Goal: Task Accomplishment & Management: Complete application form

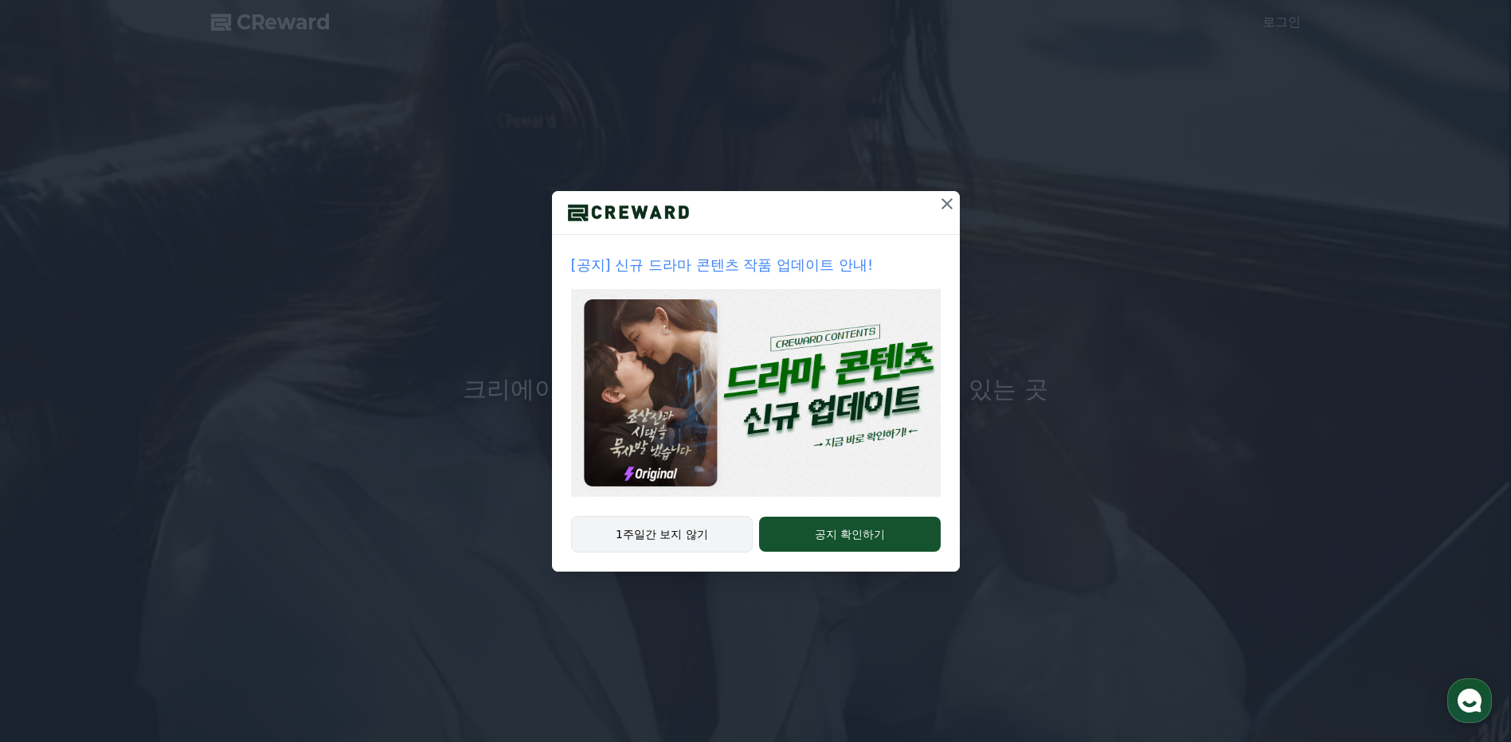
click at [717, 545] on button "1주일간 보지 않기" at bounding box center [662, 534] width 182 height 37
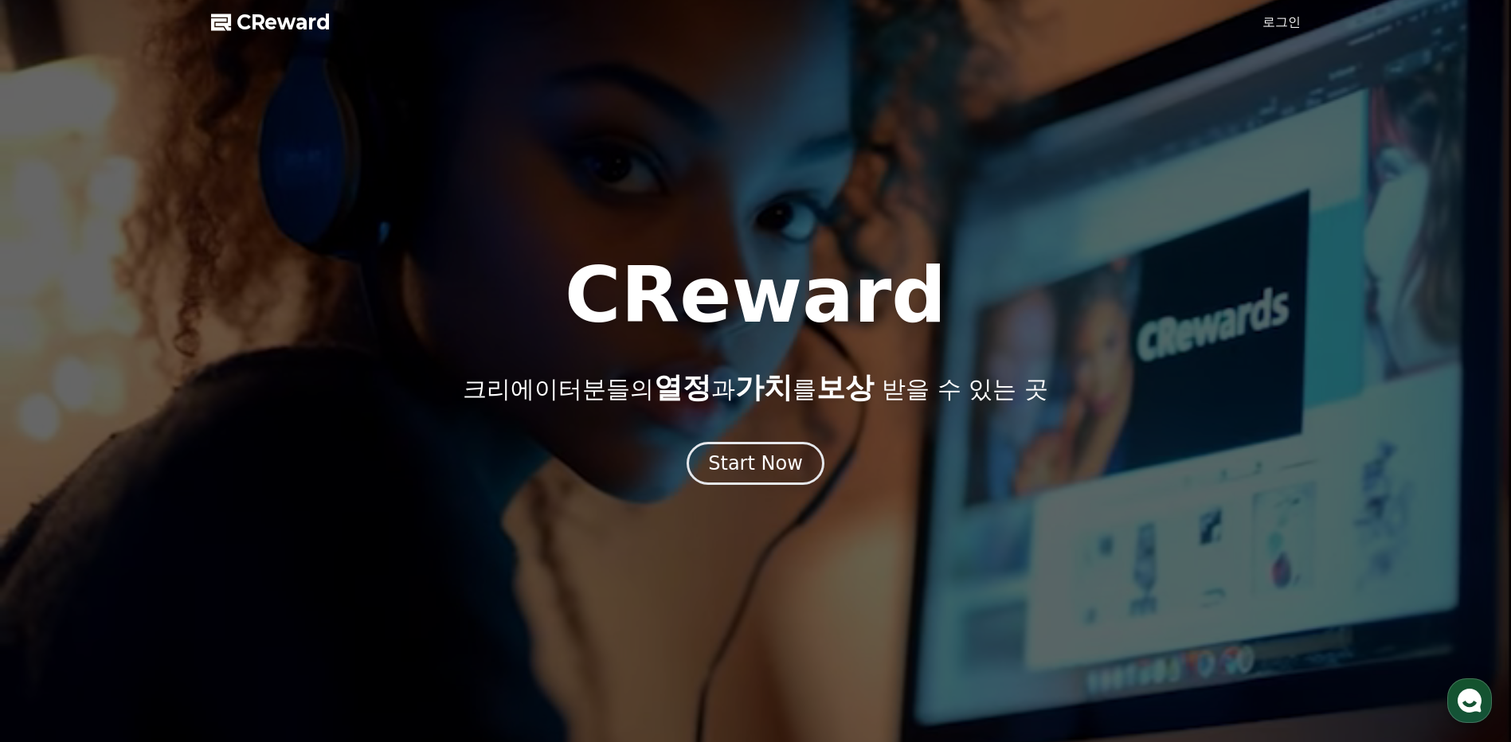
click at [1285, 18] on link "로그인" at bounding box center [1281, 22] width 38 height 19
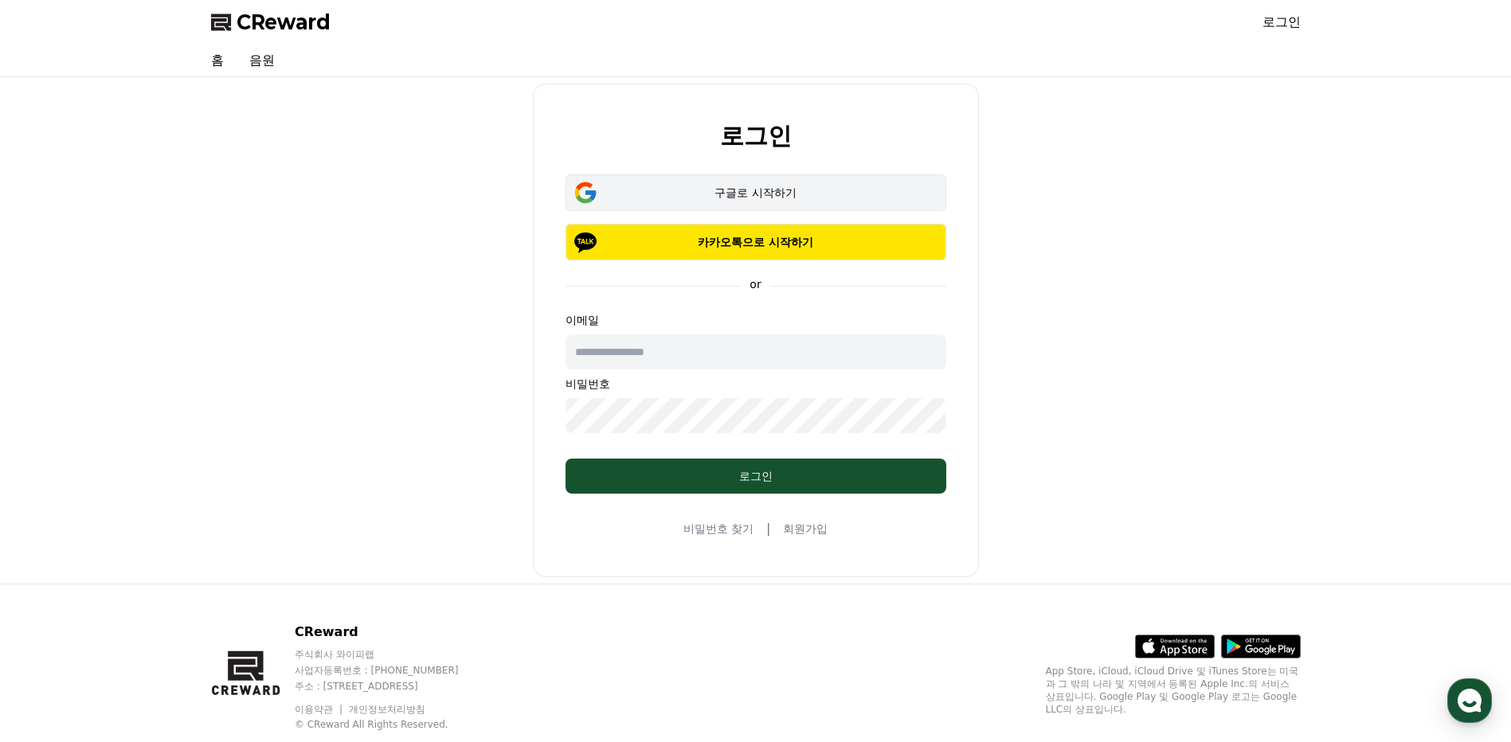
click at [772, 186] on div "구글로 시작하기" at bounding box center [756, 193] width 334 height 16
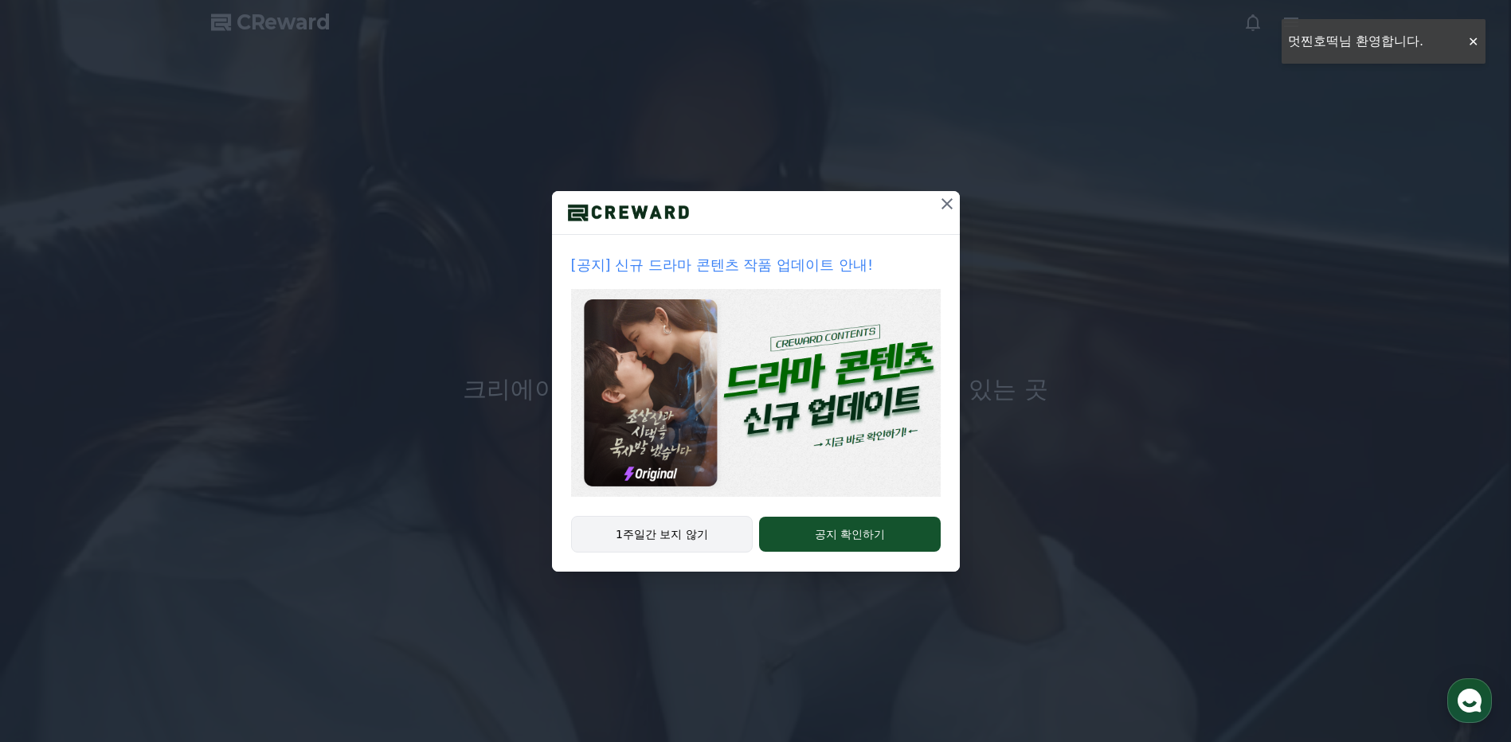
click at [710, 537] on button "1주일간 보지 않기" at bounding box center [662, 534] width 182 height 37
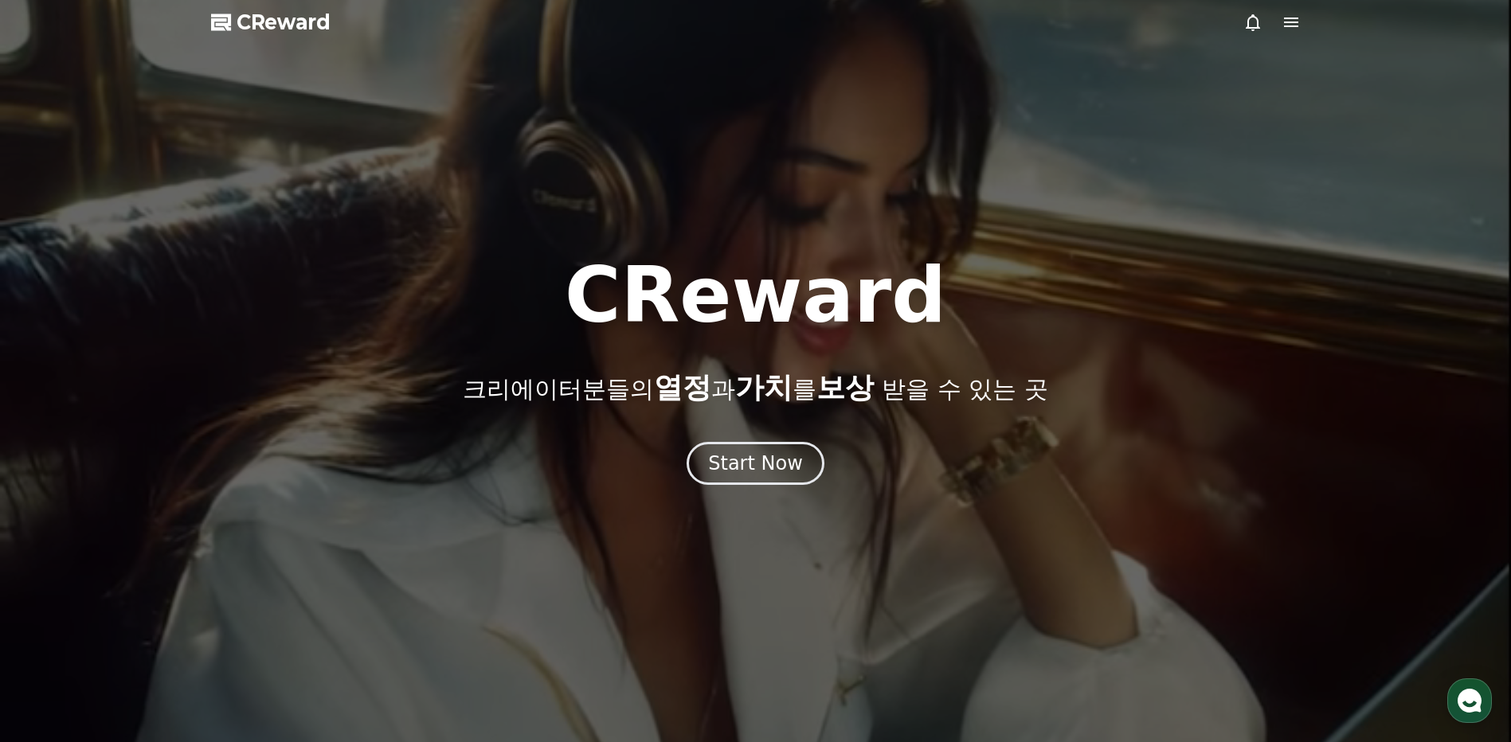
drag, startPoint x: 795, startPoint y: 628, endPoint x: 929, endPoint y: 555, distance: 152.2
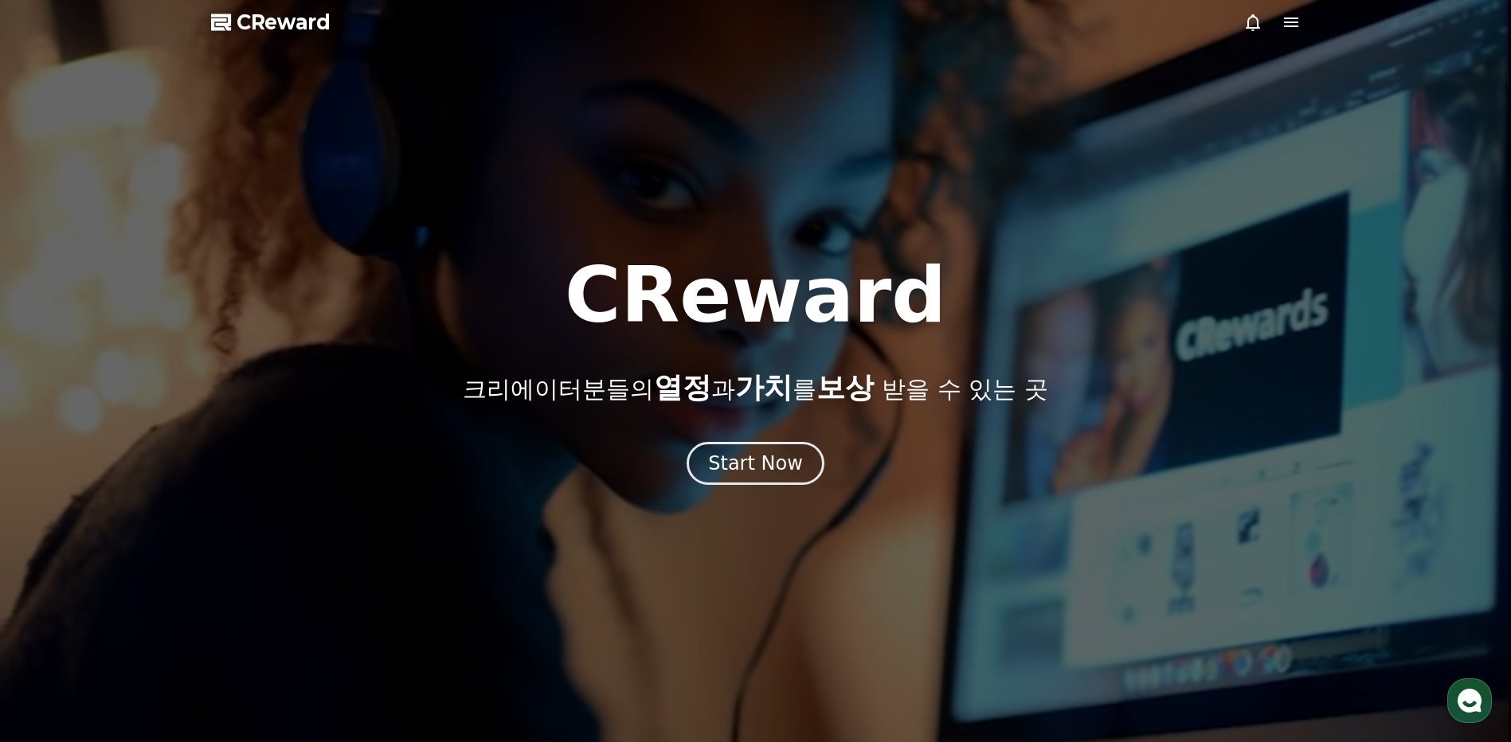
click at [799, 627] on div at bounding box center [755, 371] width 1511 height 742
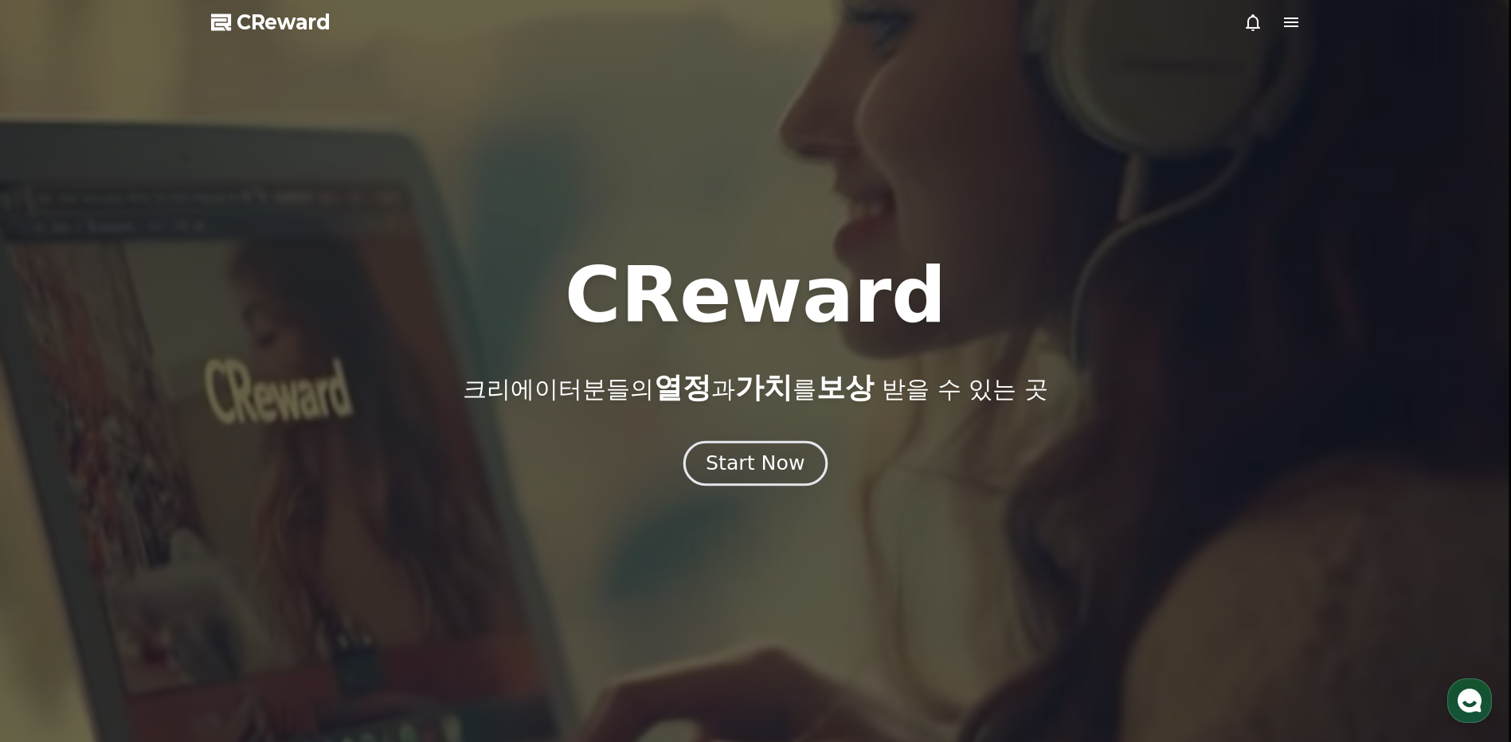
click at [808, 462] on button "Start Now" at bounding box center [755, 463] width 144 height 45
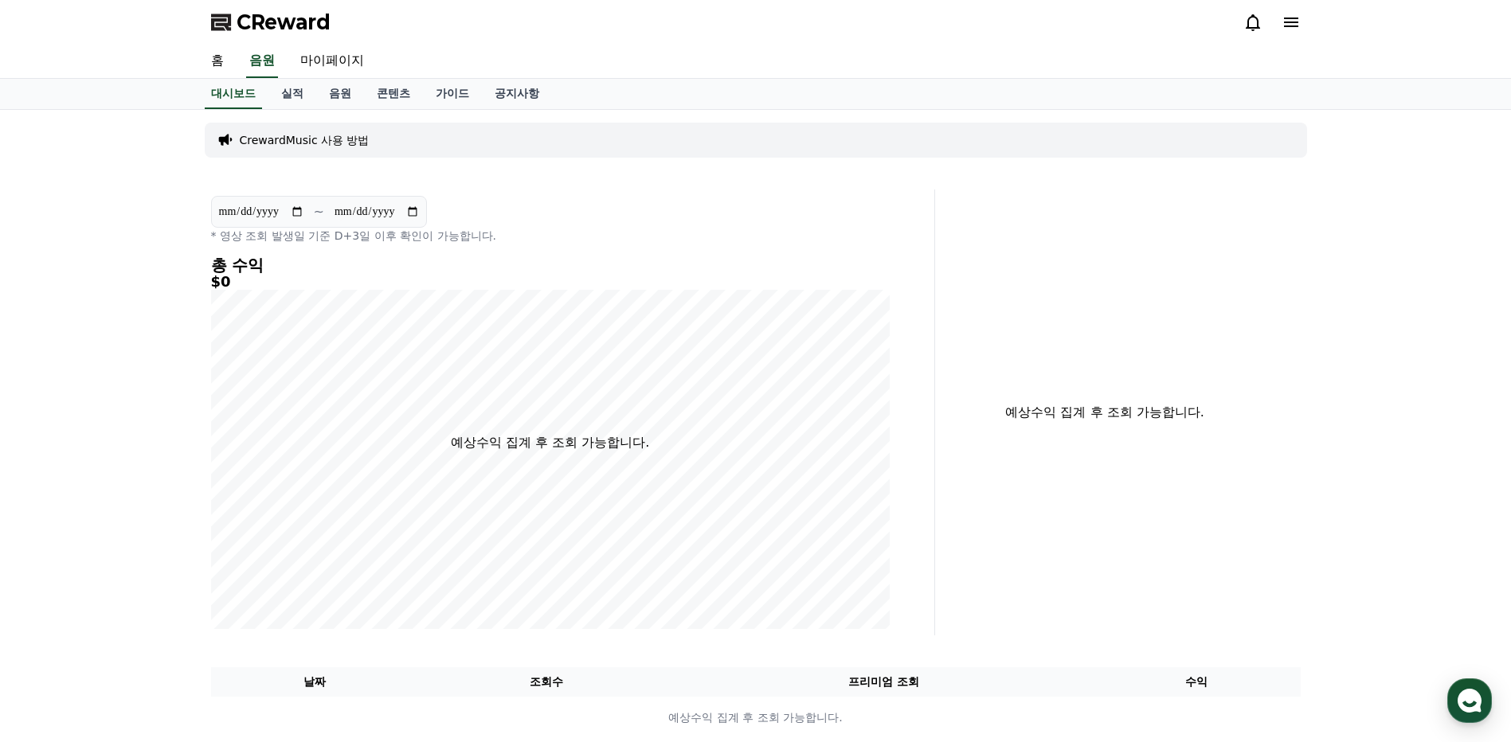
click at [1294, 28] on icon at bounding box center [1290, 22] width 19 height 19
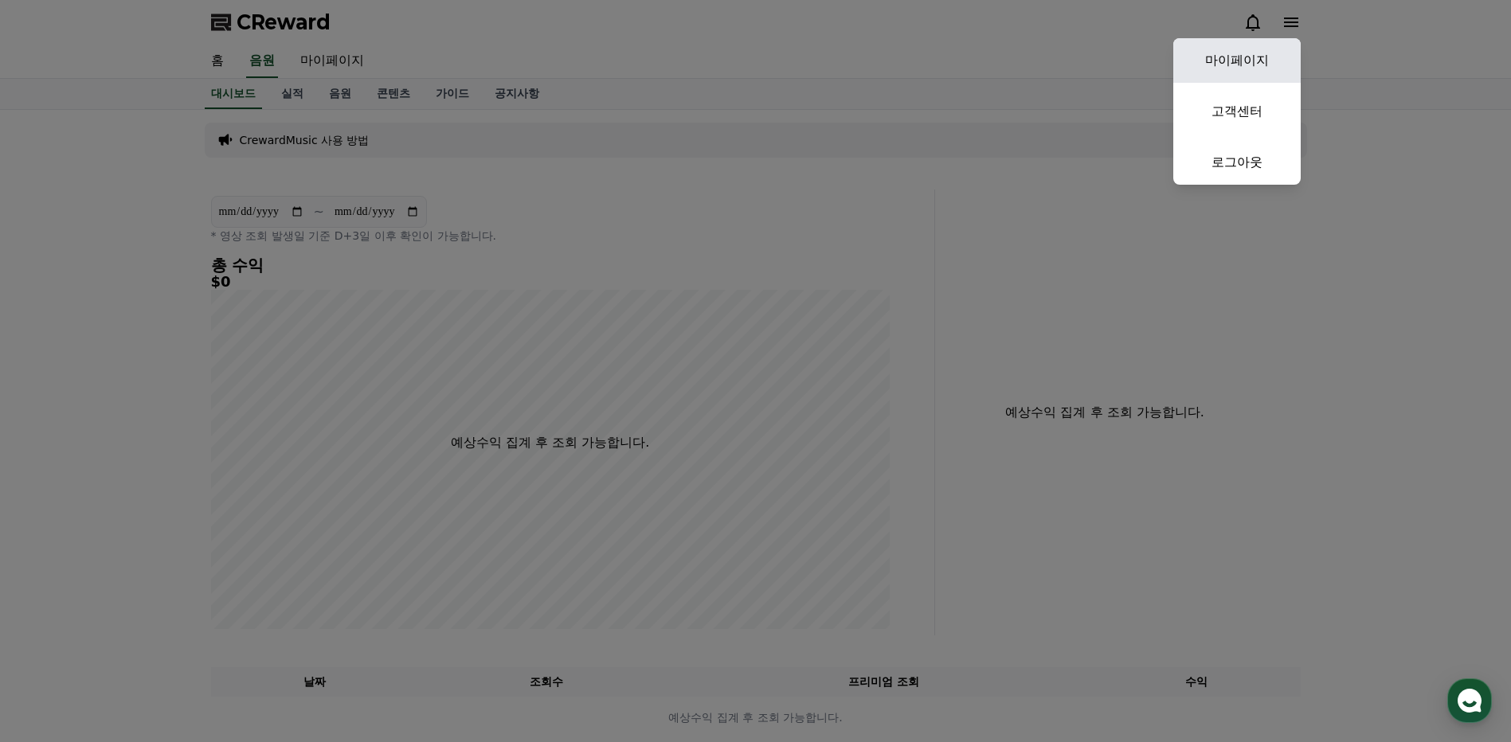
click at [1217, 72] on link "마이페이지" at bounding box center [1236, 60] width 127 height 45
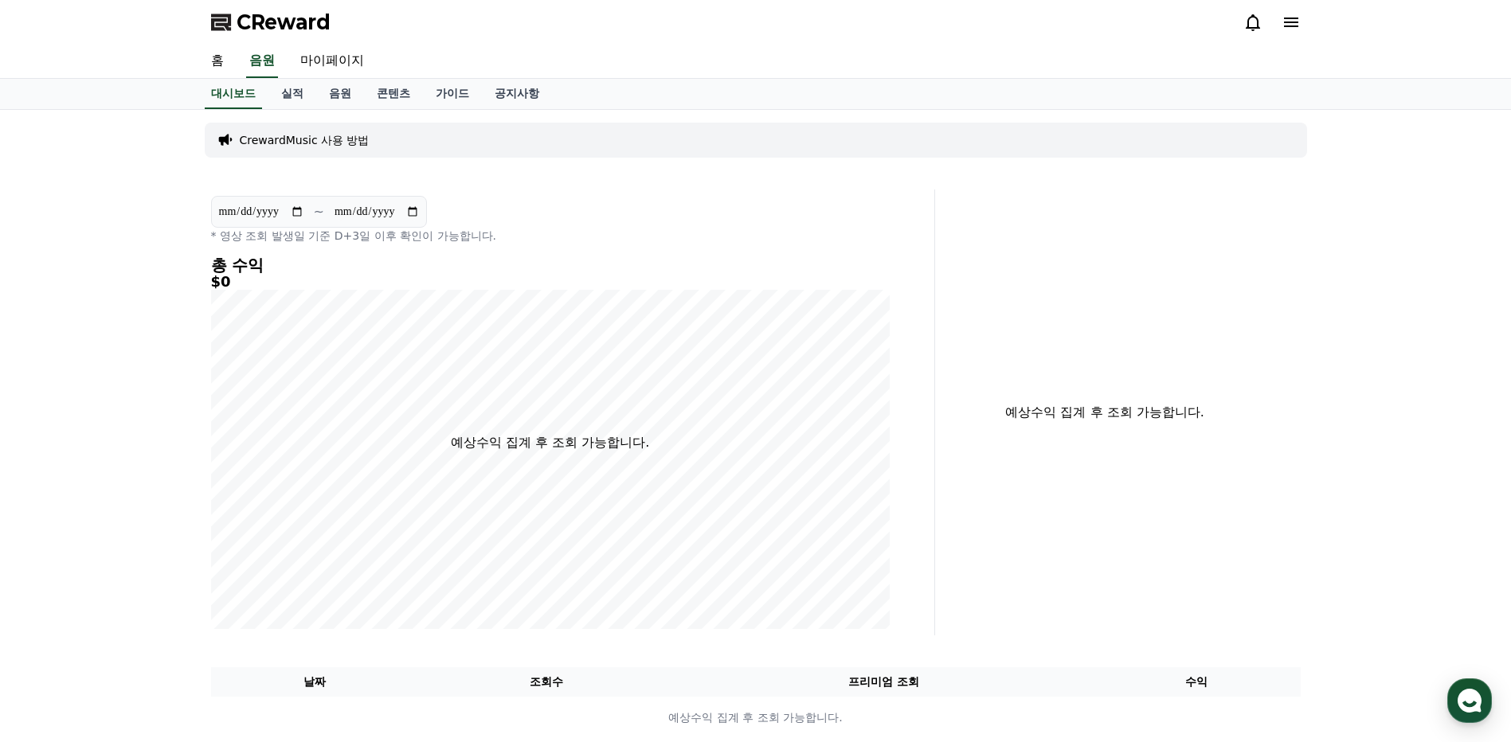
select select "**********"
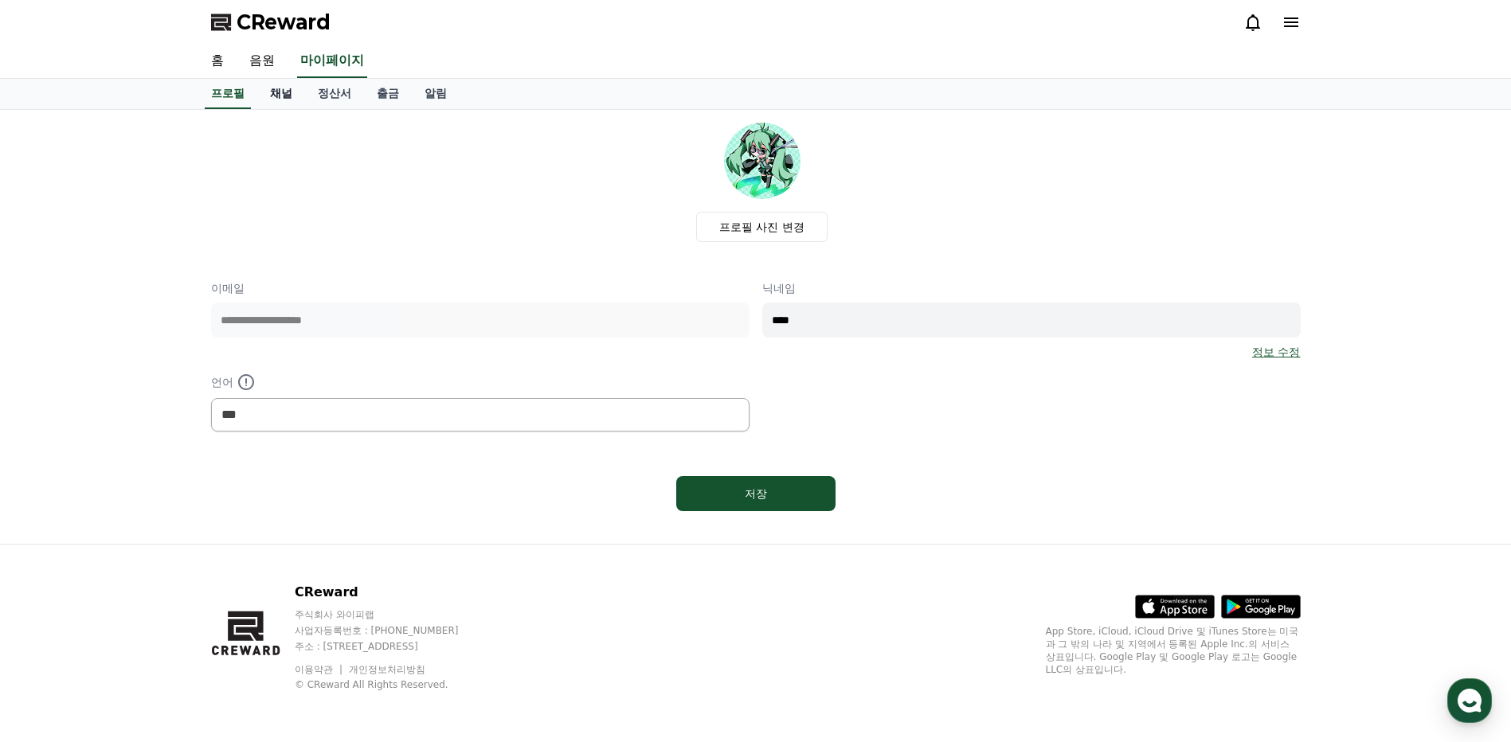
click at [286, 98] on link "채널" at bounding box center [281, 94] width 48 height 30
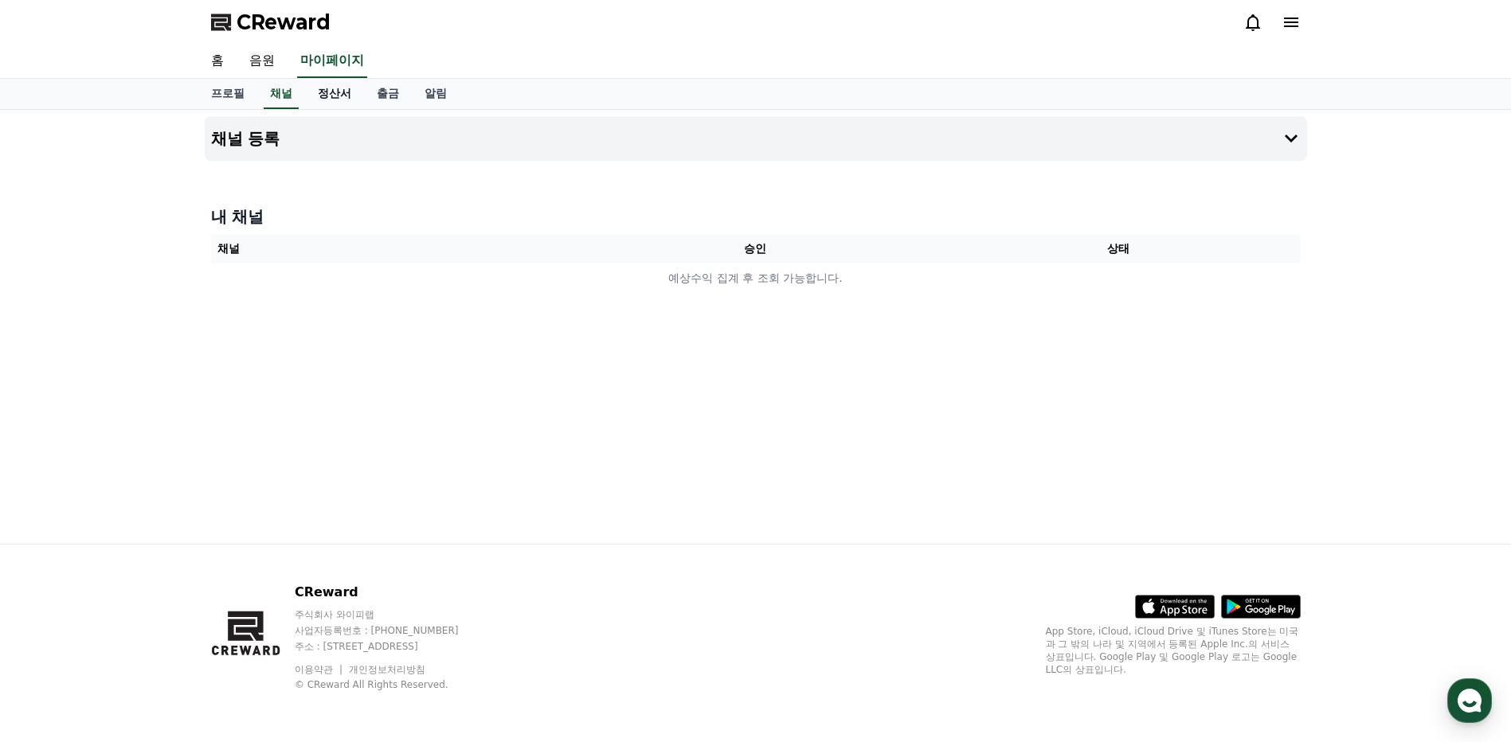
click at [330, 100] on link "정산서" at bounding box center [334, 94] width 59 height 30
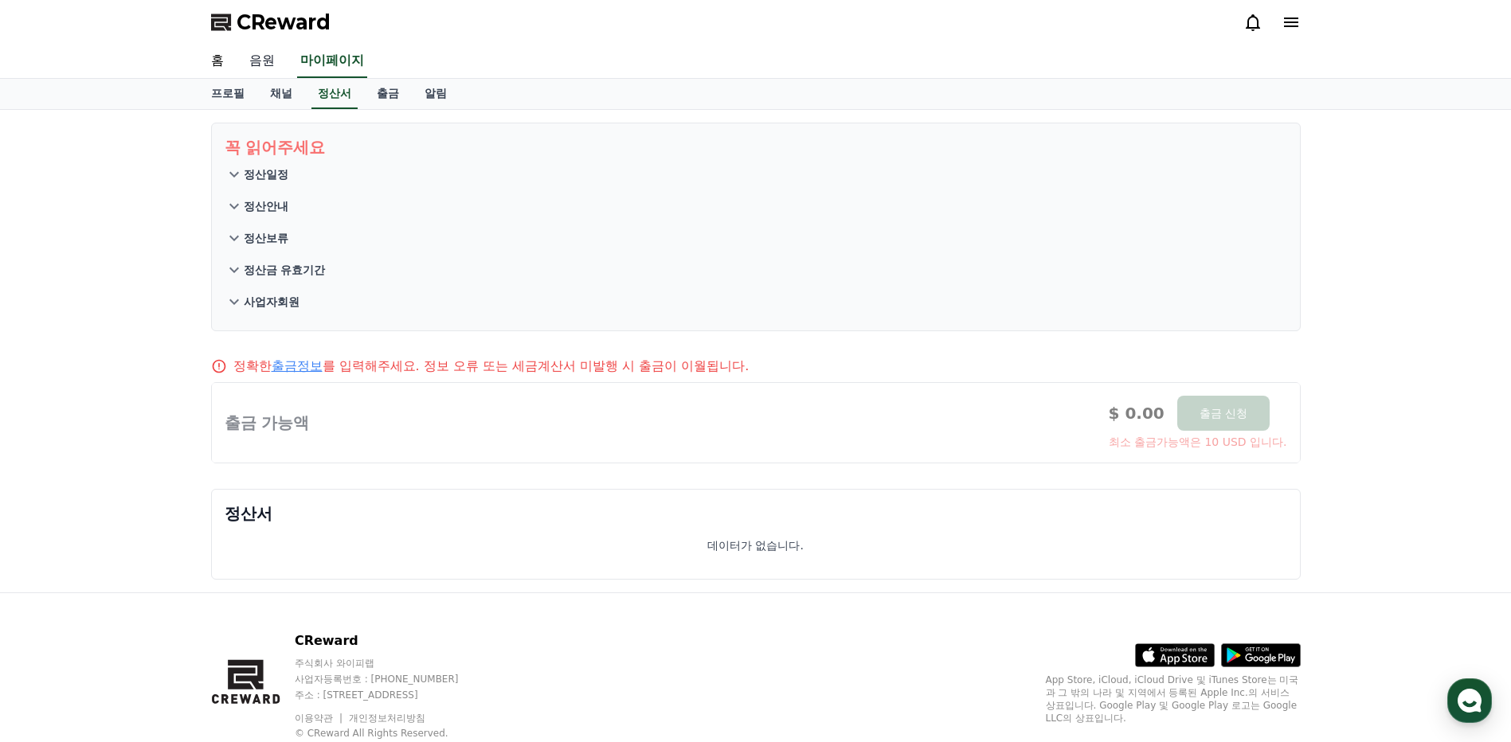
click at [254, 65] on link "음원" at bounding box center [262, 61] width 51 height 33
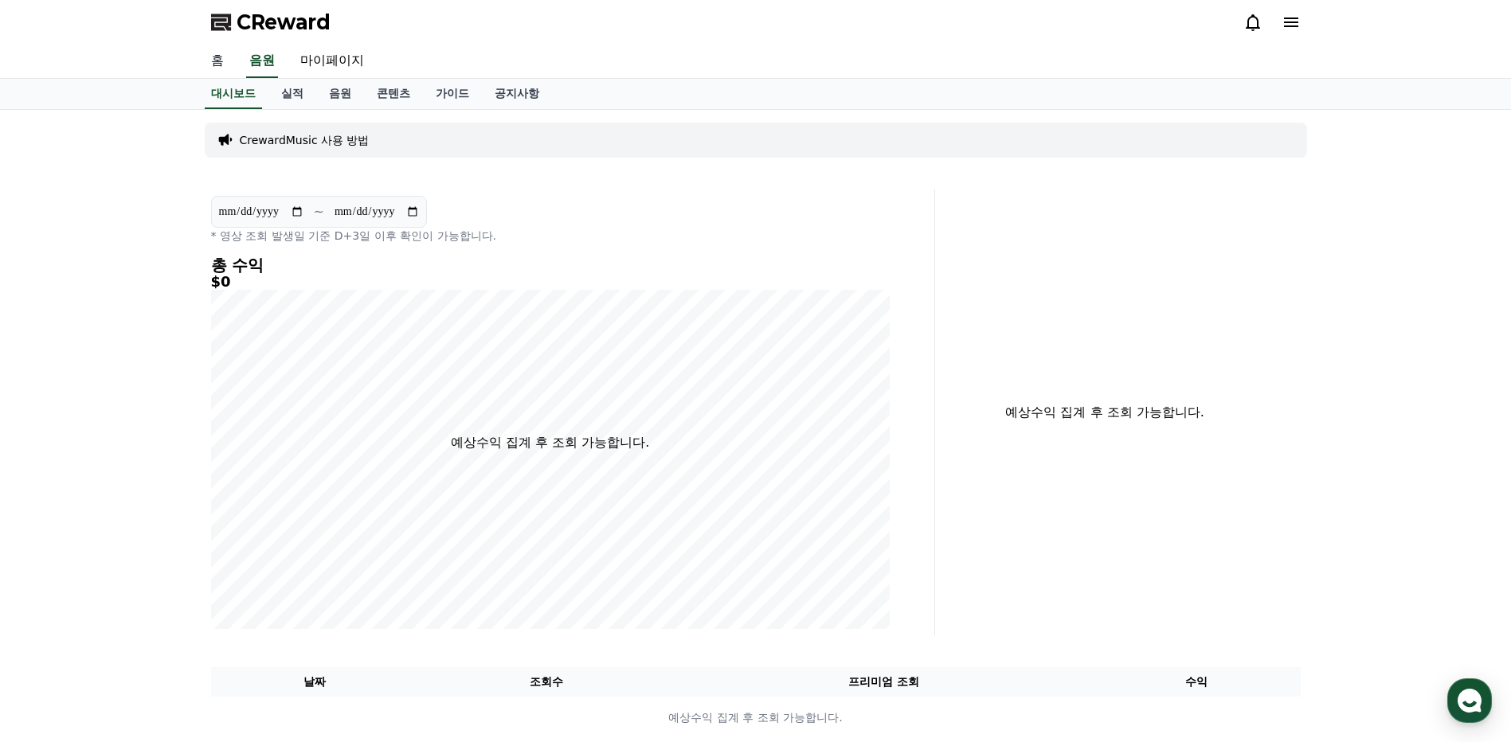
click at [216, 64] on link "홈" at bounding box center [217, 61] width 38 height 33
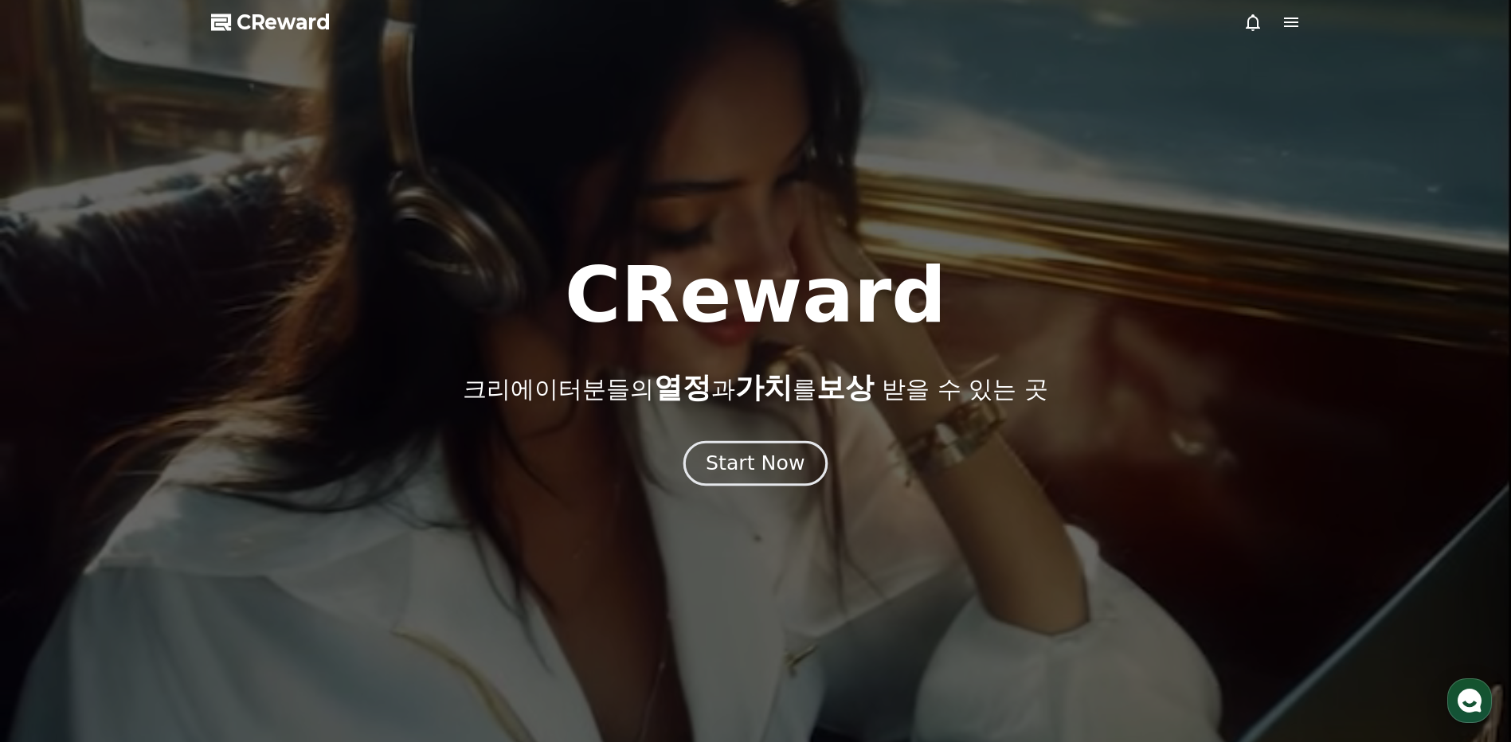
click at [734, 453] on div "Start Now" at bounding box center [755, 463] width 99 height 27
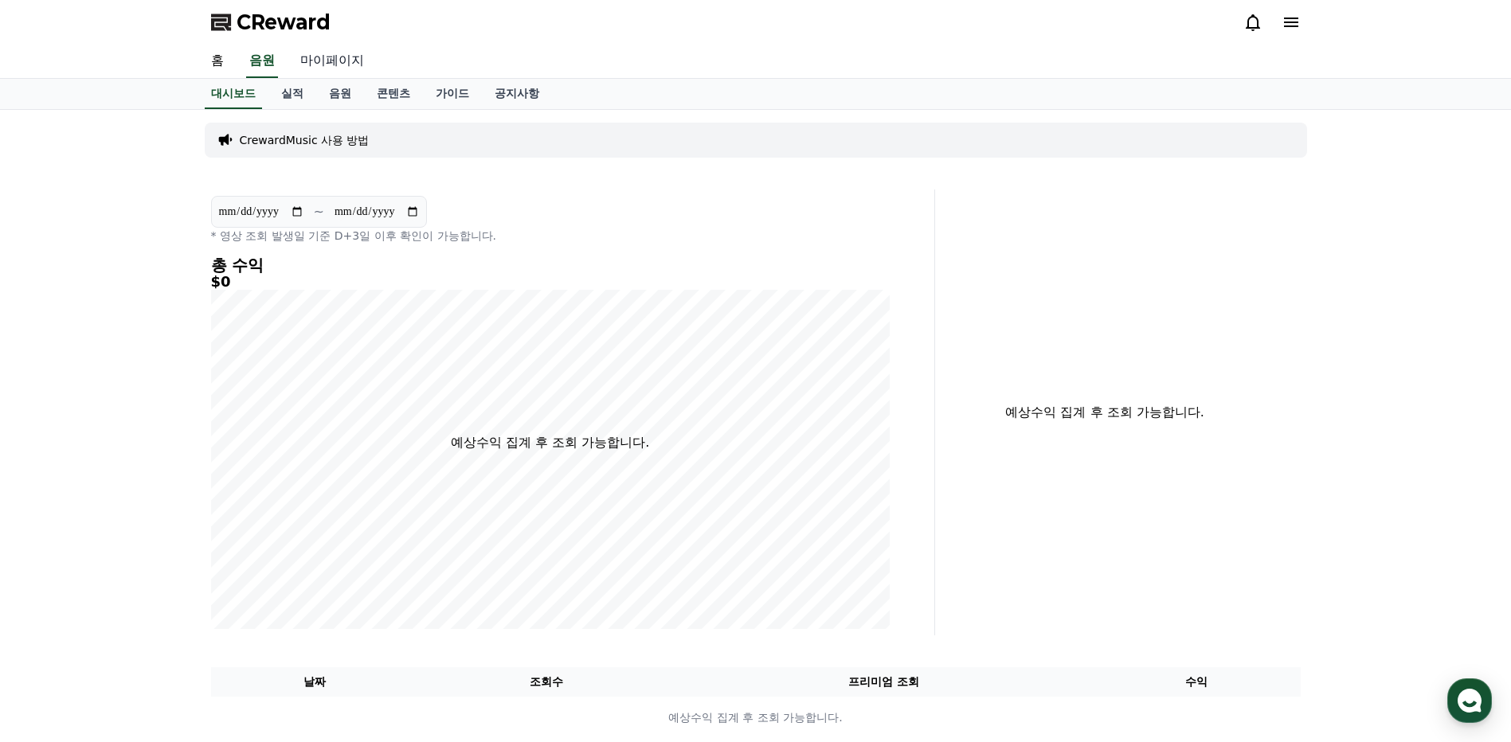
click at [331, 57] on link "마이페이지" at bounding box center [331, 61] width 89 height 33
select select "**********"
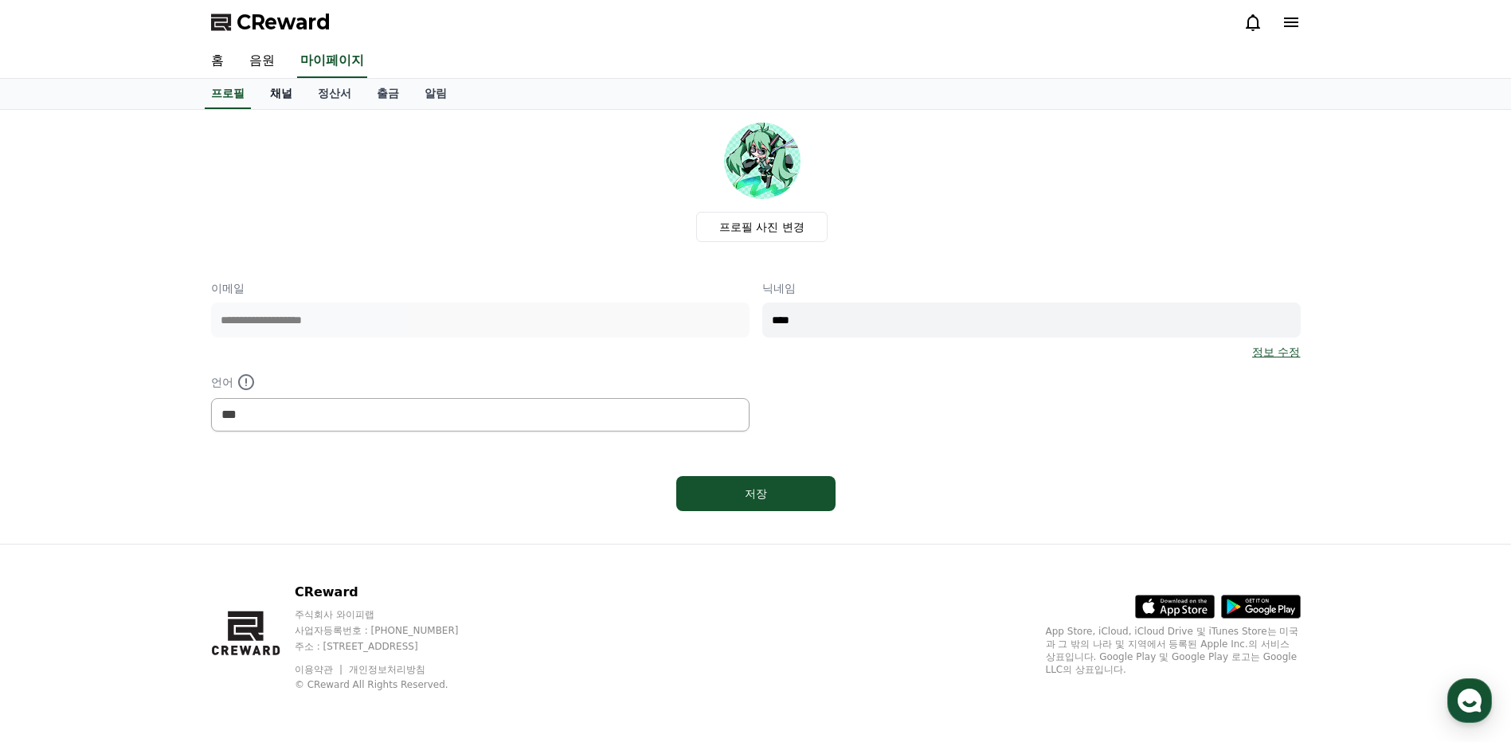
click at [279, 99] on link "채널" at bounding box center [281, 94] width 48 height 30
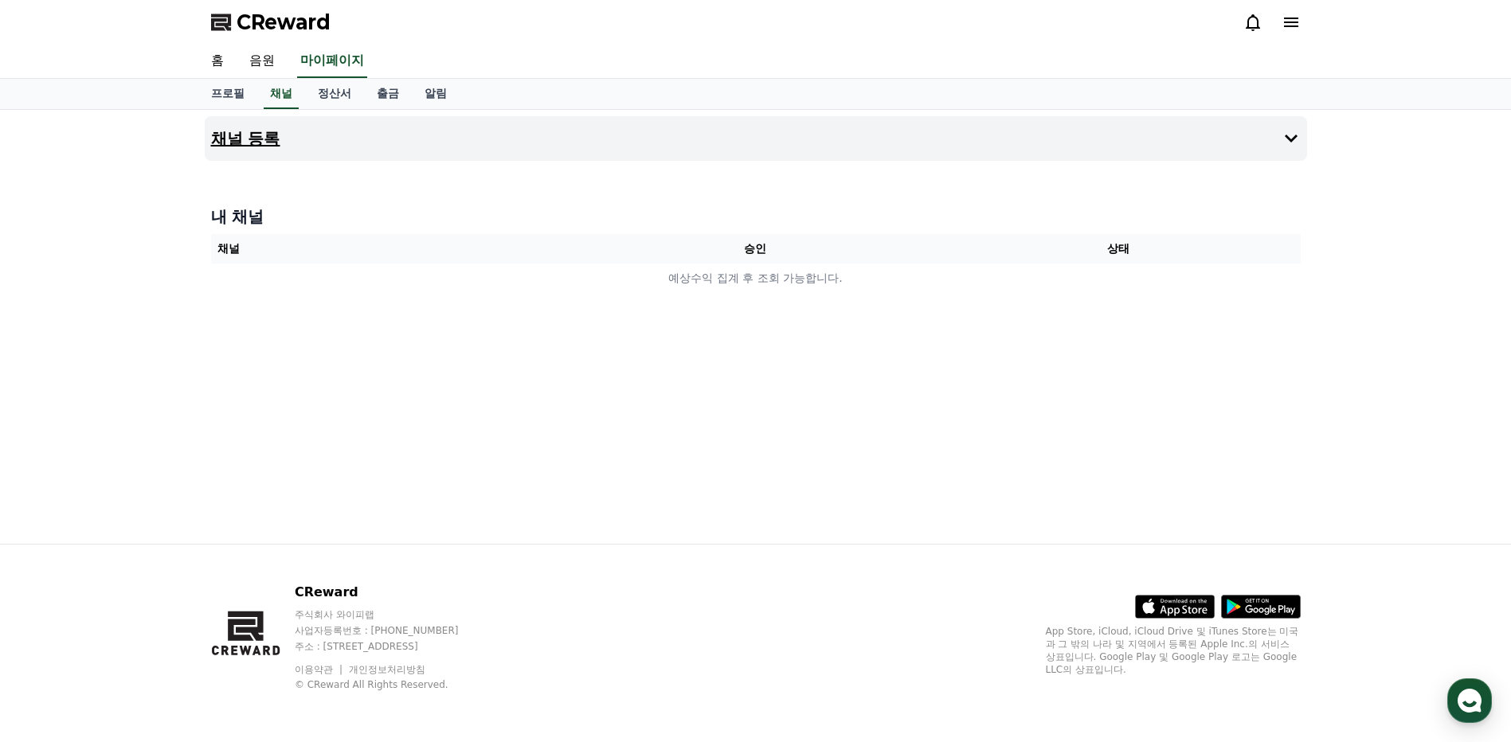
click at [260, 145] on h4 "채널 등록" at bounding box center [245, 139] width 69 height 18
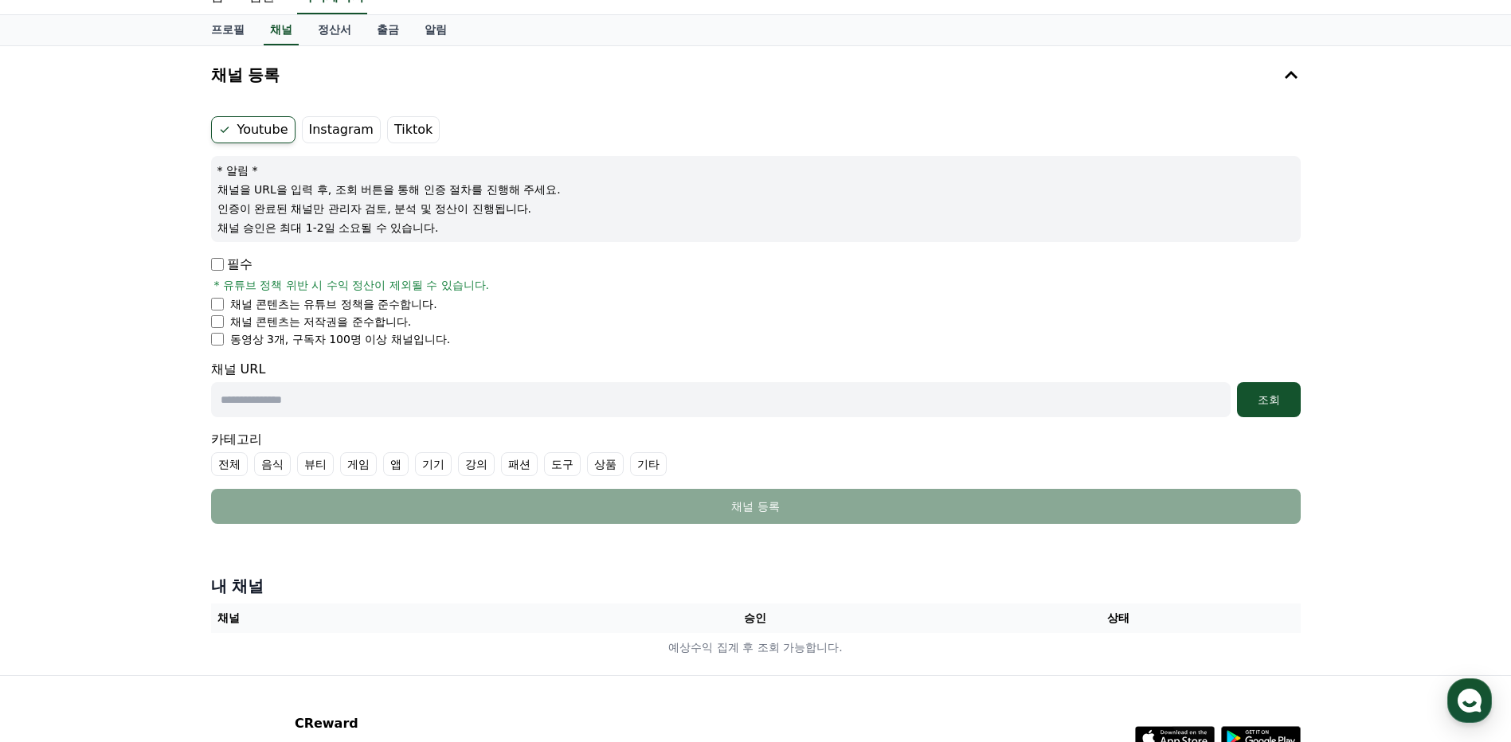
scroll to position [36, 0]
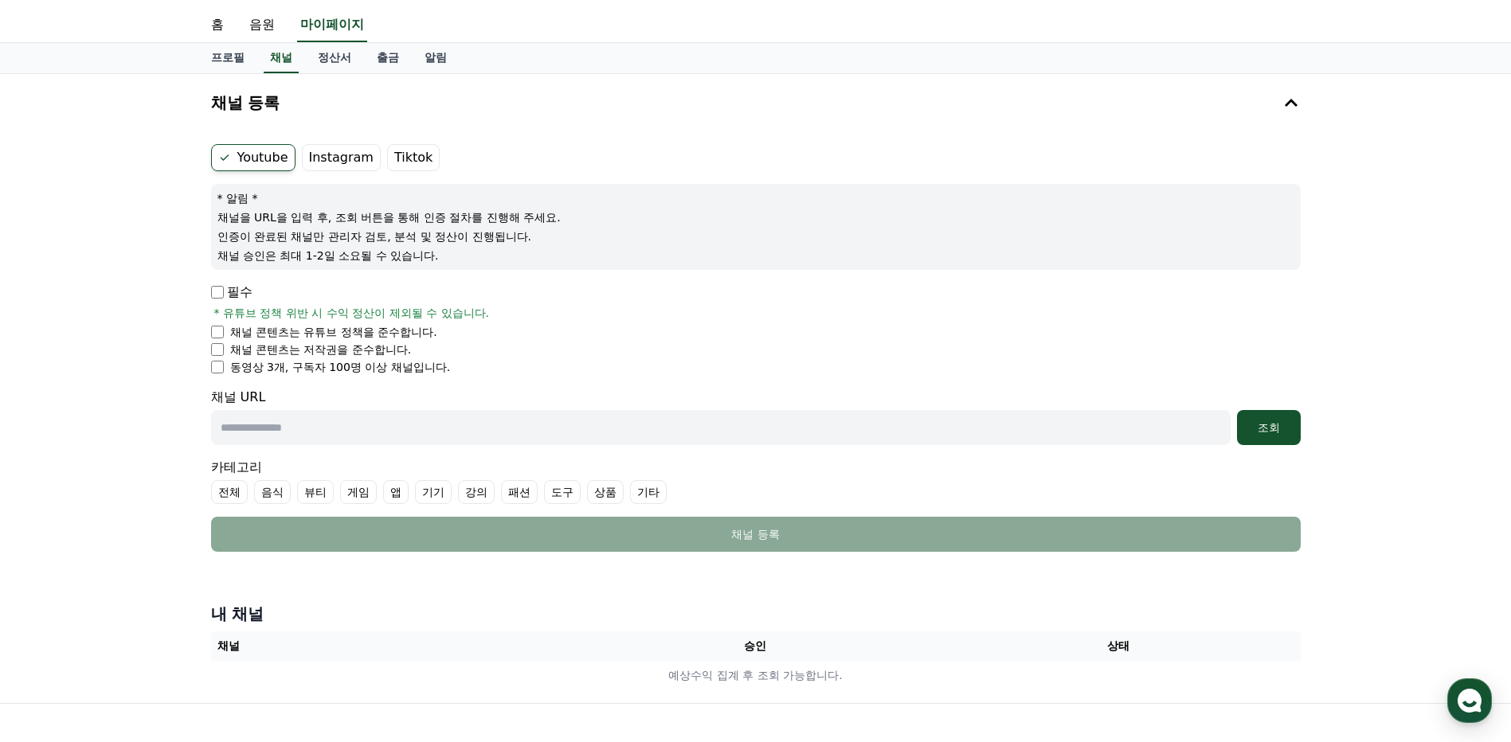
click at [276, 162] on label "Youtube" at bounding box center [253, 157] width 84 height 27
drag, startPoint x: 1237, startPoint y: 427, endPoint x: 1254, endPoint y: 427, distance: 17.5
click at [1248, 427] on button "조회" at bounding box center [1269, 427] width 64 height 35
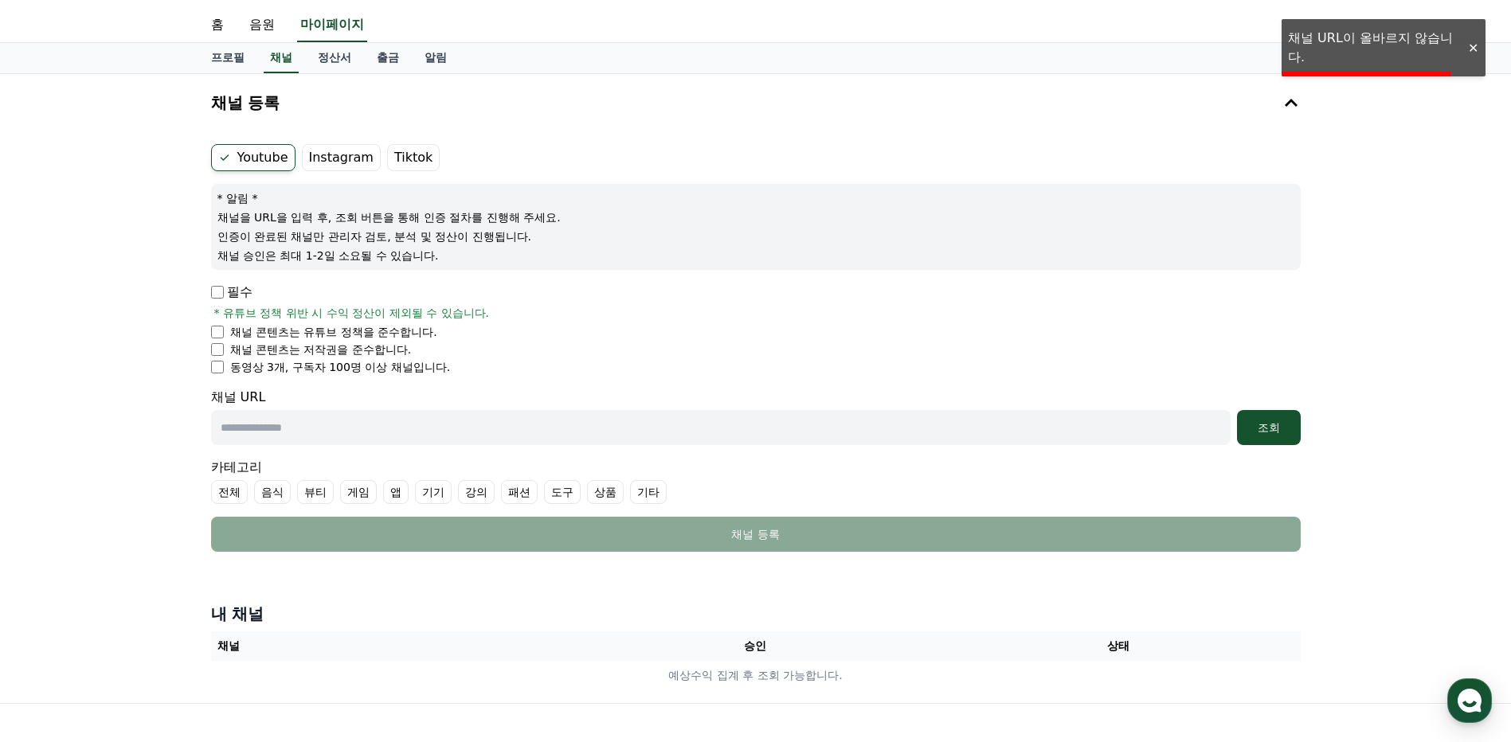
click at [1140, 377] on form "Youtube Instagram Tiktok * 알림 * 채널을 URL을 입력 후, 조회 버튼을 통해 인증 절차를 진행해 주세요. 인증이 완료…" at bounding box center [755, 348] width 1089 height 408
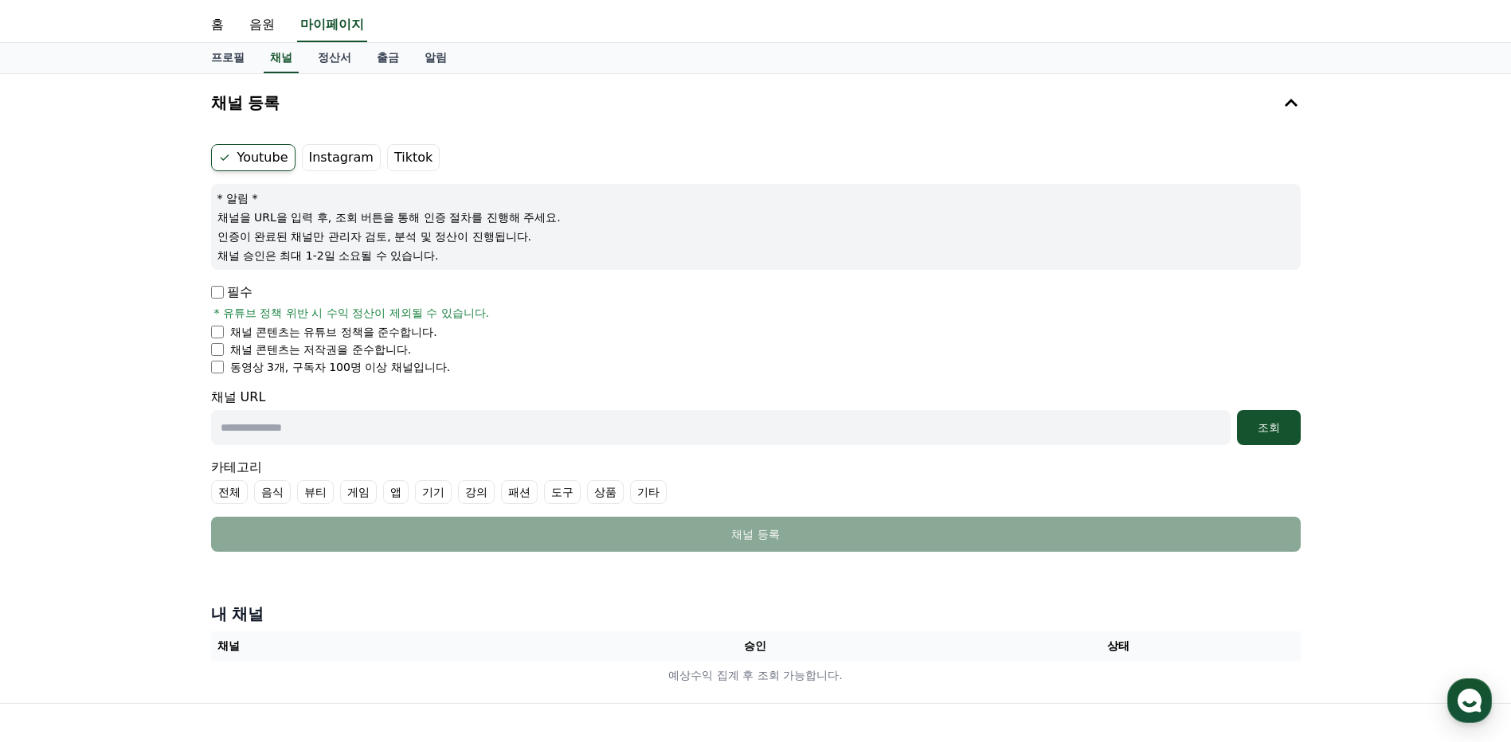
click at [234, 495] on label "전체" at bounding box center [229, 492] width 37 height 24
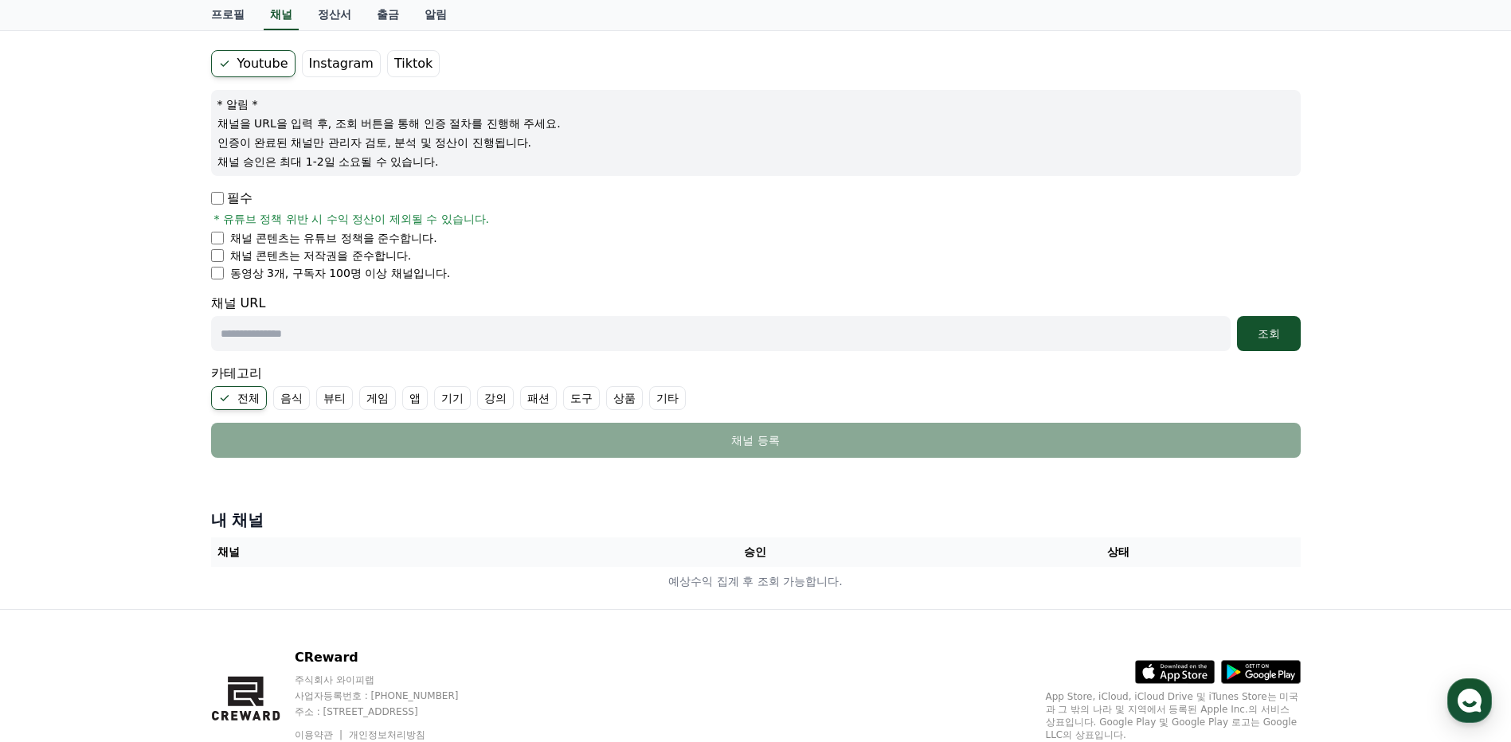
scroll to position [195, 0]
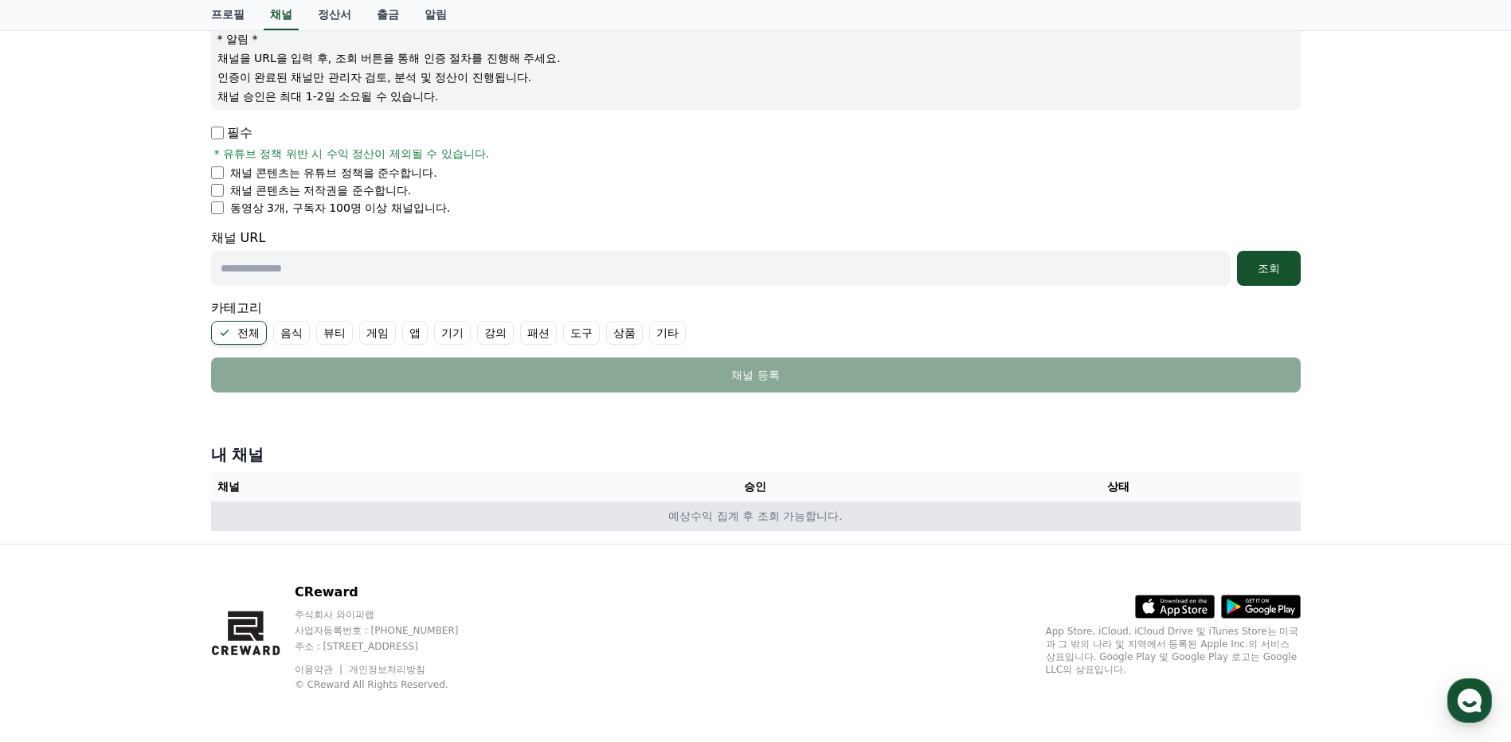
click at [311, 521] on td "예상수익 집계 후 조회 가능합니다." at bounding box center [755, 516] width 1089 height 29
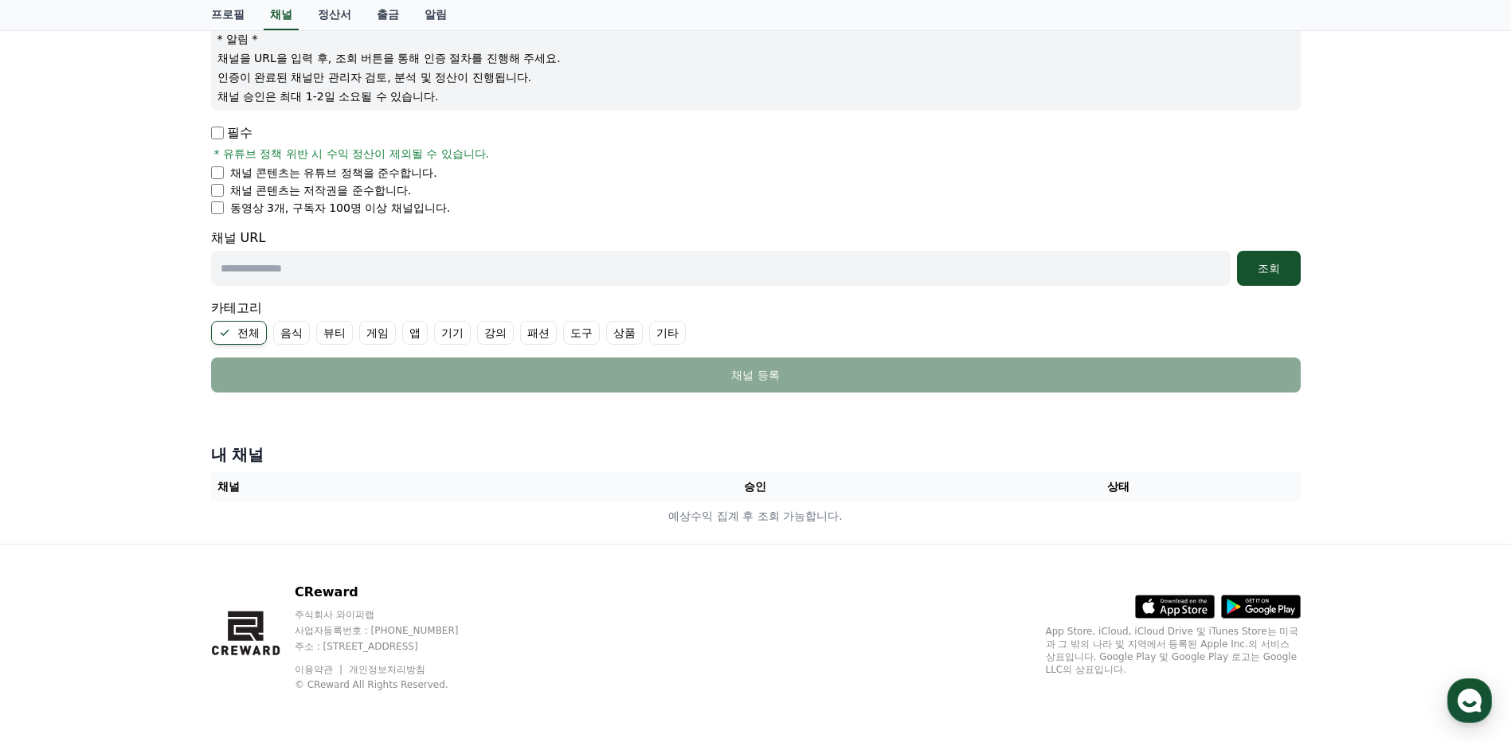
click at [224, 136] on p "필수" at bounding box center [231, 132] width 41 height 19
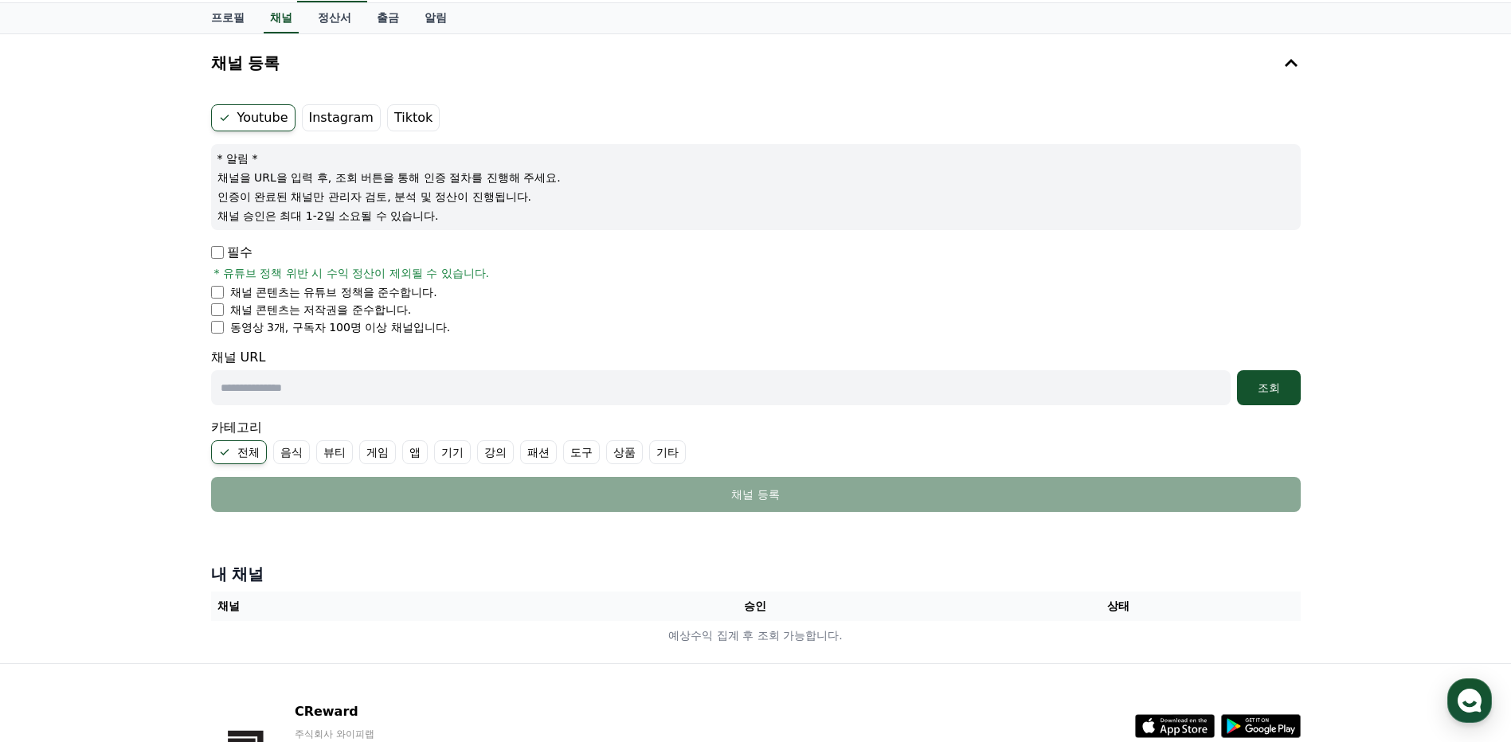
scroll to position [36, 0]
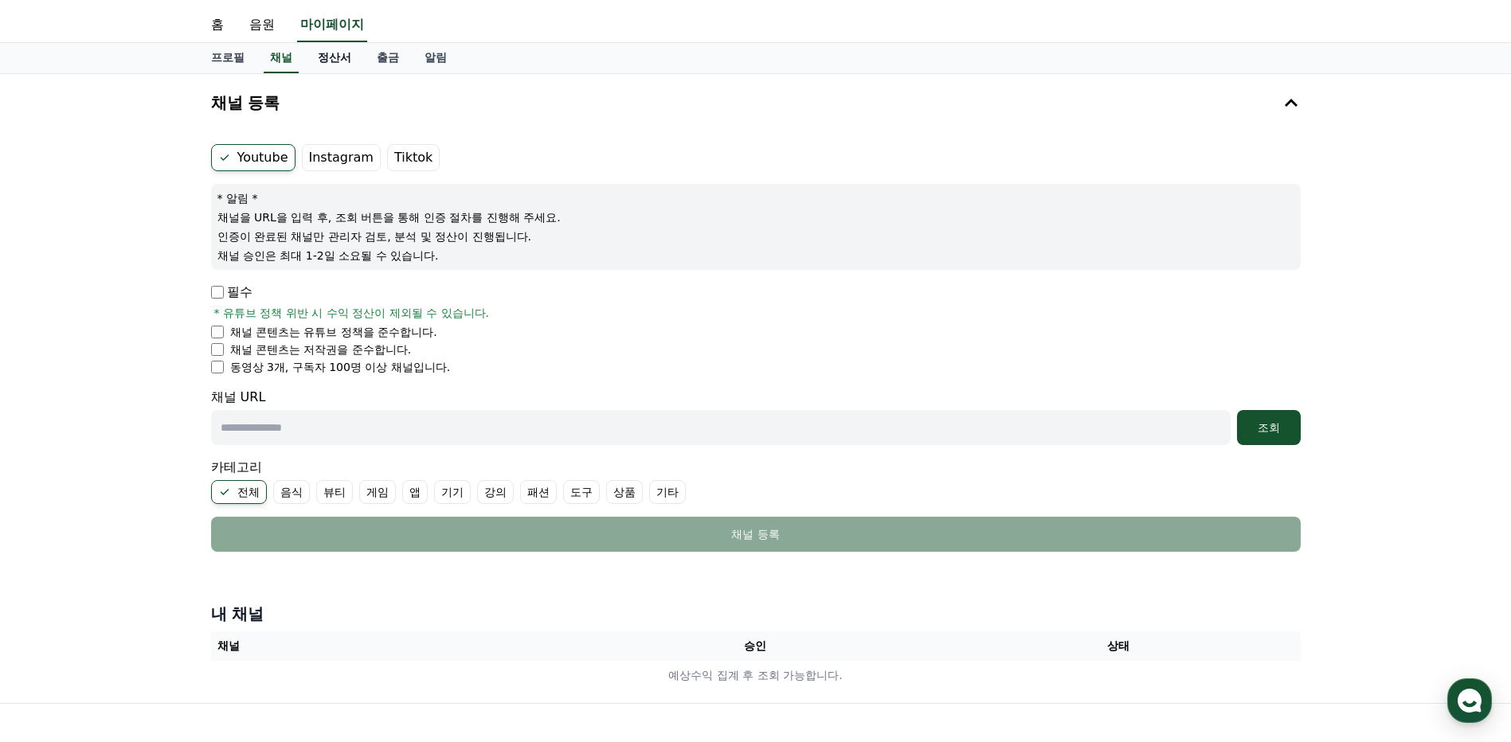
click at [323, 66] on link "정산서" at bounding box center [334, 58] width 59 height 30
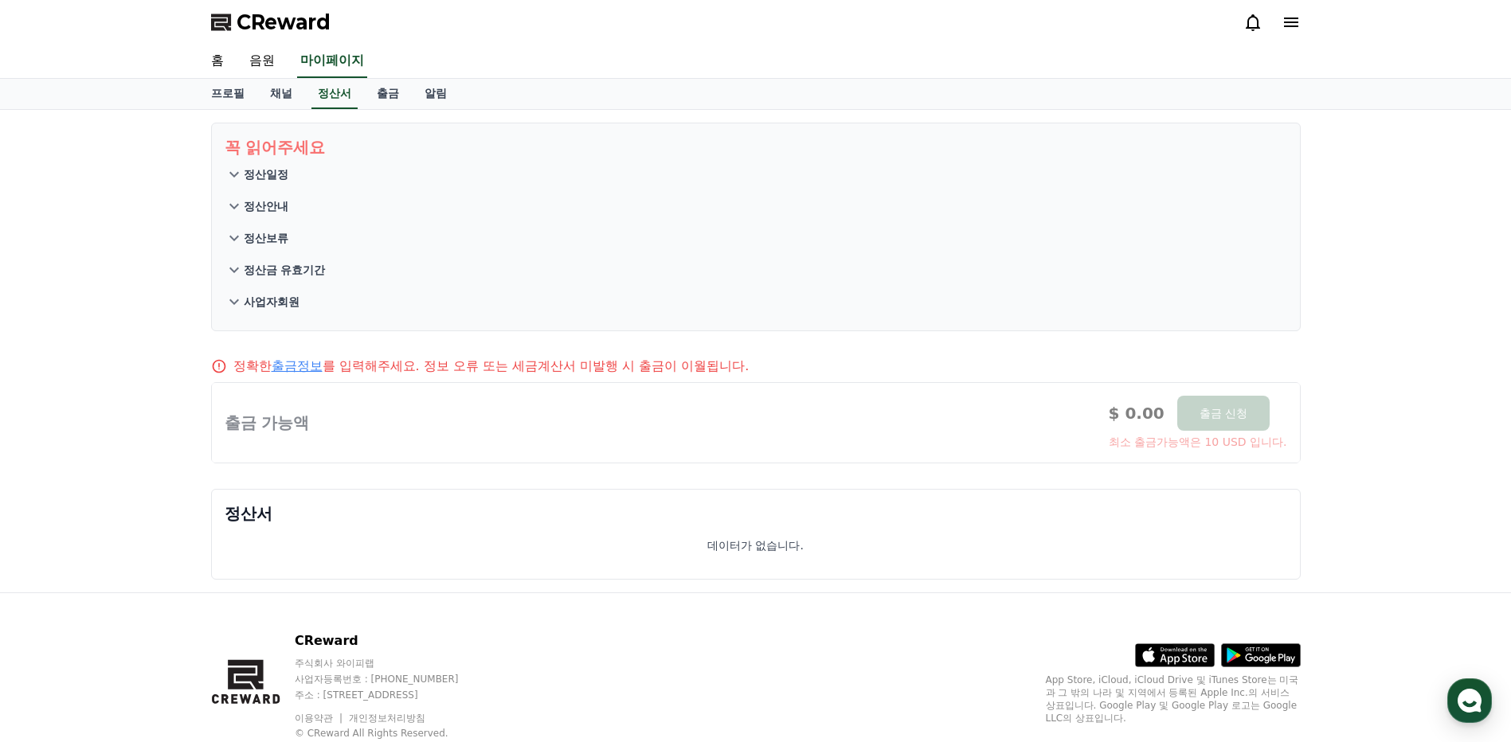
click at [300, 431] on div at bounding box center [756, 423] width 1088 height 80
drag, startPoint x: 320, startPoint y: 528, endPoint x: 264, endPoint y: 515, distance: 57.2
click at [311, 528] on div "데이터가 없습니다." at bounding box center [756, 545] width 1062 height 41
drag, startPoint x: 252, startPoint y: 518, endPoint x: 259, endPoint y: 507, distance: 12.6
click at [252, 516] on p "정산서" at bounding box center [756, 514] width 1062 height 22
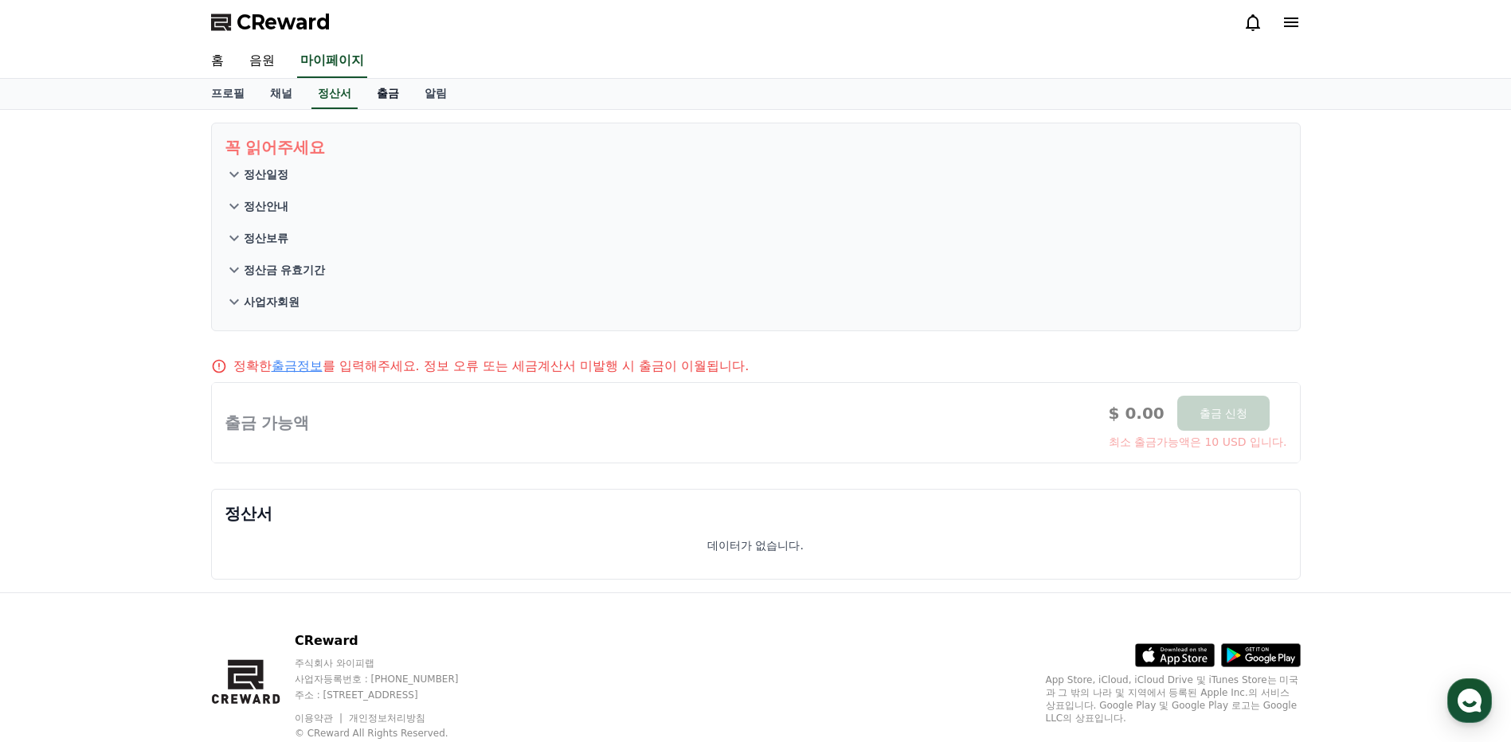
click at [376, 90] on link "출금" at bounding box center [388, 94] width 48 height 30
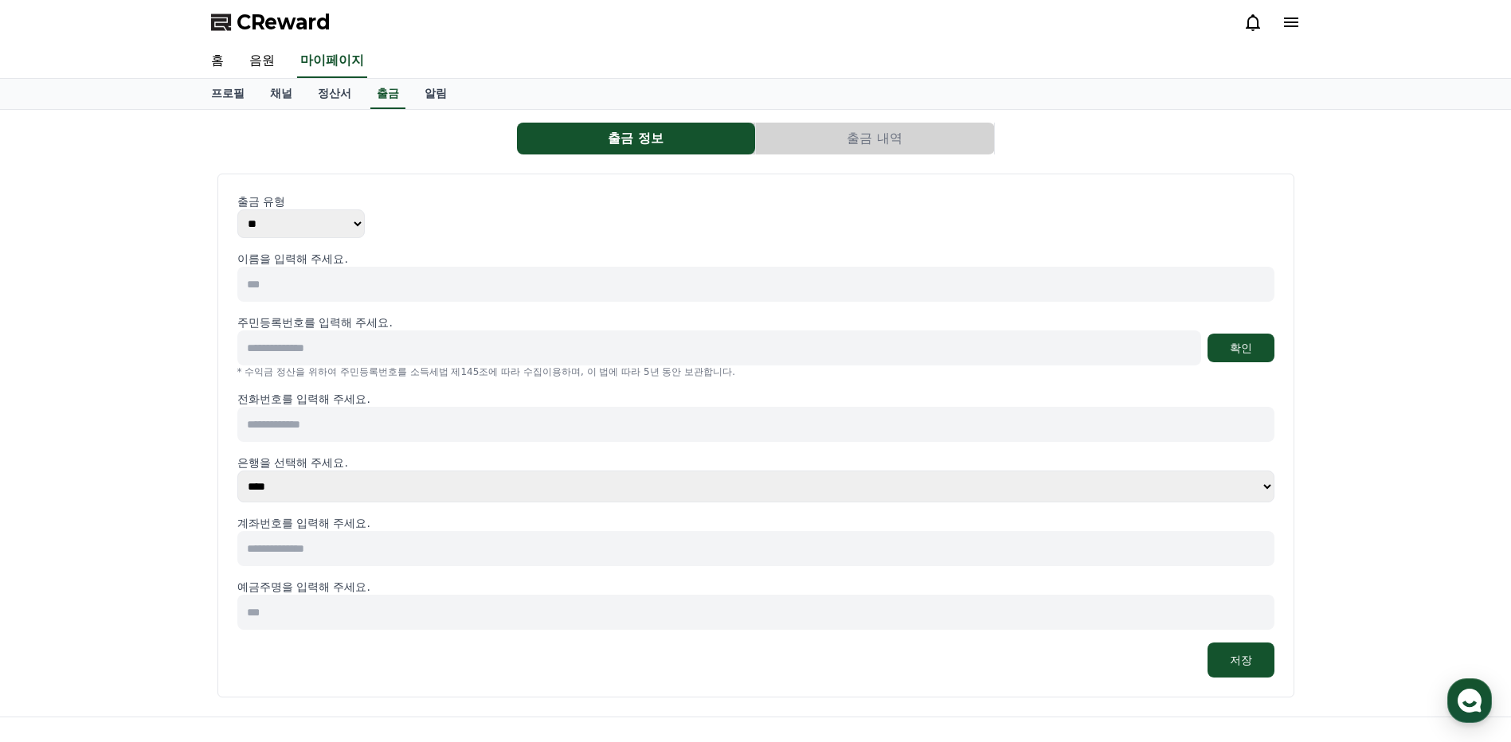
click at [323, 241] on div "출금 유형 ** *** 이름을 입력해 주세요. 주민등록번호를 입력해 주세요. 확인 * 수익금 정산을 위하여 주민등록번호를 소득세법 제145조에…" at bounding box center [755, 436] width 1037 height 484
click at [323, 233] on select "** ***" at bounding box center [300, 223] width 127 height 29
click at [237, 209] on select "** ***" at bounding box center [300, 223] width 127 height 29
click at [332, 286] on input at bounding box center [755, 284] width 1037 height 35
type input "*"
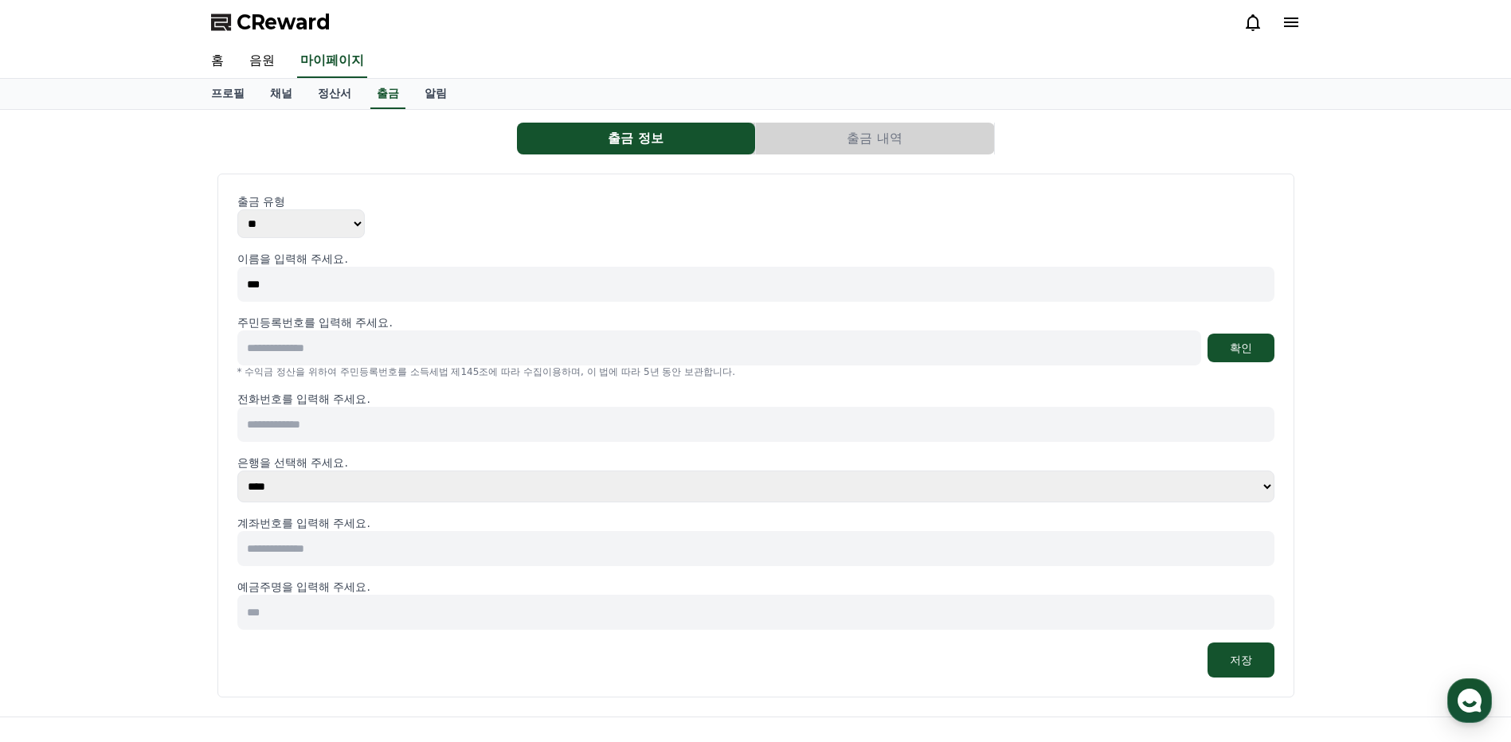
type input "***"
type input "**********"
click at [1243, 346] on button "확인" at bounding box center [1240, 348] width 67 height 29
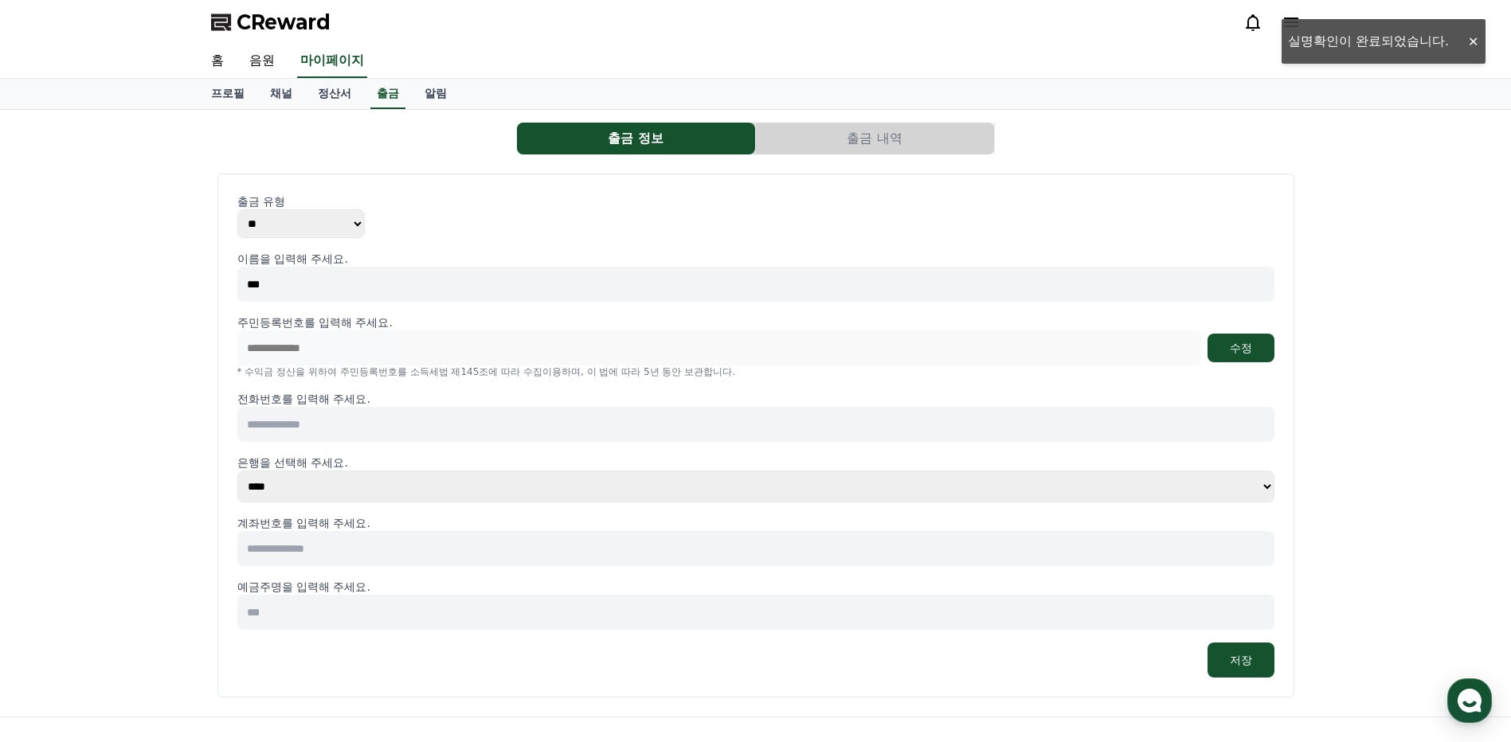
click at [291, 432] on input at bounding box center [755, 424] width 1037 height 35
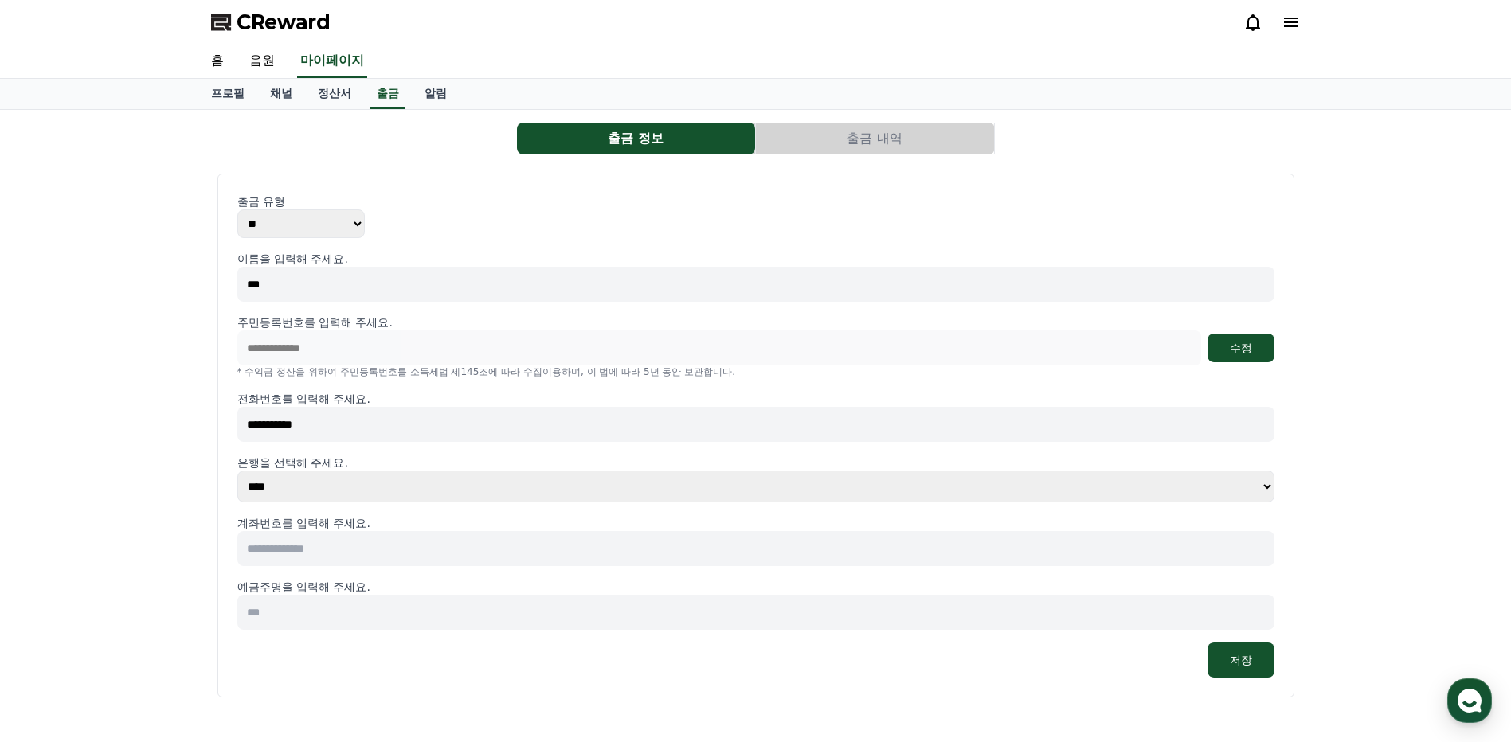
type input "**********"
click at [297, 489] on select "**** **** **** **** **** **** **** ** ** ** ** **** *** **** **** *****" at bounding box center [755, 487] width 1037 height 32
select select "**********"
click at [237, 471] on select "**** **** **** **** **** **** **** ** ** ** ** **** *** **** **** *****" at bounding box center [755, 487] width 1037 height 32
click at [331, 551] on input at bounding box center [755, 548] width 1037 height 35
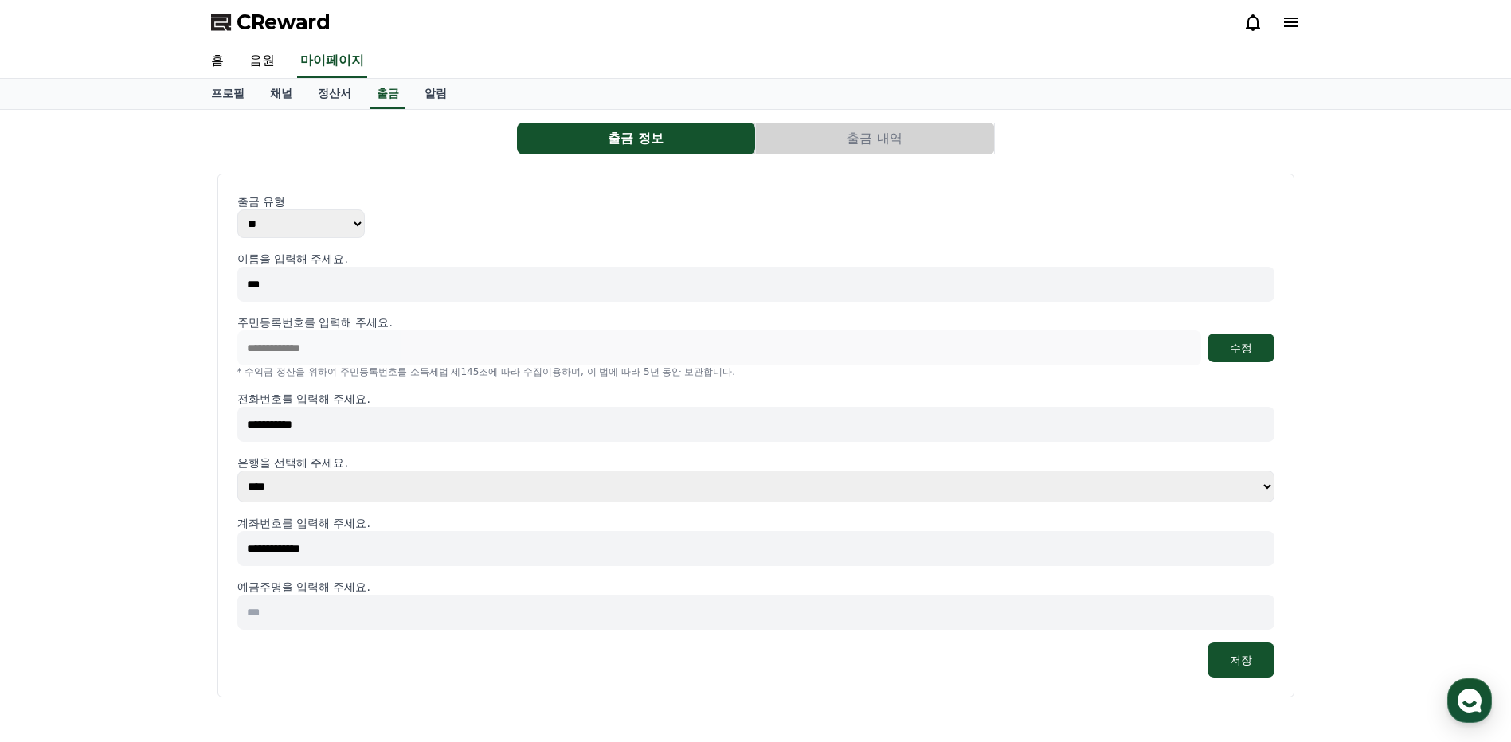
type input "**********"
click at [339, 608] on input at bounding box center [755, 612] width 1037 height 35
type input "***"
click at [1243, 656] on button "저장" at bounding box center [1240, 660] width 67 height 35
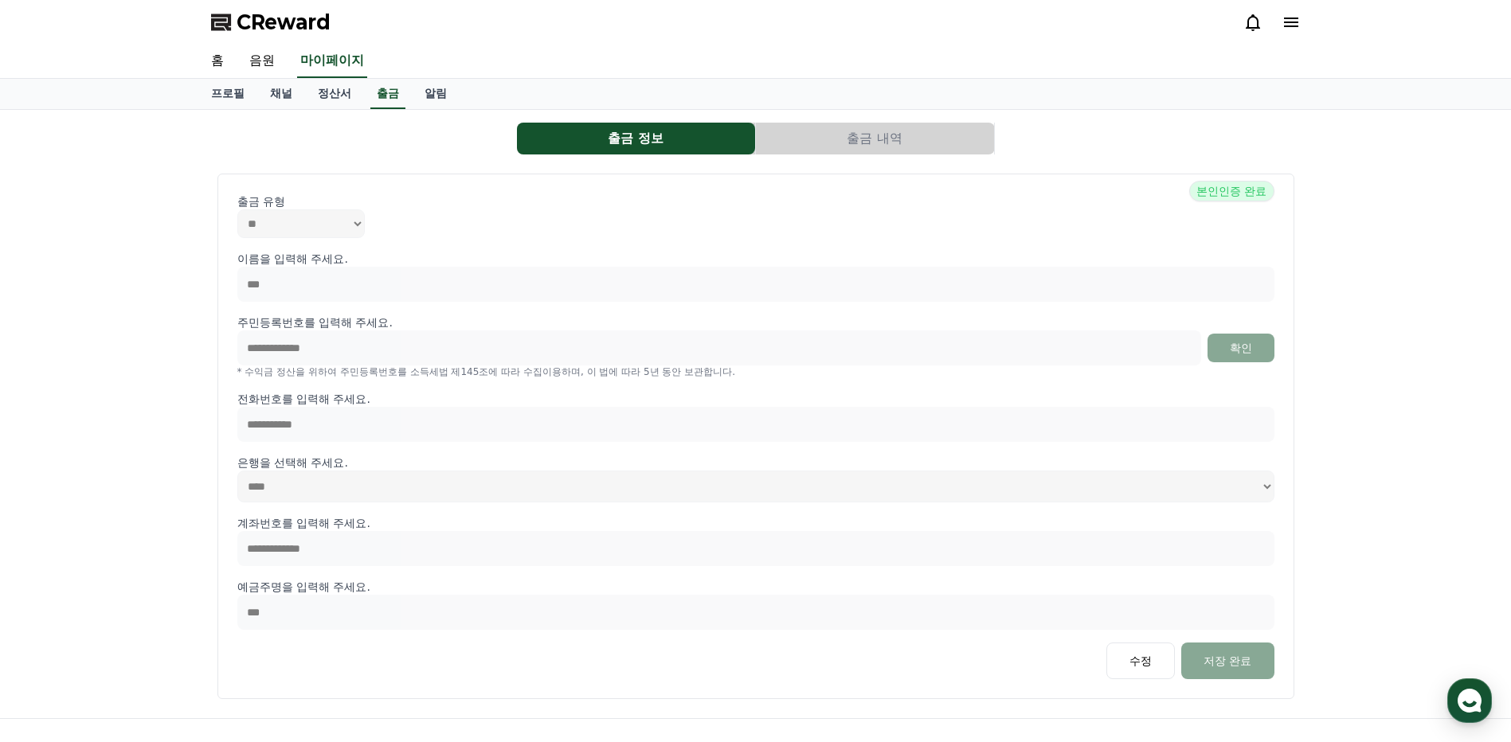
click at [876, 144] on button "출금 내역" at bounding box center [875, 139] width 238 height 32
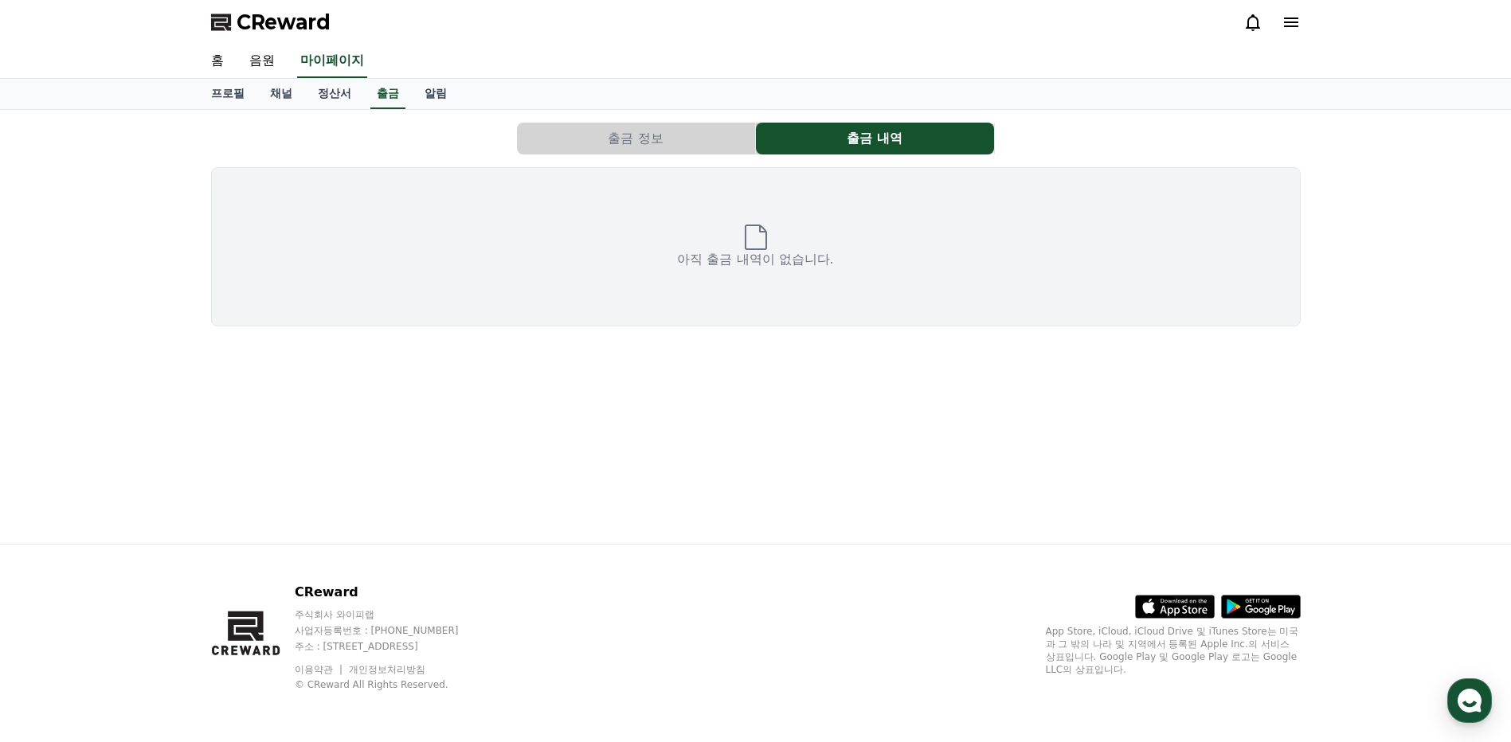
click at [708, 135] on button "출금 정보" at bounding box center [636, 139] width 238 height 32
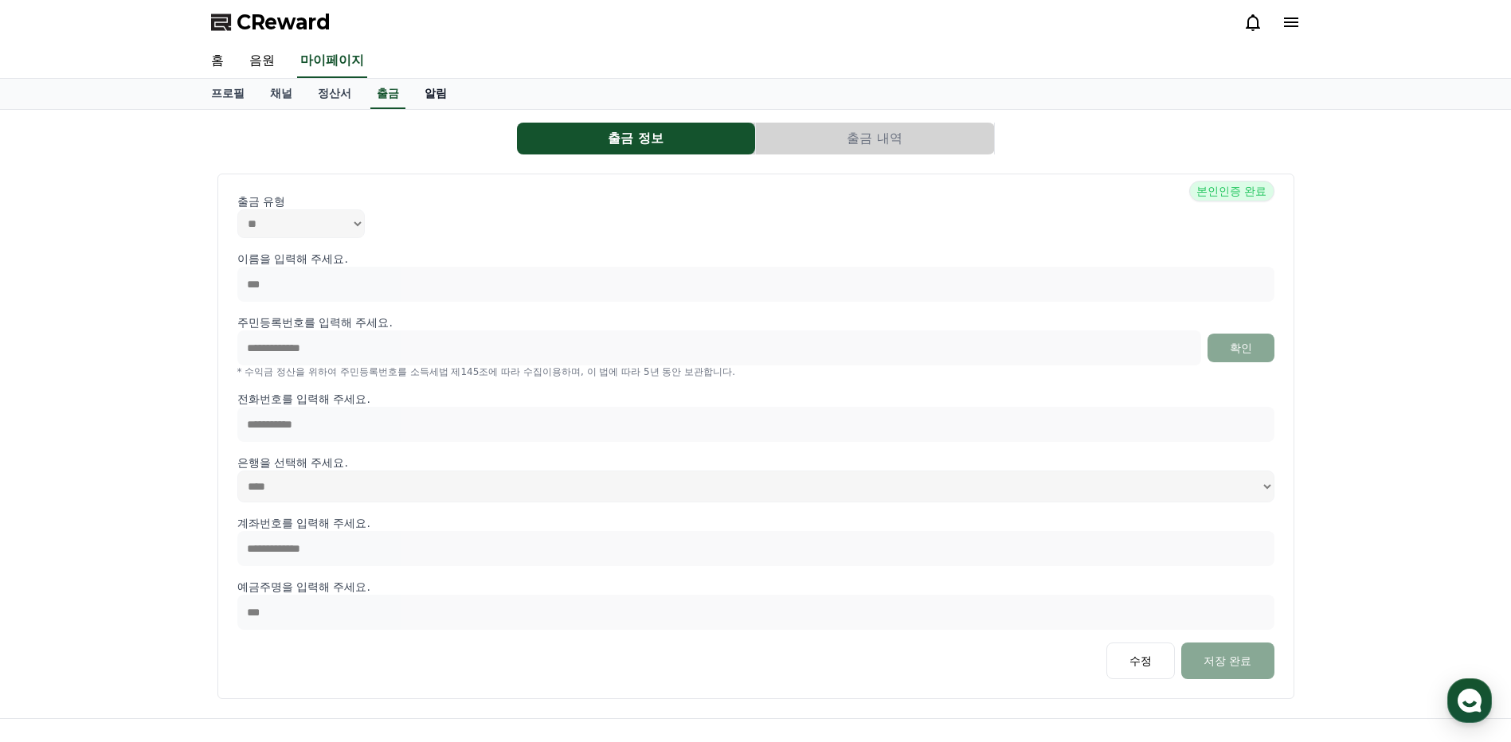
click at [424, 97] on link "알림" at bounding box center [436, 94] width 48 height 30
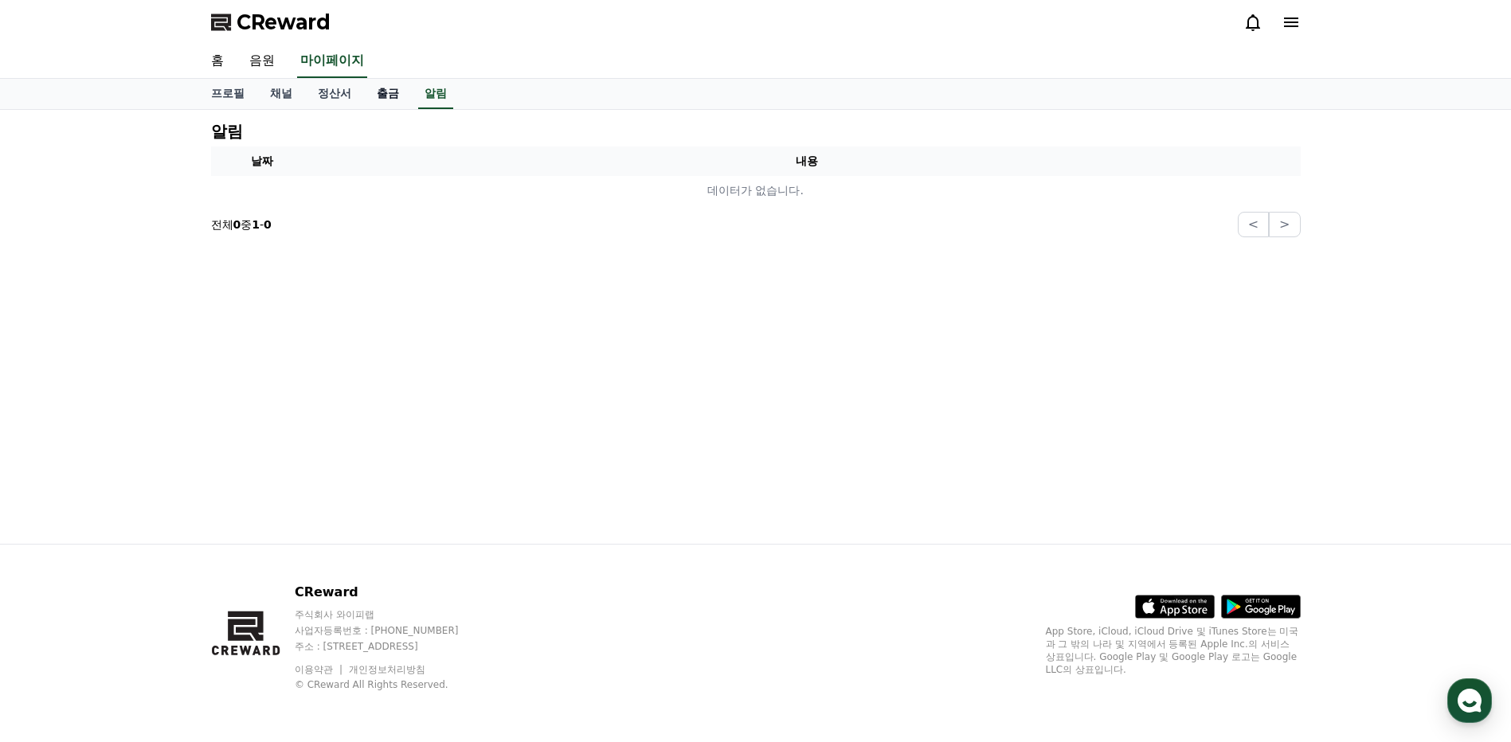
click at [379, 96] on link "출금" at bounding box center [388, 94] width 48 height 30
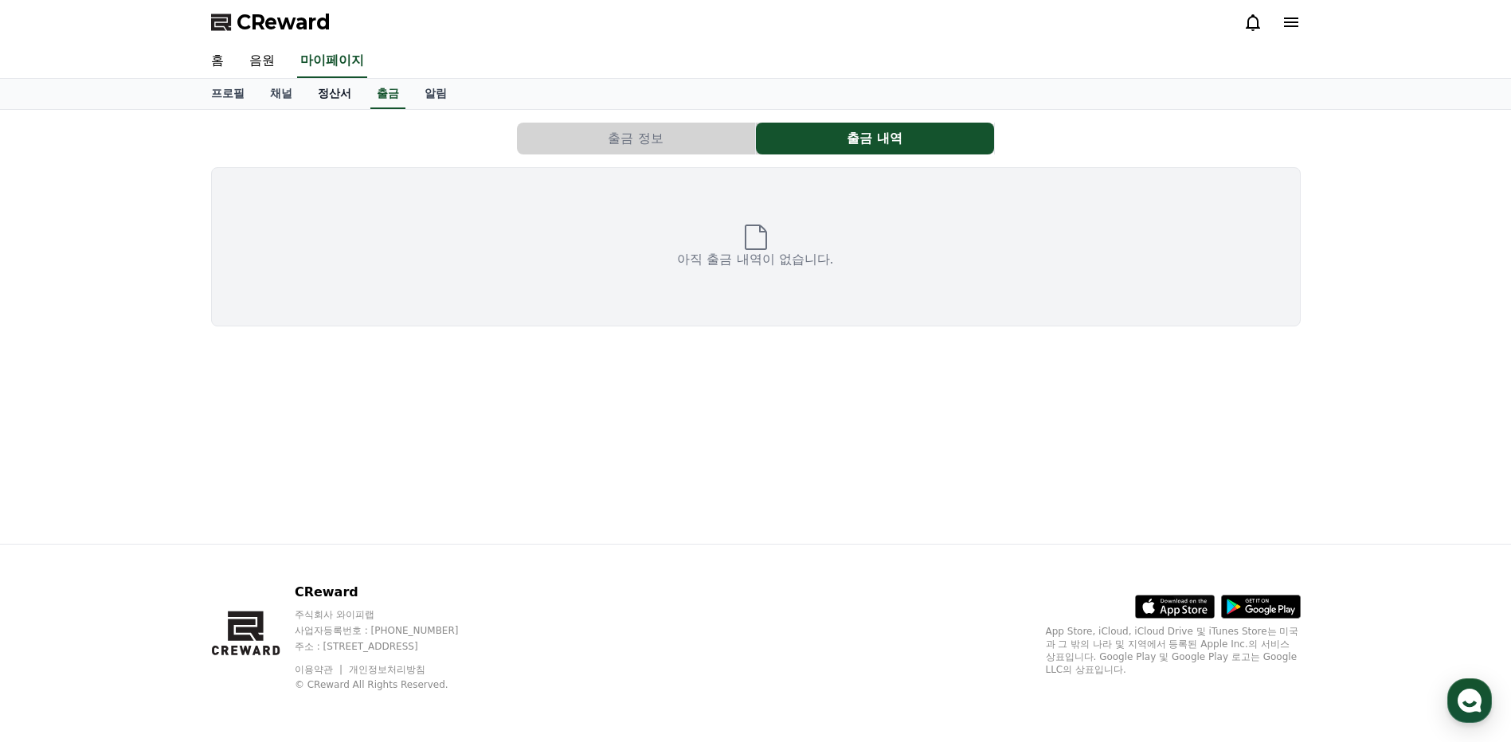
click at [327, 96] on link "정산서" at bounding box center [334, 94] width 59 height 30
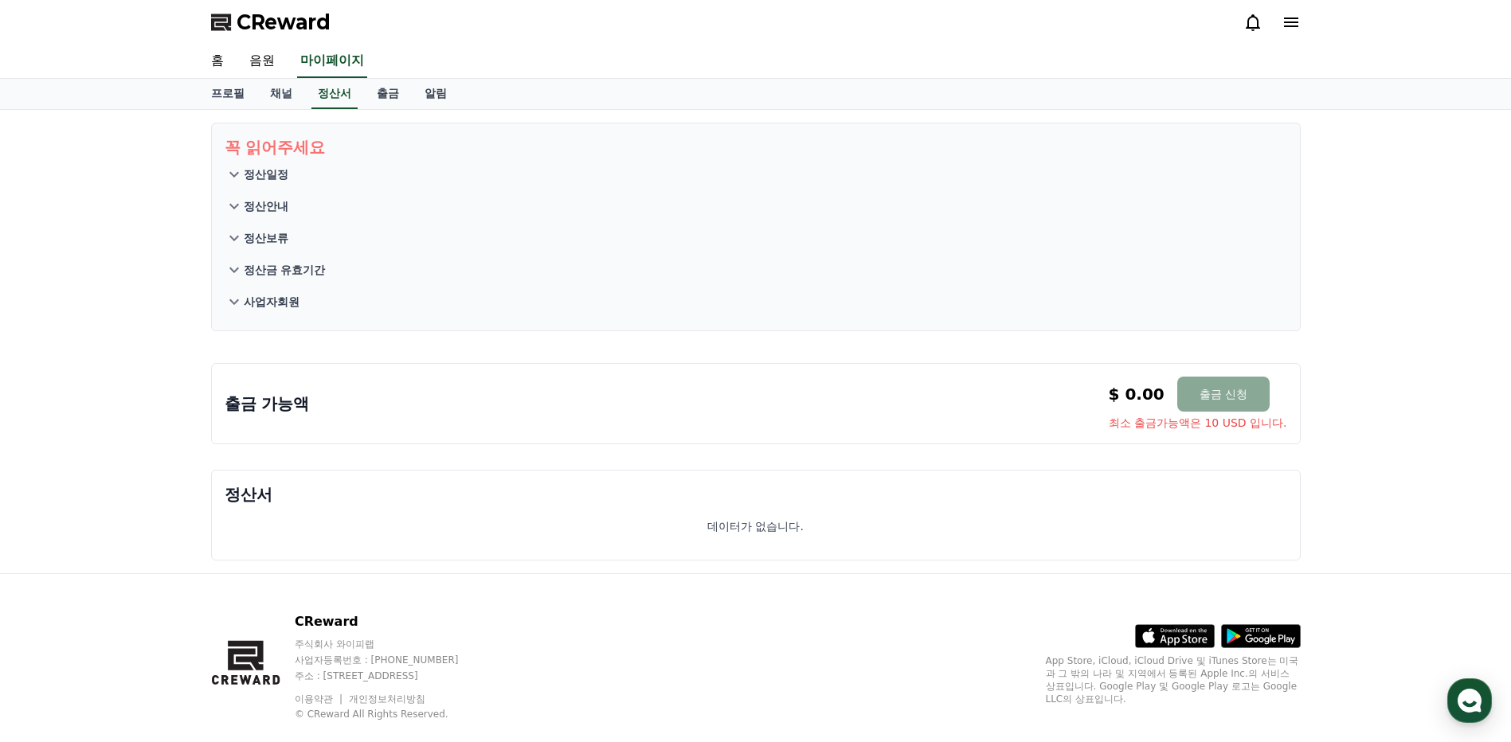
click at [233, 173] on icon at bounding box center [234, 174] width 19 height 19
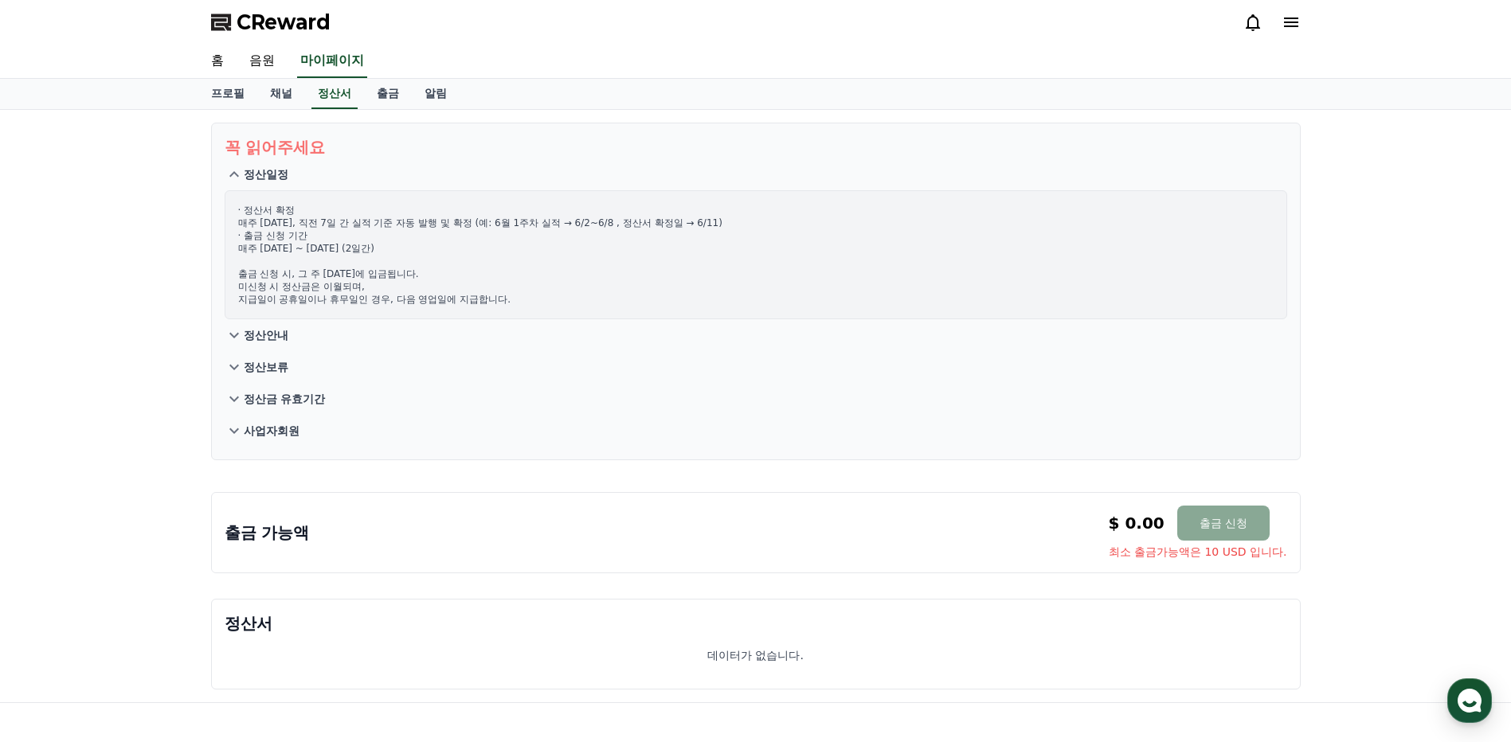
click at [233, 177] on icon at bounding box center [234, 174] width 19 height 19
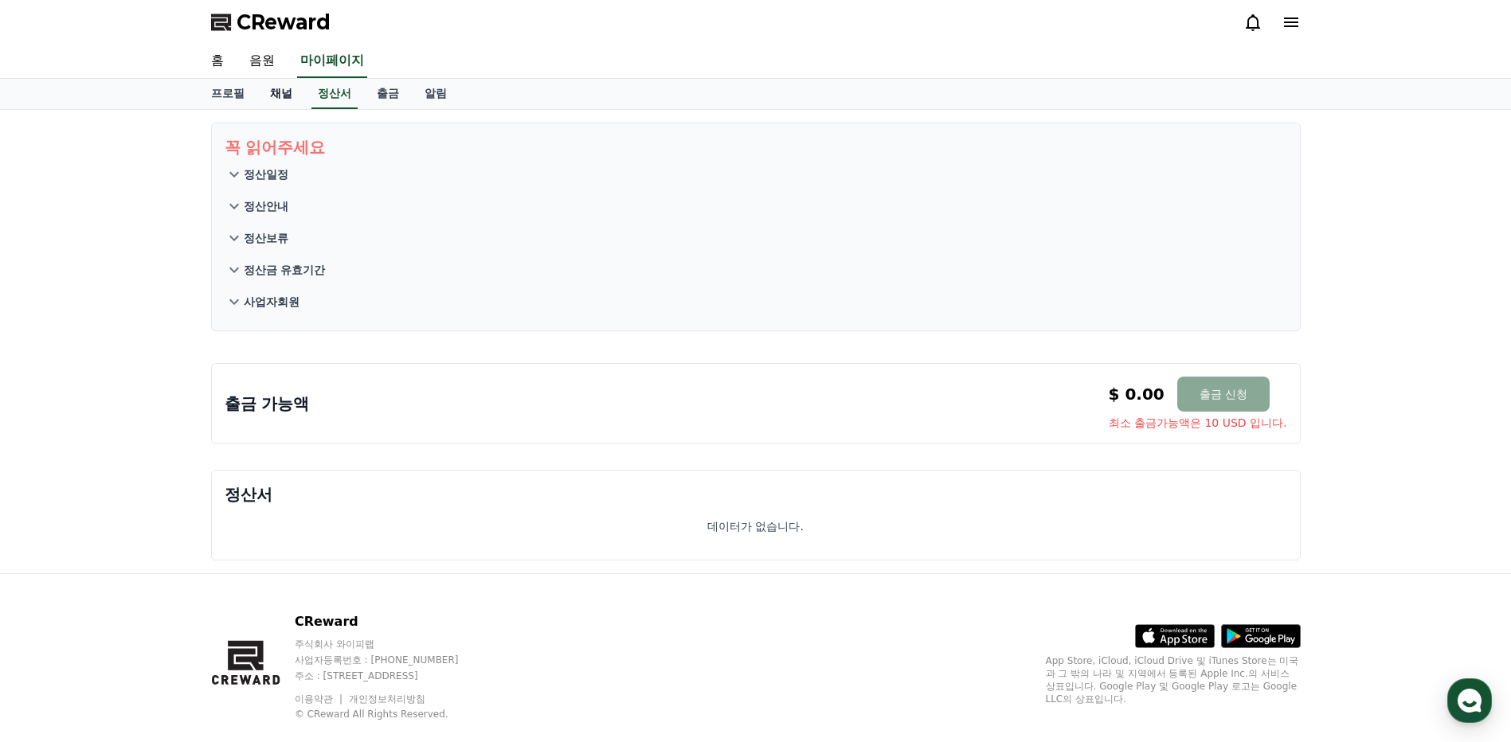
click at [273, 85] on link "채널" at bounding box center [281, 94] width 48 height 30
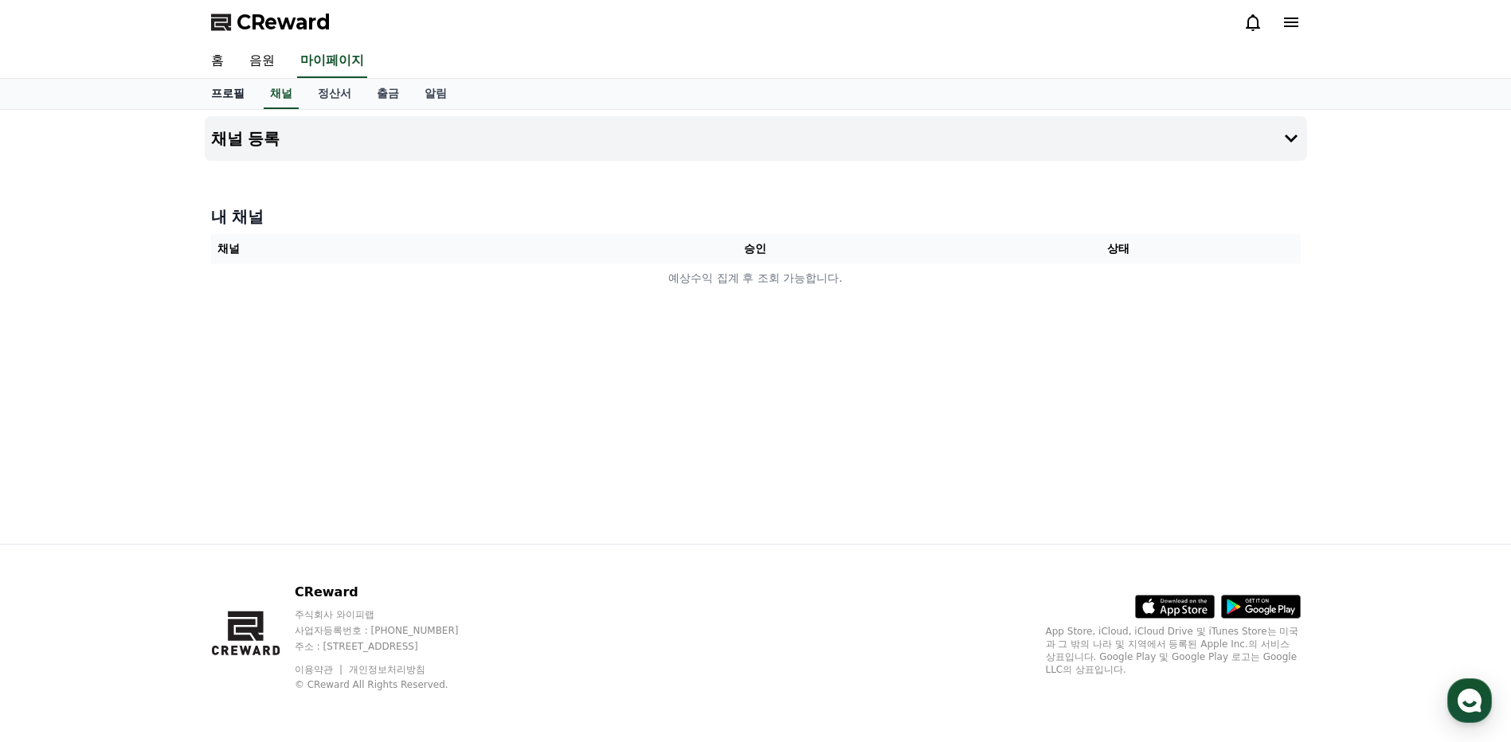
click at [233, 96] on link "프로필" at bounding box center [227, 94] width 59 height 30
select select "**********"
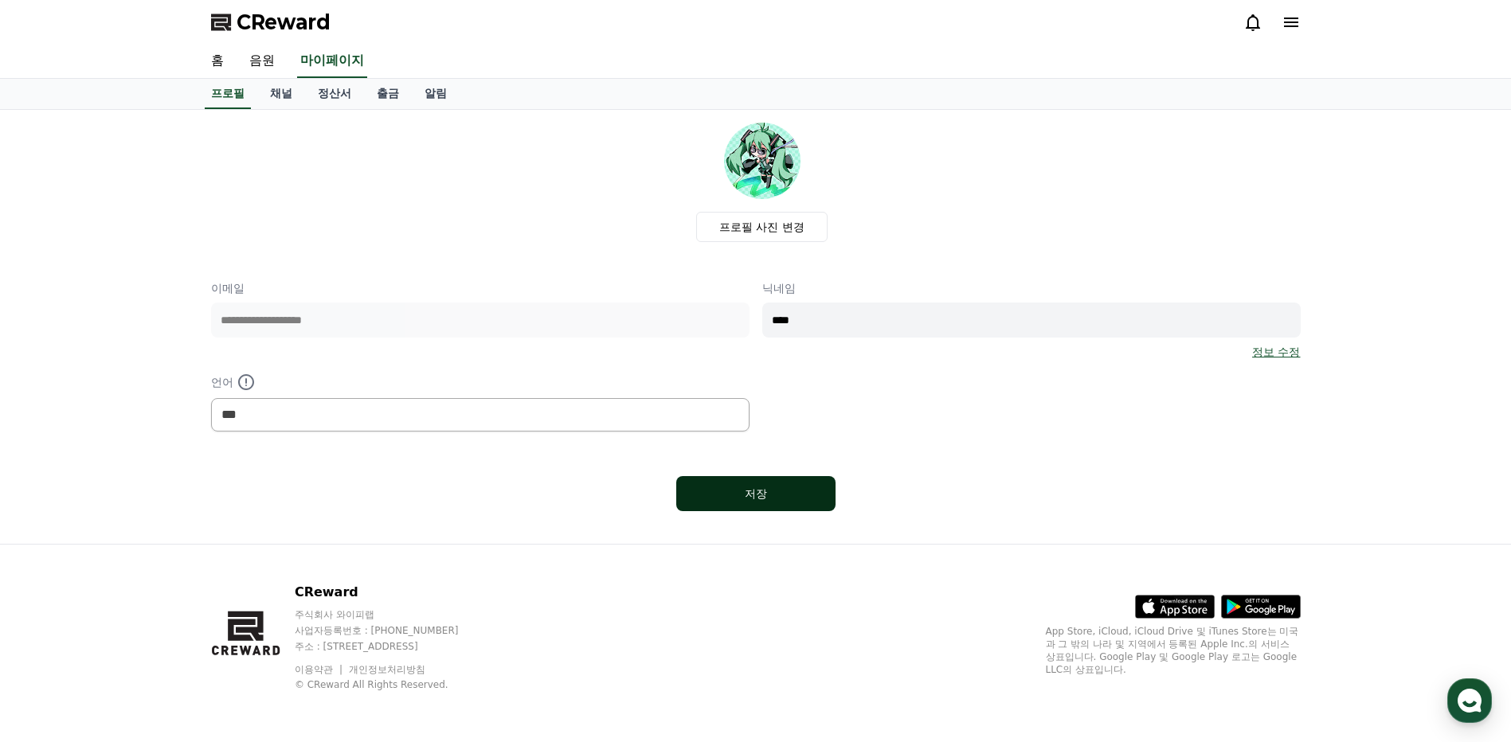
click at [751, 491] on div "저장" at bounding box center [756, 494] width 96 height 16
select select "**********"
click at [216, 65] on link "홈" at bounding box center [217, 61] width 38 height 33
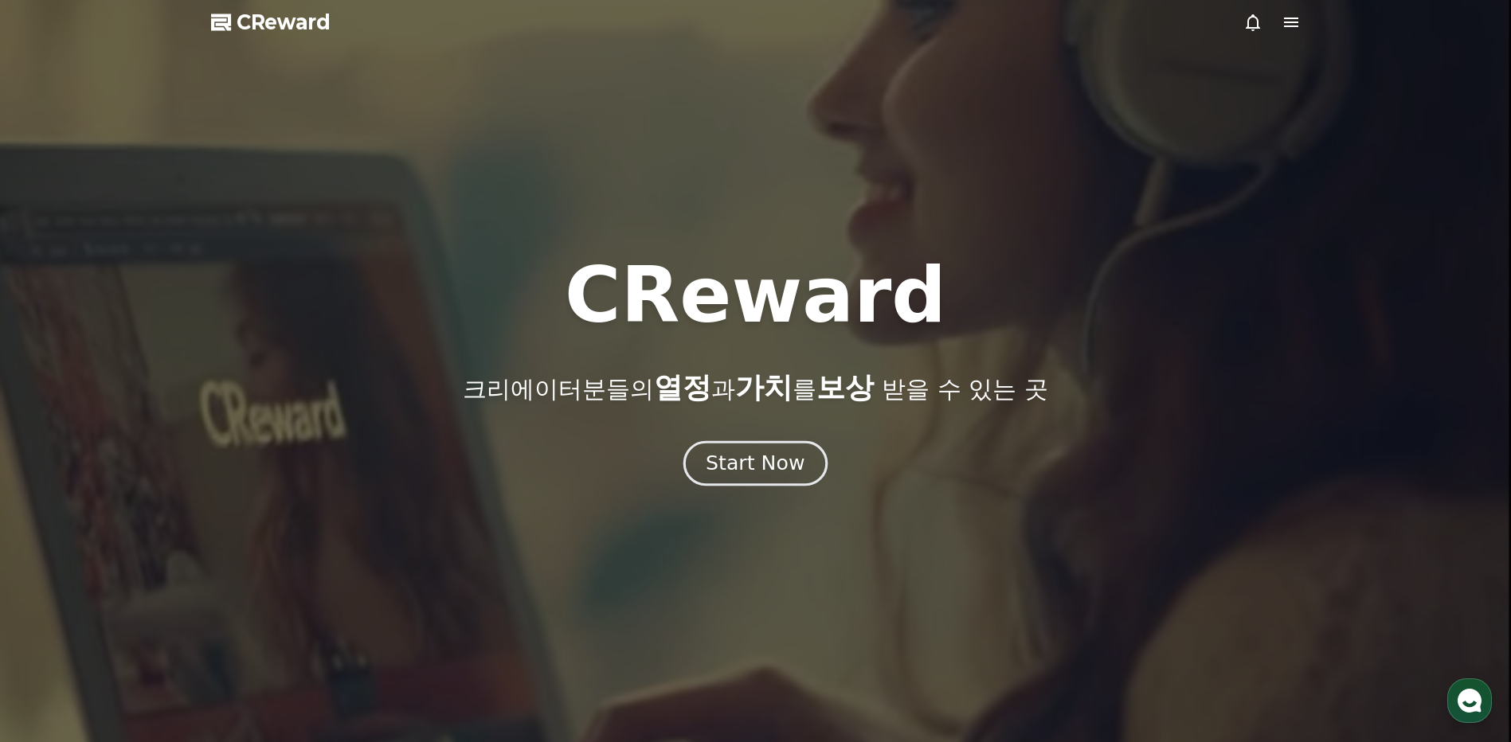
click at [742, 465] on div "Start Now" at bounding box center [755, 463] width 99 height 27
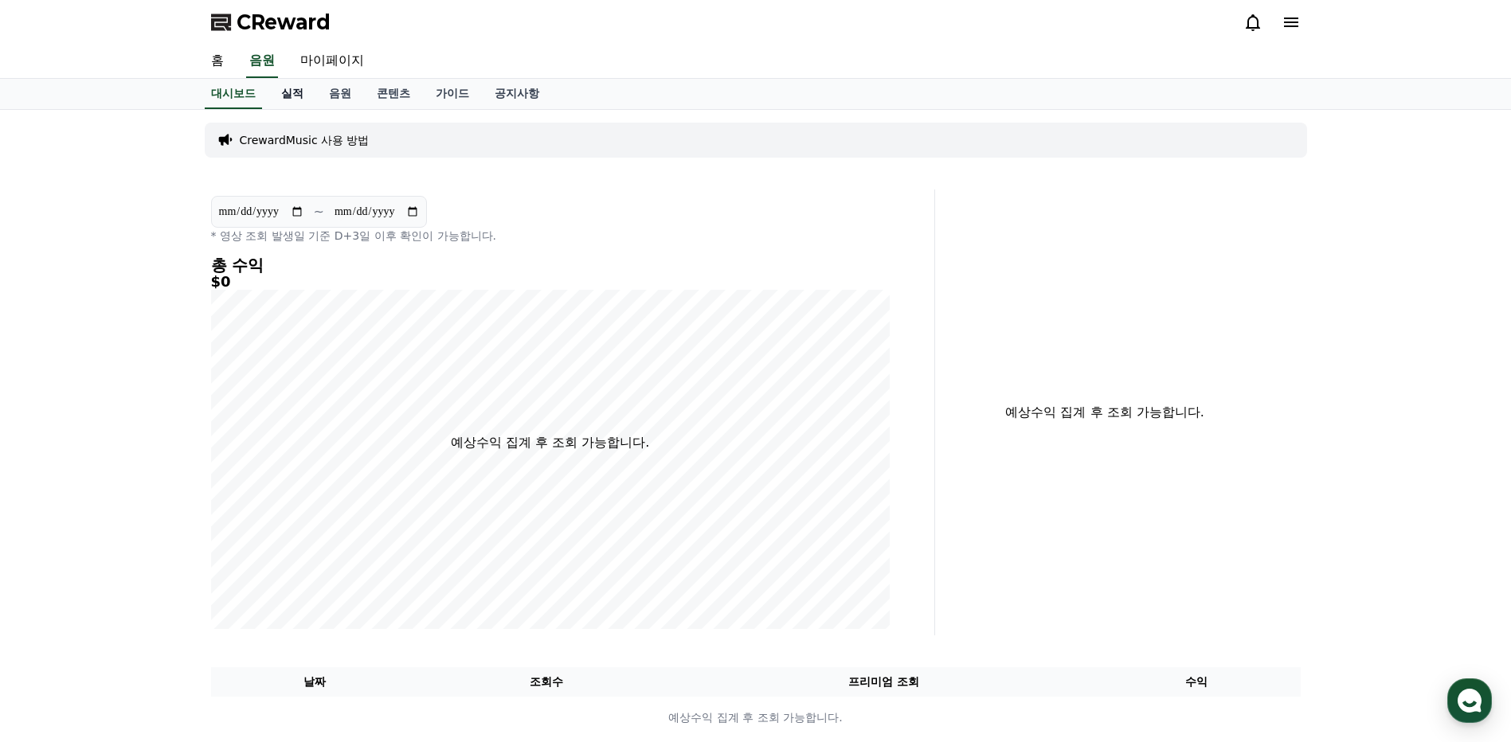
click at [291, 88] on link "실적" at bounding box center [292, 94] width 48 height 30
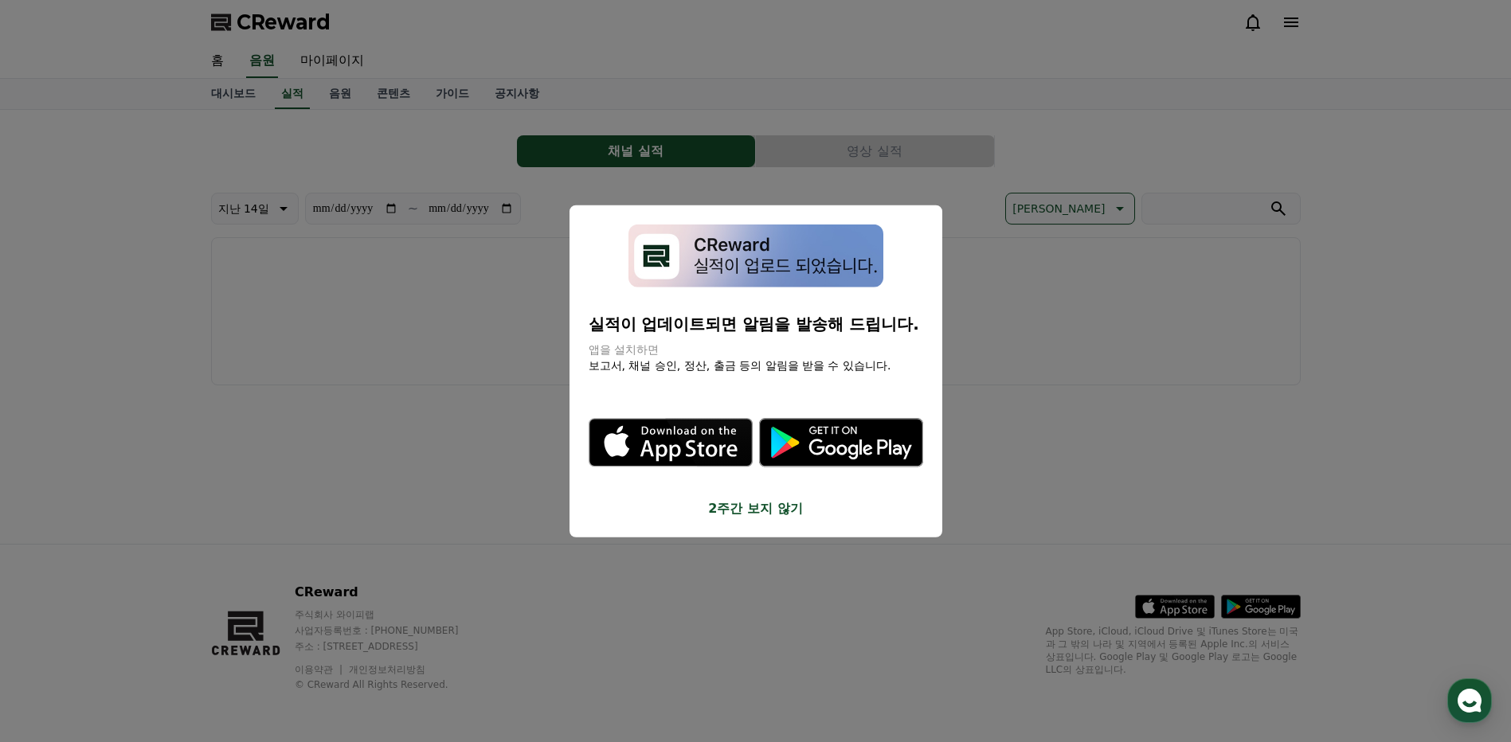
click at [652, 257] on img "modal" at bounding box center [755, 256] width 255 height 63
click at [452, 378] on button "close modal" at bounding box center [755, 371] width 1511 height 742
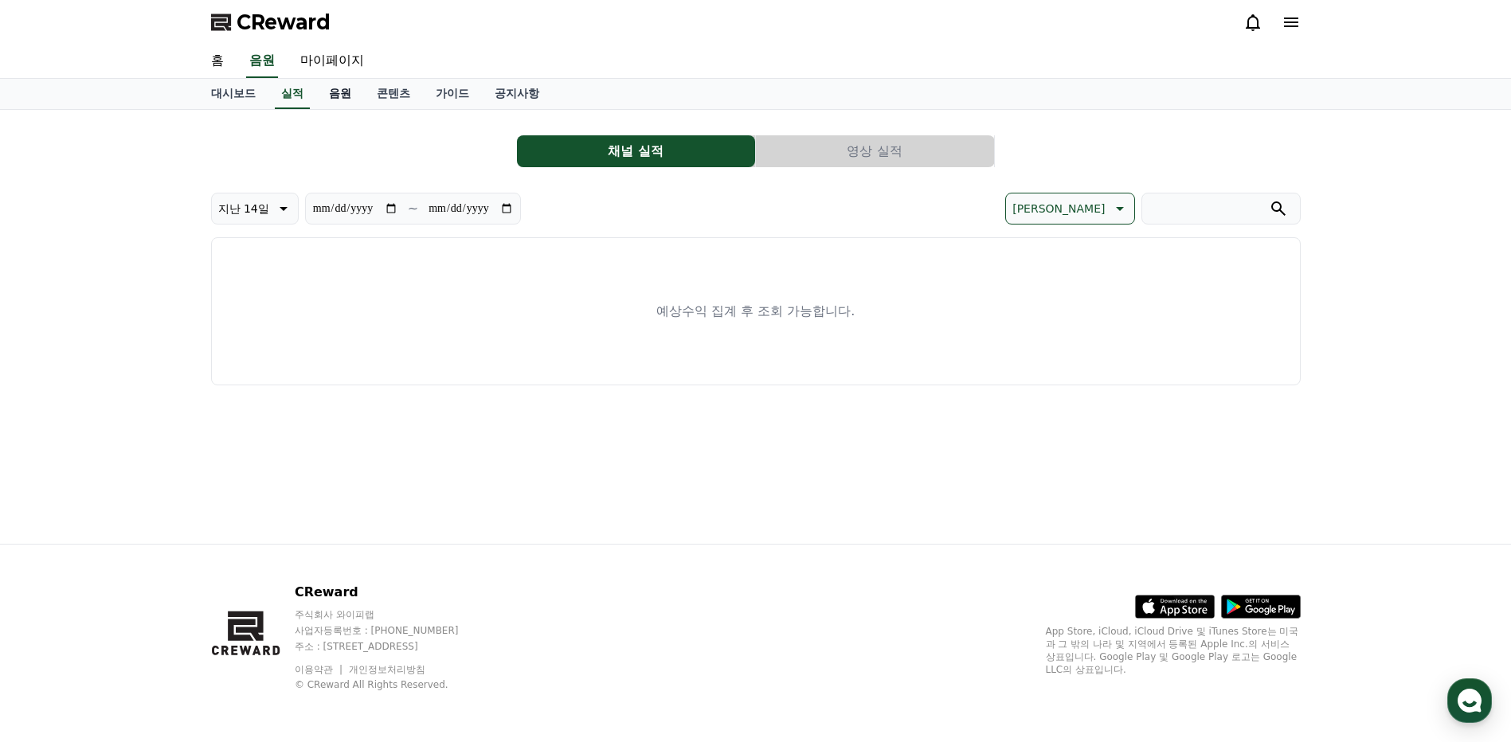
click at [334, 92] on link "음원" at bounding box center [340, 94] width 48 height 30
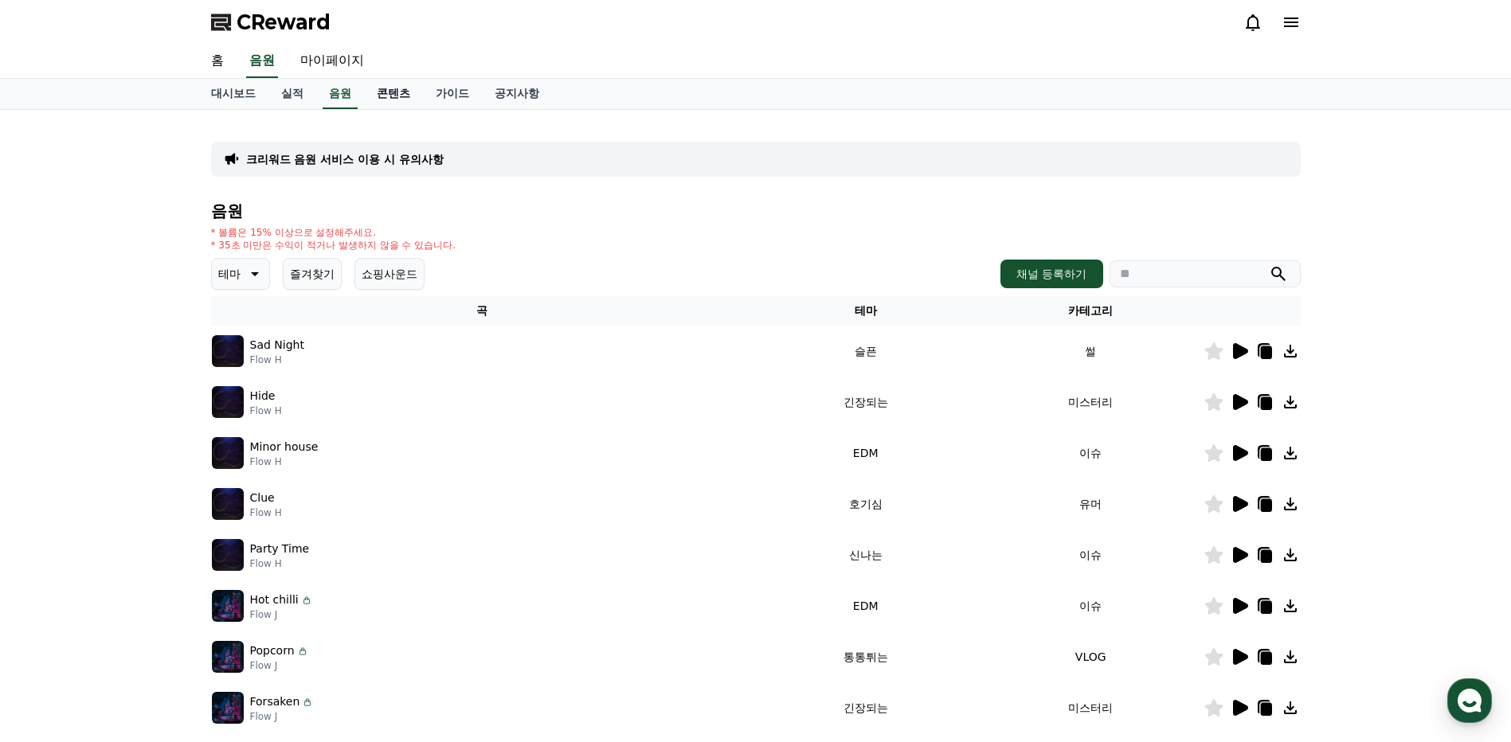
click at [387, 97] on link "콘텐츠" at bounding box center [393, 94] width 59 height 30
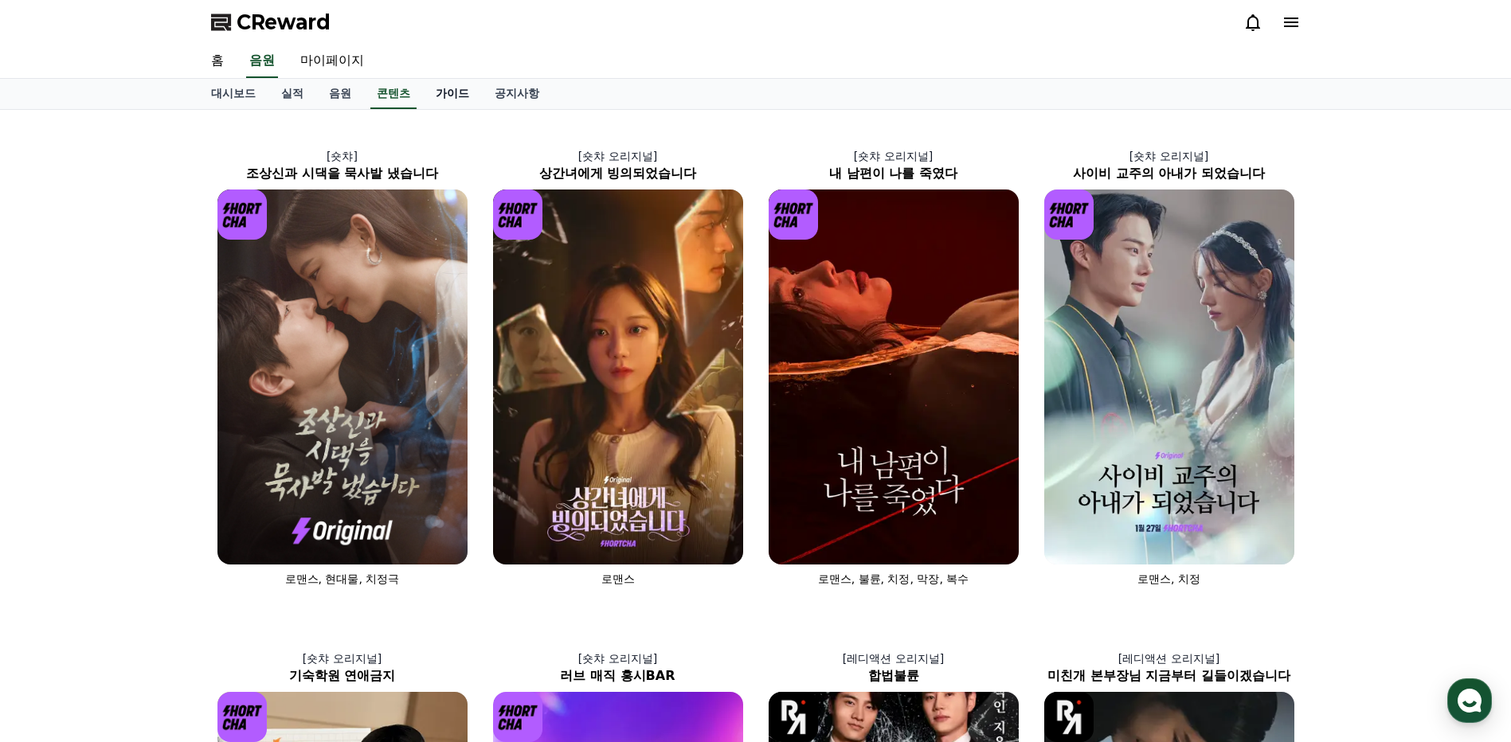
click at [429, 90] on link "가이드" at bounding box center [452, 94] width 59 height 30
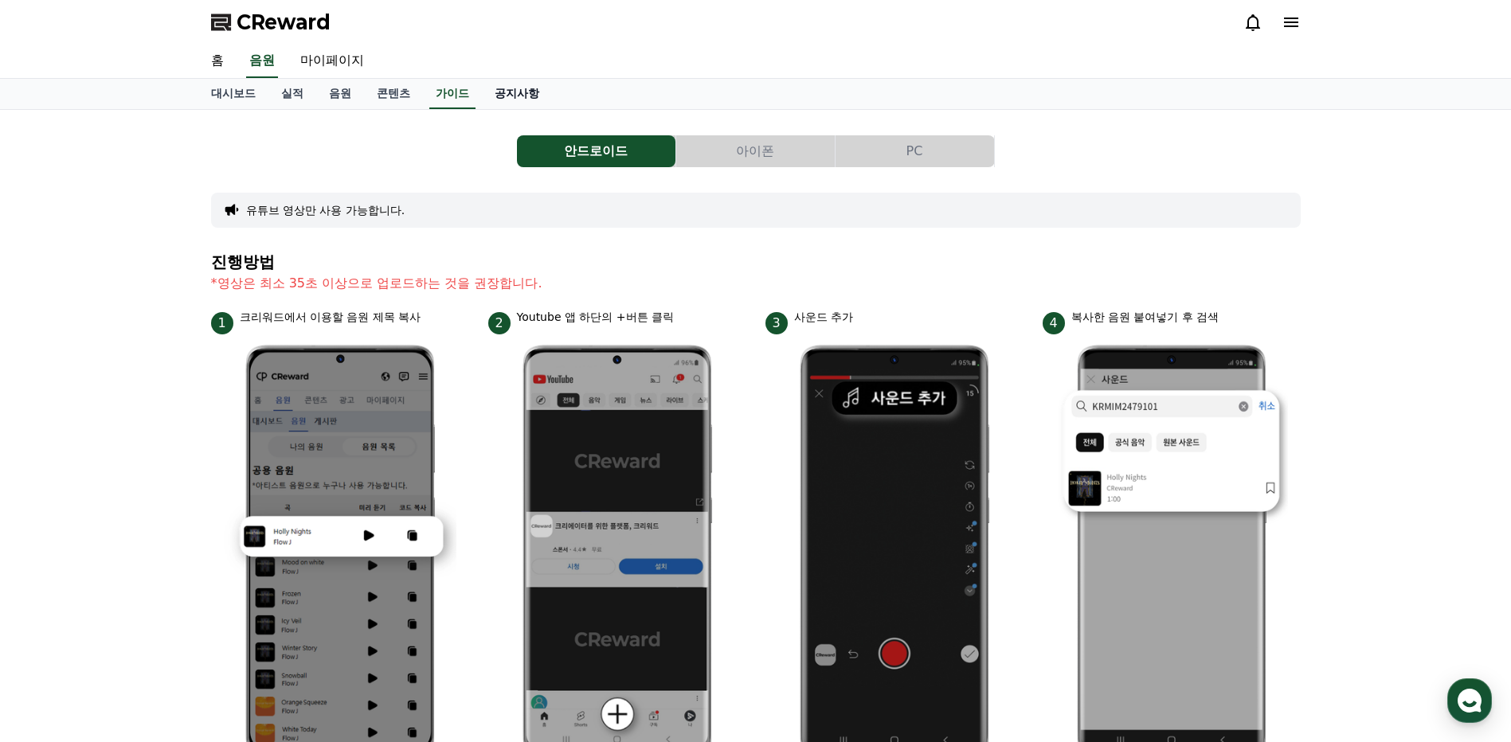
click at [493, 92] on link "공지사항" at bounding box center [517, 94] width 70 height 30
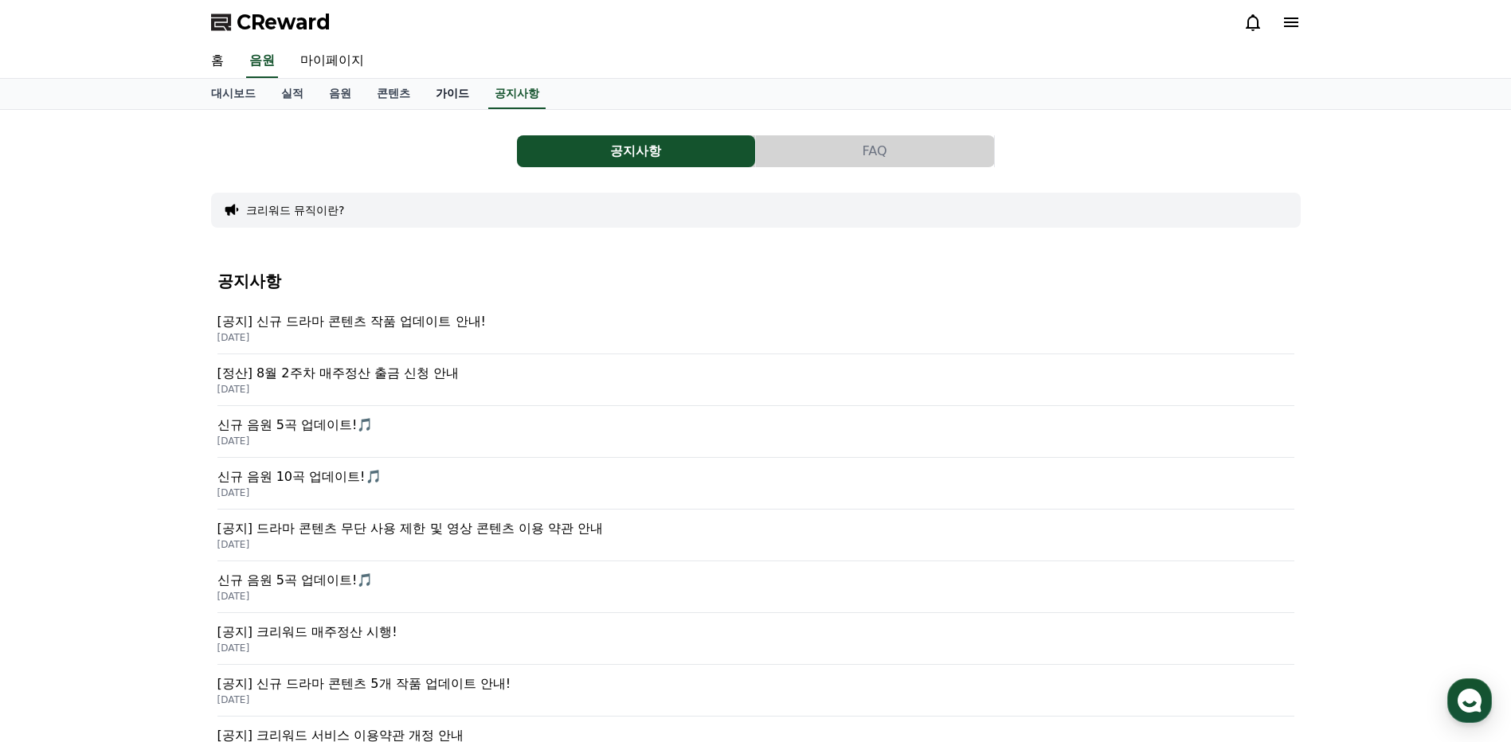
click at [437, 93] on link "가이드" at bounding box center [452, 94] width 59 height 30
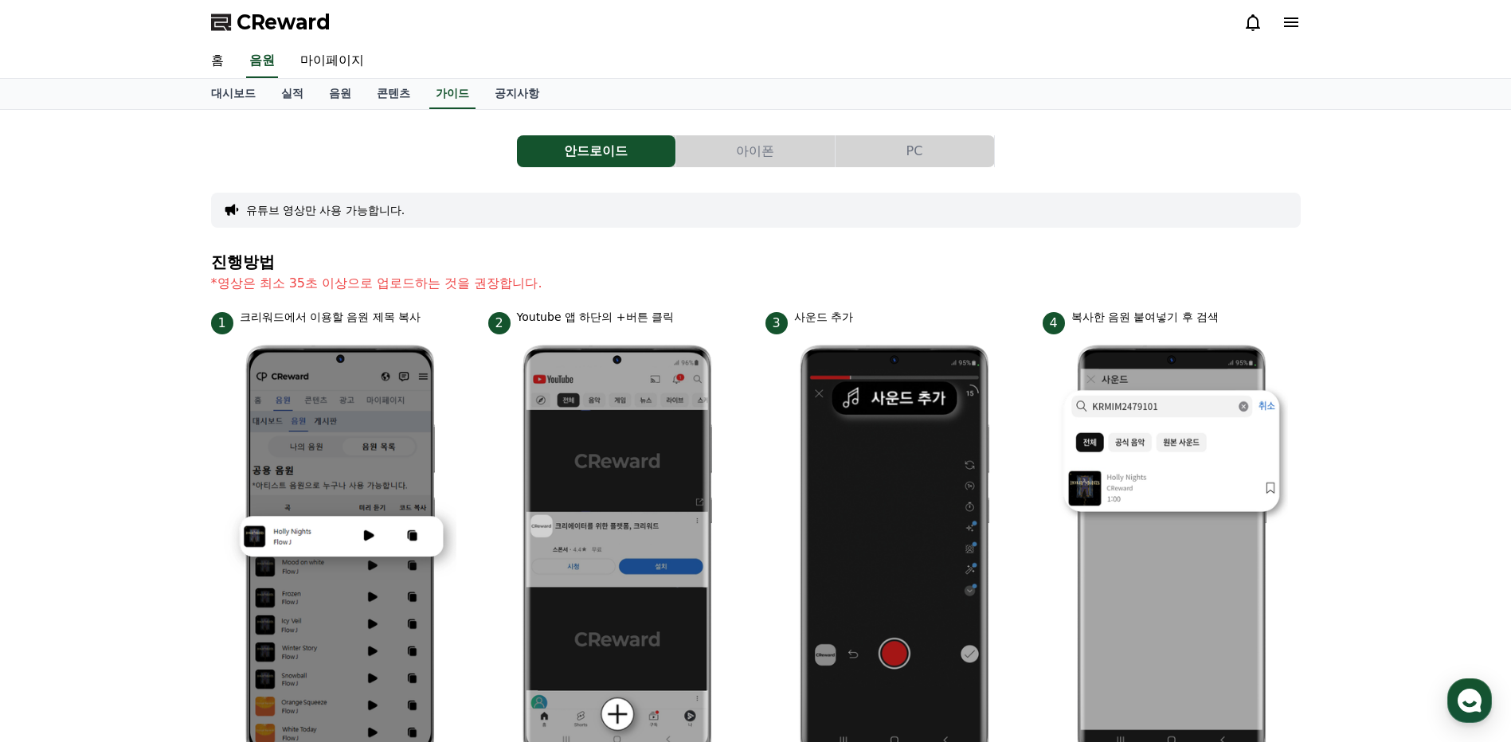
click at [799, 151] on button "아이폰" at bounding box center [755, 151] width 158 height 32
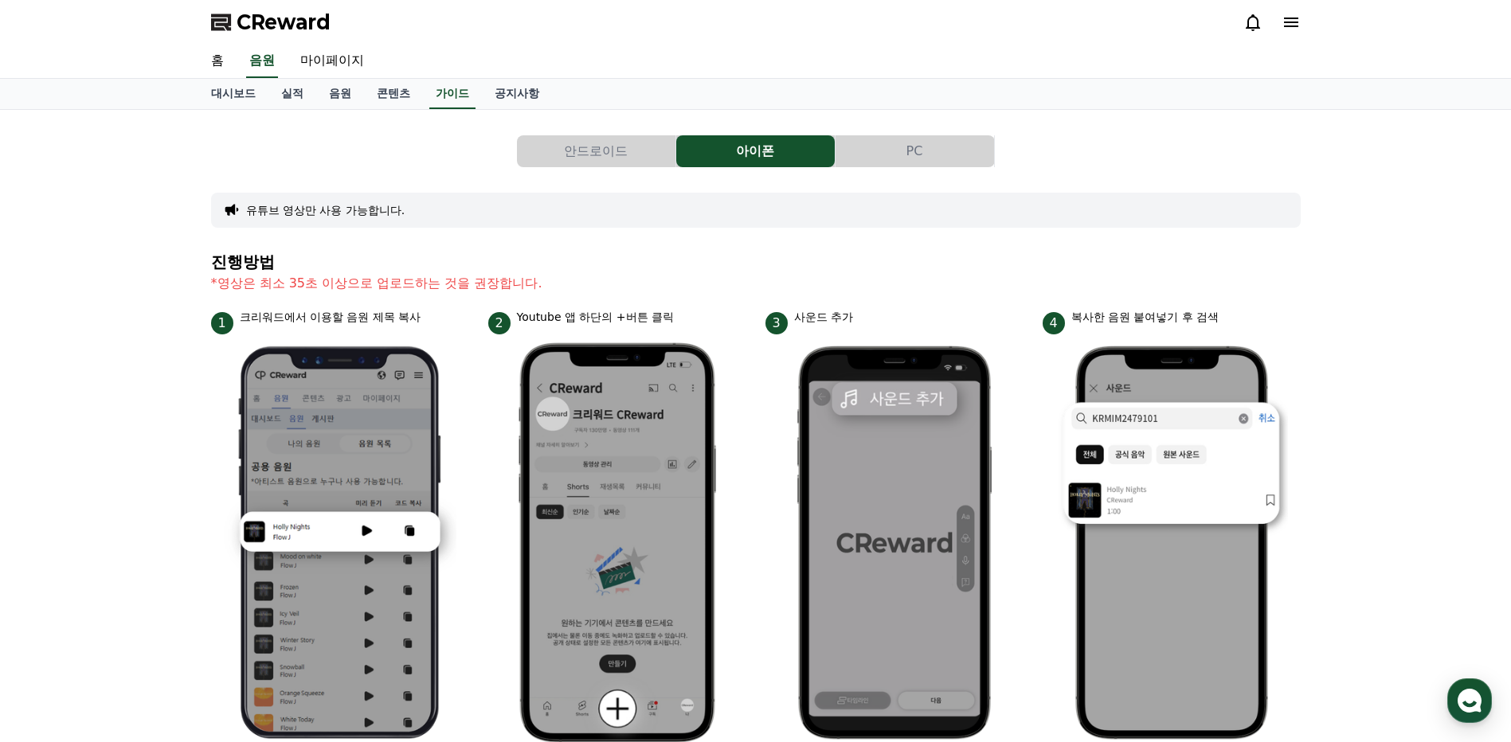
click at [892, 151] on button "PC" at bounding box center [914, 151] width 158 height 32
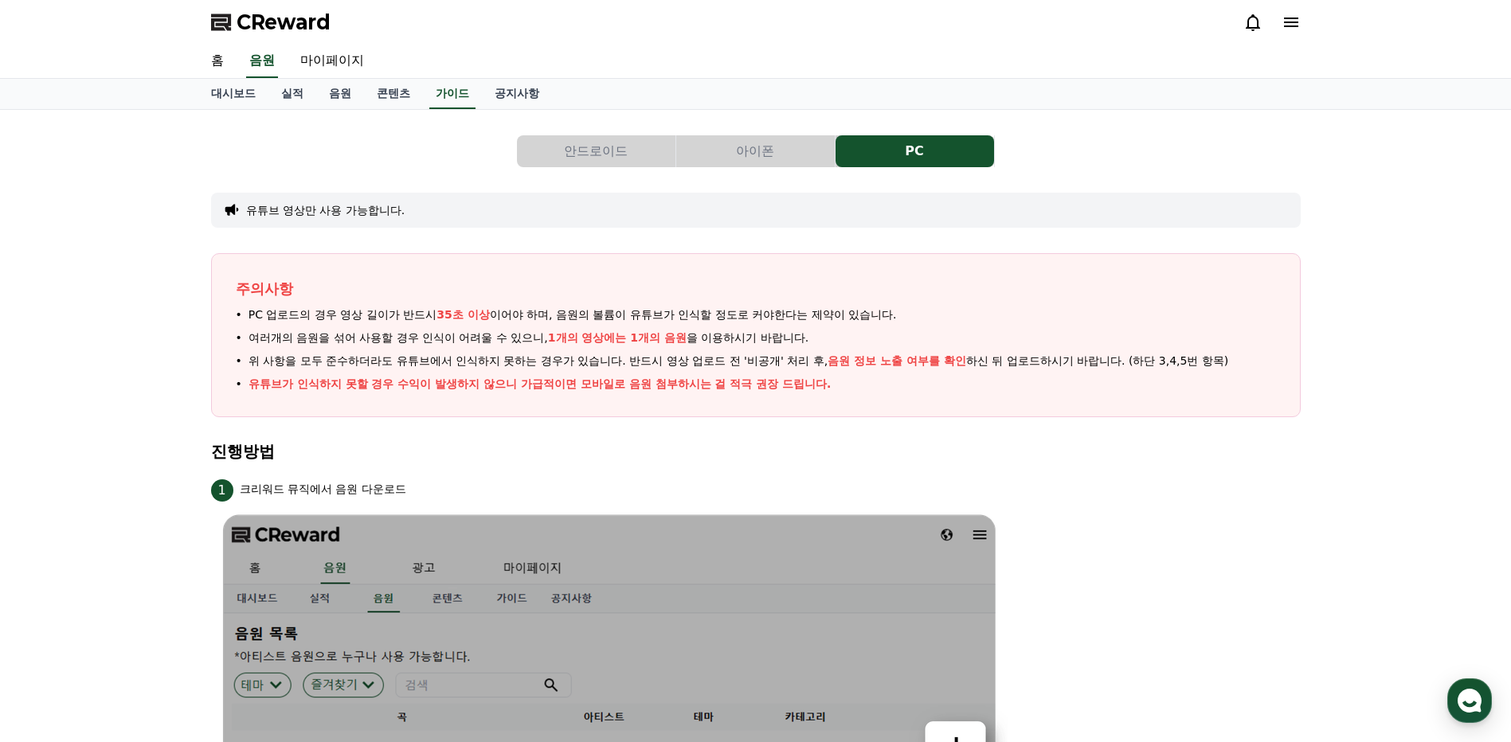
click at [608, 142] on button "안드로이드" at bounding box center [596, 151] width 158 height 32
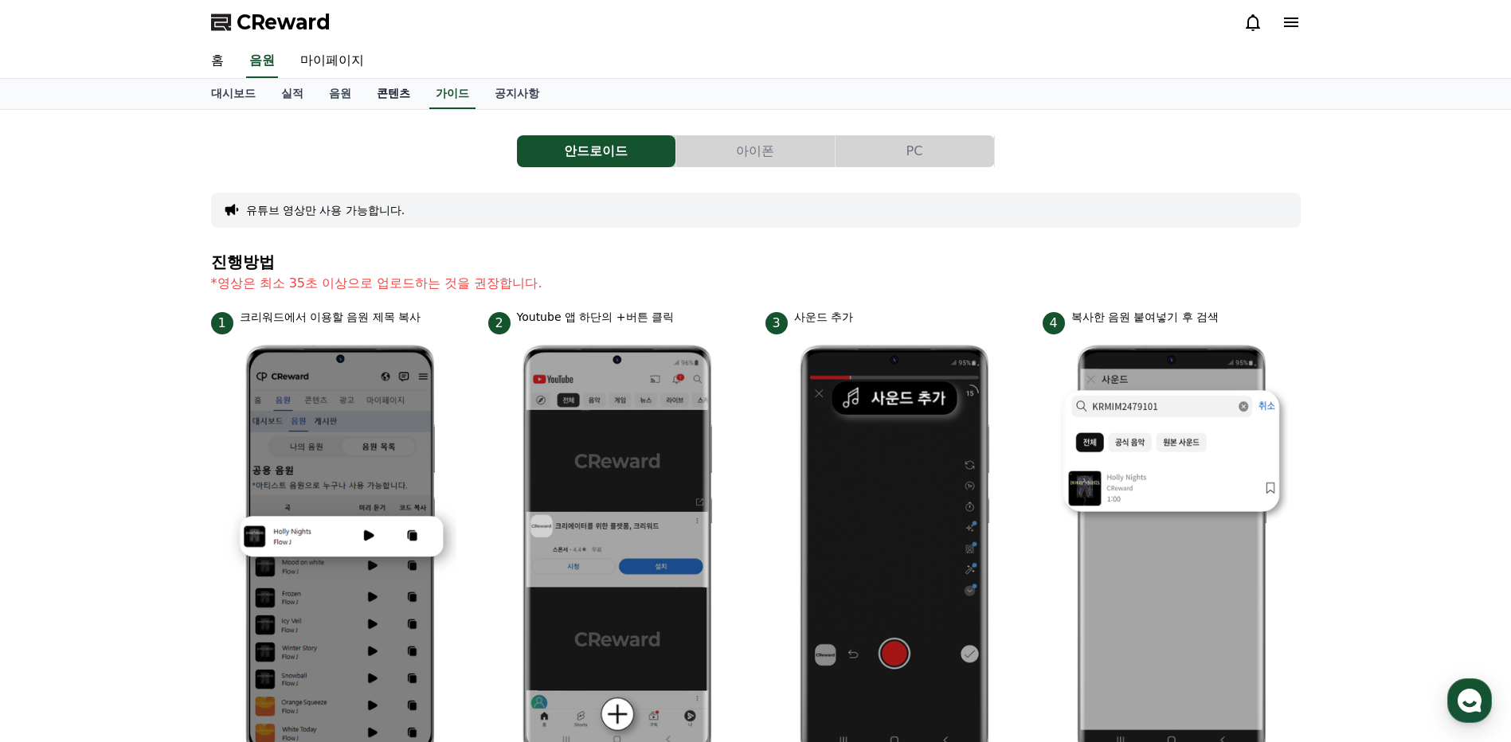
click at [385, 91] on link "콘텐츠" at bounding box center [393, 94] width 59 height 30
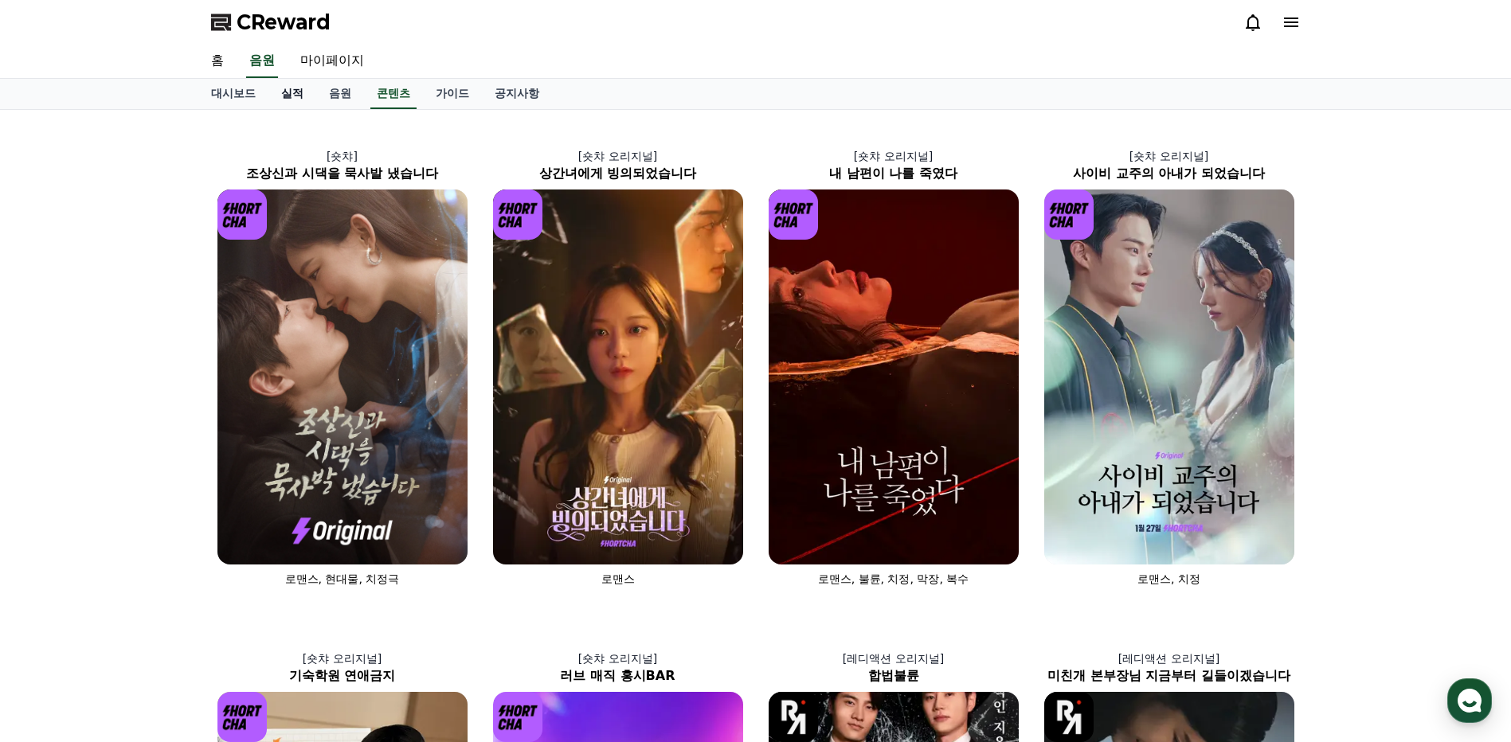
click at [283, 98] on link "실적" at bounding box center [292, 94] width 48 height 30
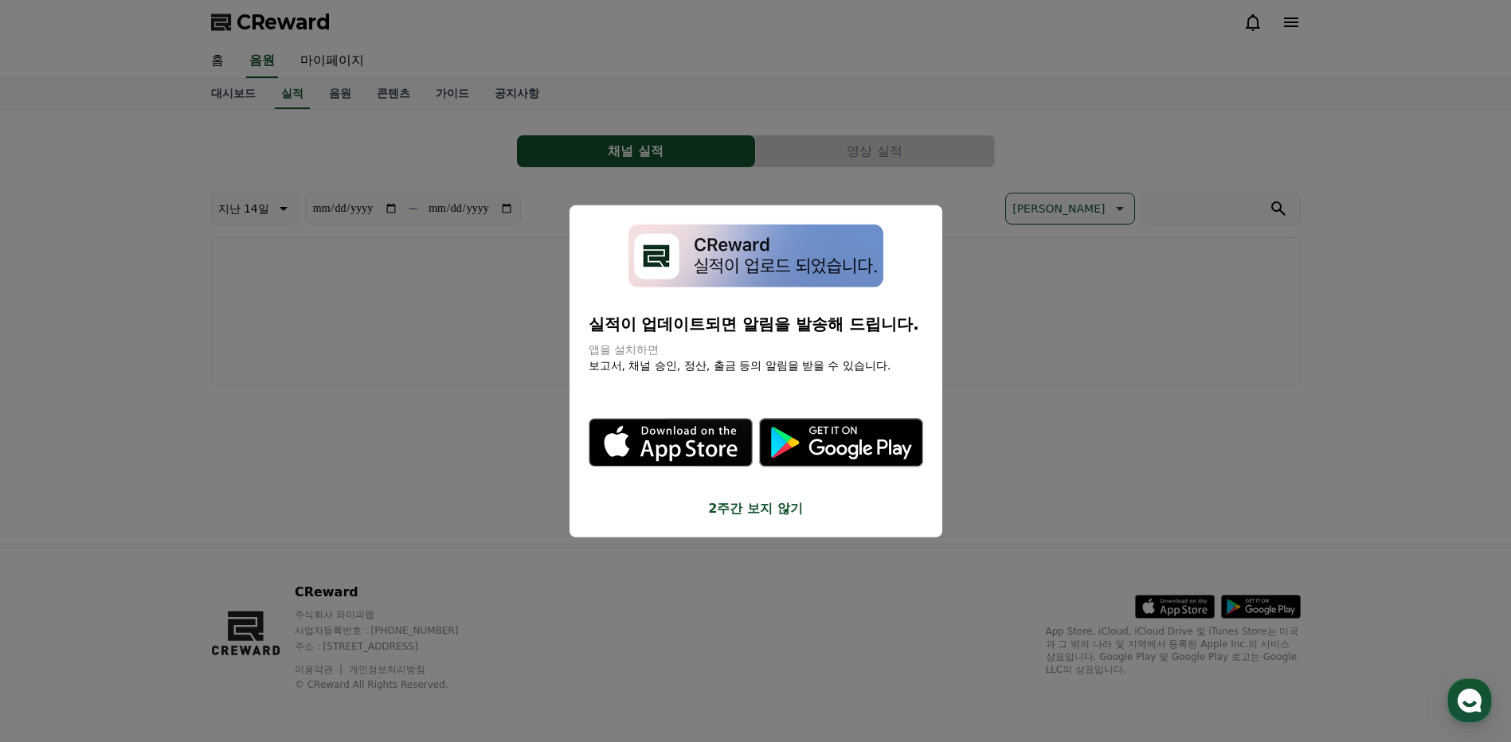
click at [234, 97] on button "close modal" at bounding box center [755, 371] width 1511 height 742
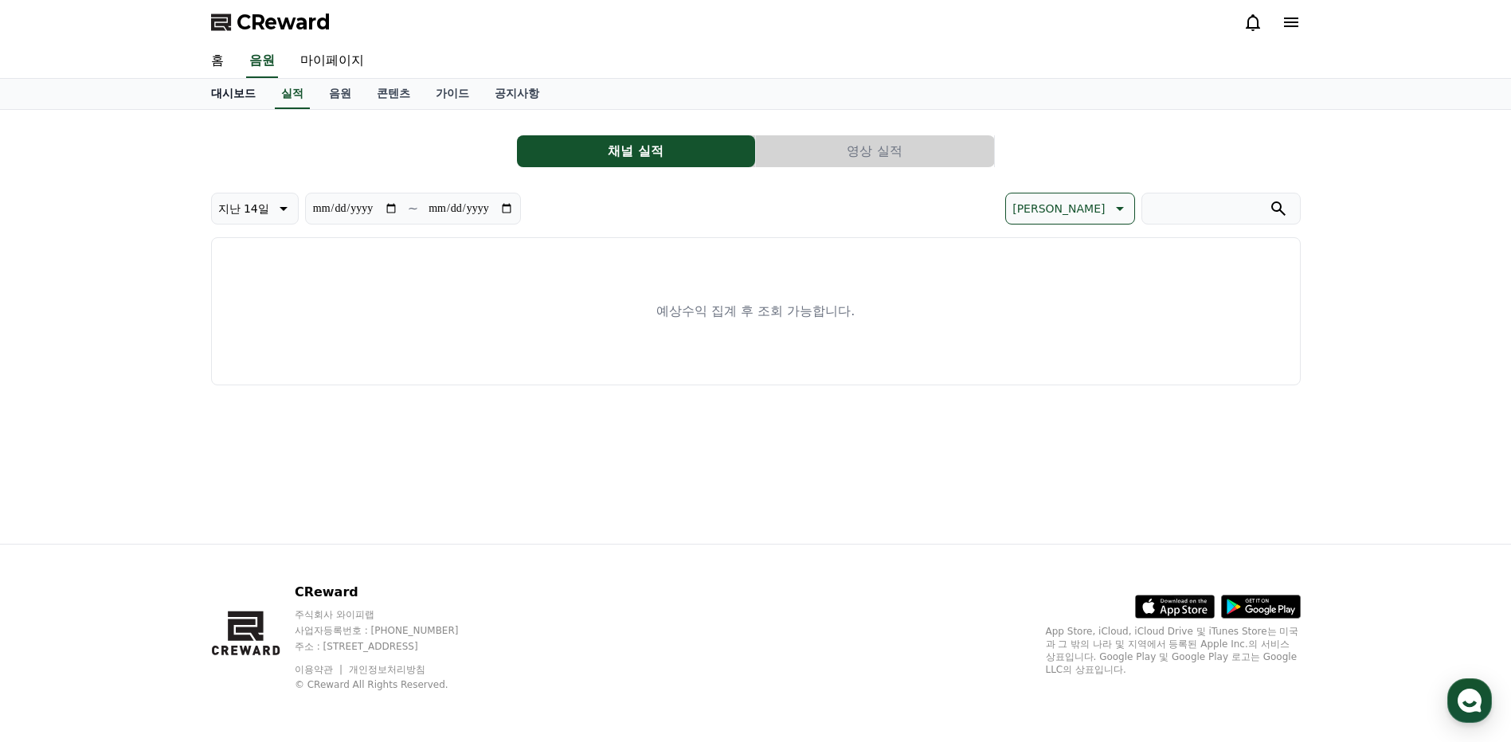
click at [232, 93] on link "대시보드" at bounding box center [233, 94] width 70 height 30
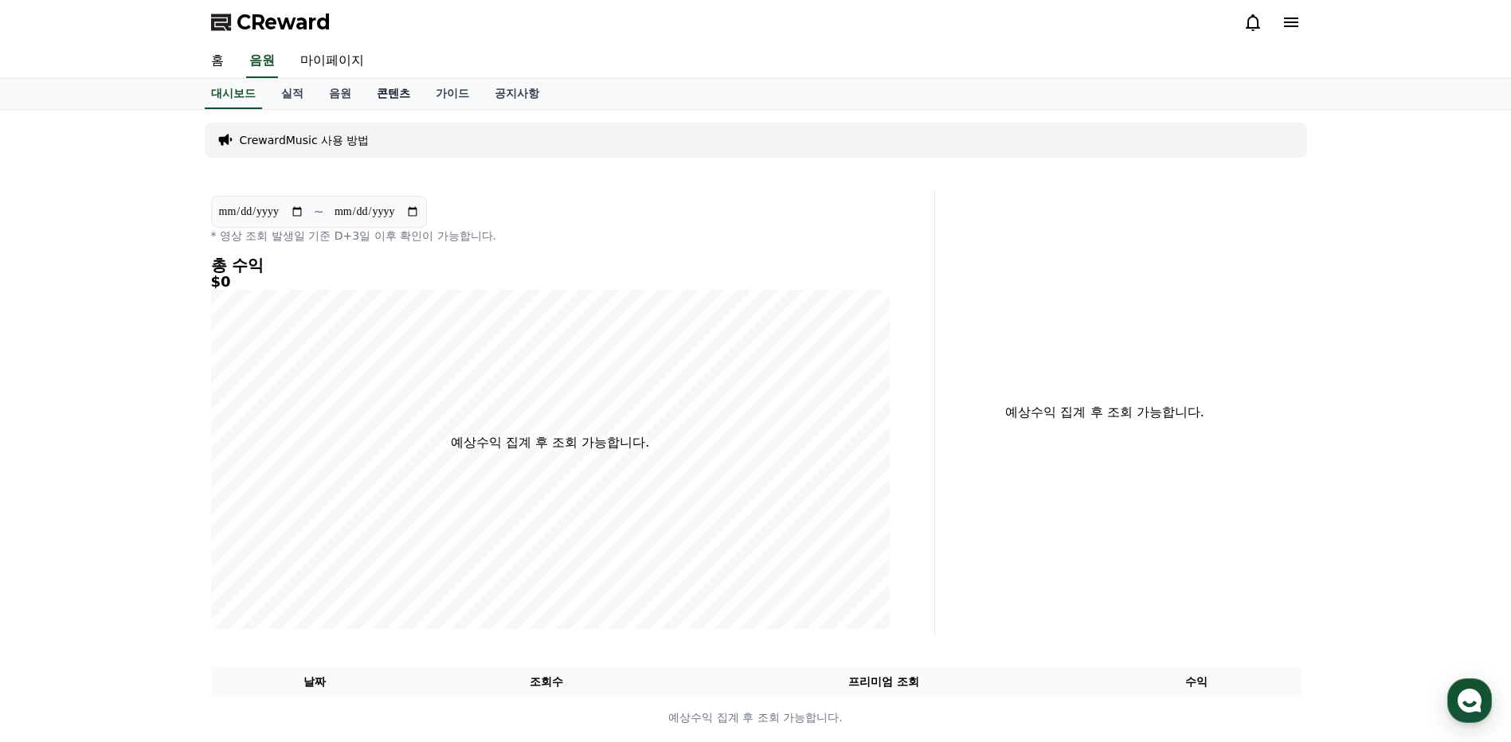
click at [380, 90] on link "콘텐츠" at bounding box center [393, 94] width 59 height 30
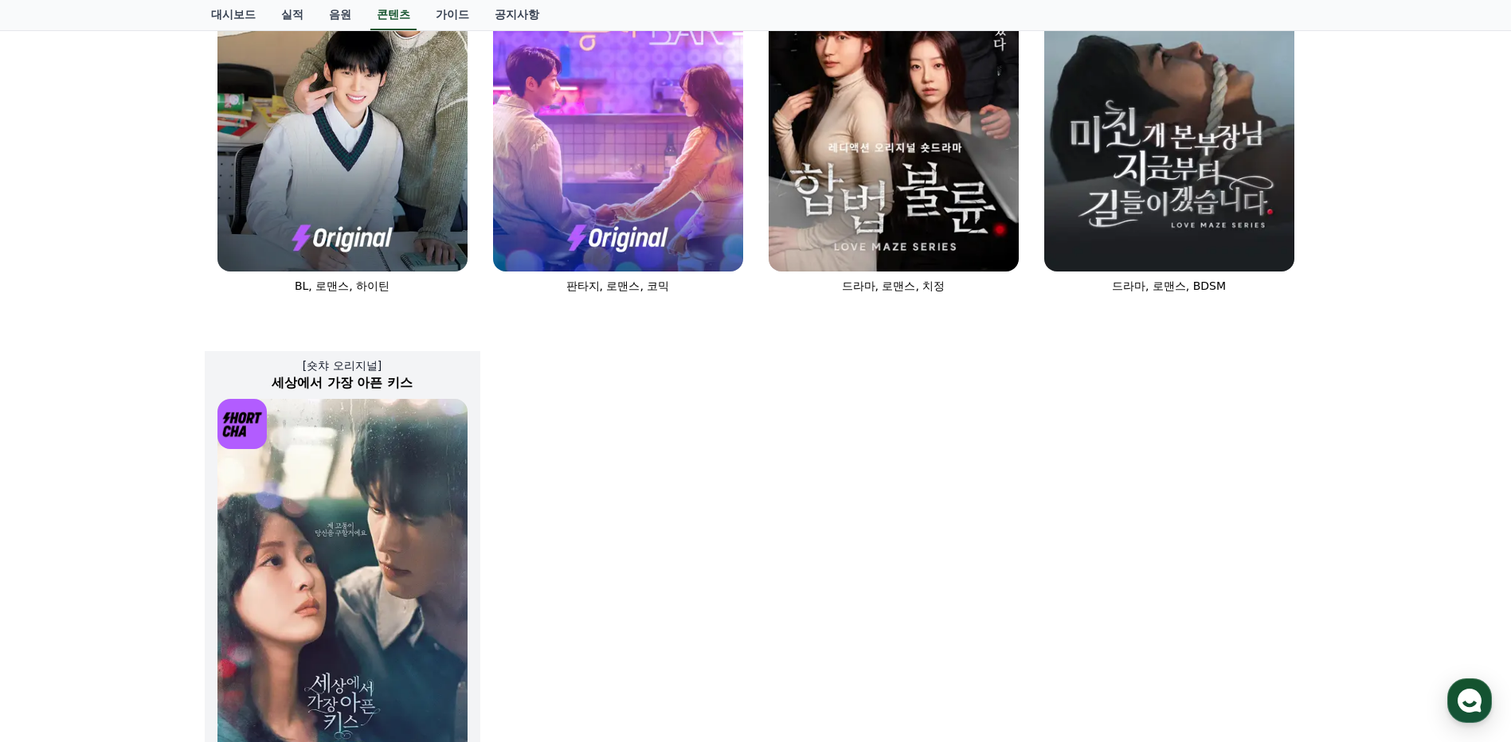
scroll to position [796, 0]
click at [384, 537] on img at bounding box center [342, 585] width 250 height 375
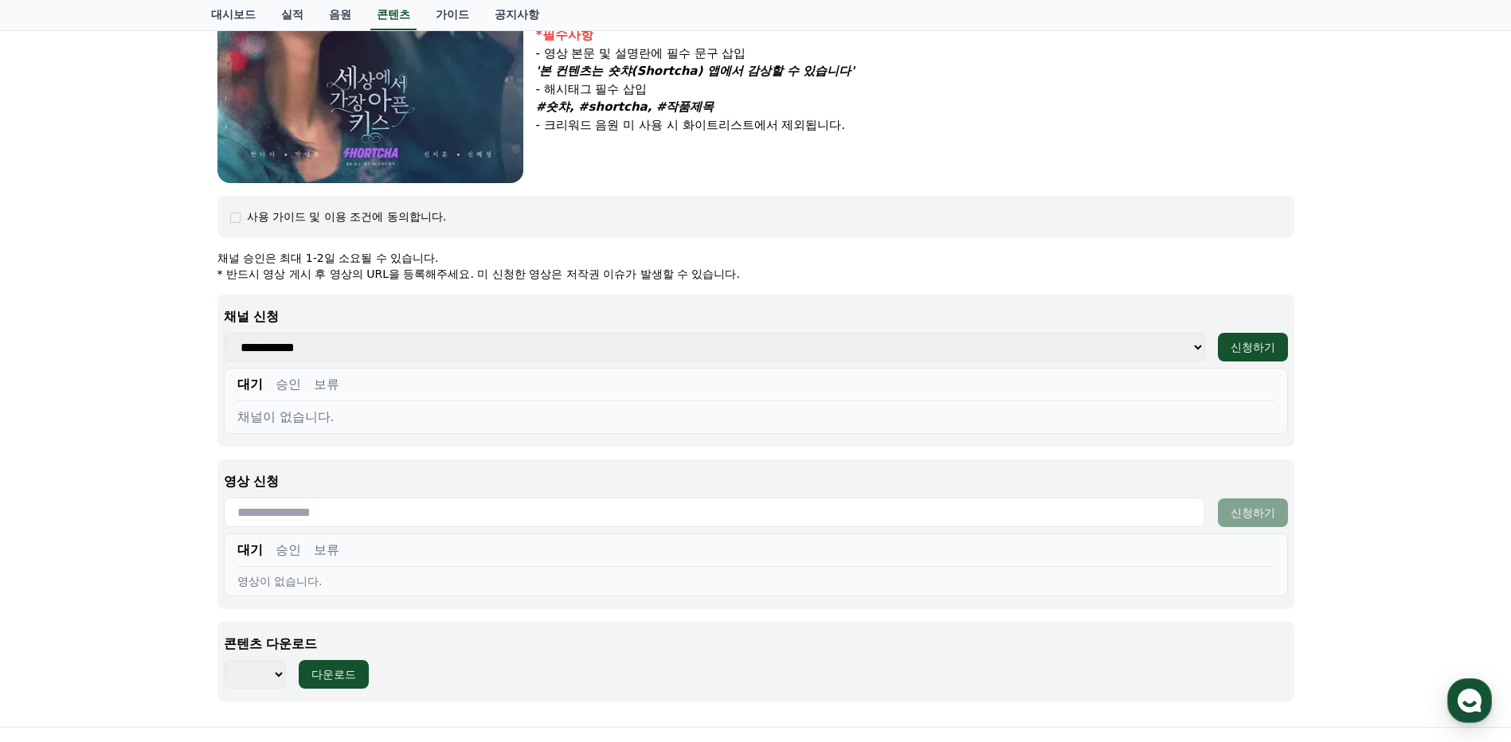
scroll to position [460, 0]
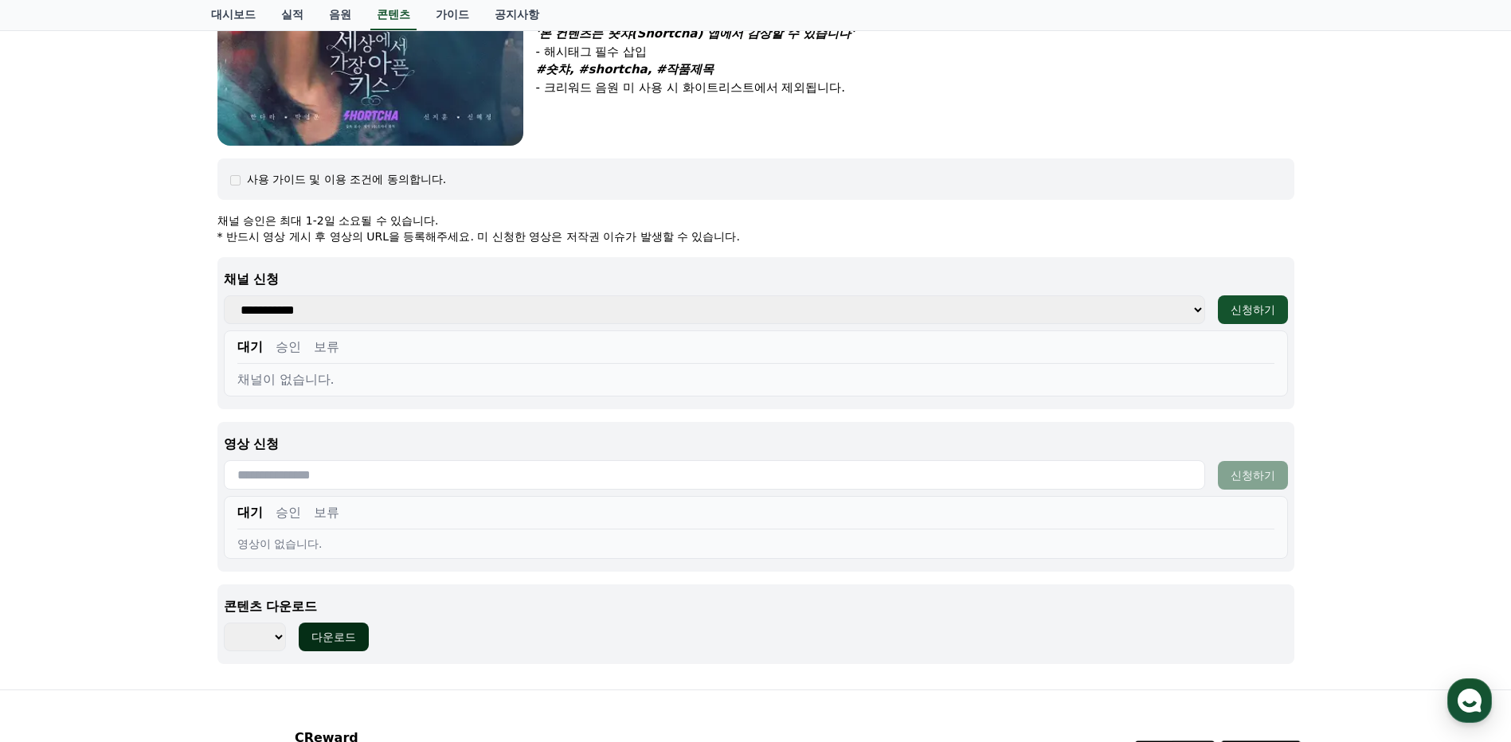
click at [328, 632] on div "다운로드" at bounding box center [333, 637] width 45 height 16
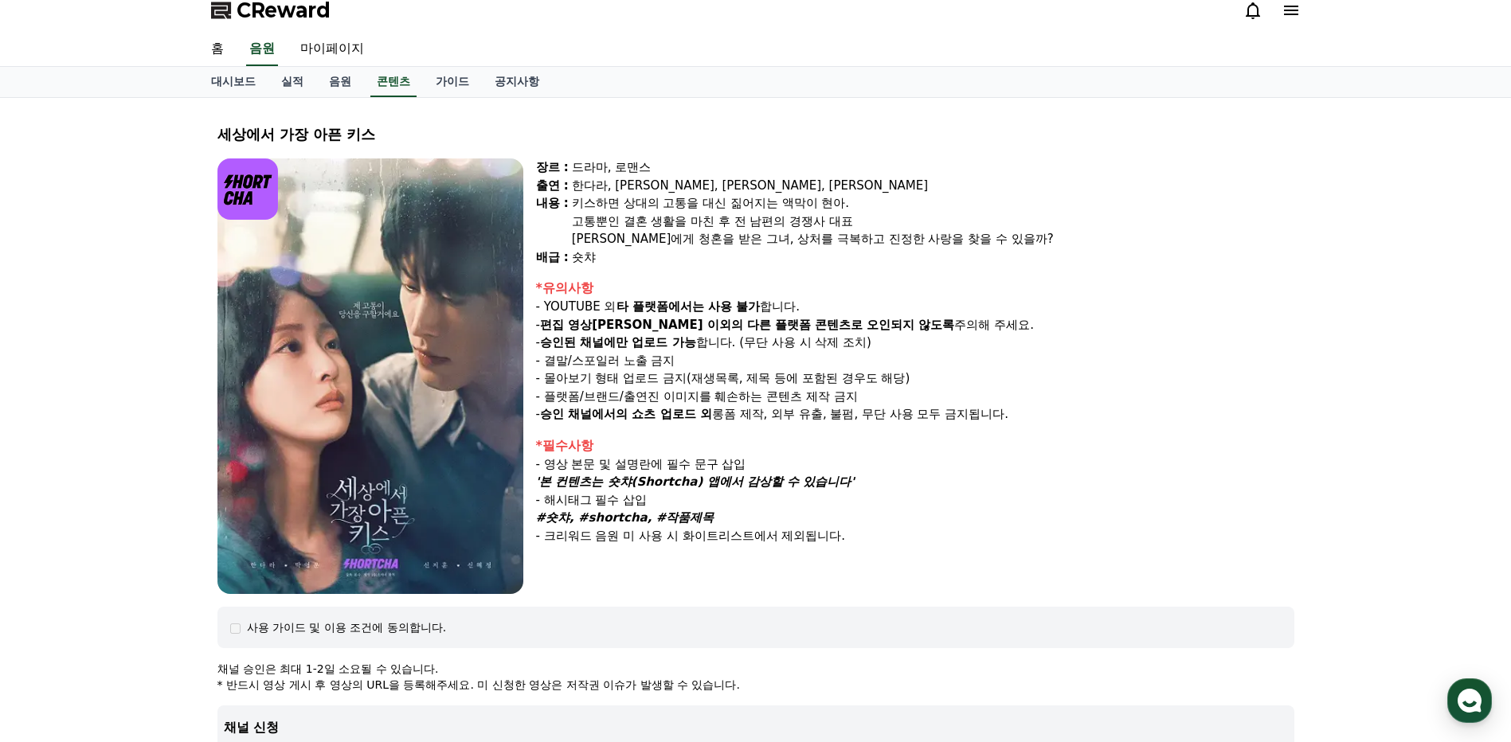
scroll to position [239, 0]
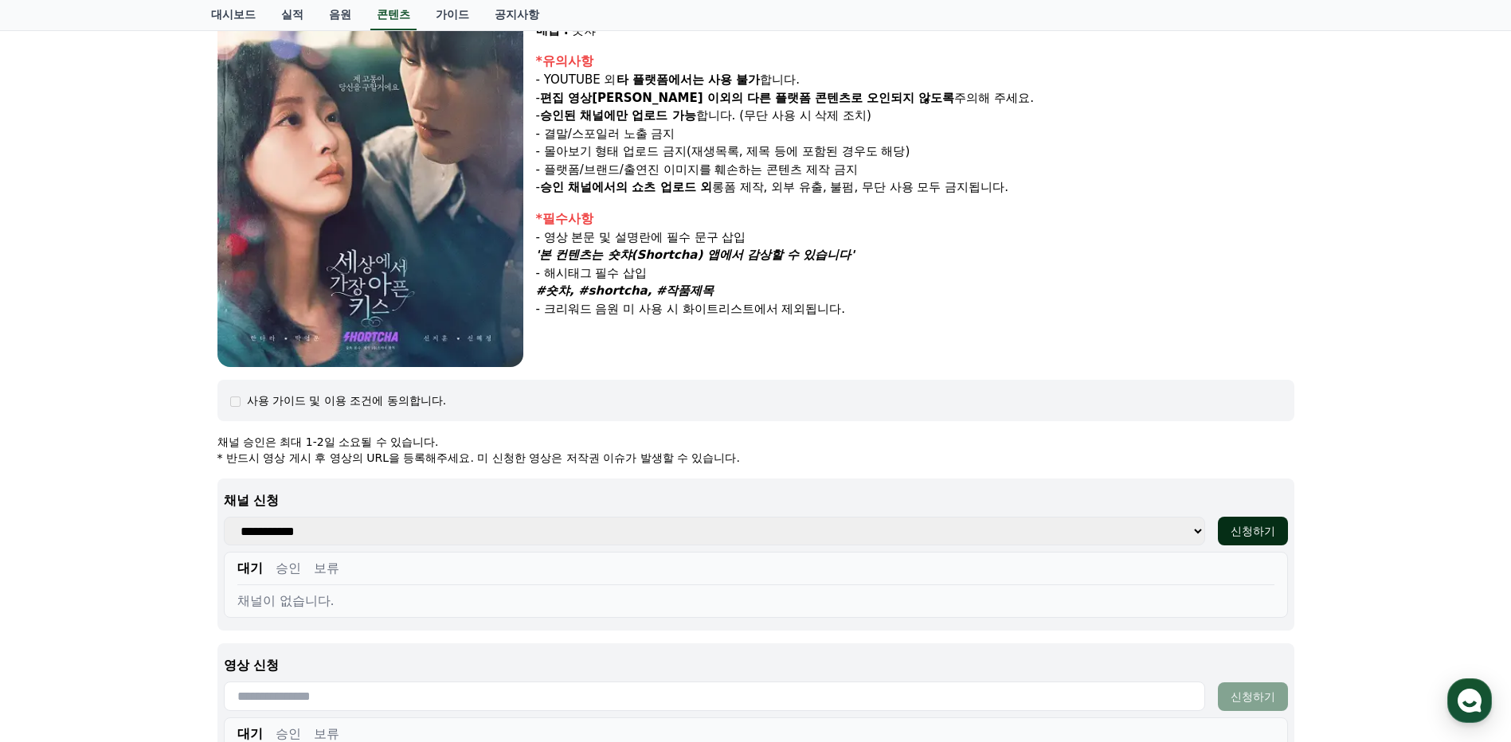
click at [1263, 534] on div "신청하기" at bounding box center [1252, 531] width 45 height 16
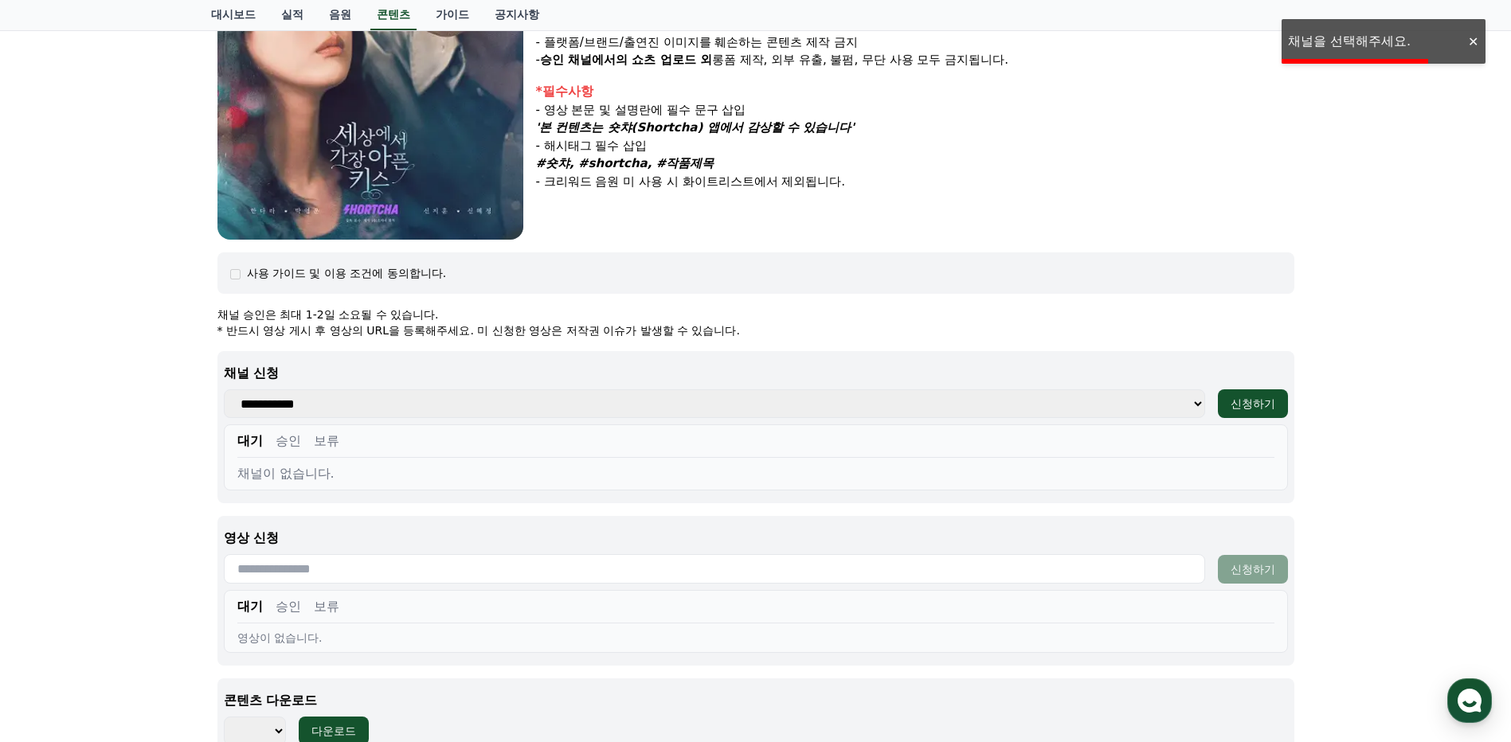
scroll to position [478, 0]
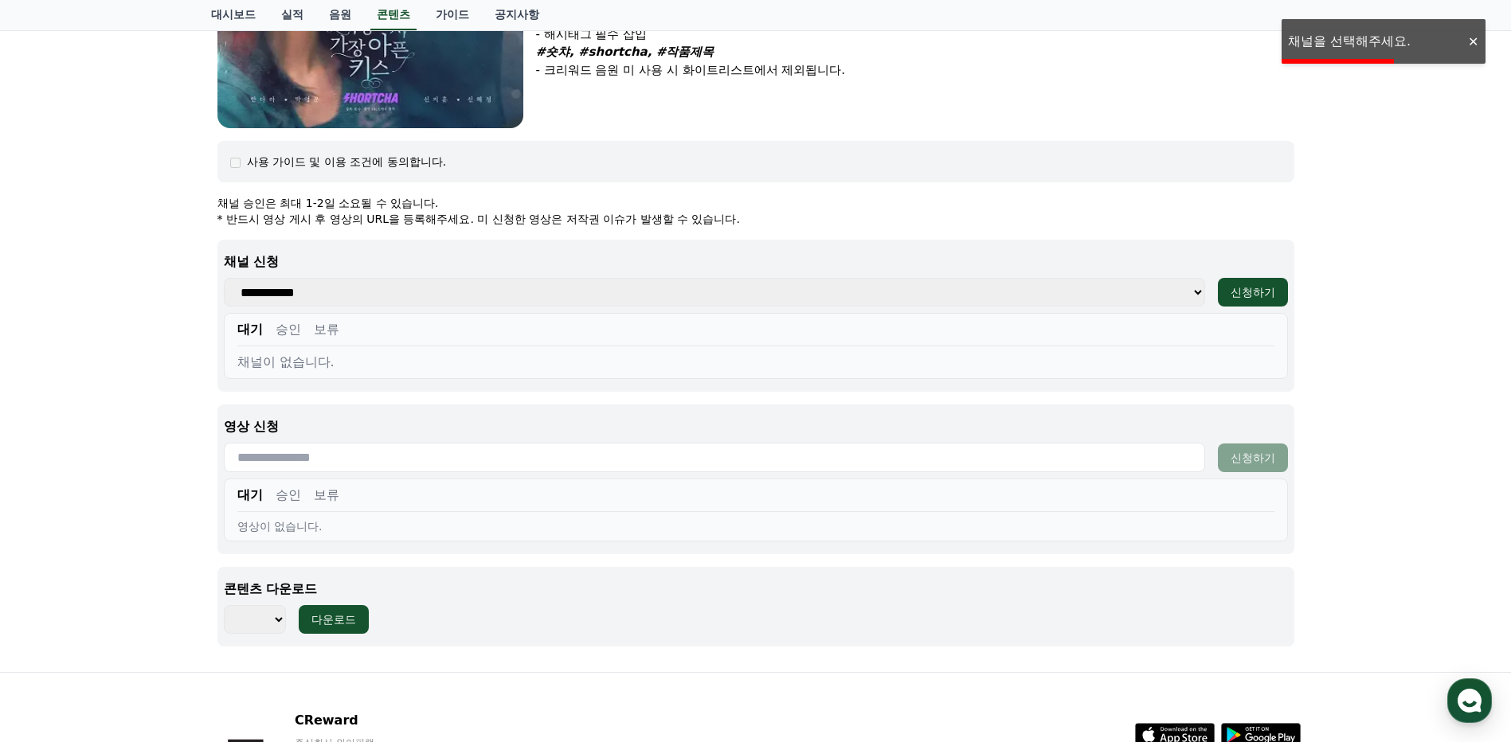
click at [982, 304] on select "**********" at bounding box center [714, 292] width 981 height 29
click at [883, 303] on select "**********" at bounding box center [714, 292] width 981 height 29
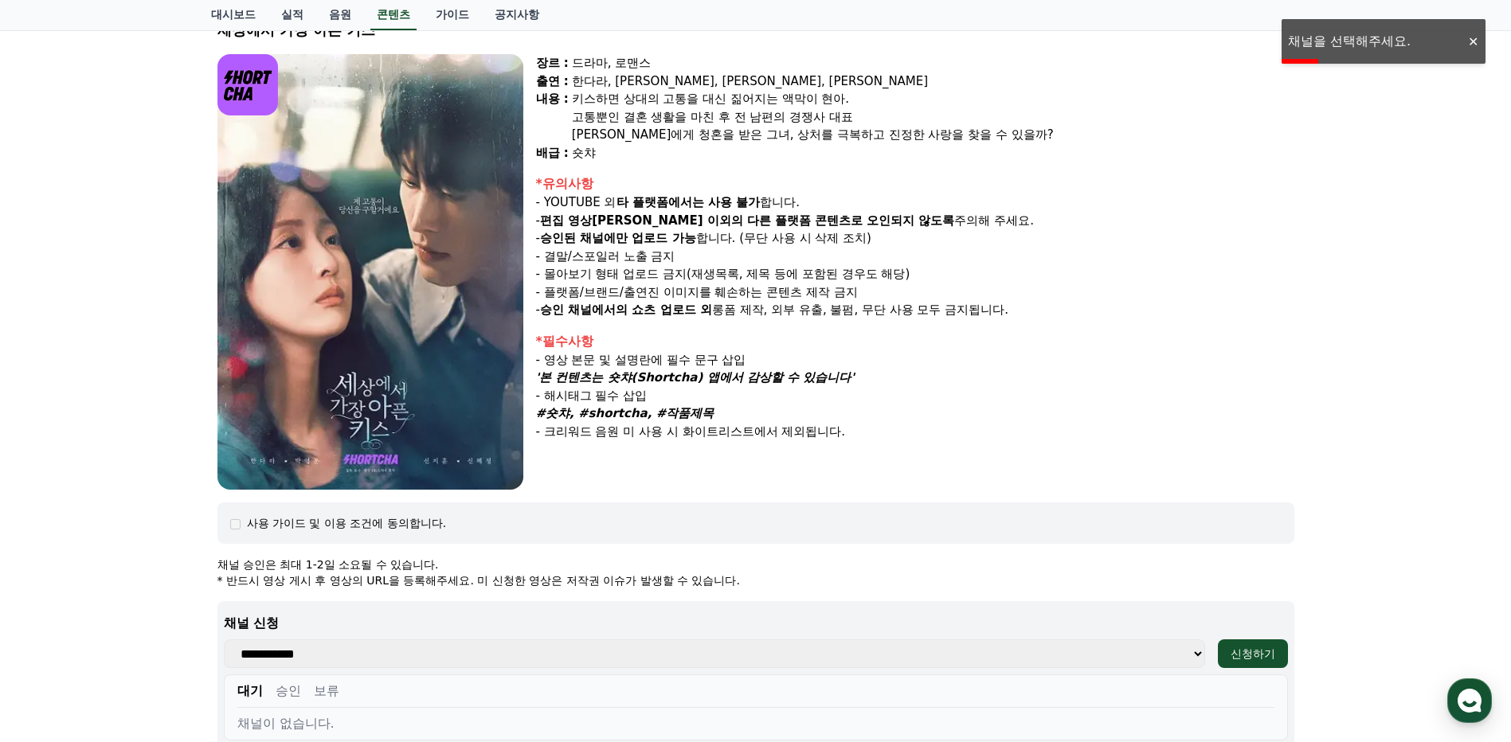
scroll to position [0, 0]
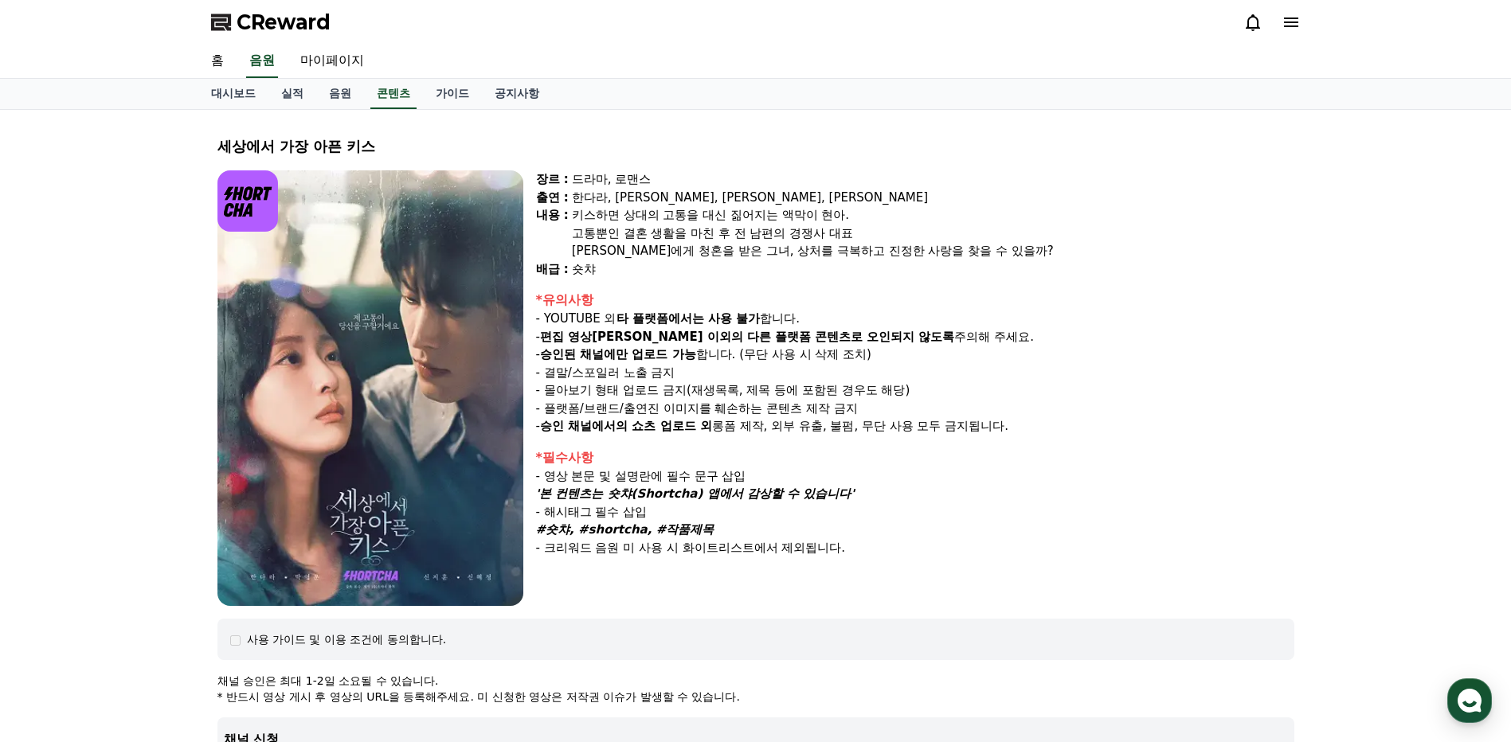
click at [246, 215] on img at bounding box center [247, 200] width 61 height 61
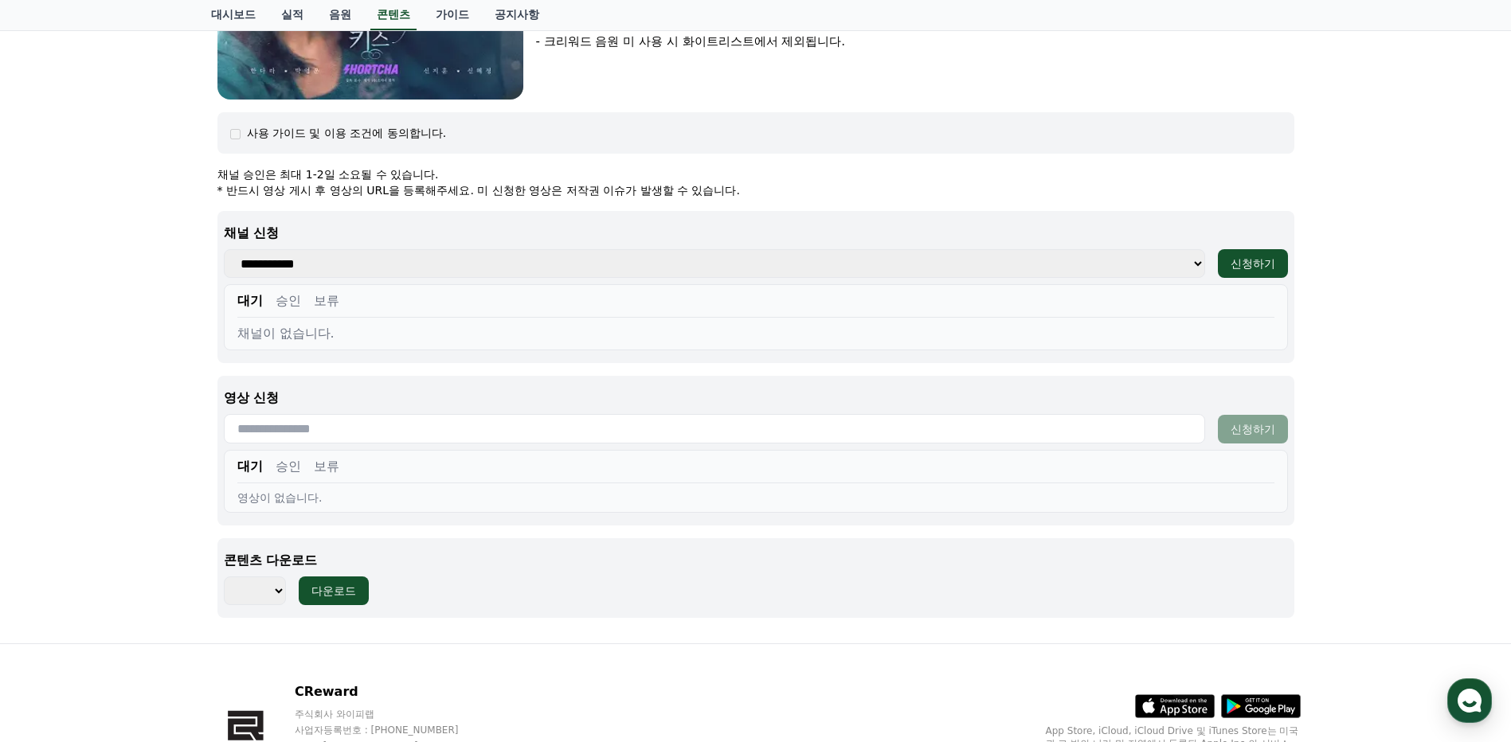
scroll to position [557, 0]
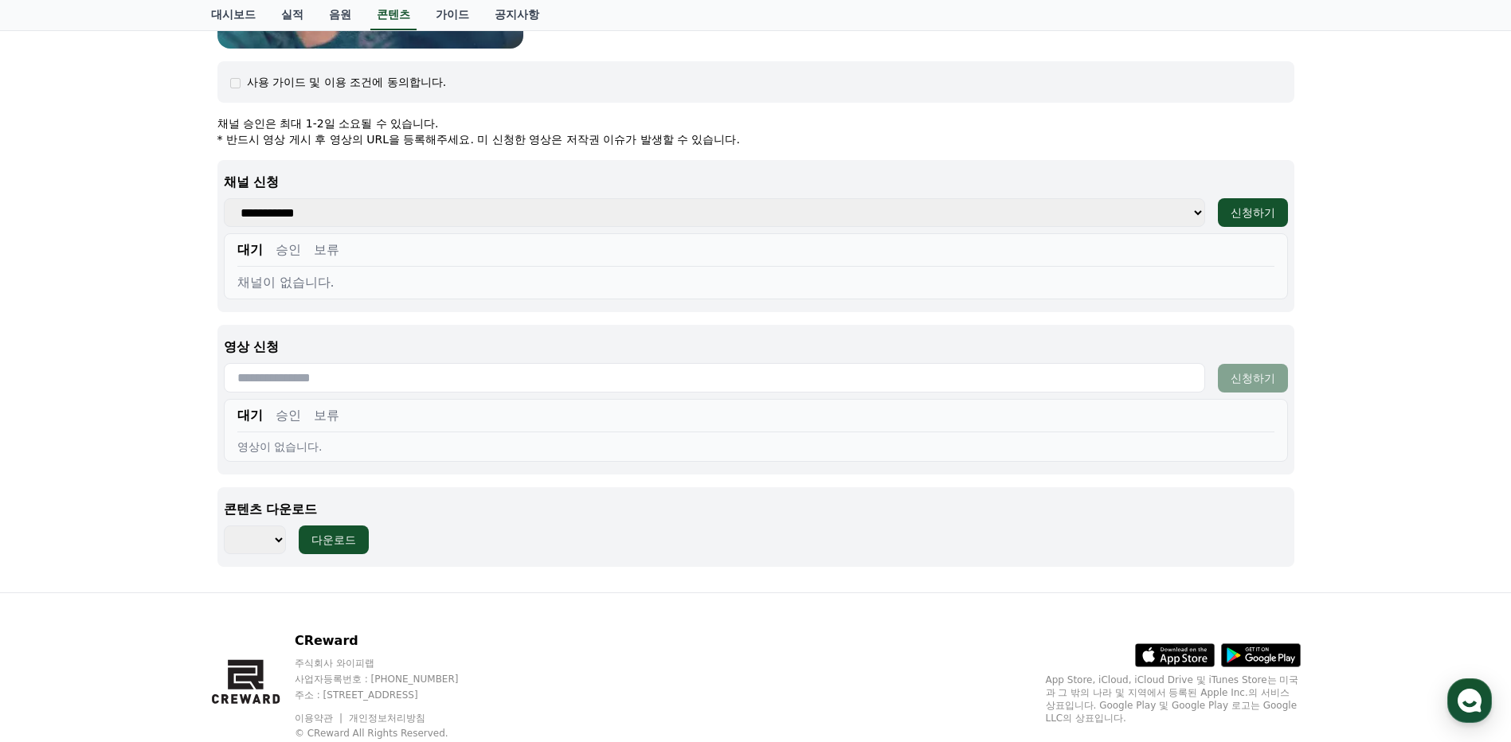
click at [263, 542] on select "*** ***" at bounding box center [255, 540] width 62 height 29
select select "**********"
click at [224, 526] on select "*** ***" at bounding box center [255, 540] width 62 height 29
click at [276, 541] on select "*** ***" at bounding box center [255, 540] width 62 height 29
click at [224, 526] on select "*** ***" at bounding box center [255, 540] width 62 height 29
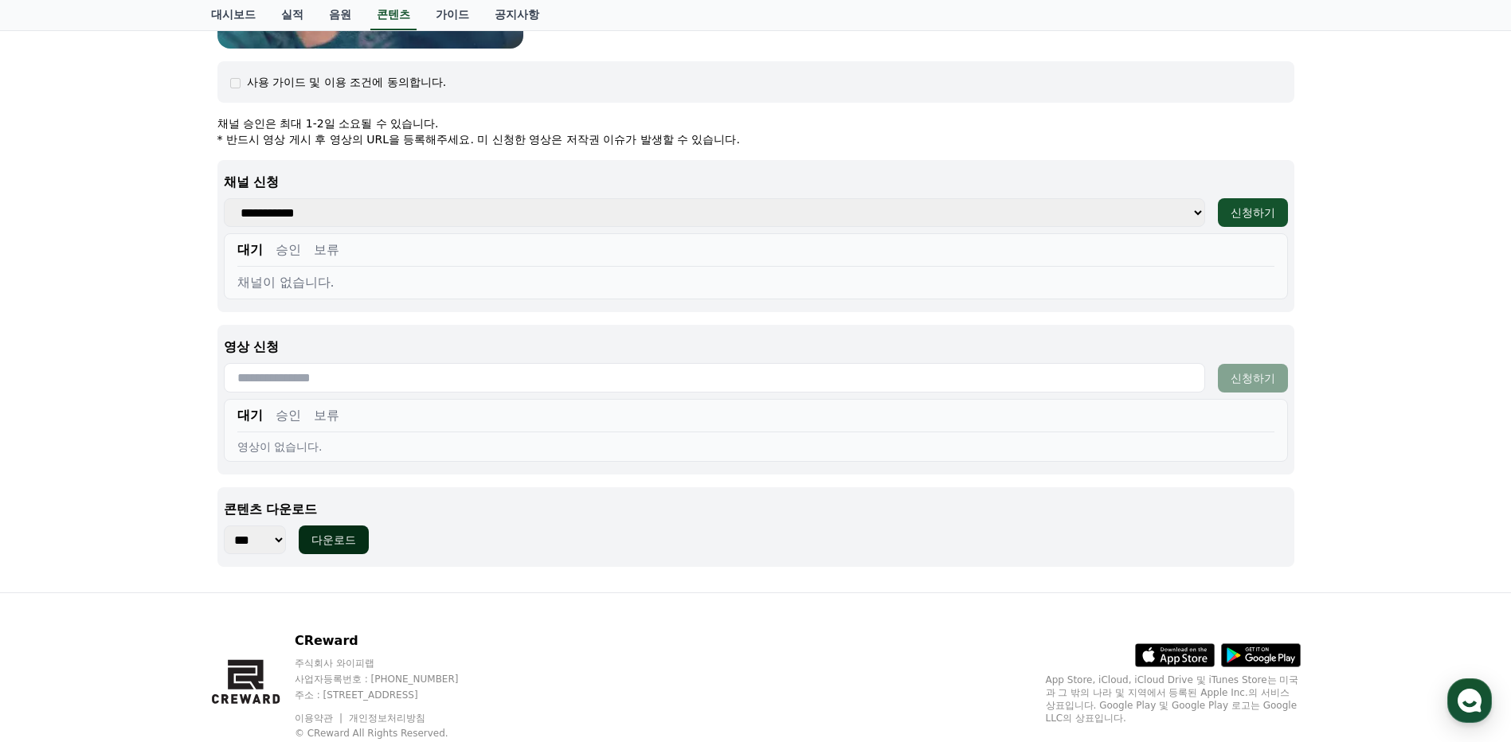
click at [342, 544] on div "다운로드" at bounding box center [333, 540] width 45 height 16
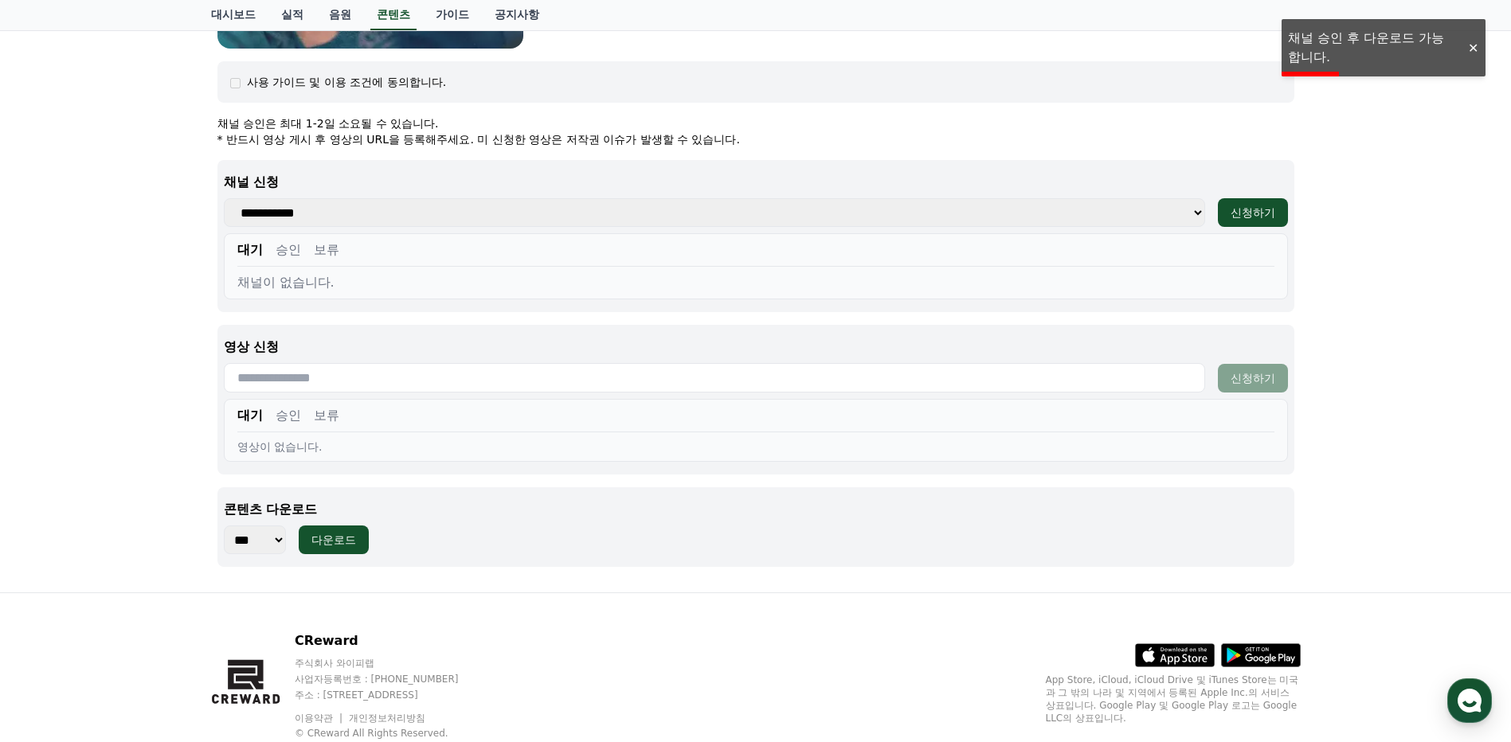
click at [294, 249] on button "승인" at bounding box center [288, 250] width 25 height 19
click at [315, 535] on div "다운로드" at bounding box center [333, 540] width 45 height 16
click at [342, 278] on div "채널이 없습니다." at bounding box center [755, 282] width 1037 height 19
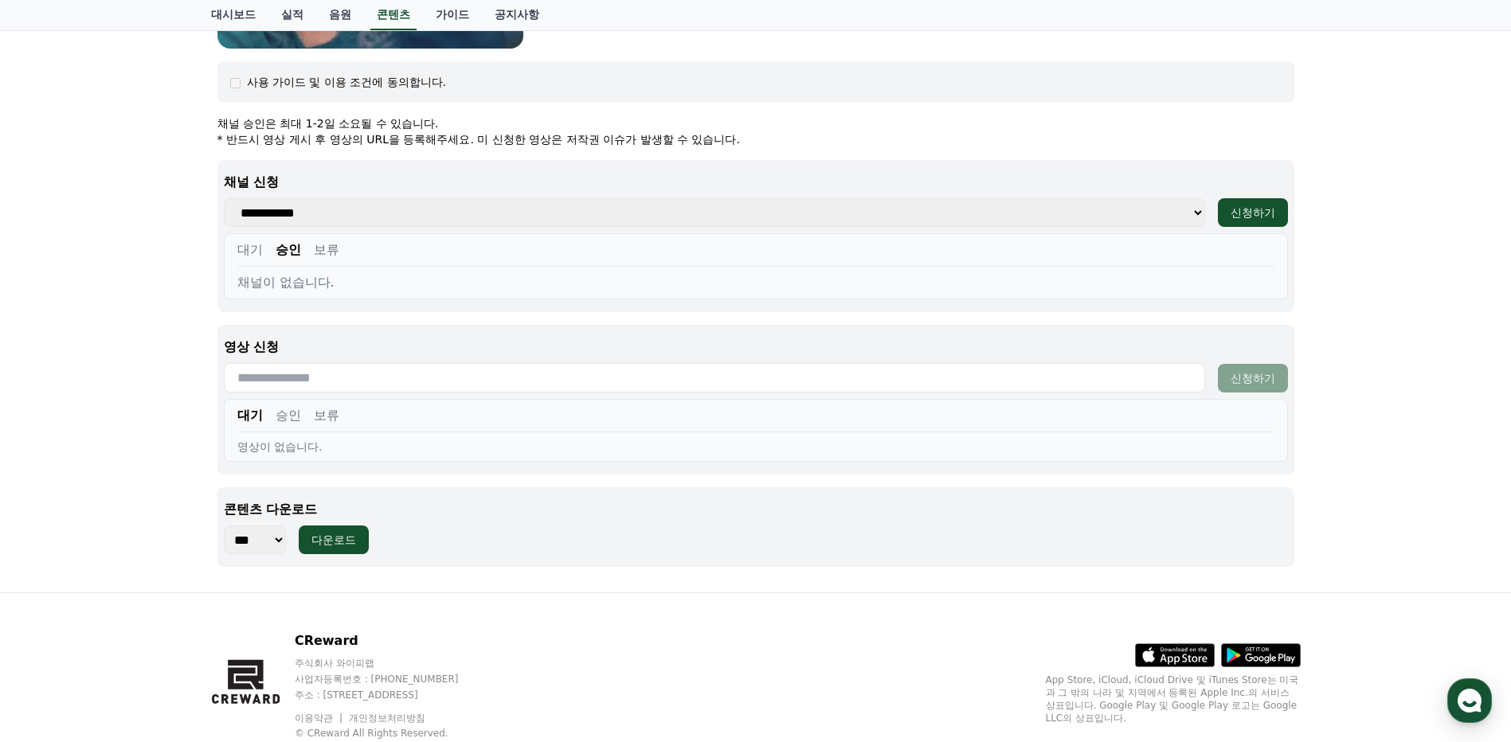
click at [338, 396] on div "영상 신청 신청하기 대기 승인 보류 영상이 없습니다." at bounding box center [755, 400] width 1077 height 150
click at [337, 379] on input "text" at bounding box center [714, 377] width 981 height 29
click at [377, 428] on div "대기 승인 보류" at bounding box center [755, 419] width 1037 height 26
click at [339, 444] on div "영상이 없습니다." at bounding box center [755, 447] width 1037 height 16
click at [268, 418] on div "대기 승인 보류" at bounding box center [755, 419] width 1037 height 26
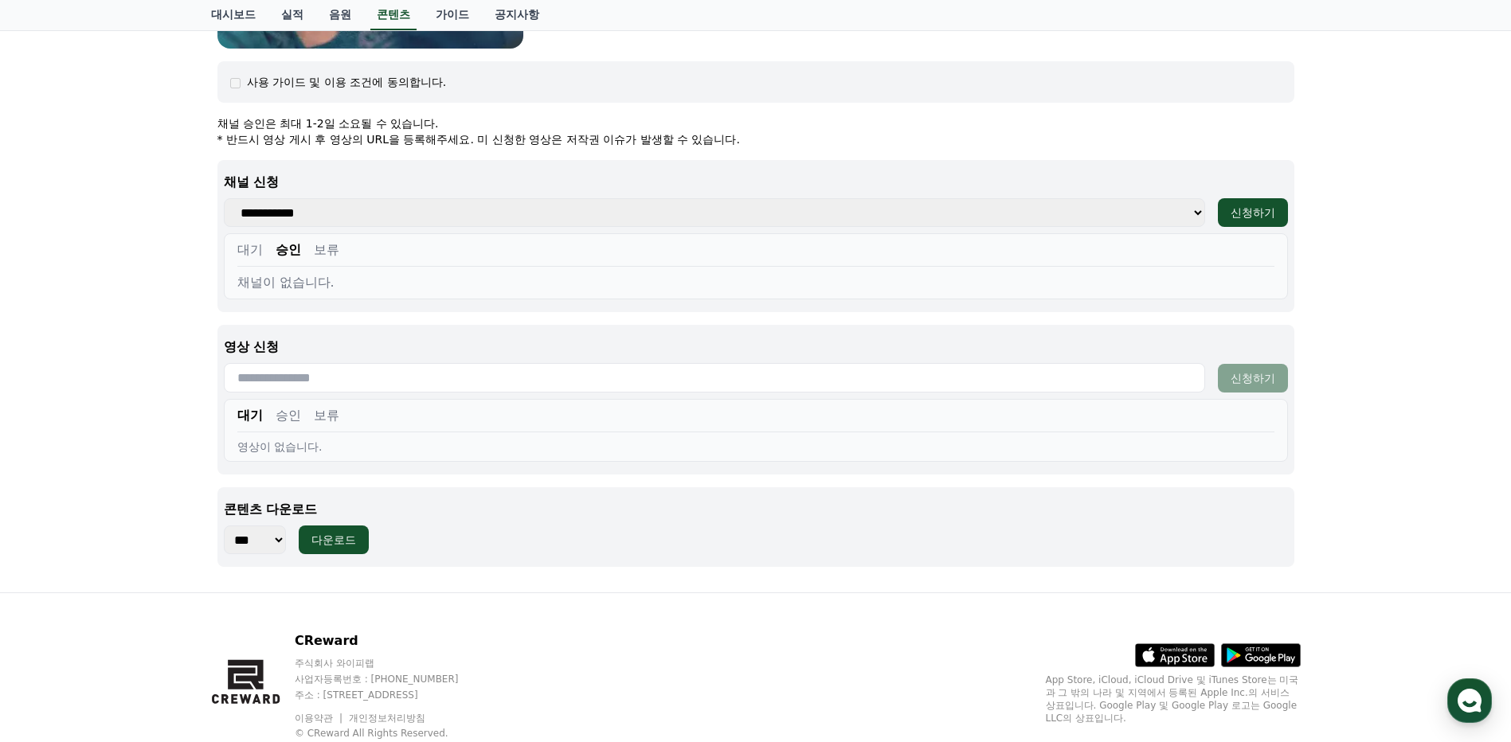
click at [291, 418] on button "승인" at bounding box center [288, 415] width 25 height 19
click at [311, 531] on button "다운로드" at bounding box center [334, 540] width 70 height 29
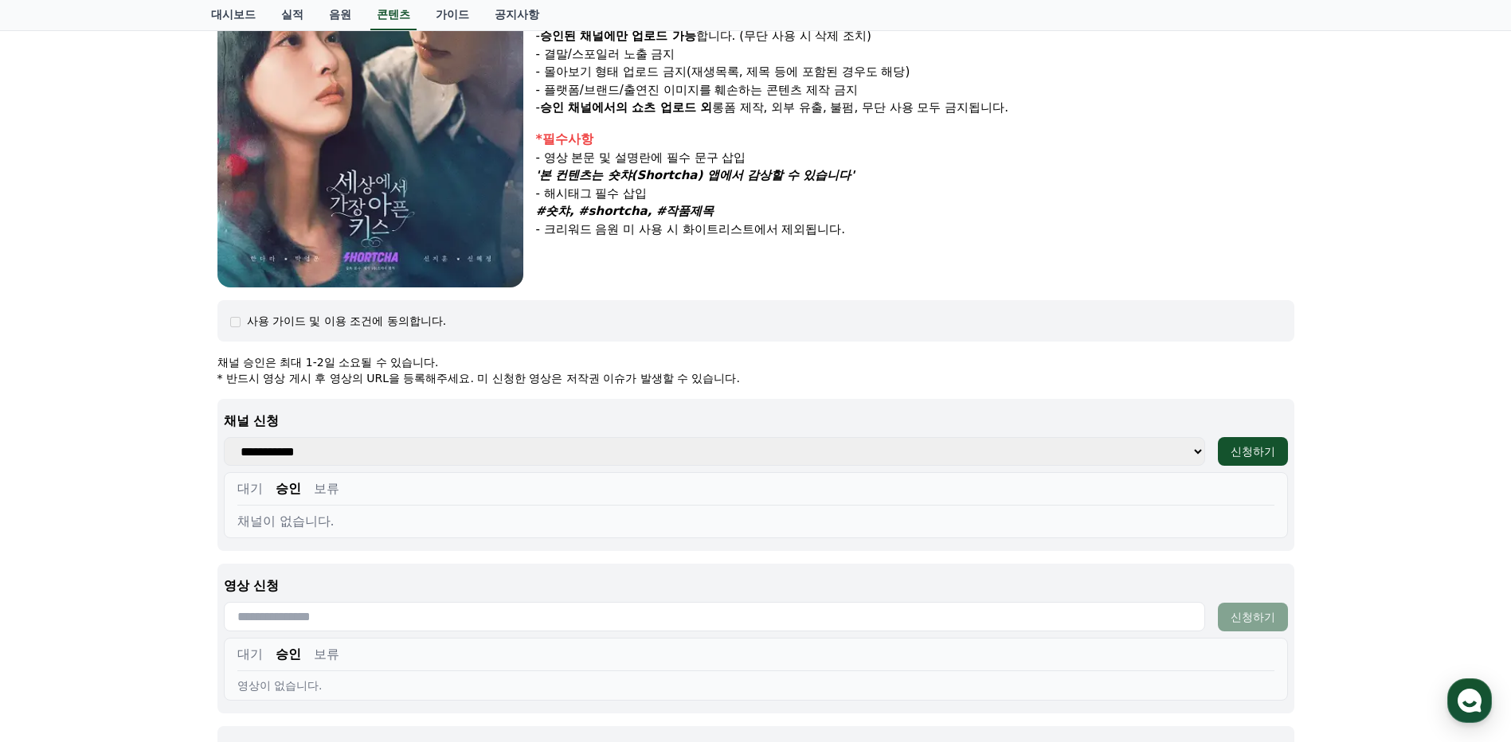
scroll to position [398, 0]
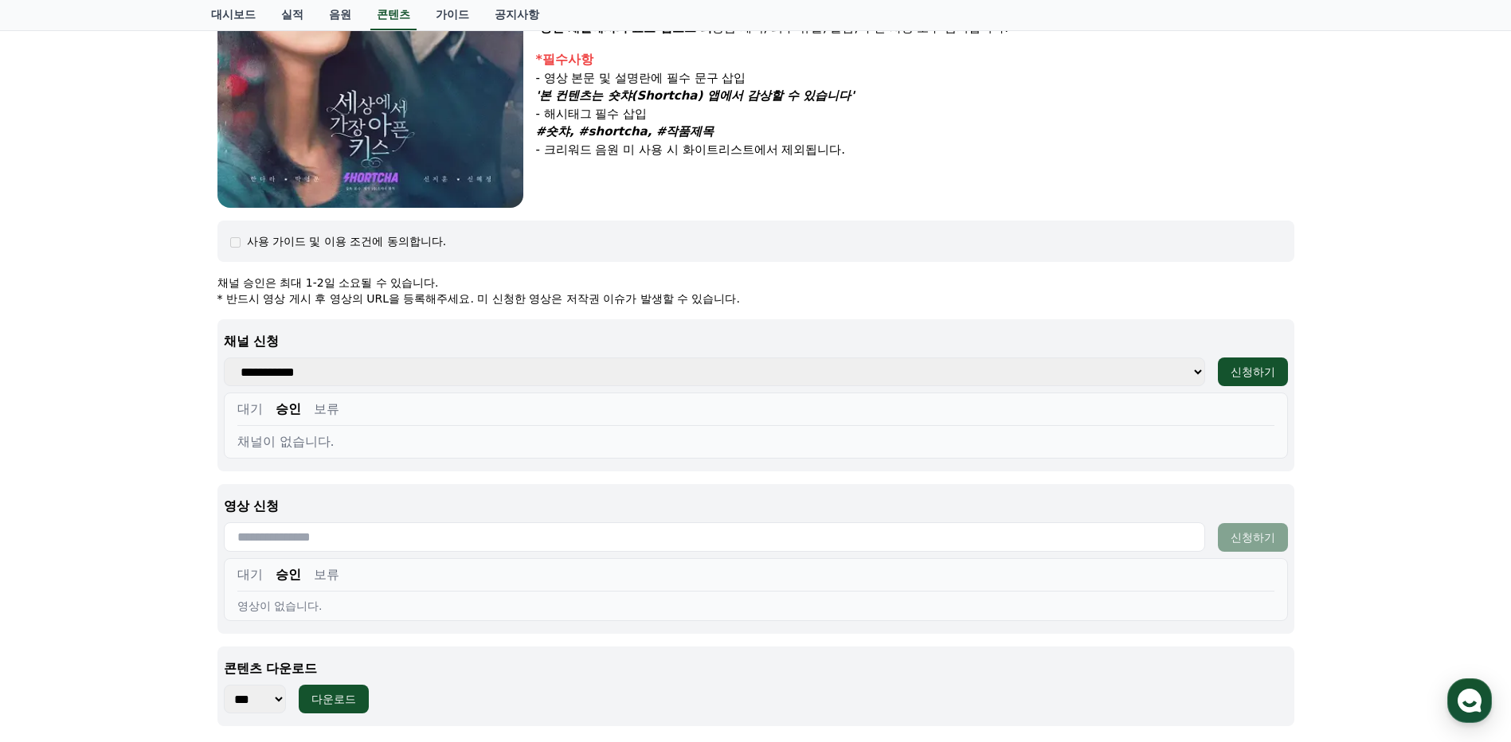
click at [241, 245] on div "사용 가이드 및 이용 조건에 동의합니다." at bounding box center [755, 241] width 1051 height 16
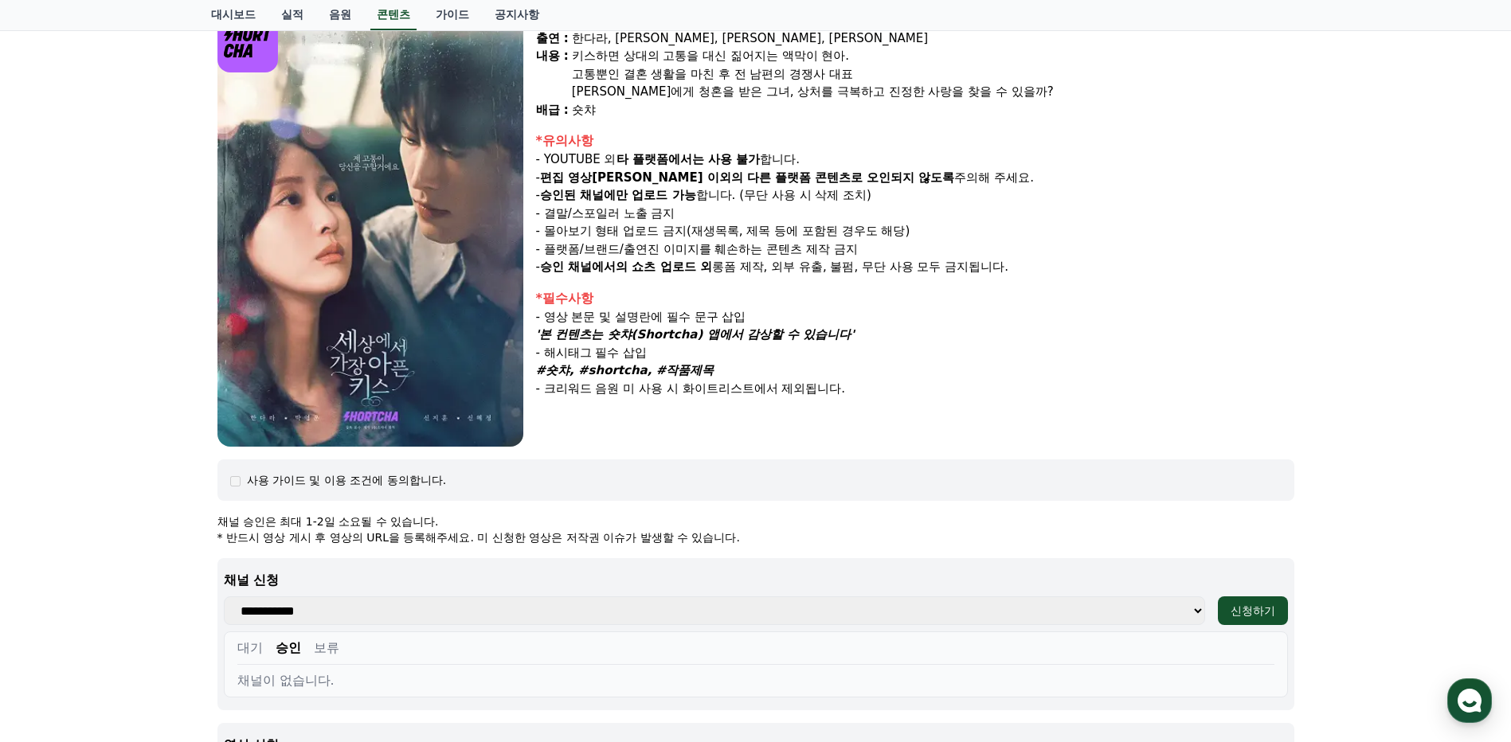
scroll to position [0, 0]
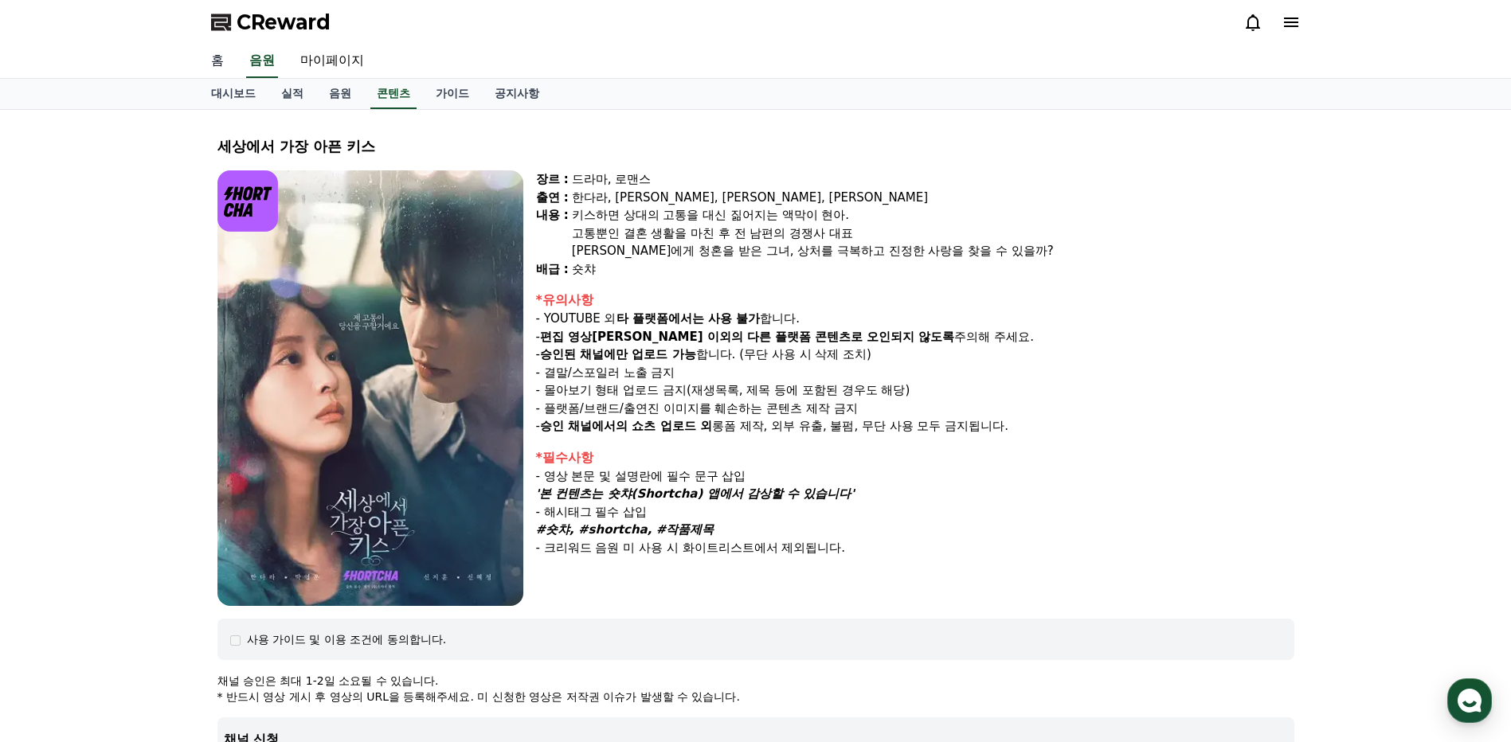
click at [221, 62] on link "홈" at bounding box center [217, 61] width 38 height 33
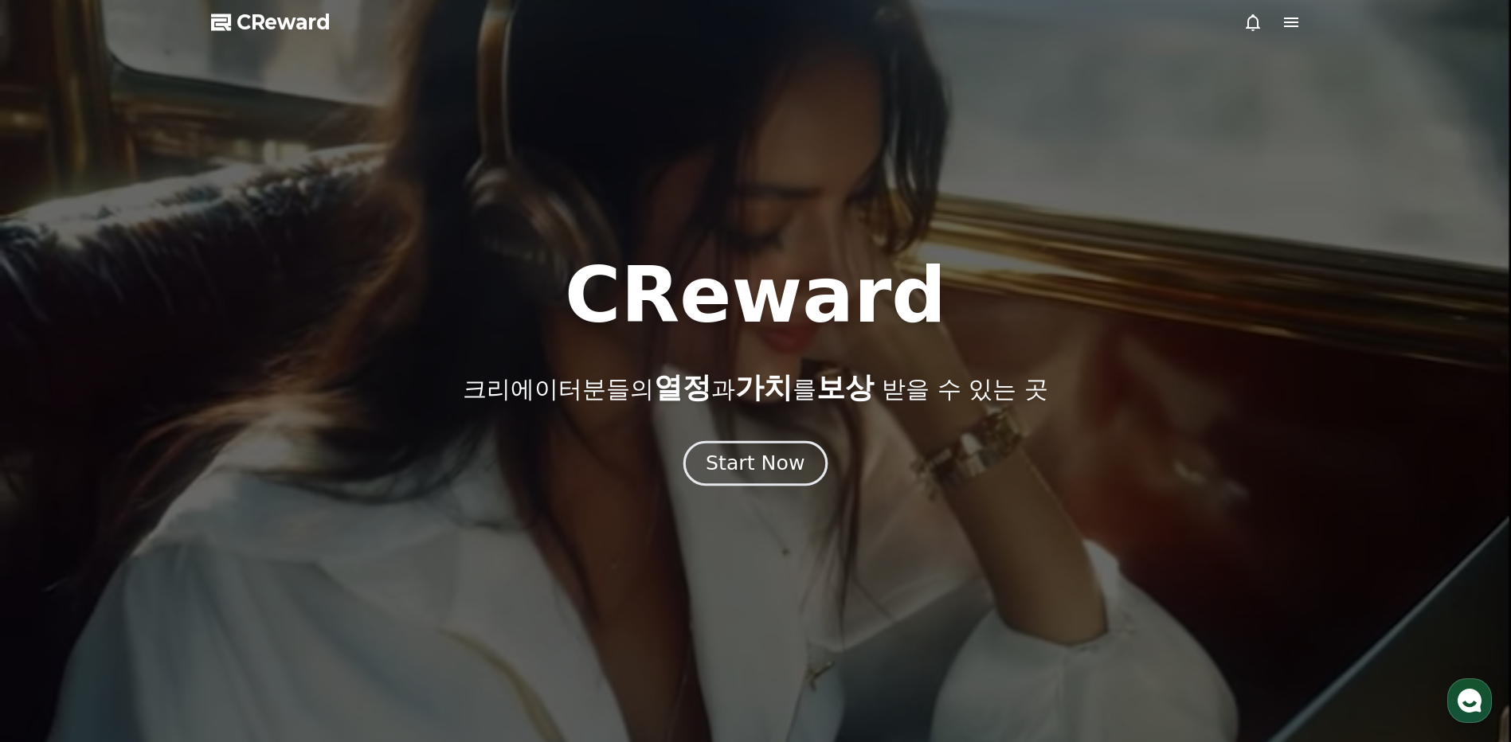
click at [756, 463] on div "Start Now" at bounding box center [755, 463] width 99 height 27
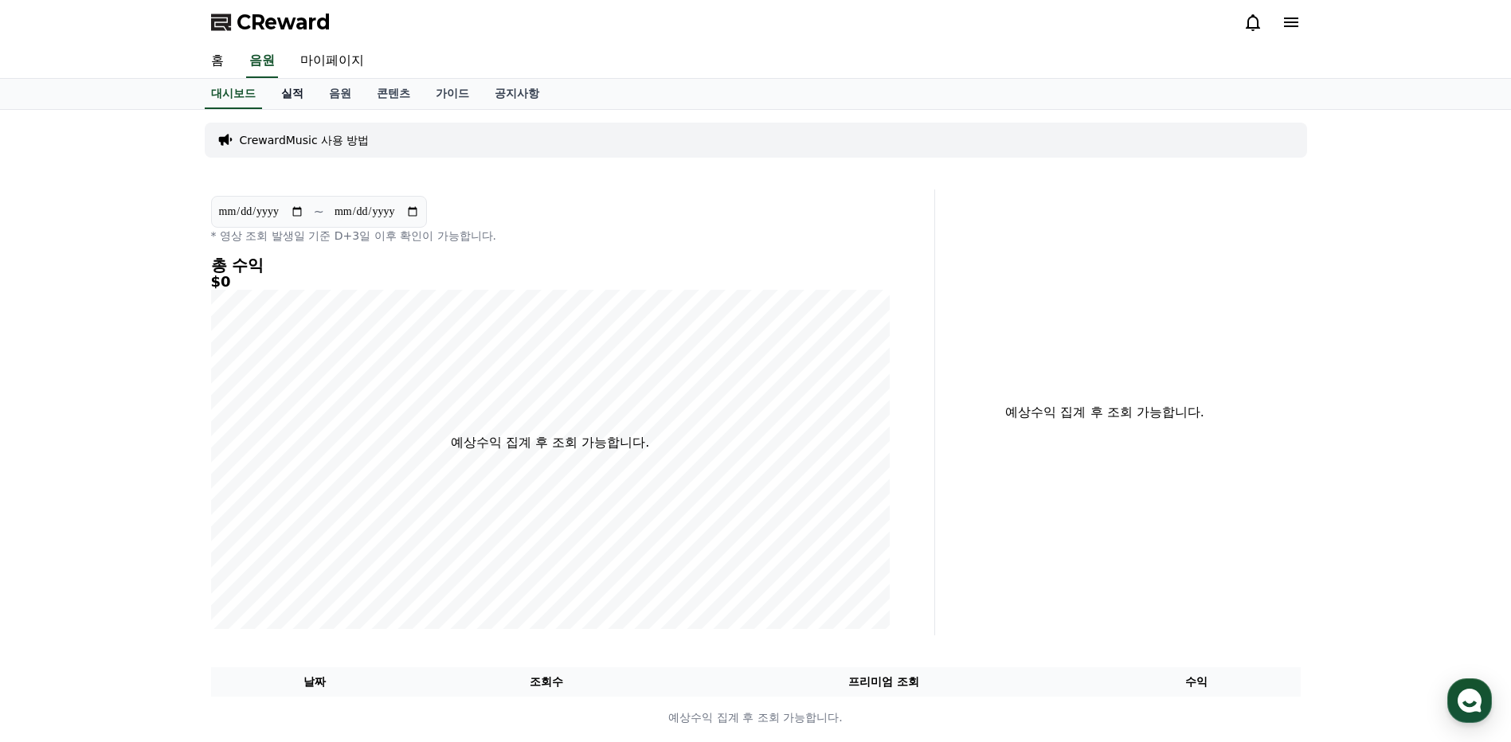
click at [284, 92] on link "실적" at bounding box center [292, 94] width 48 height 30
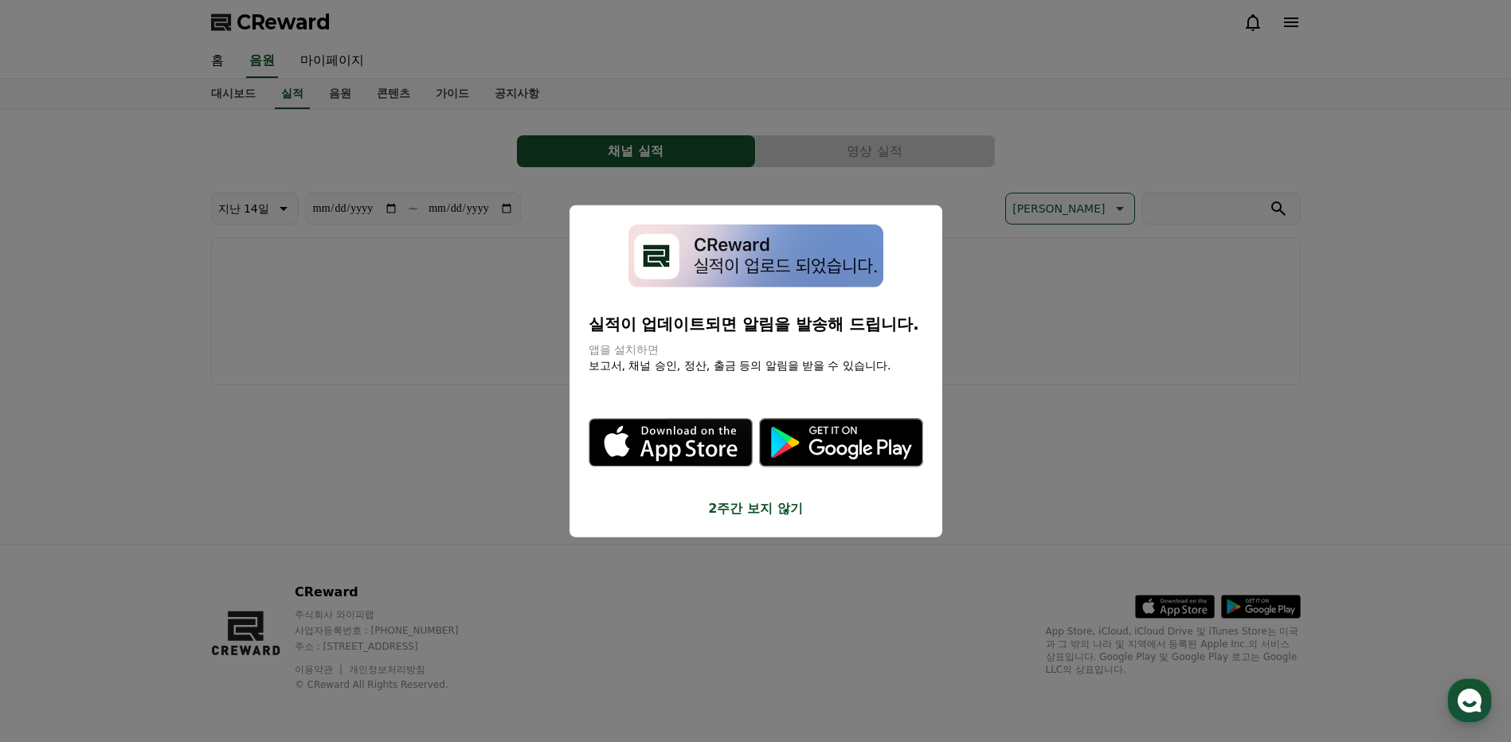
click at [679, 260] on img "modal" at bounding box center [755, 256] width 255 height 63
click at [456, 354] on button "close modal" at bounding box center [755, 371] width 1511 height 742
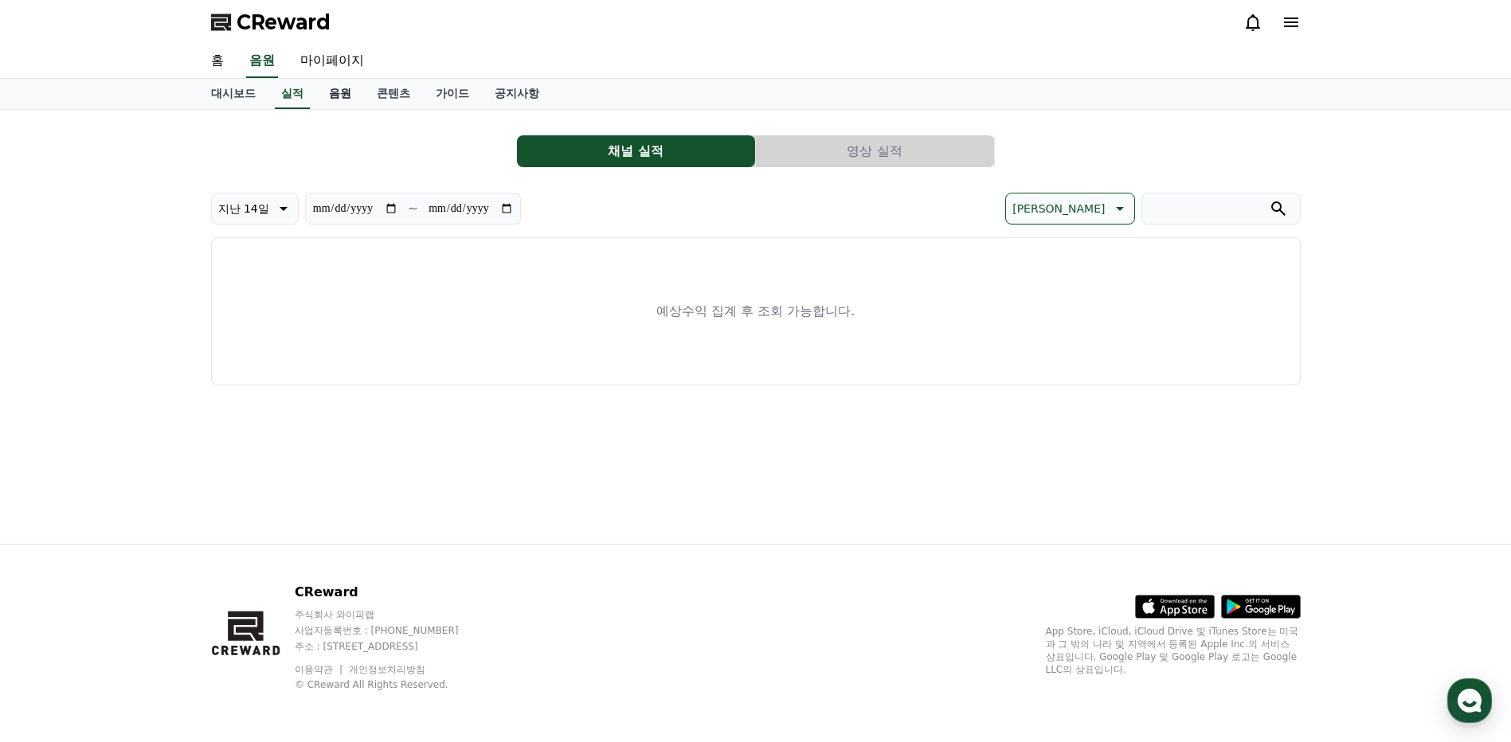
click at [340, 98] on link "음원" at bounding box center [340, 94] width 48 height 30
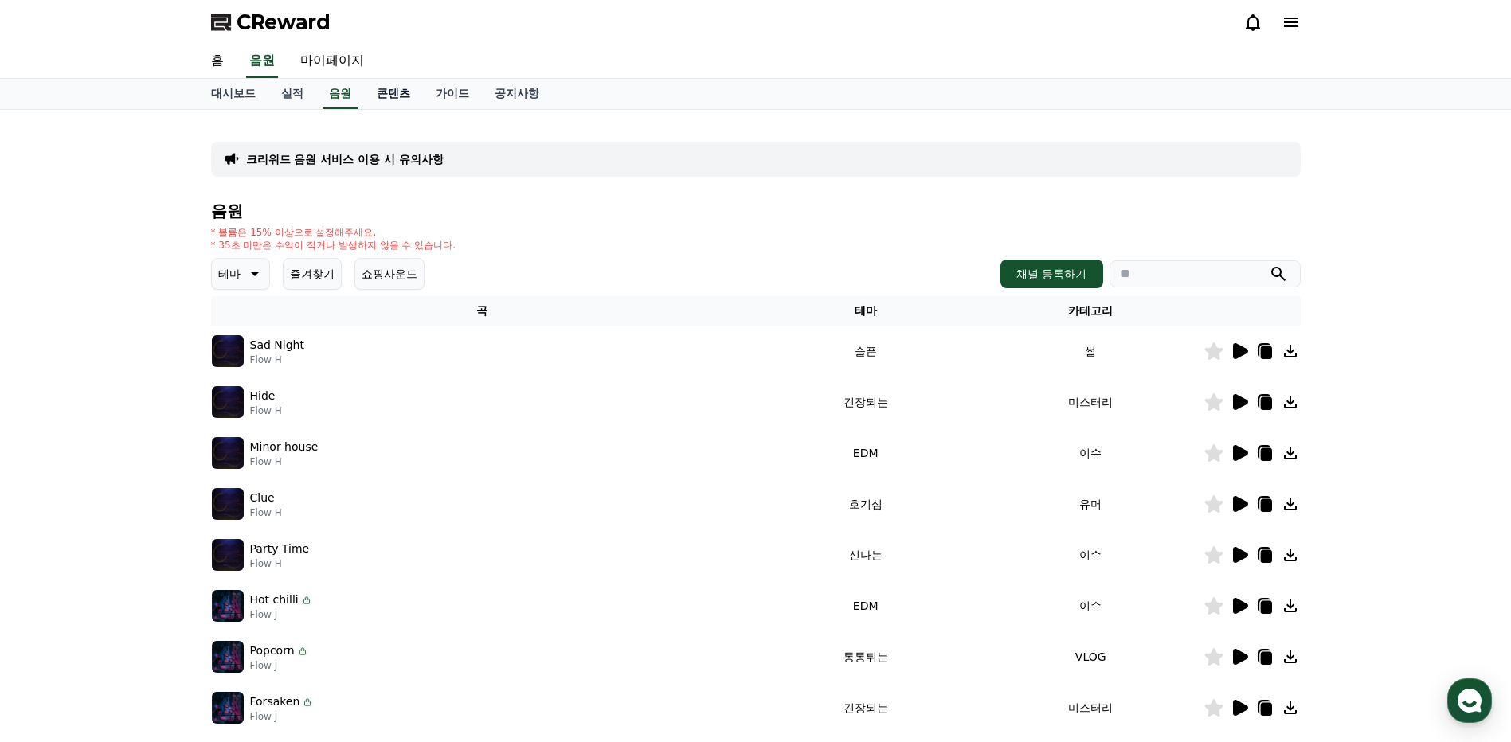
click at [381, 95] on link "콘텐츠" at bounding box center [393, 94] width 59 height 30
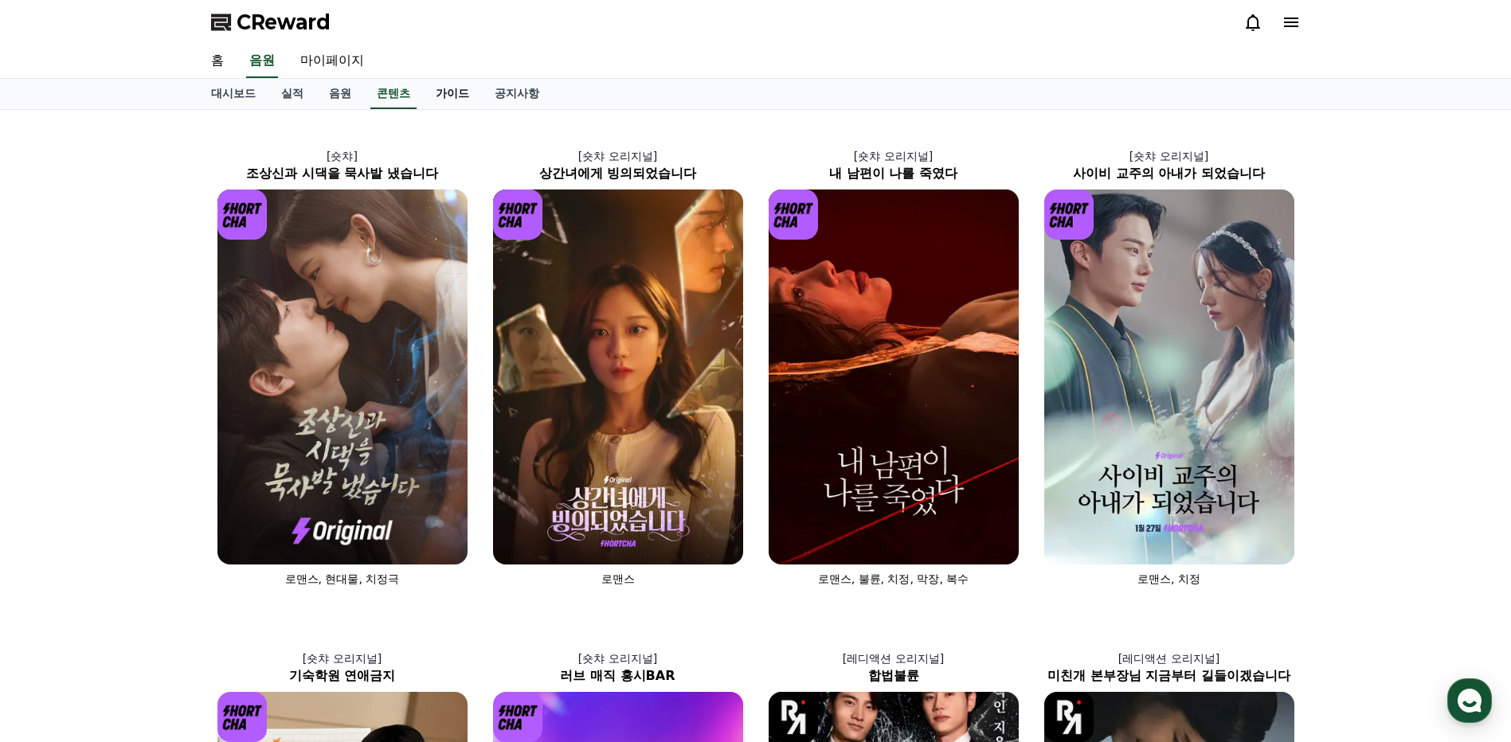
click at [443, 88] on link "가이드" at bounding box center [452, 94] width 59 height 30
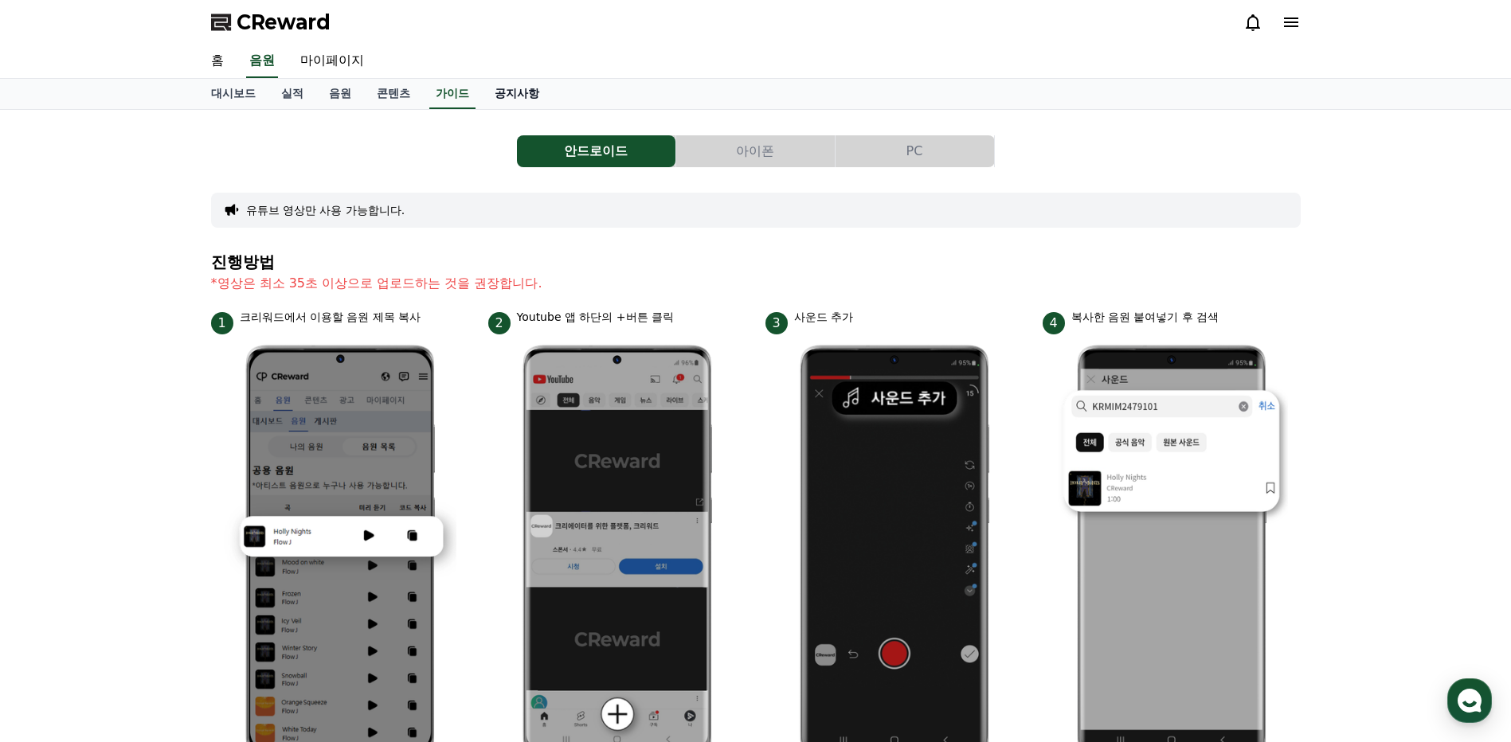
click at [497, 90] on link "공지사항" at bounding box center [517, 94] width 70 height 30
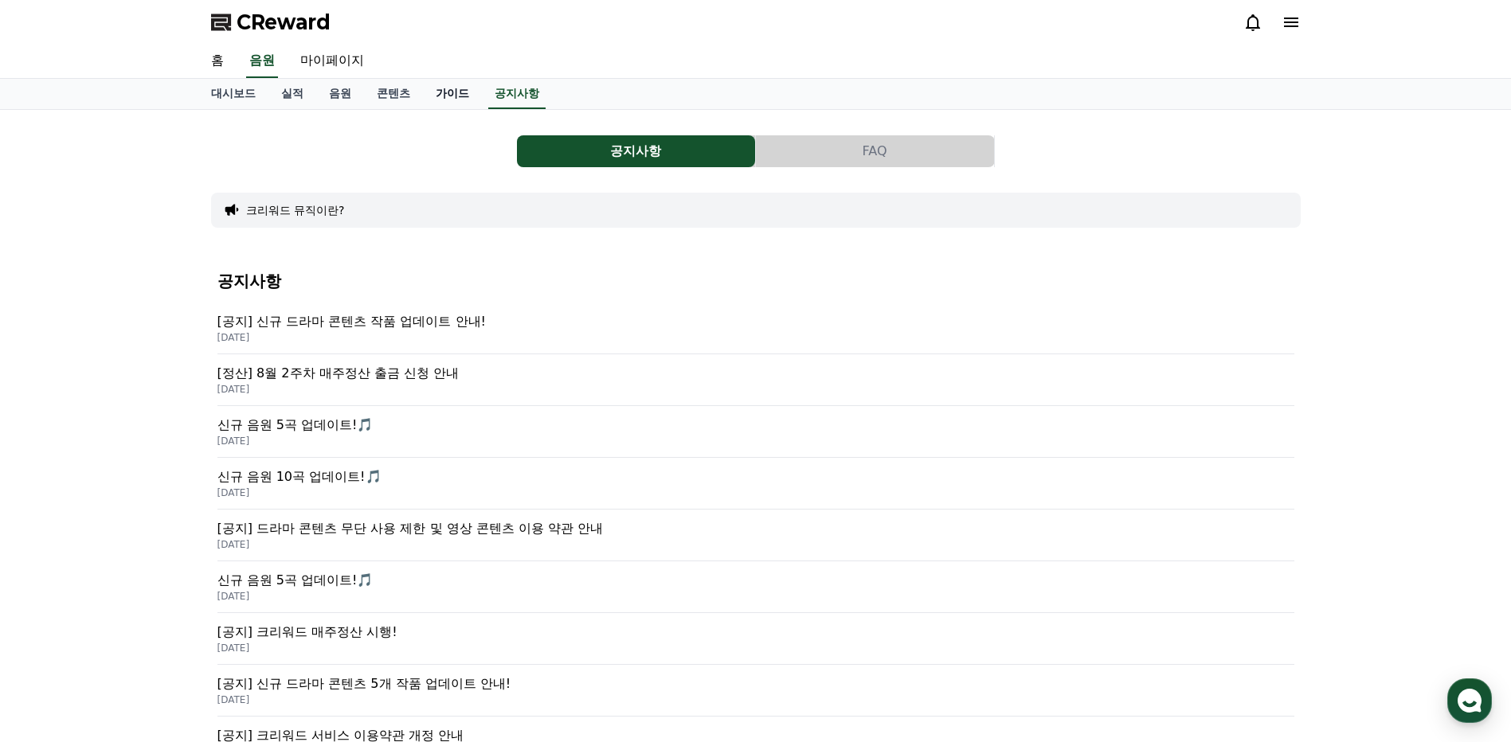
click at [436, 90] on link "가이드" at bounding box center [452, 94] width 59 height 30
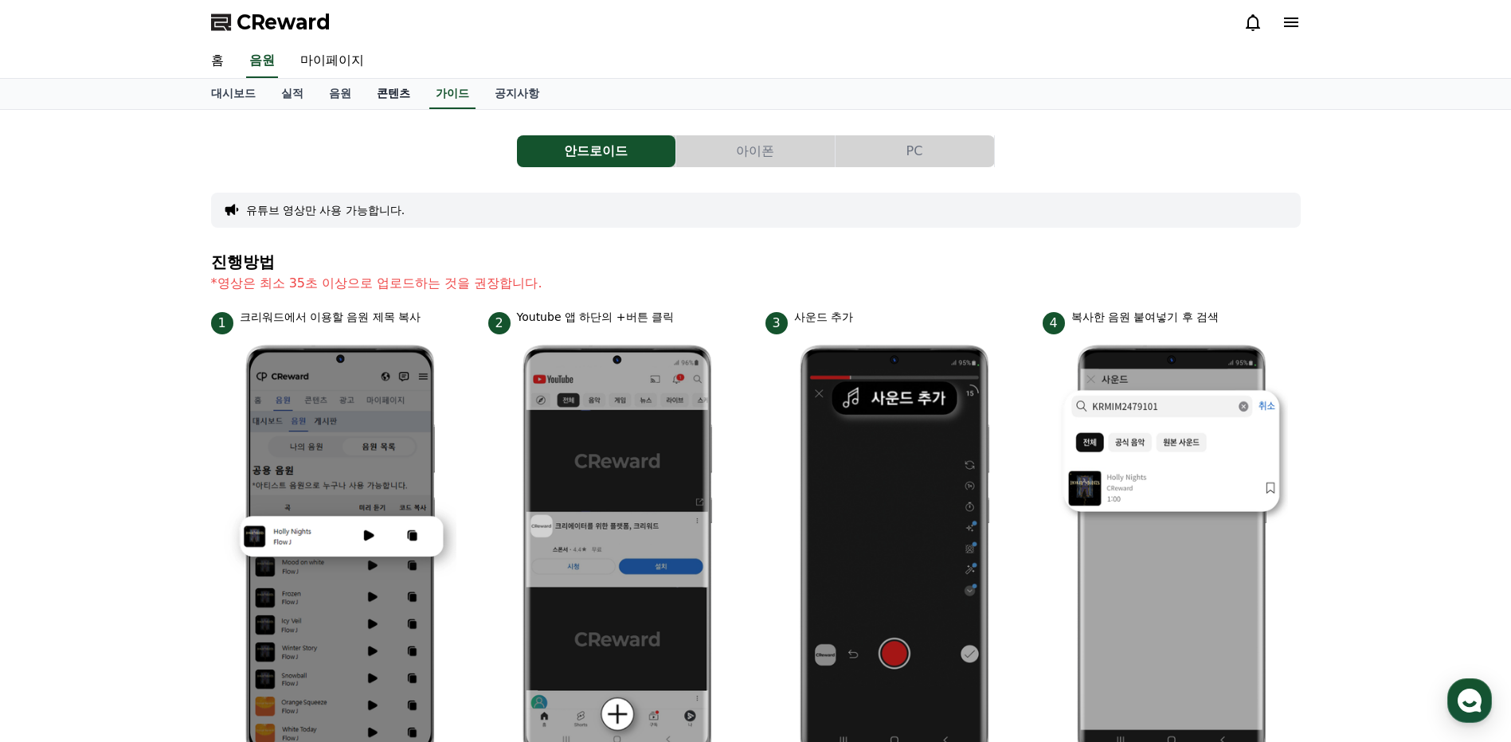
click at [373, 104] on link "콘텐츠" at bounding box center [393, 94] width 59 height 30
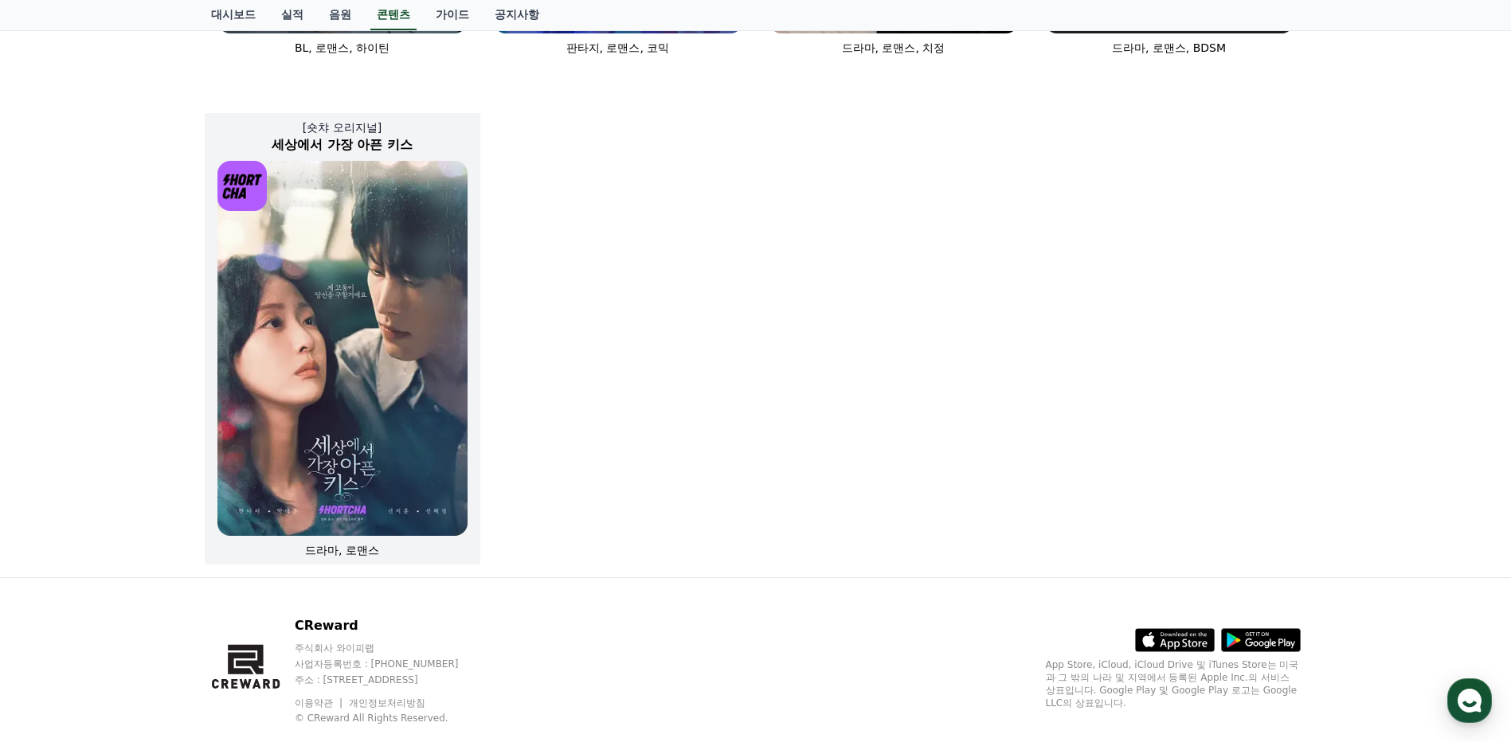
scroll to position [1035, 0]
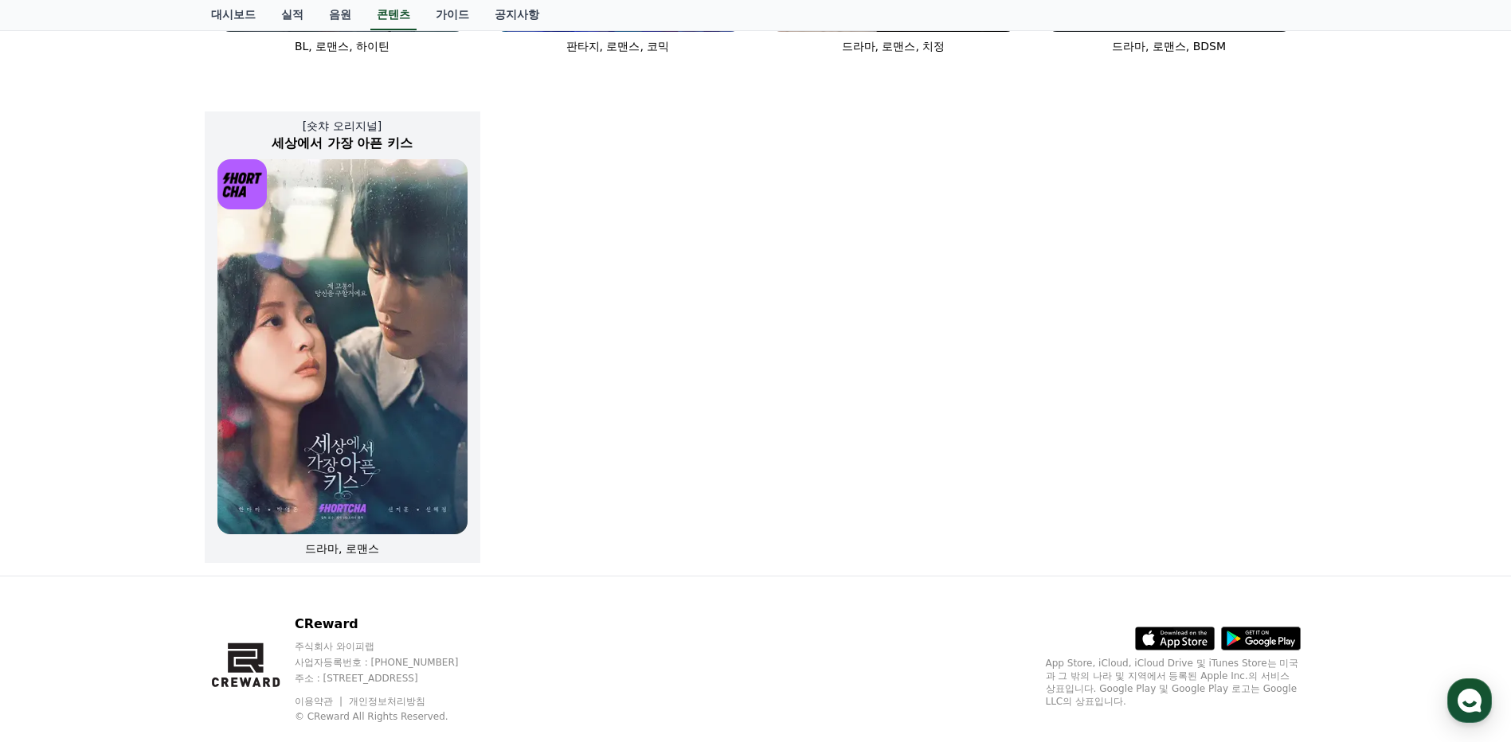
click at [319, 434] on img at bounding box center [342, 346] width 250 height 375
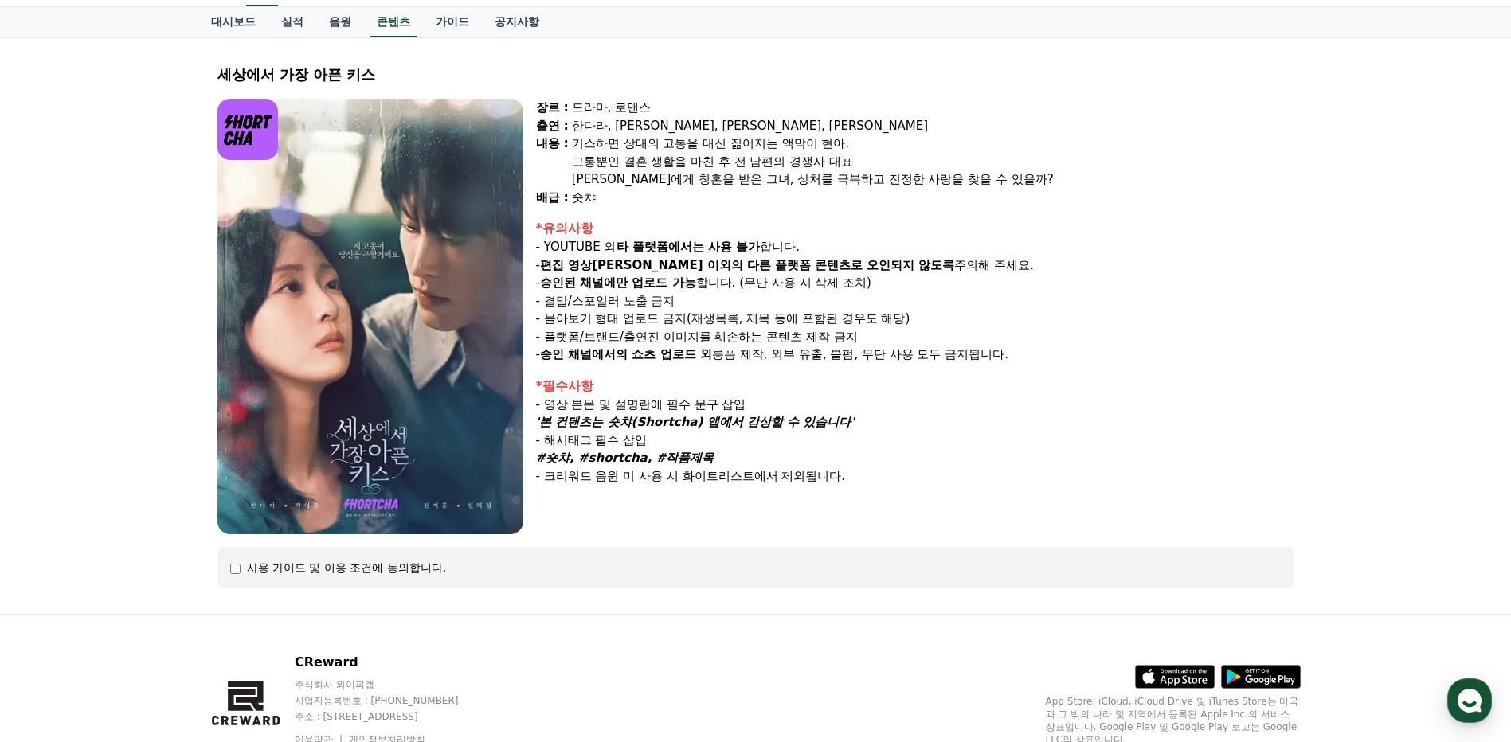
scroll to position [142, 0]
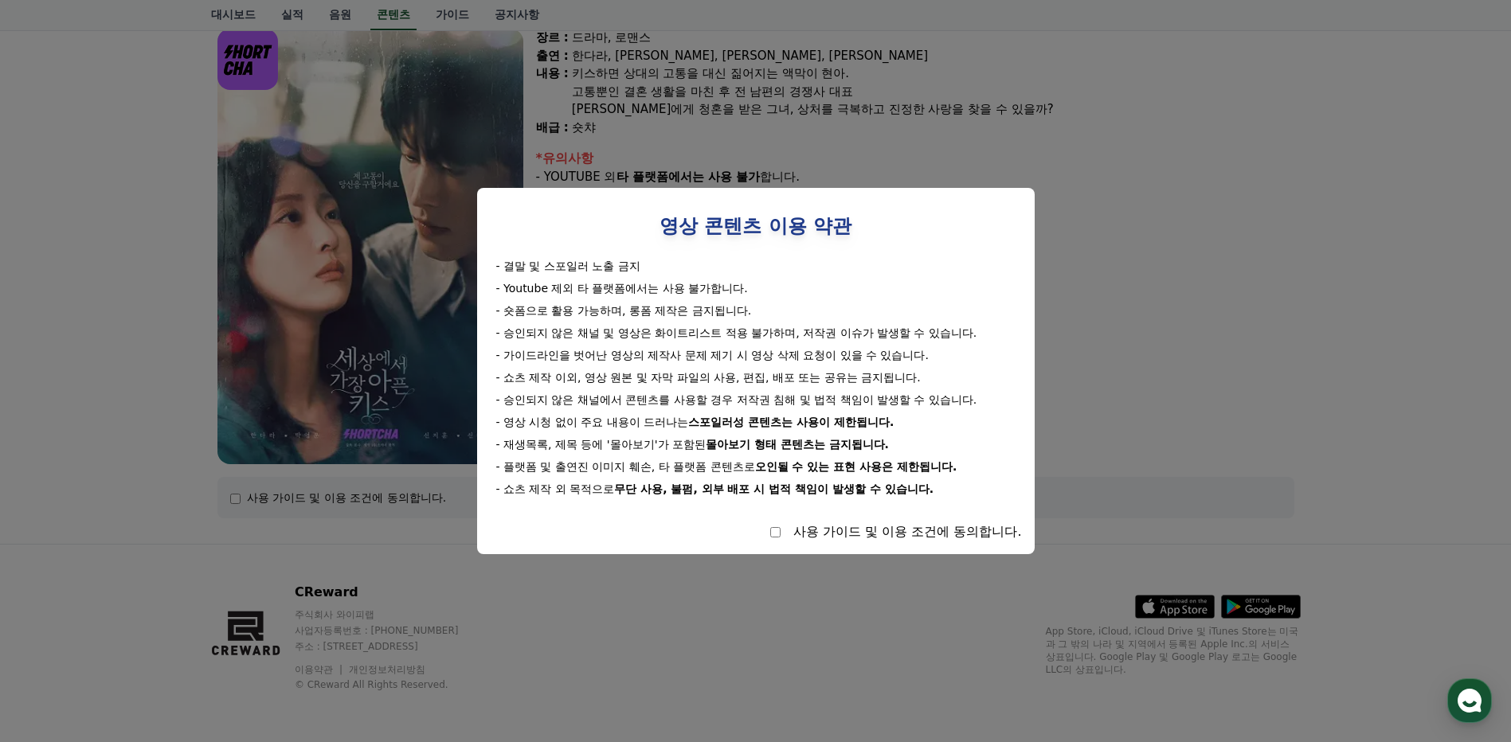
click at [792, 539] on div "사용 가이드 및 이용 조건에 동의합니다." at bounding box center [756, 531] width 532 height 19
select select
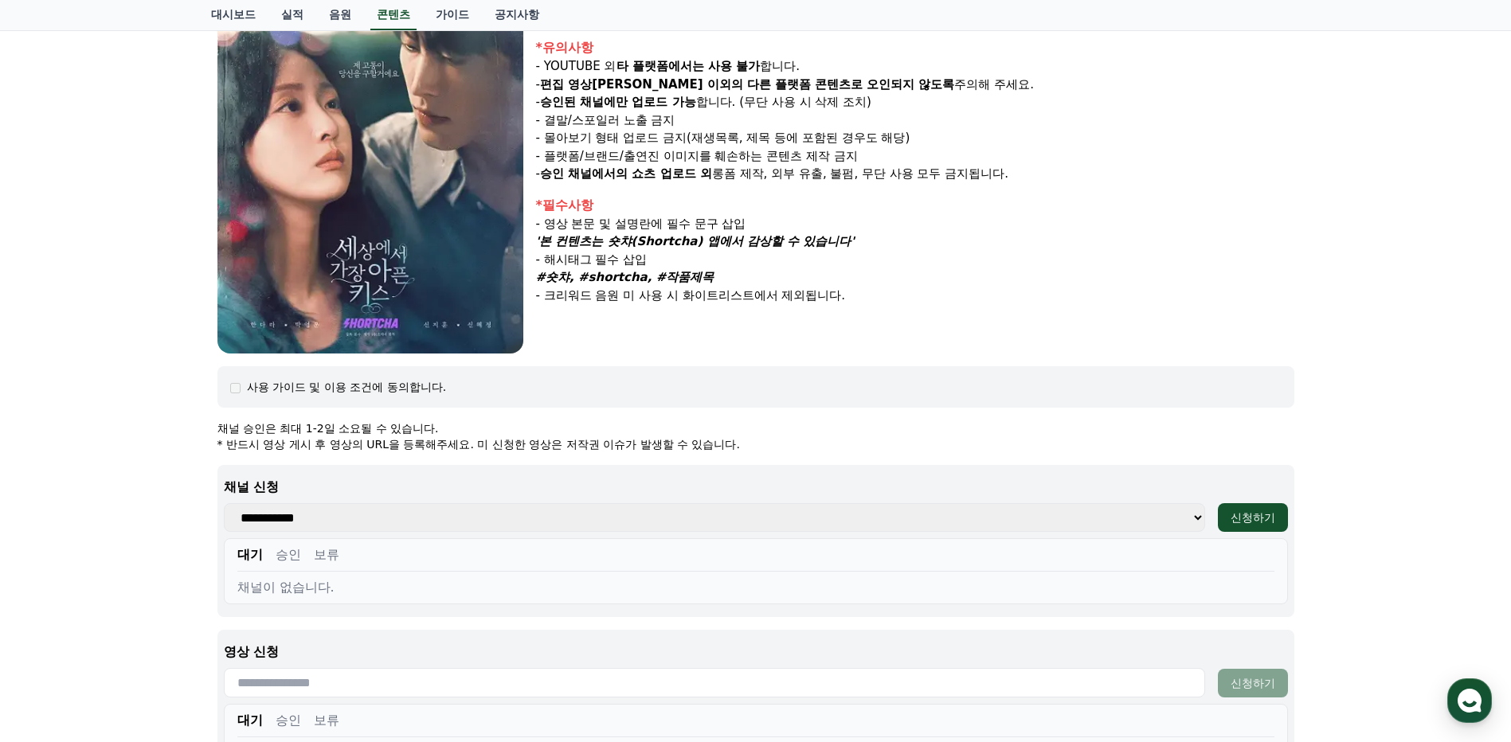
scroll to position [381, 0]
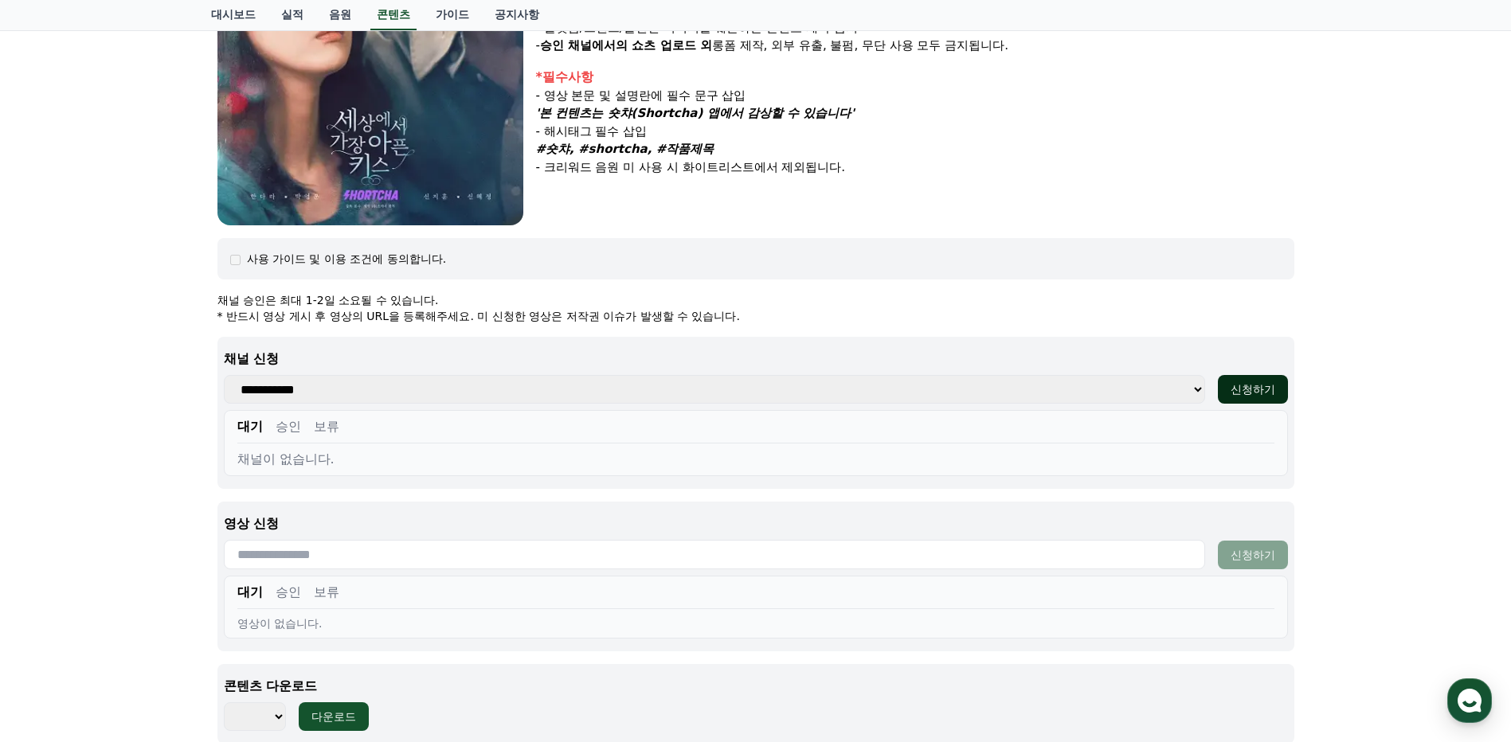
click at [1246, 391] on div "신청하기" at bounding box center [1252, 389] width 45 height 16
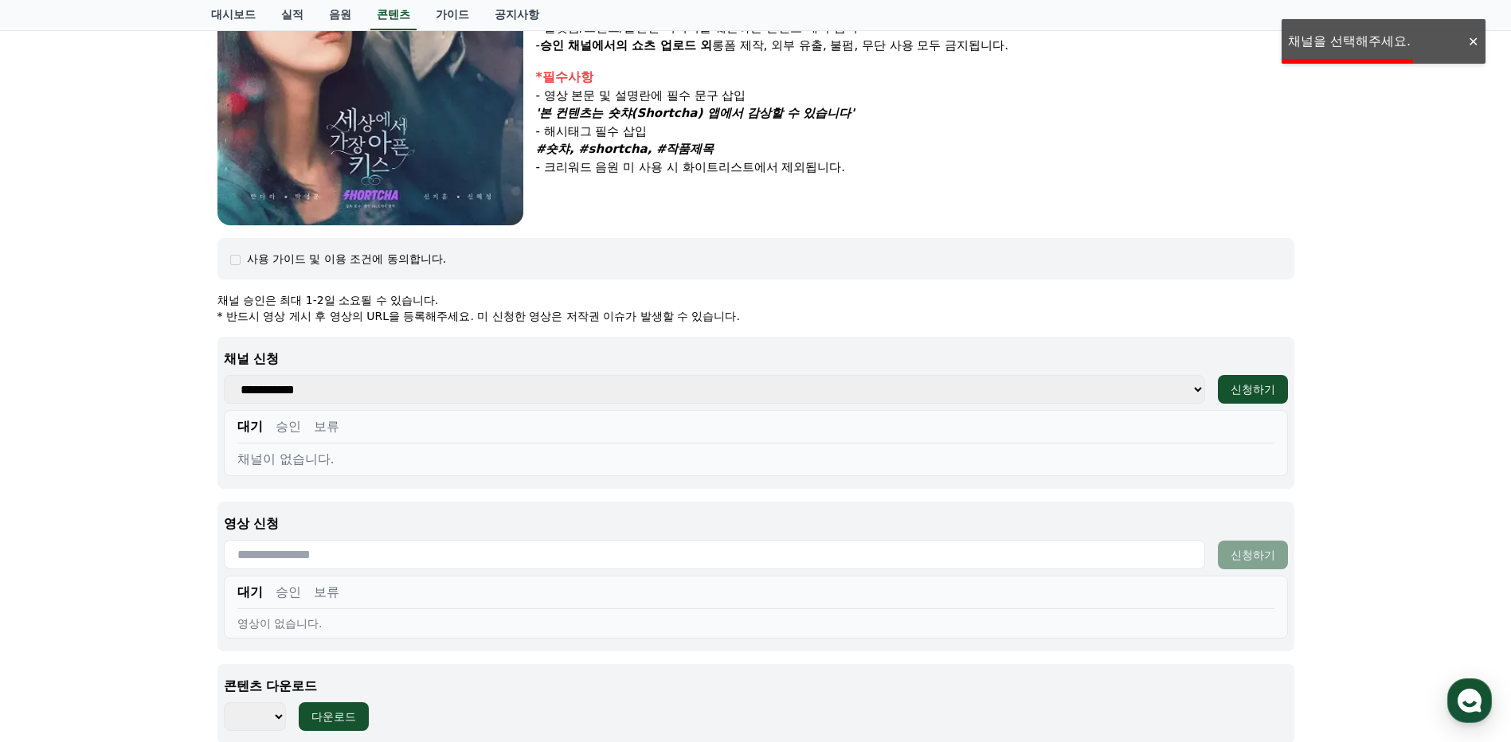
click at [1203, 388] on select "**********" at bounding box center [714, 389] width 981 height 29
select select
click at [224, 375] on select "**********" at bounding box center [714, 389] width 981 height 29
click at [316, 456] on div "채널이 없습니다." at bounding box center [755, 459] width 1037 height 19
click at [322, 417] on div "대기 승인 보류 채널이 없습니다." at bounding box center [756, 443] width 1064 height 66
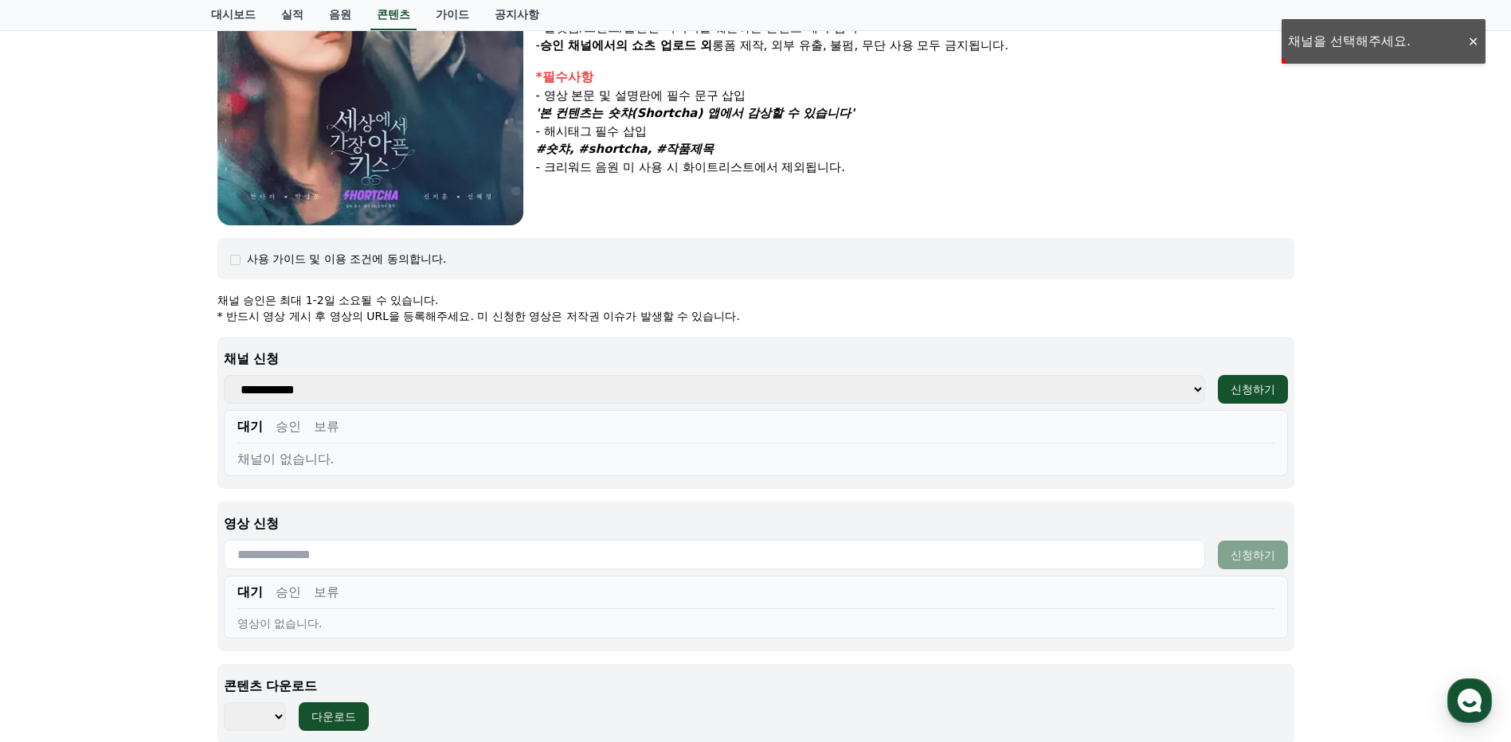
click at [292, 426] on button "승인" at bounding box center [288, 426] width 25 height 19
click at [253, 425] on button "대기" at bounding box center [249, 426] width 25 height 19
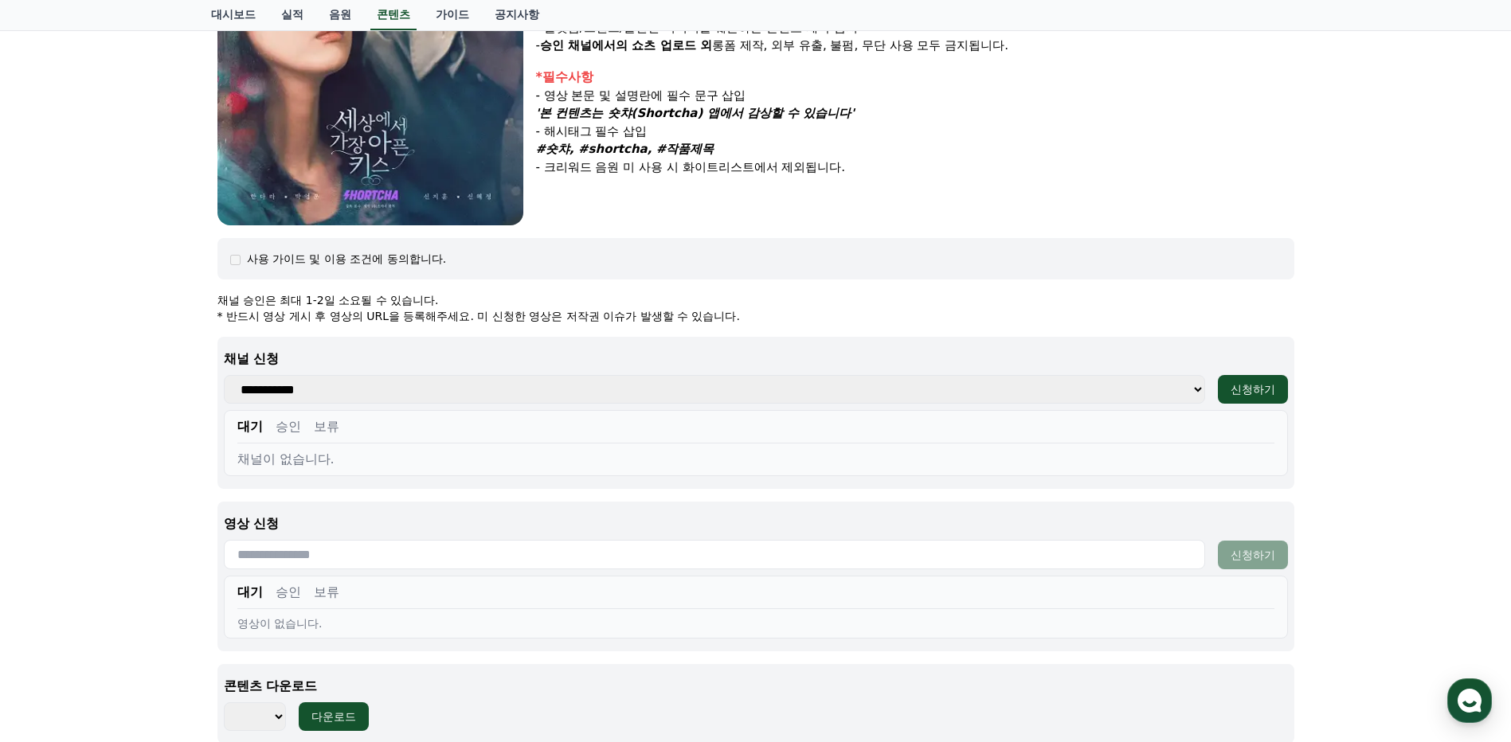
click at [303, 459] on div "채널이 없습니다." at bounding box center [755, 459] width 1037 height 19
click at [303, 466] on div "채널이 없습니다." at bounding box center [755, 459] width 1037 height 19
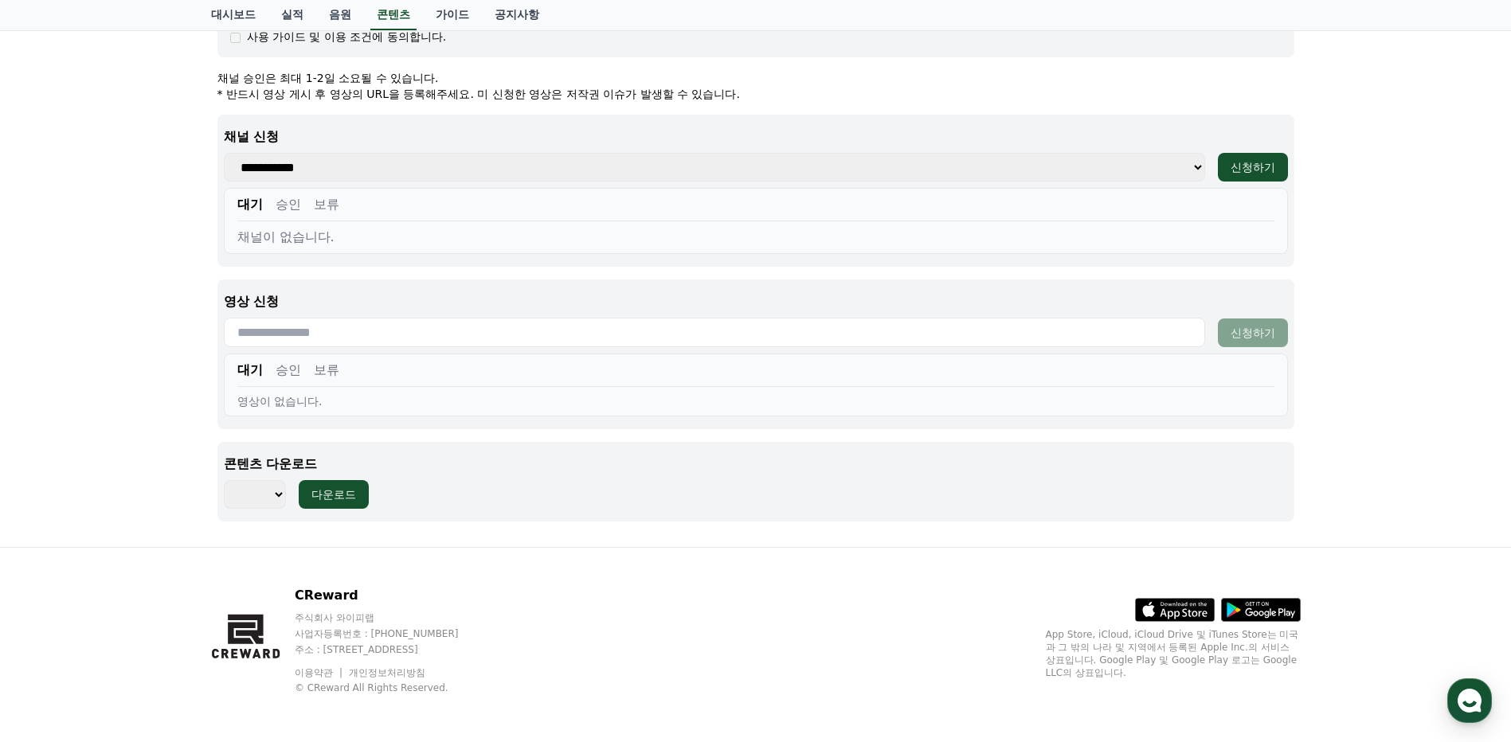
scroll to position [606, 0]
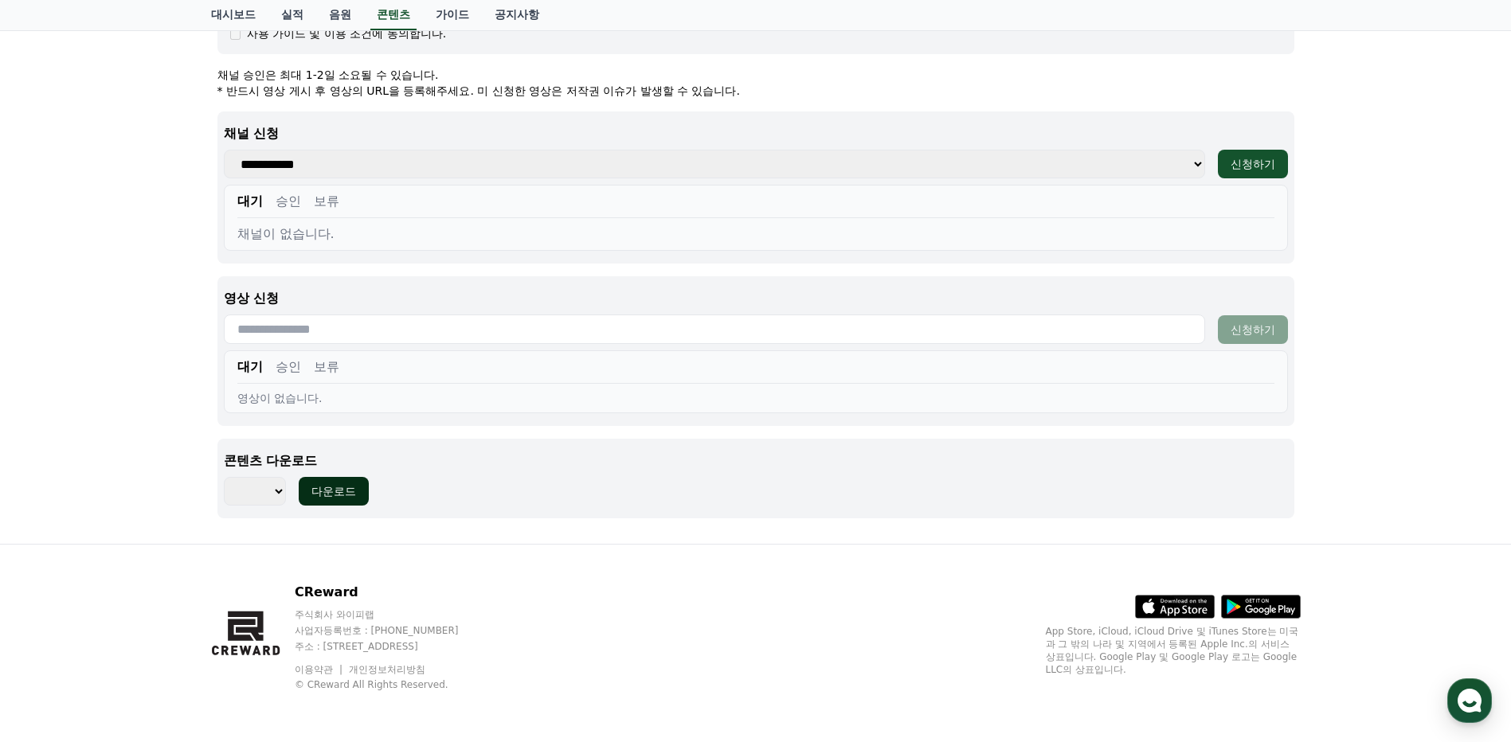
click at [341, 493] on div "다운로드" at bounding box center [333, 491] width 45 height 16
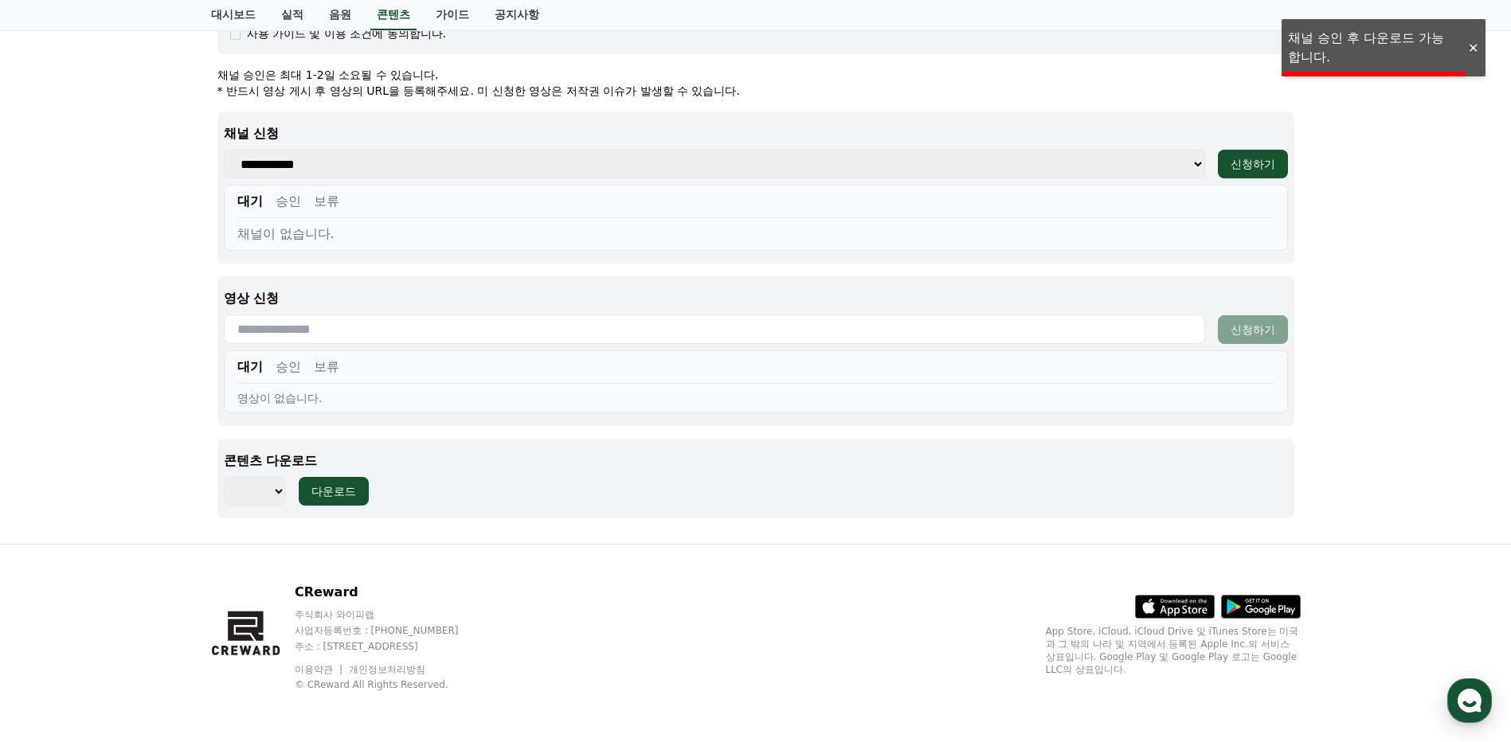
click at [281, 495] on select "*** ***" at bounding box center [255, 491] width 62 height 29
select select "**********"
click at [224, 477] on select "*** ***" at bounding box center [255, 491] width 62 height 29
click at [340, 494] on div "다운로드" at bounding box center [333, 491] width 45 height 16
click at [1205, 164] on select "**********" at bounding box center [714, 164] width 981 height 29
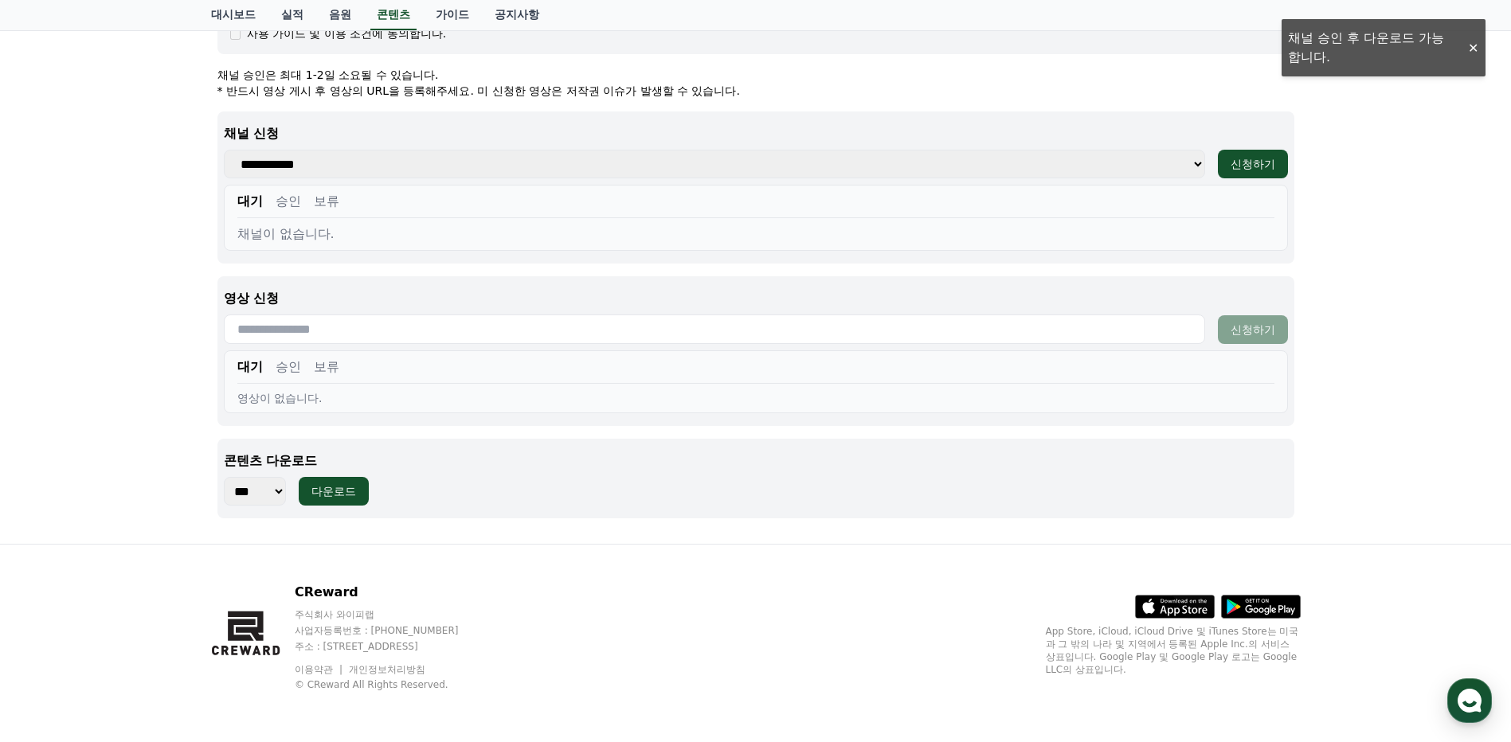
click at [1182, 166] on select "**********" at bounding box center [714, 164] width 981 height 29
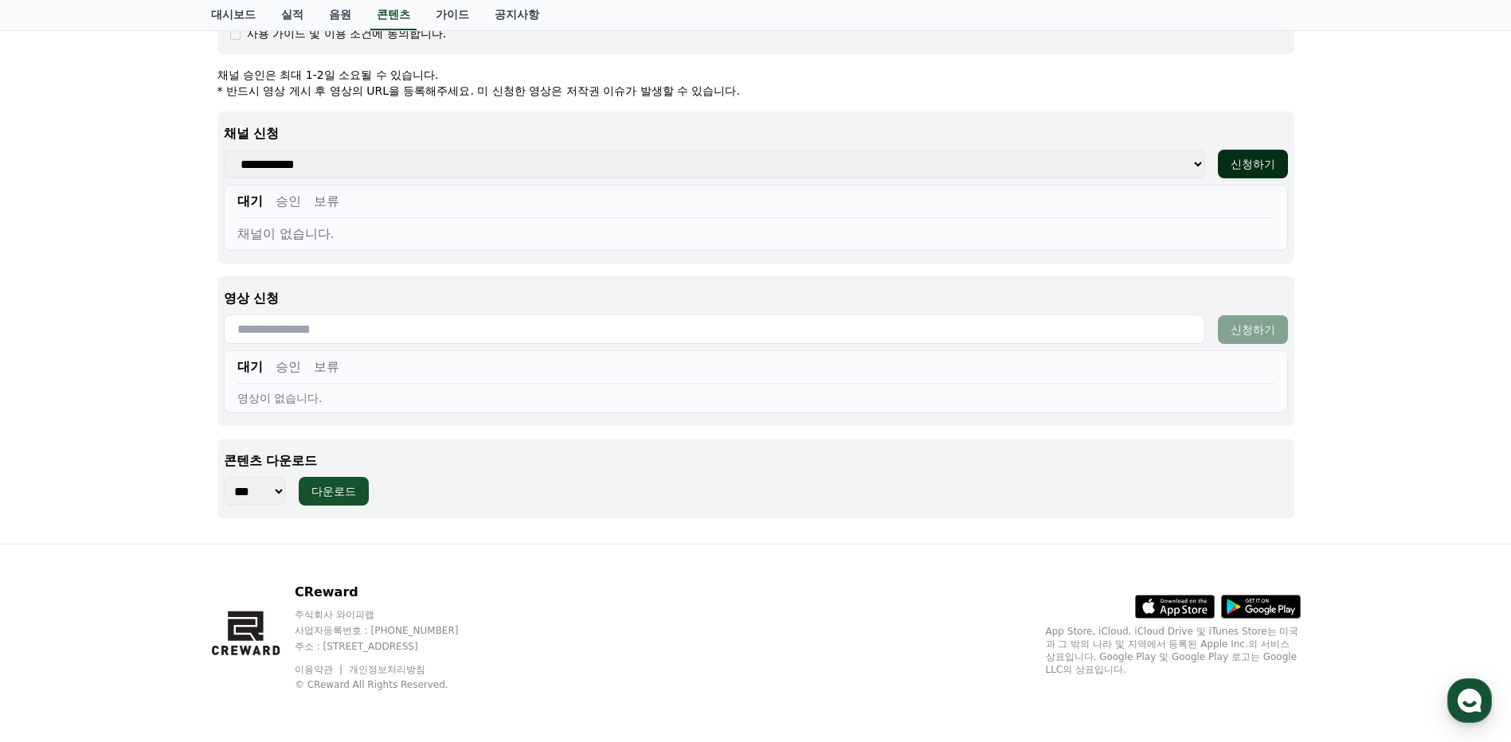
click at [1248, 166] on div "신청하기" at bounding box center [1252, 164] width 45 height 16
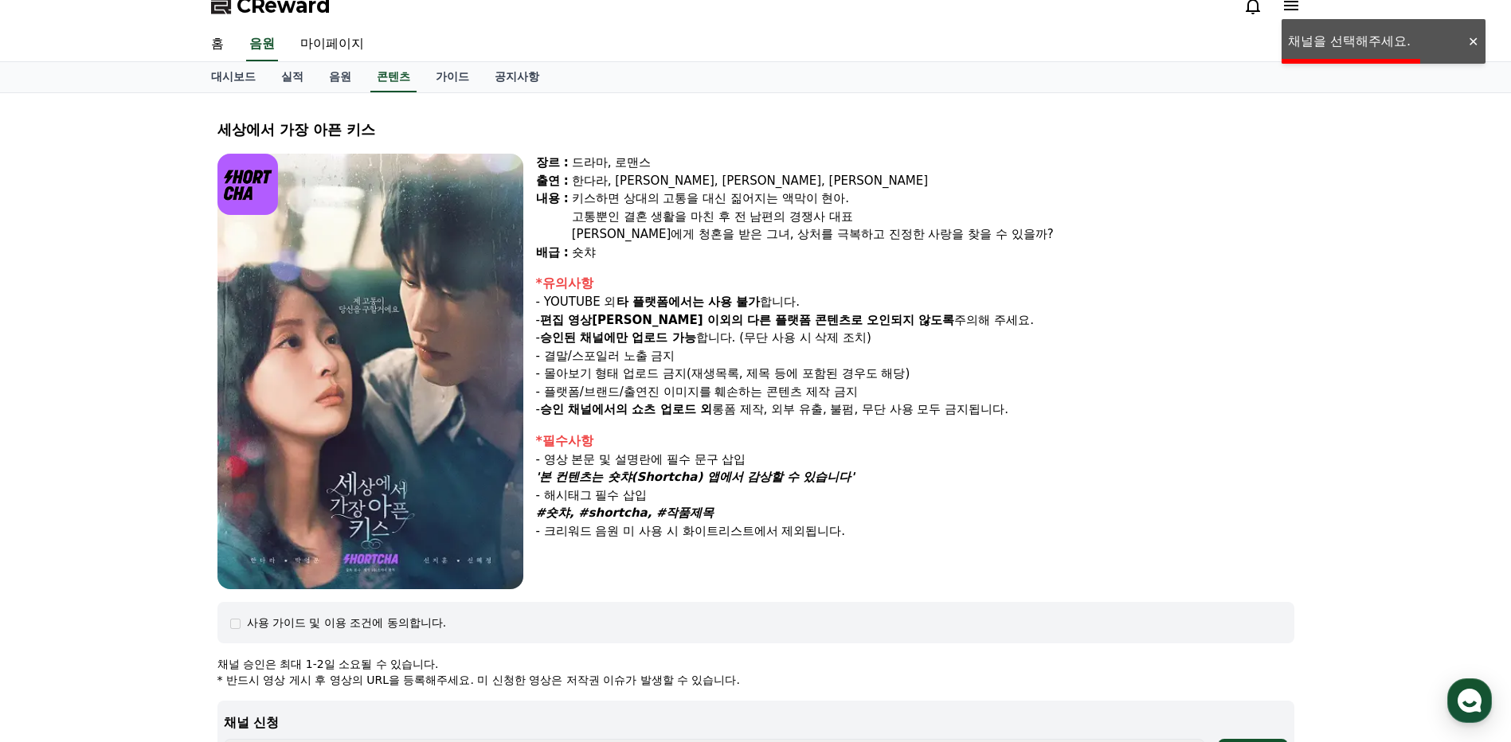
scroll to position [0, 0]
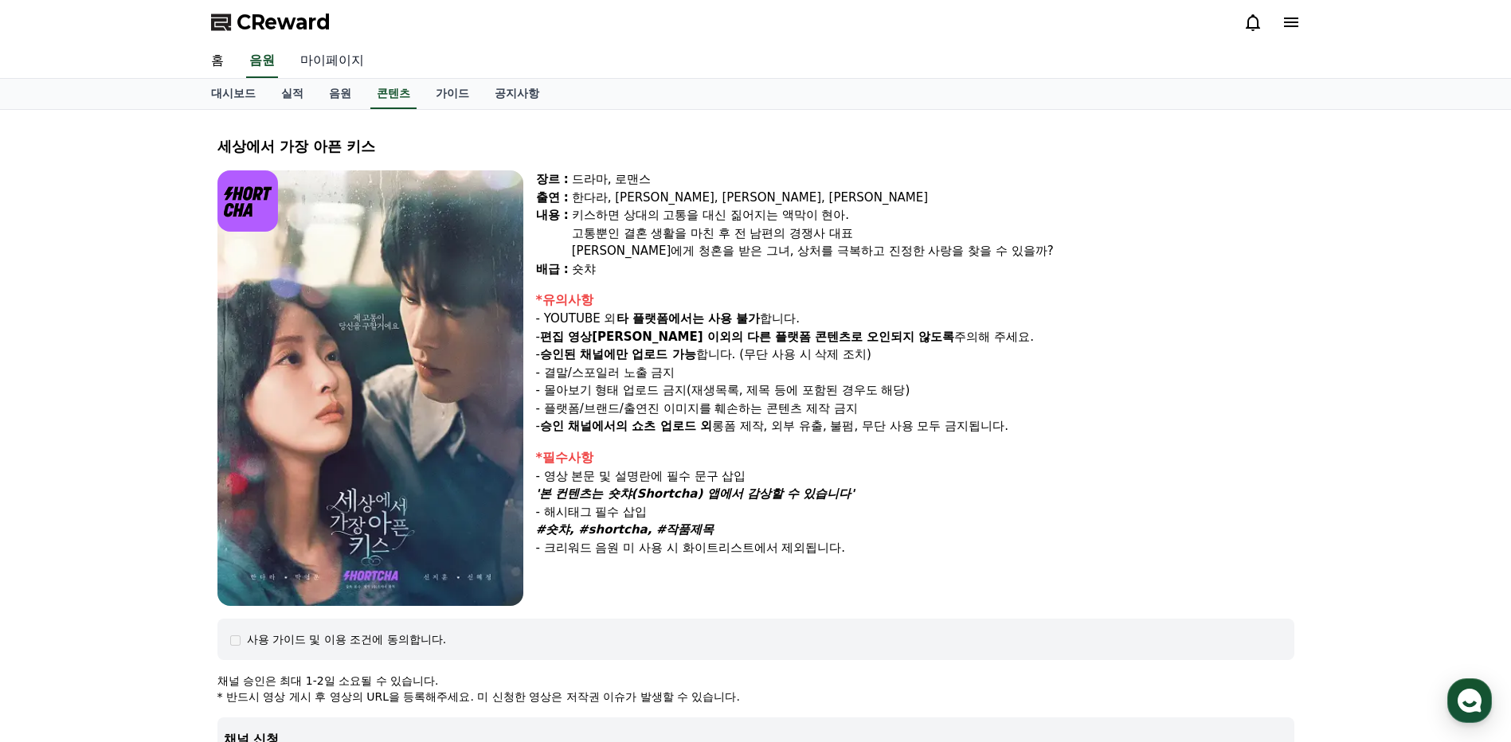
click at [326, 60] on link "마이페이지" at bounding box center [331, 61] width 89 height 33
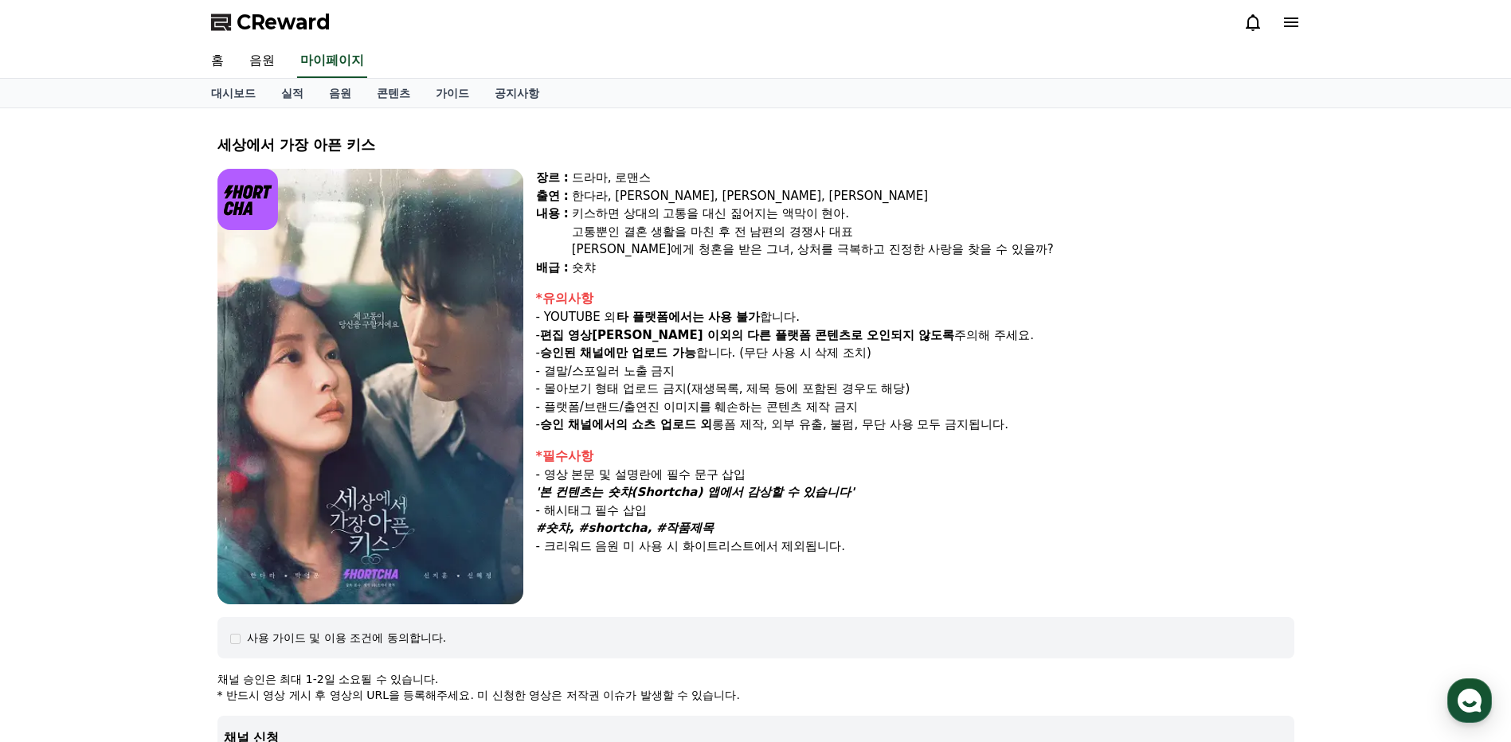
select select "**********"
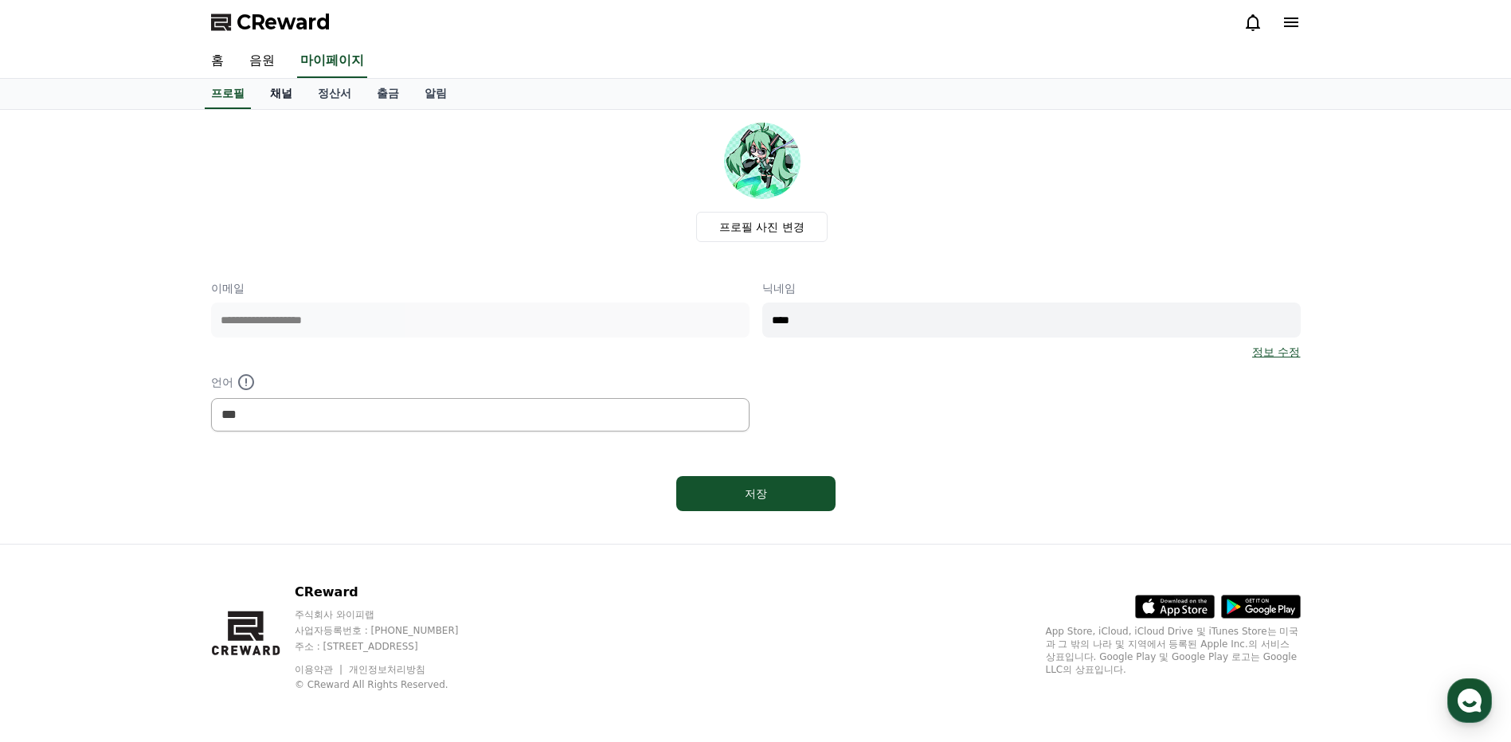
click at [285, 95] on link "채널" at bounding box center [281, 94] width 48 height 30
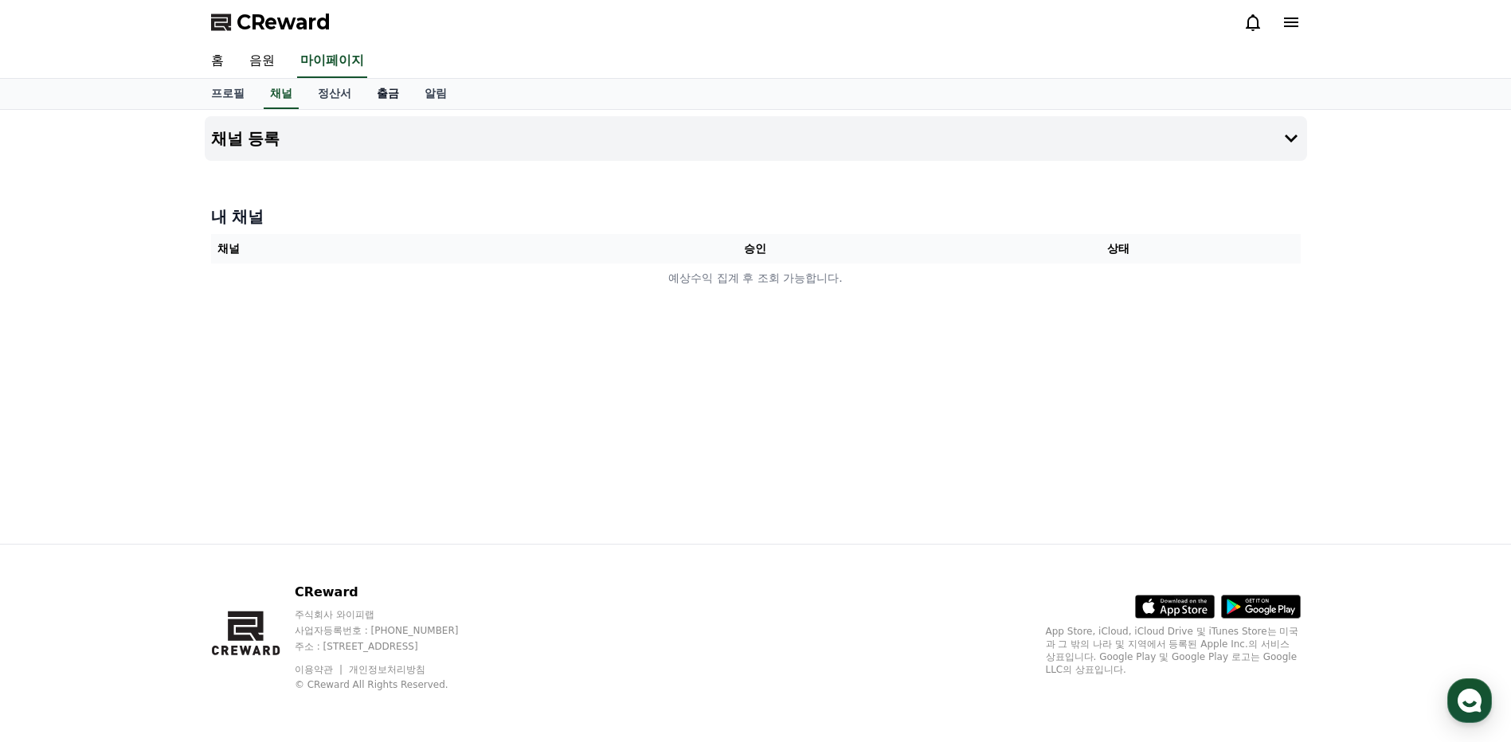
click at [382, 96] on link "출금" at bounding box center [388, 94] width 48 height 30
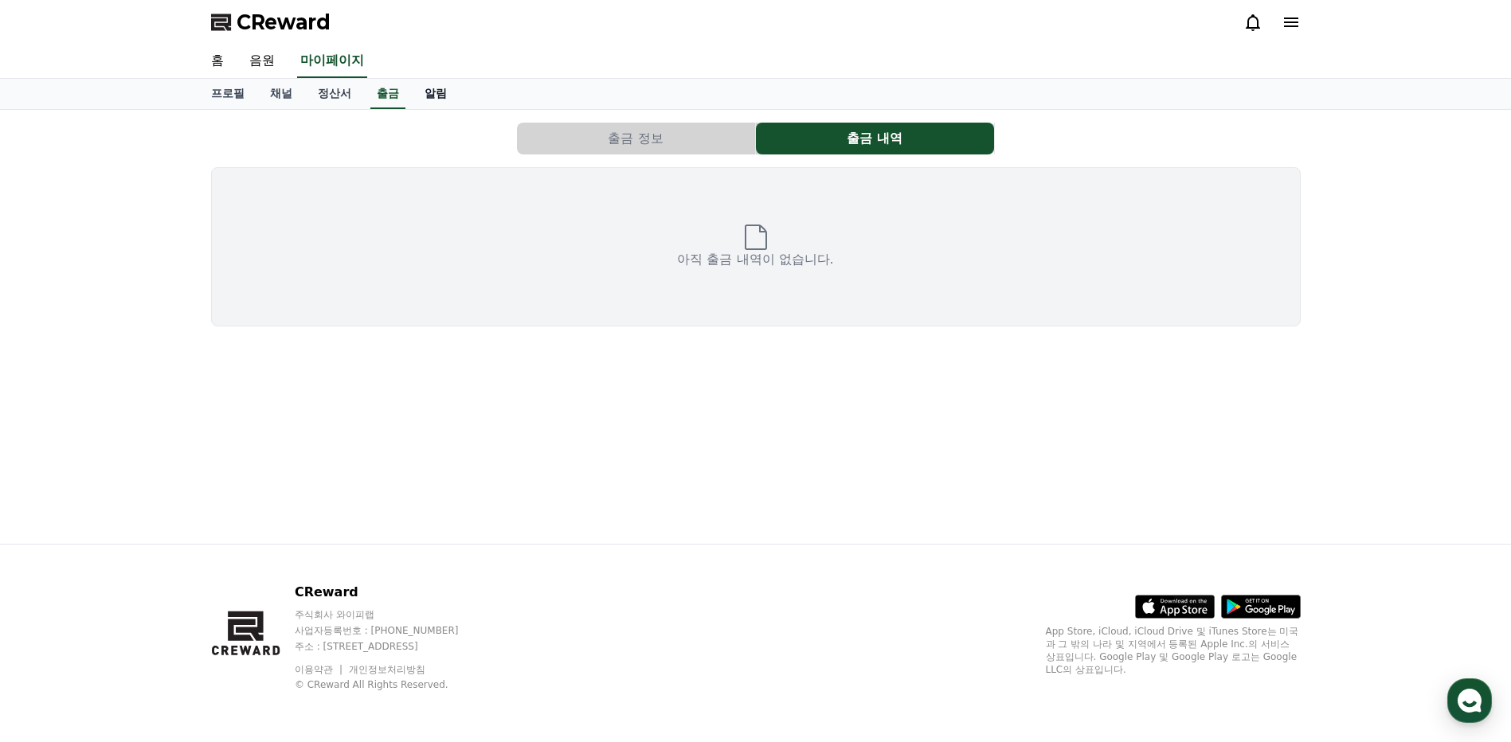
click at [434, 91] on link "알림" at bounding box center [436, 94] width 48 height 30
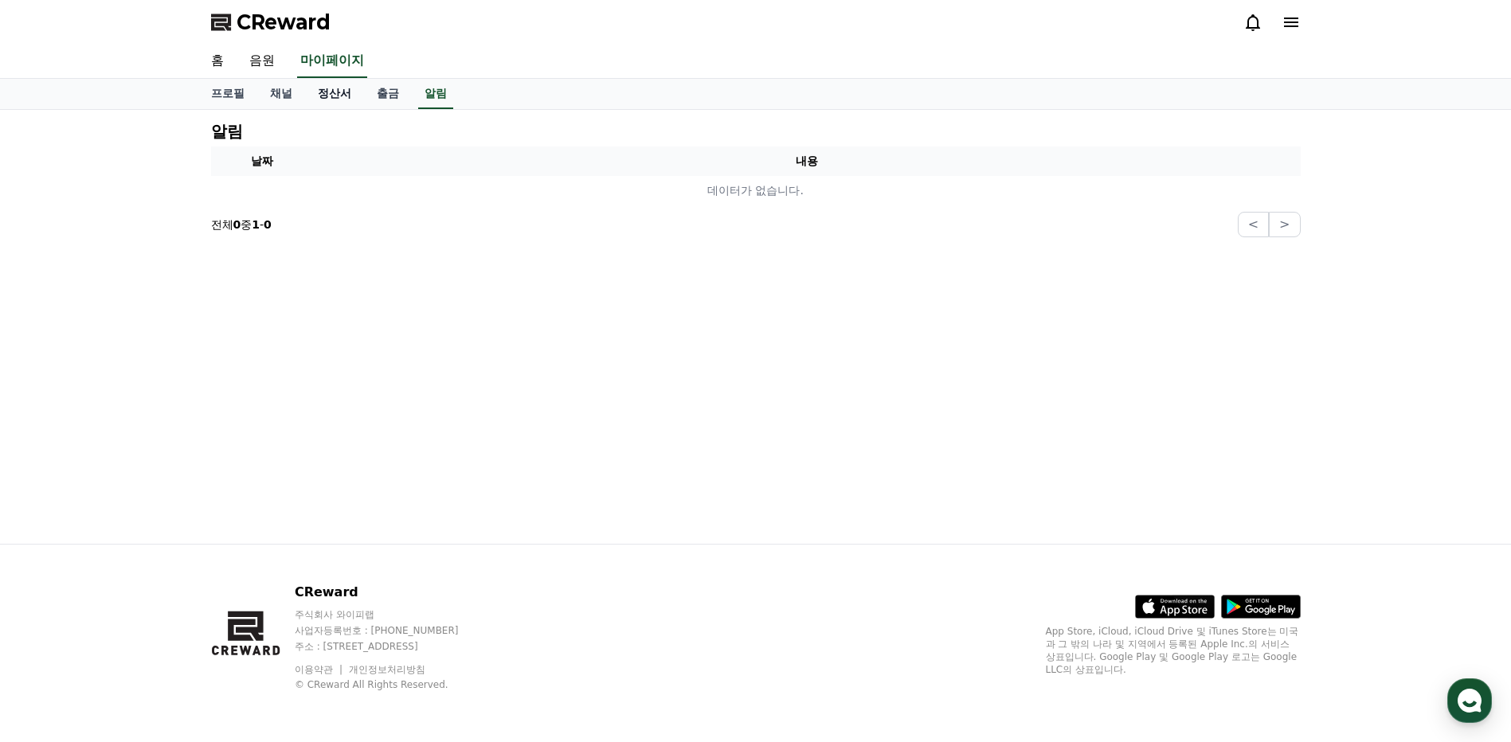
click at [322, 92] on link "정산서" at bounding box center [334, 94] width 59 height 30
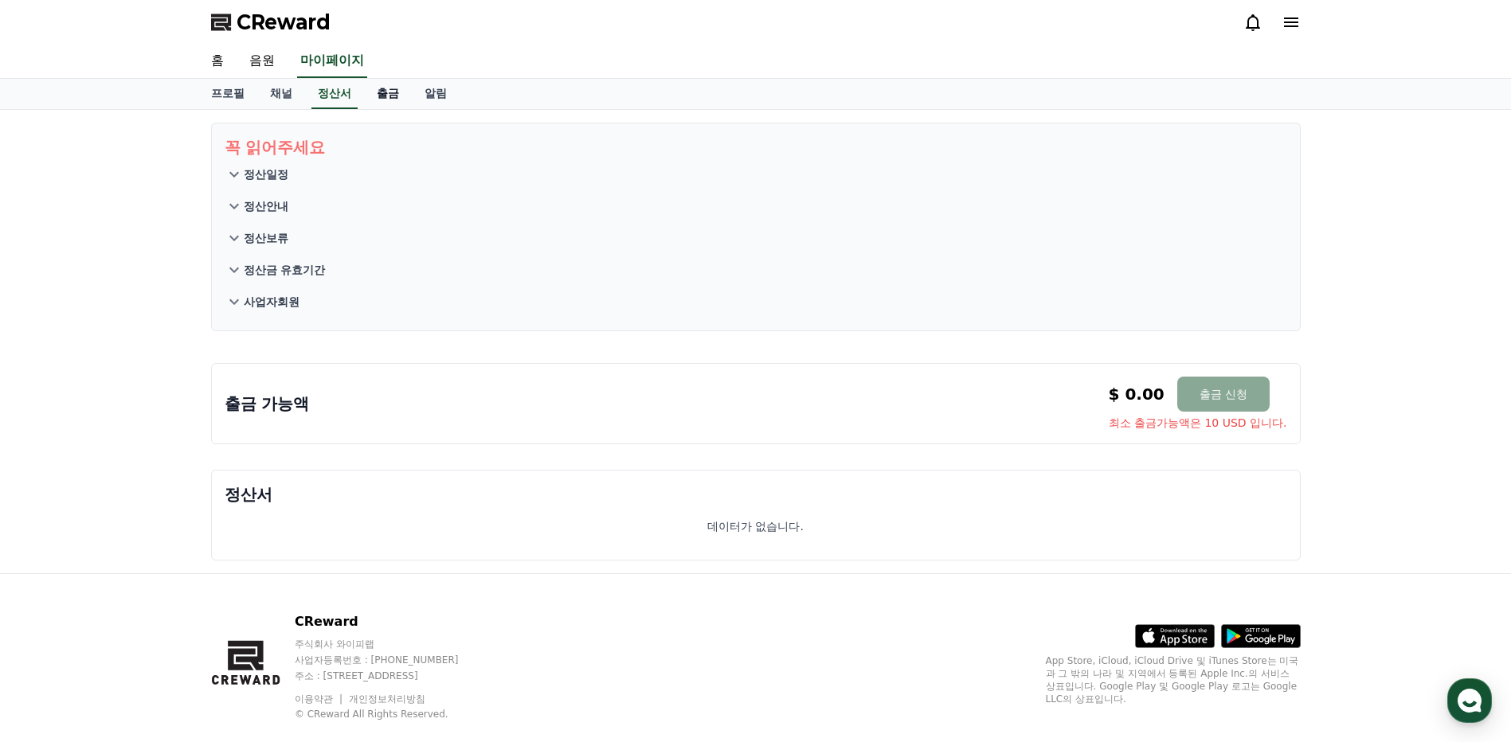
click at [382, 97] on link "출금" at bounding box center [388, 94] width 48 height 30
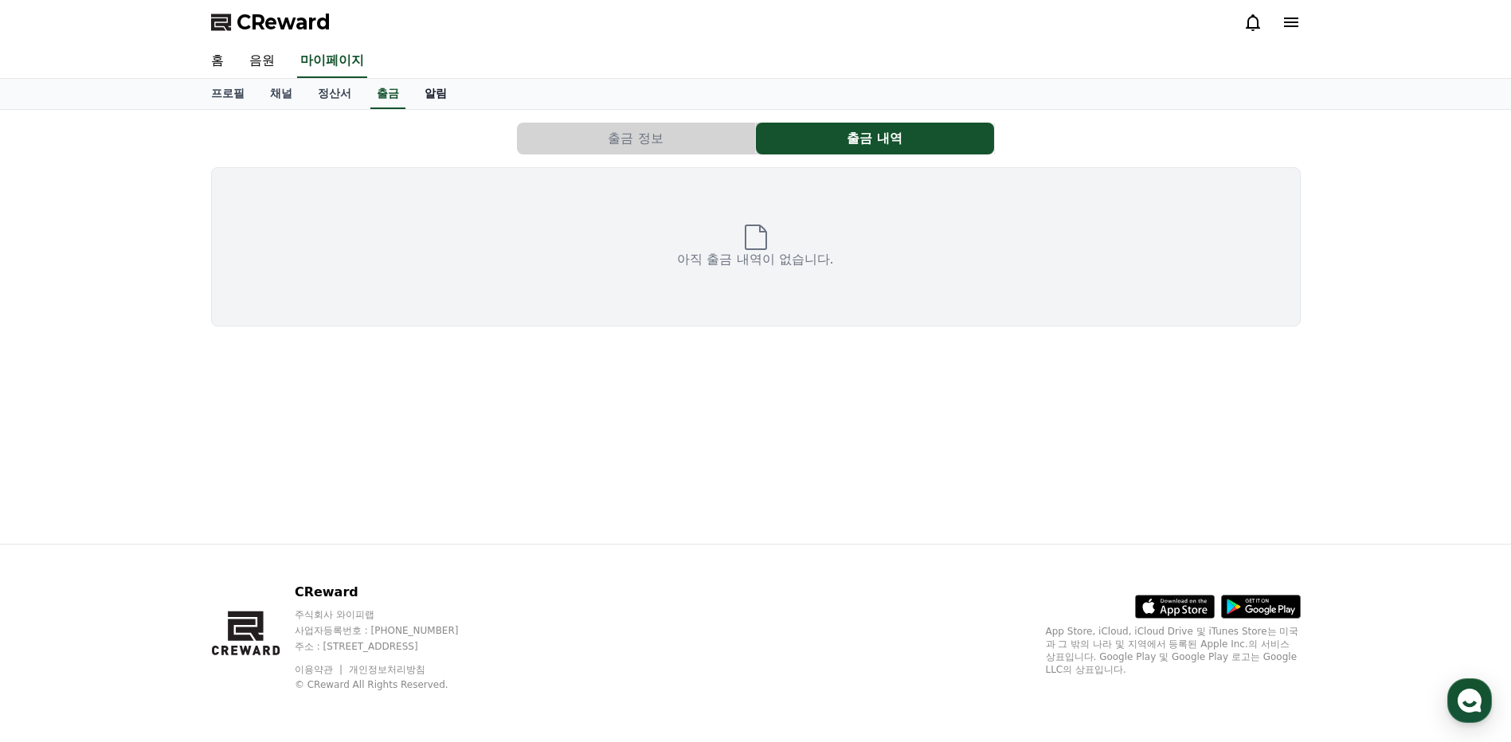
click at [414, 96] on link "알림" at bounding box center [436, 94] width 48 height 30
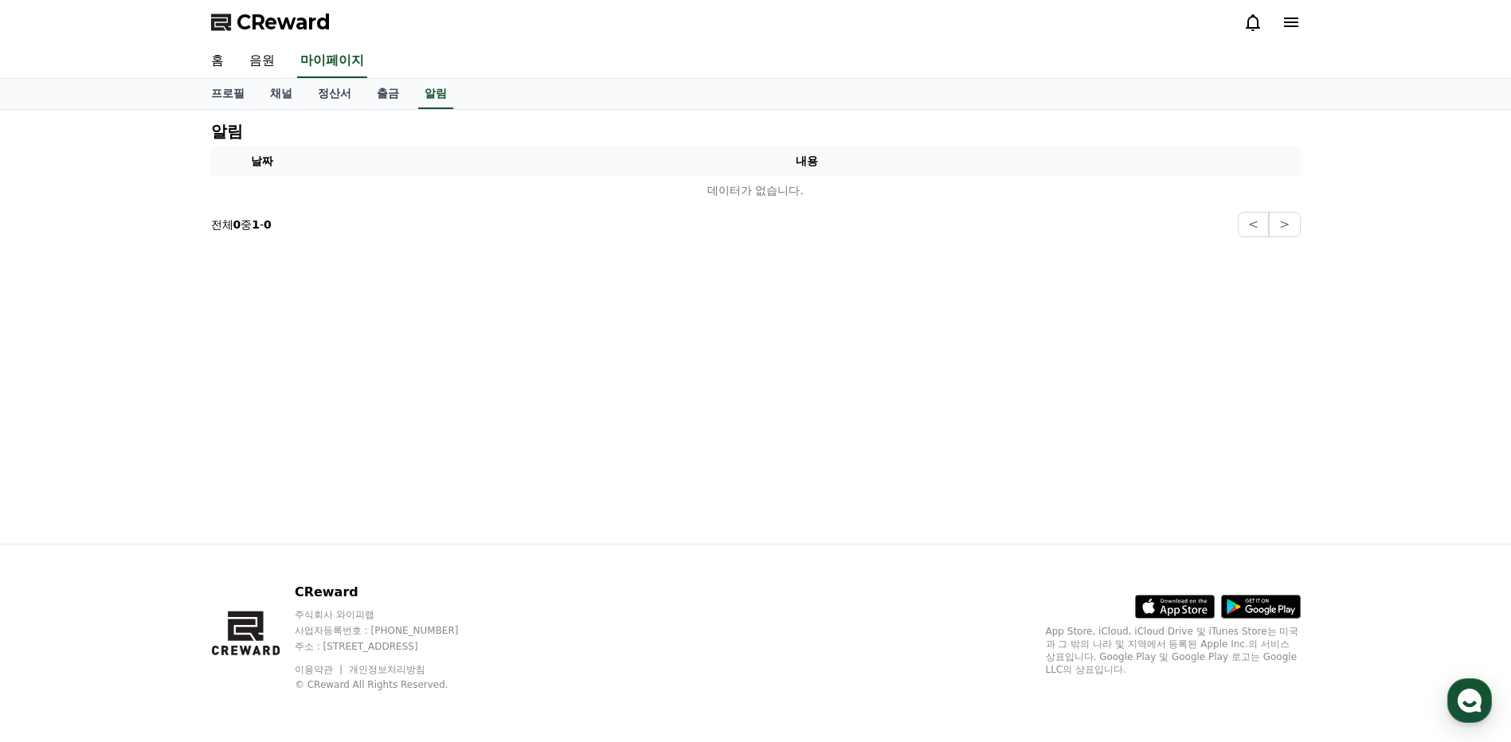
drag, startPoint x: 1276, startPoint y: 18, endPoint x: 1293, endPoint y: 18, distance: 16.7
click at [1277, 18] on div at bounding box center [1271, 22] width 57 height 19
click at [1293, 18] on icon at bounding box center [1291, 23] width 14 height 10
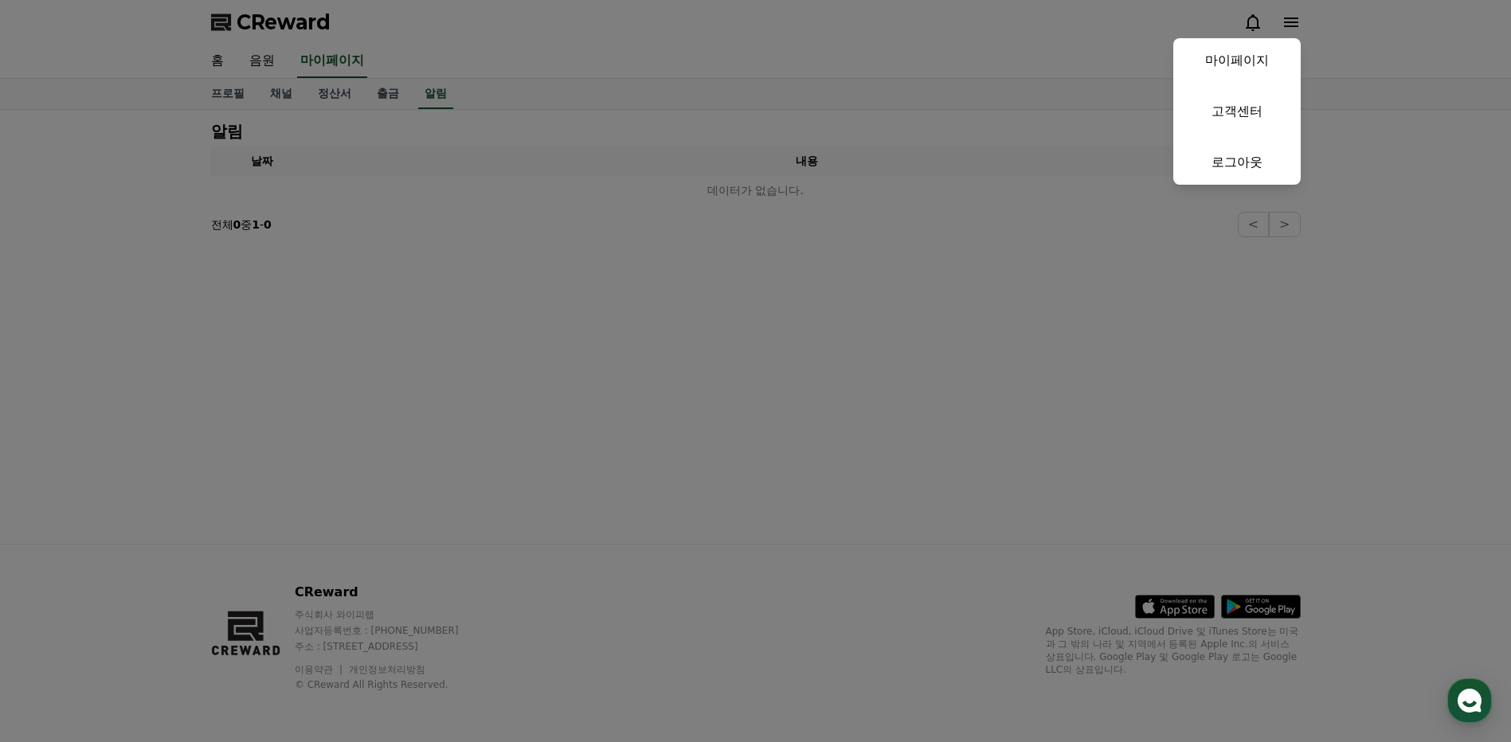
click at [610, 330] on button "close" at bounding box center [755, 371] width 1511 height 742
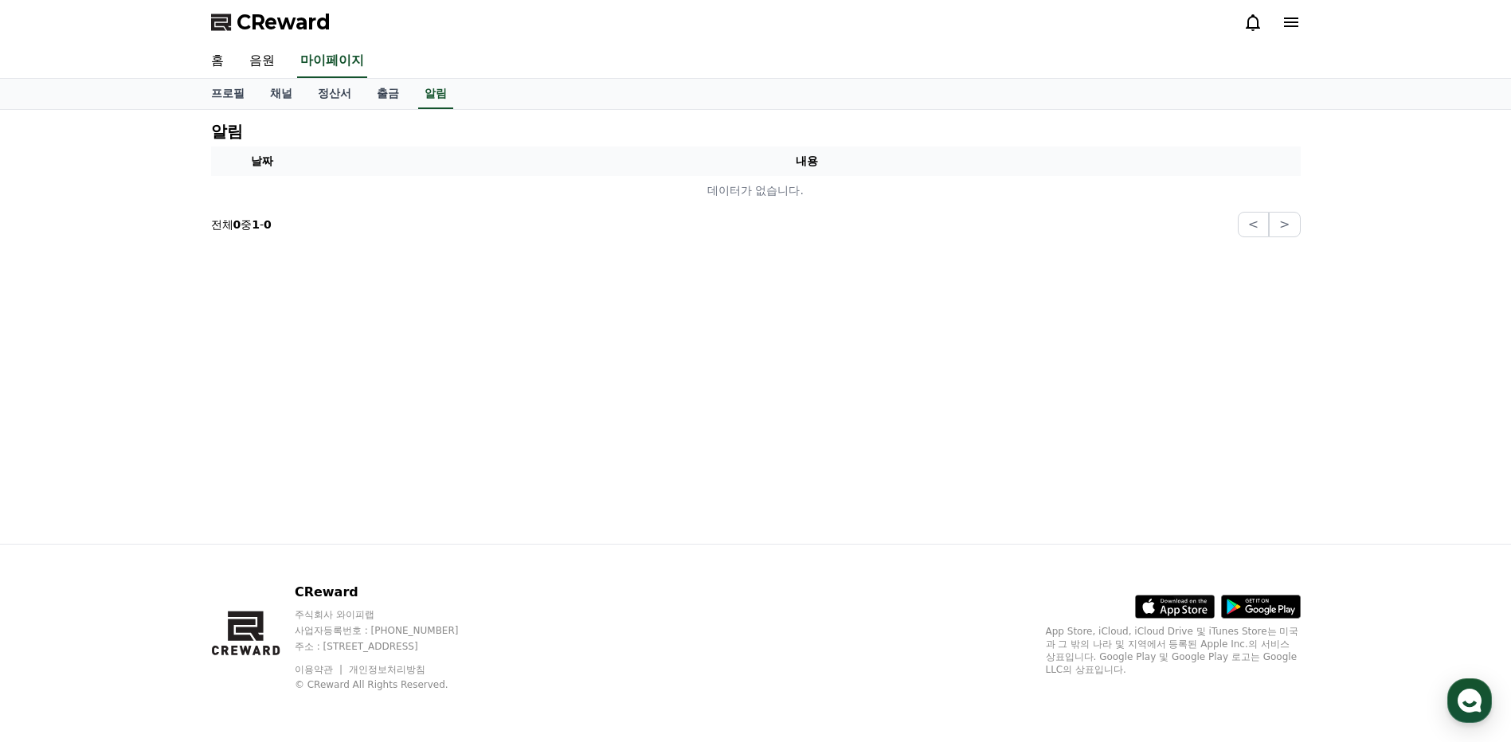
click at [271, 15] on span "CReward" at bounding box center [284, 22] width 94 height 25
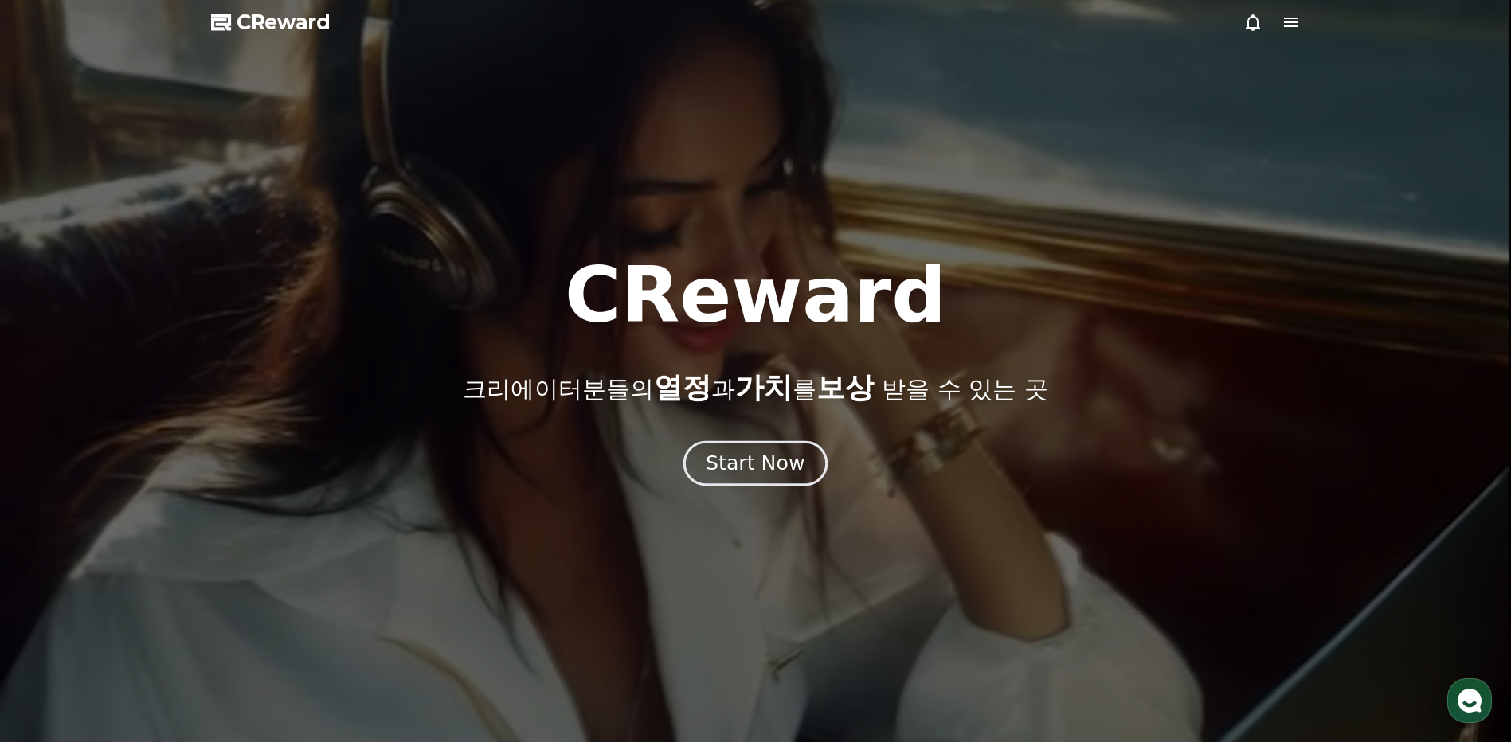
click at [732, 469] on div "Start Now" at bounding box center [755, 463] width 99 height 27
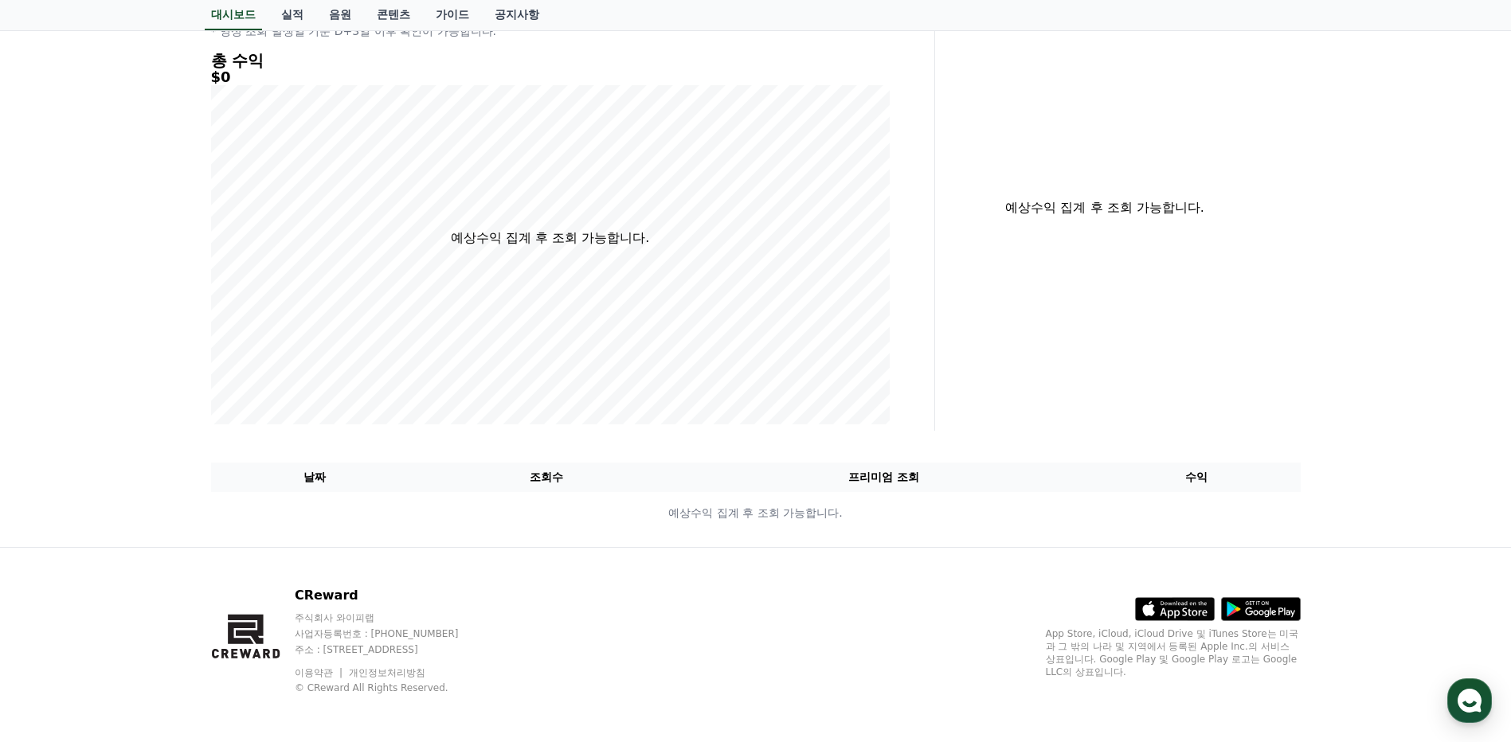
scroll to position [208, 0]
click at [237, 624] on polygon at bounding box center [242, 631] width 28 height 22
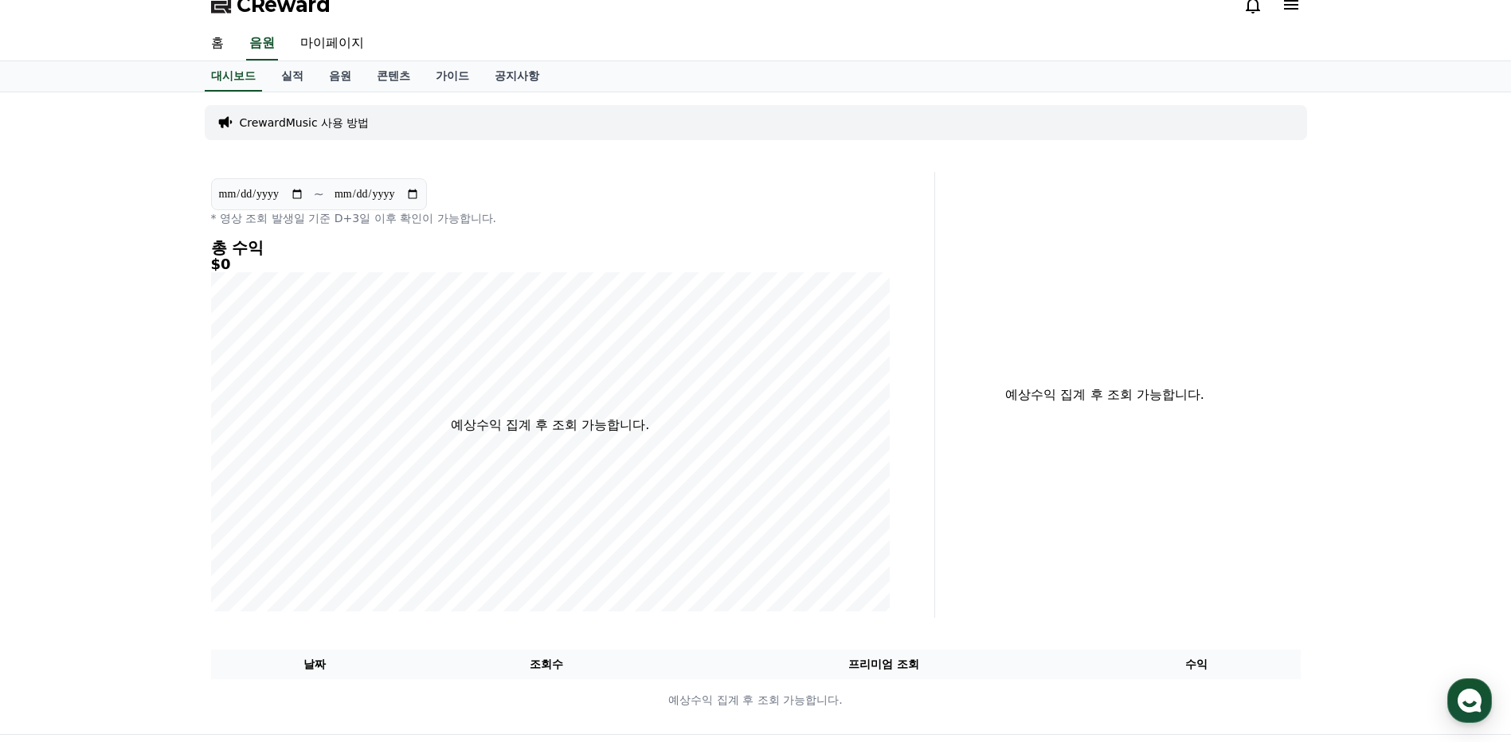
scroll to position [0, 0]
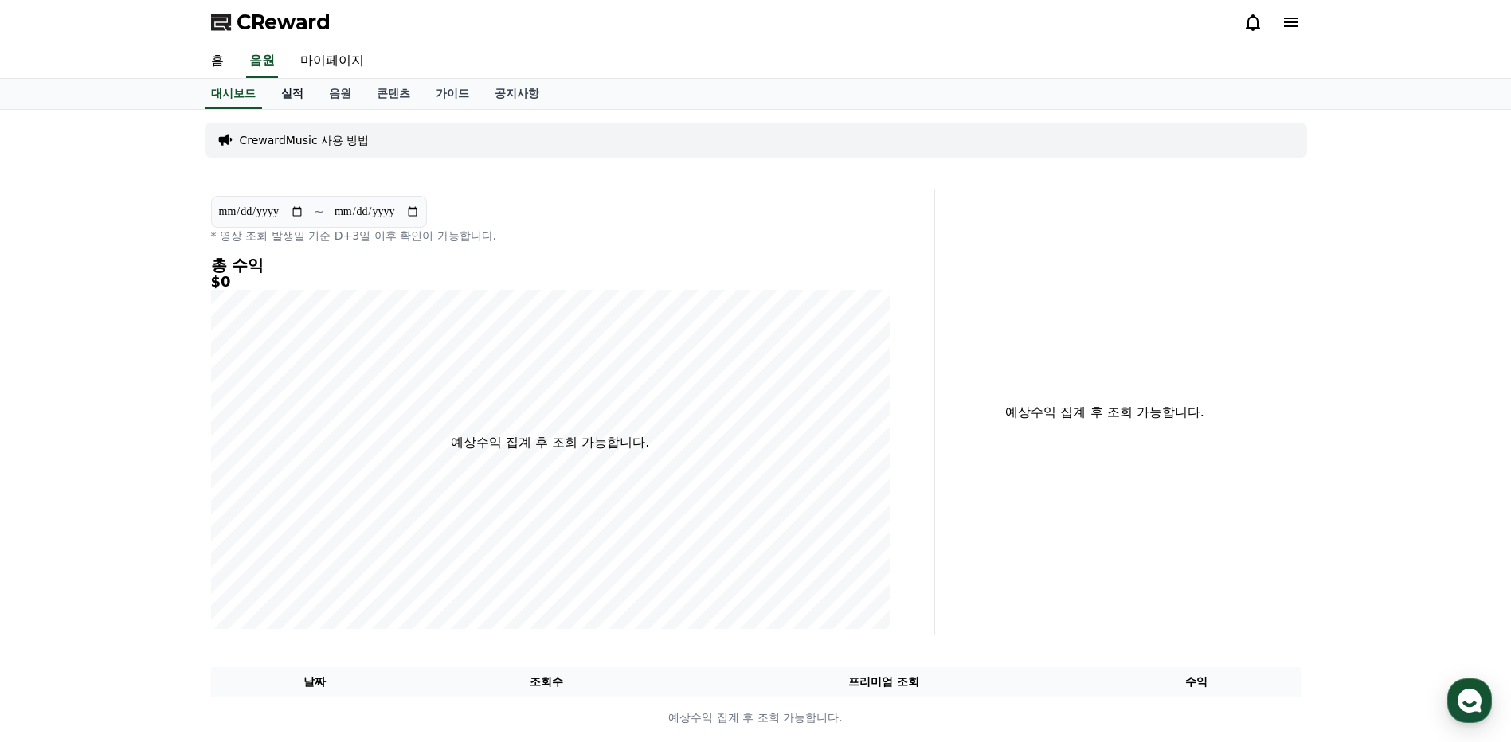
click at [292, 92] on link "실적" at bounding box center [292, 94] width 48 height 30
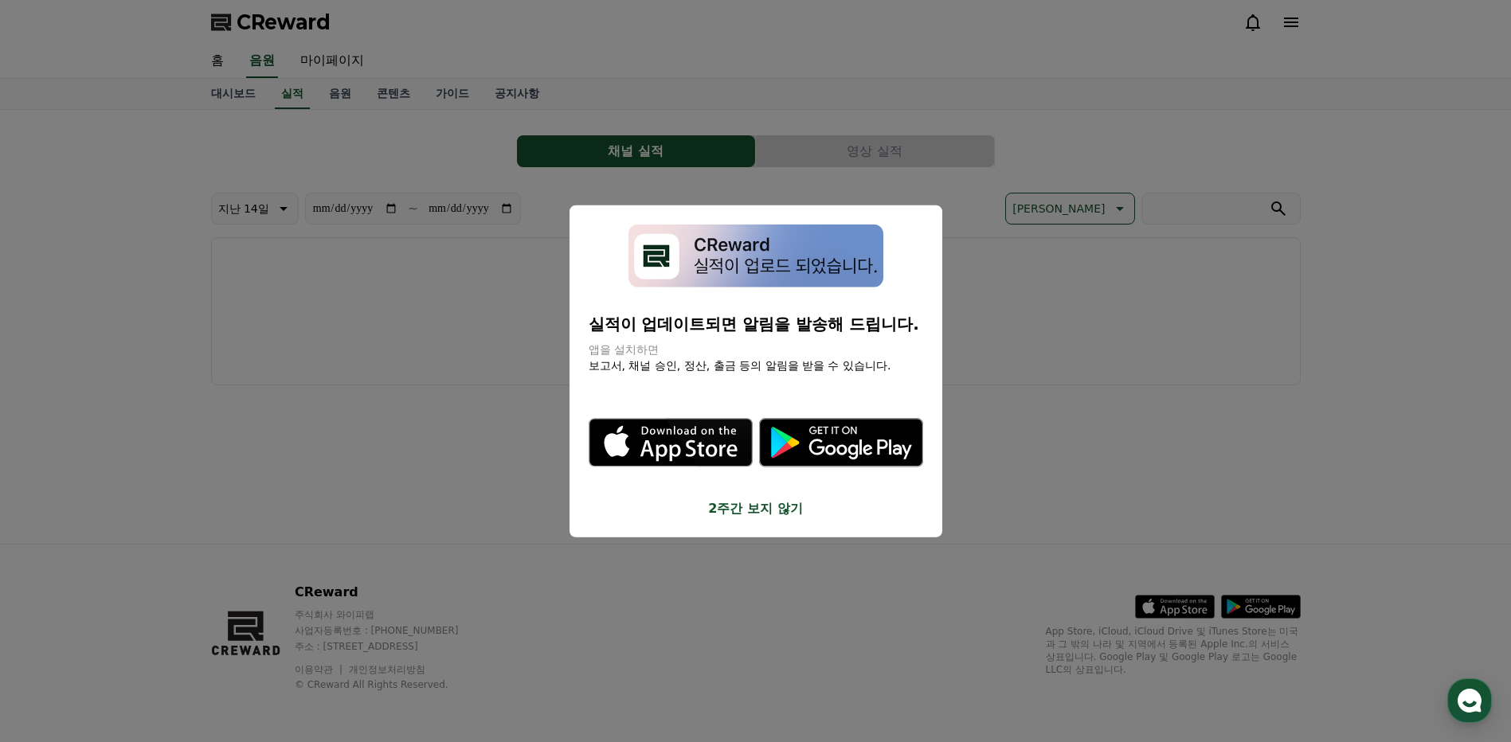
click at [332, 92] on button "close modal" at bounding box center [755, 371] width 1511 height 742
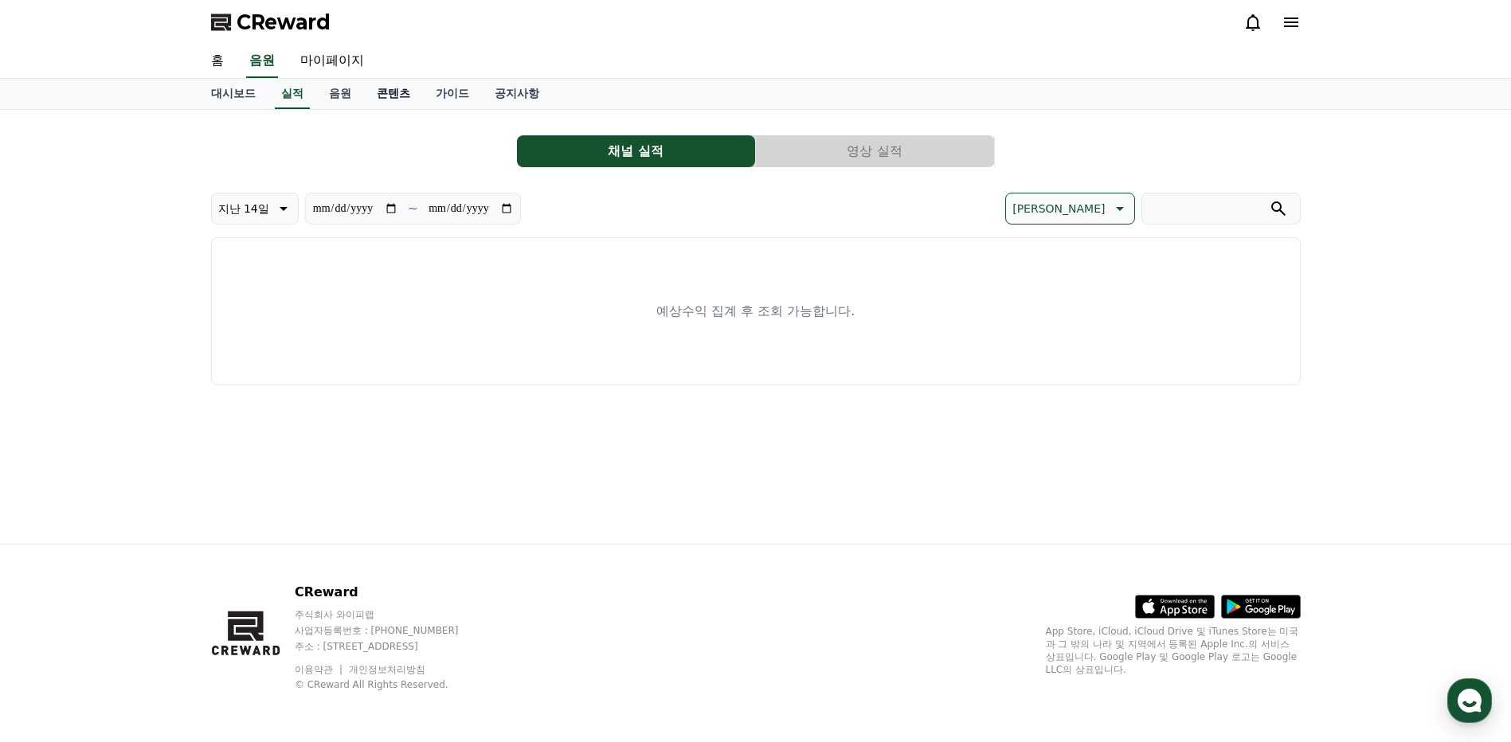
click at [381, 95] on link "콘텐츠" at bounding box center [393, 94] width 59 height 30
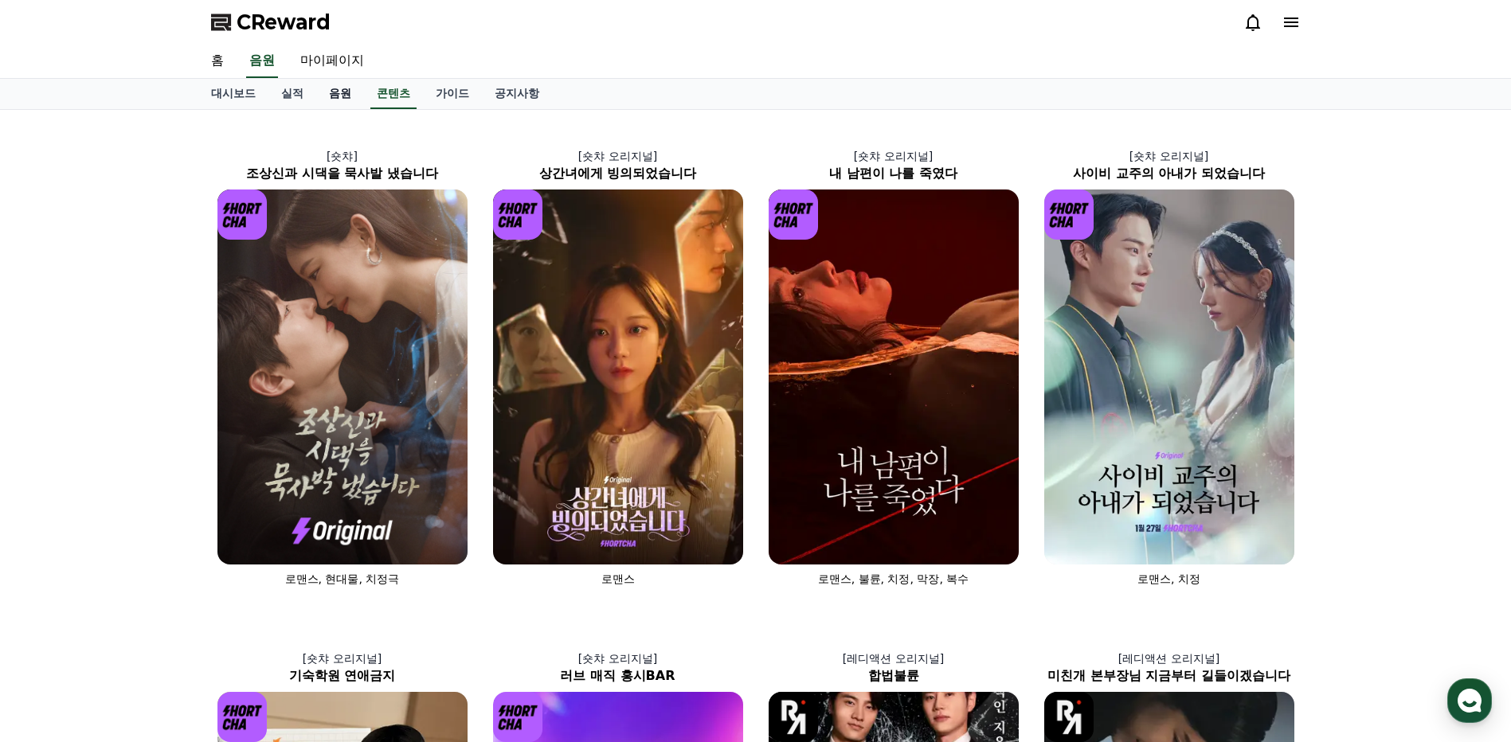
click at [337, 93] on link "음원" at bounding box center [340, 94] width 48 height 30
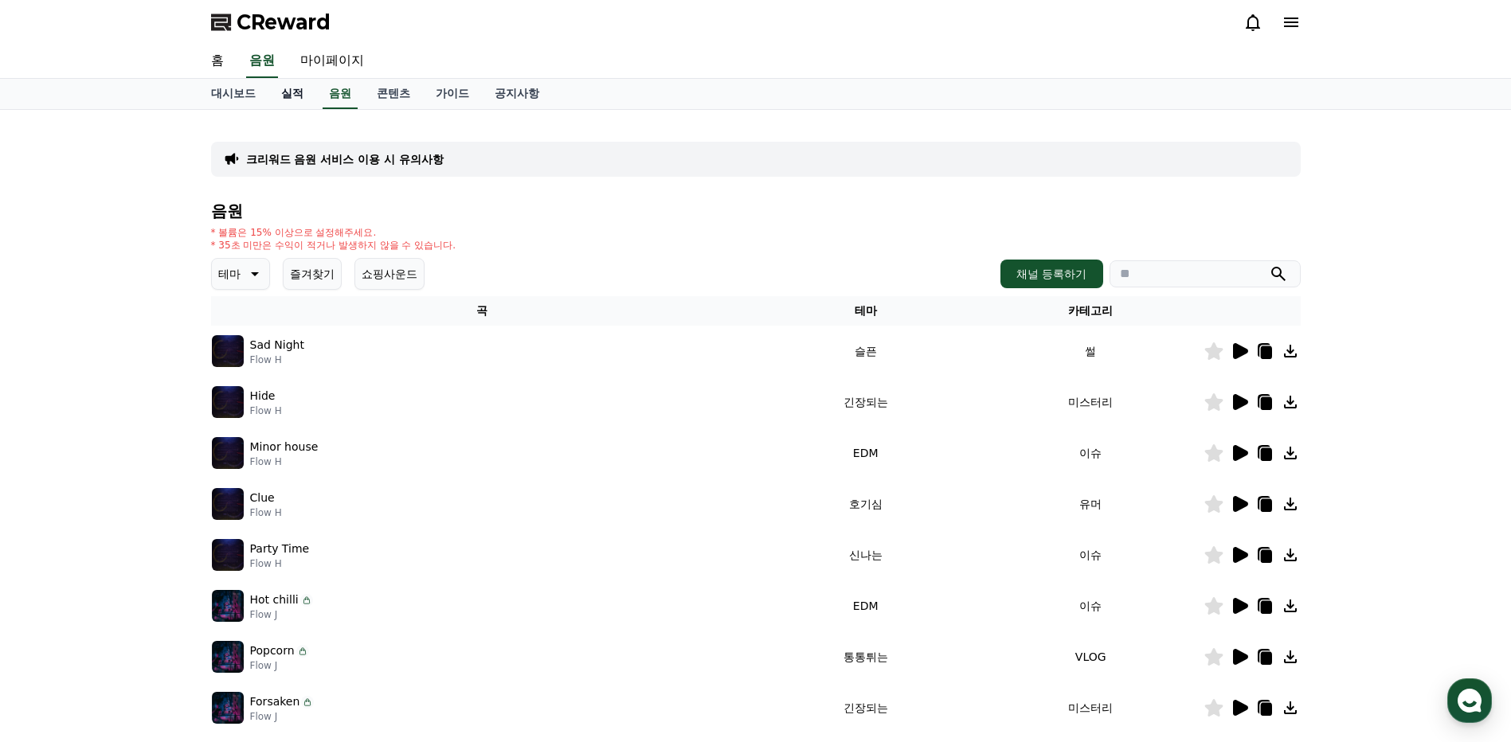
click at [291, 93] on link "실적" at bounding box center [292, 94] width 48 height 30
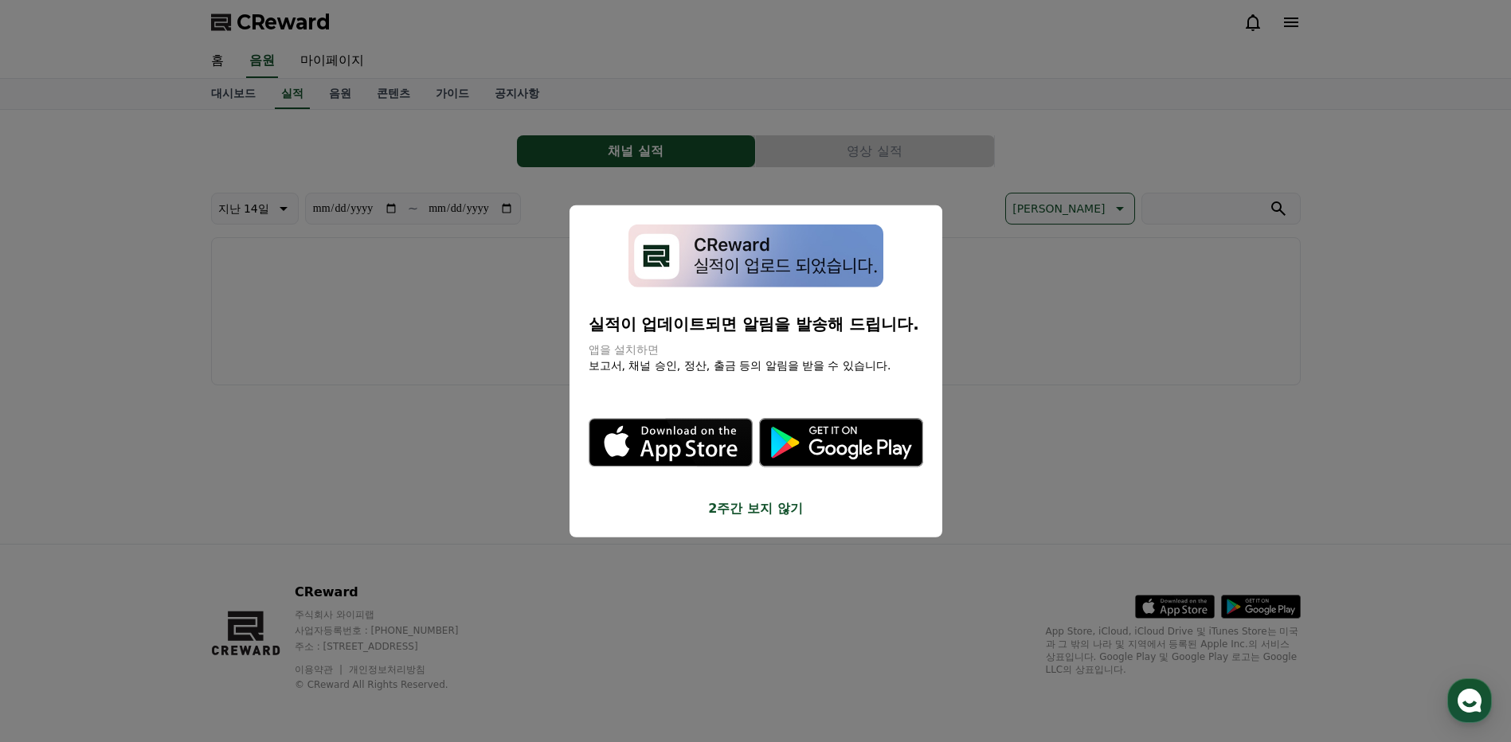
click at [808, 441] on icon "modal" at bounding box center [841, 442] width 164 height 49
click at [643, 91] on button "close modal" at bounding box center [755, 371] width 1511 height 742
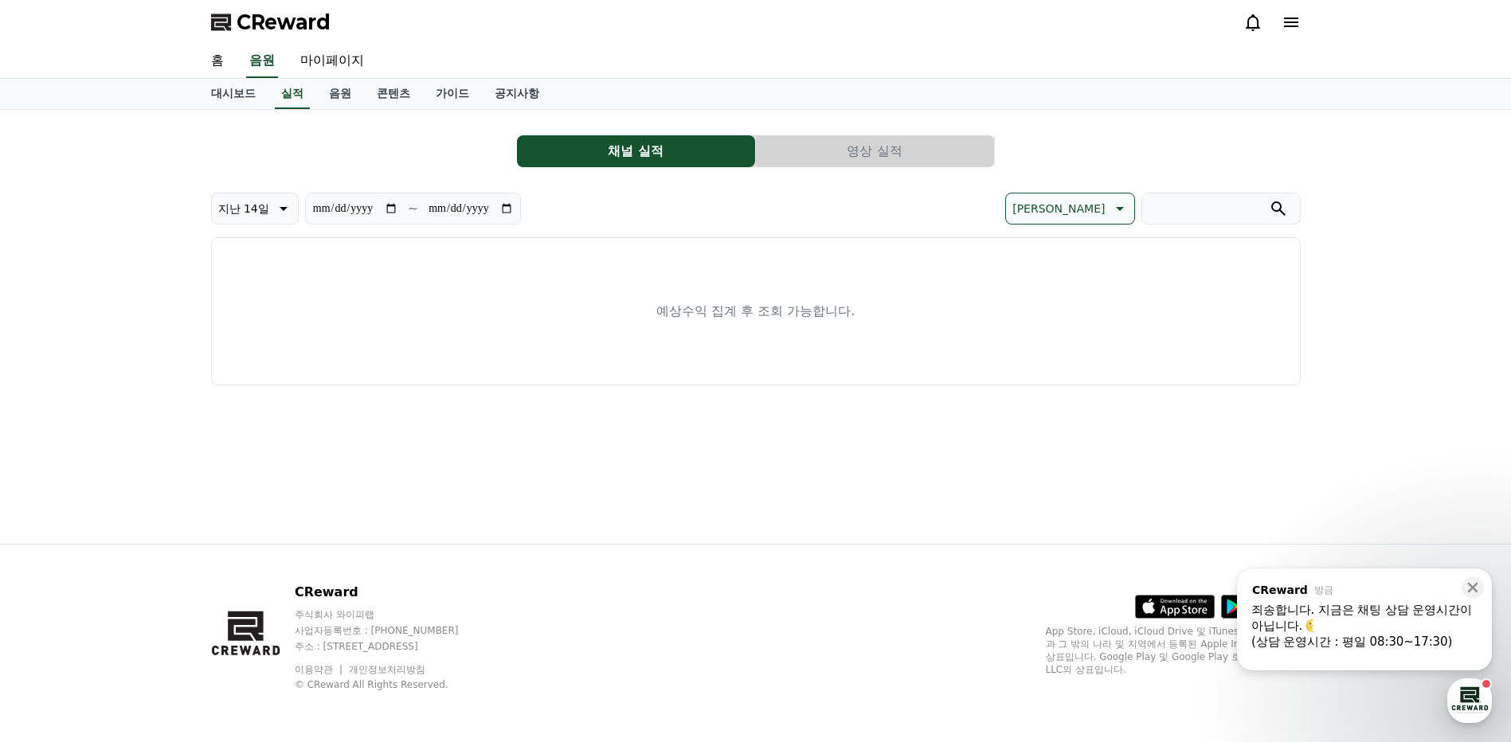
click at [1317, 601] on div ", from CReward 방금 , message: 죄송합니다. 지금은 채팅 상담 운영시간이 아닙니다. (상담 운영시간 : 평일 08:30~1…" at bounding box center [1364, 613] width 255 height 89
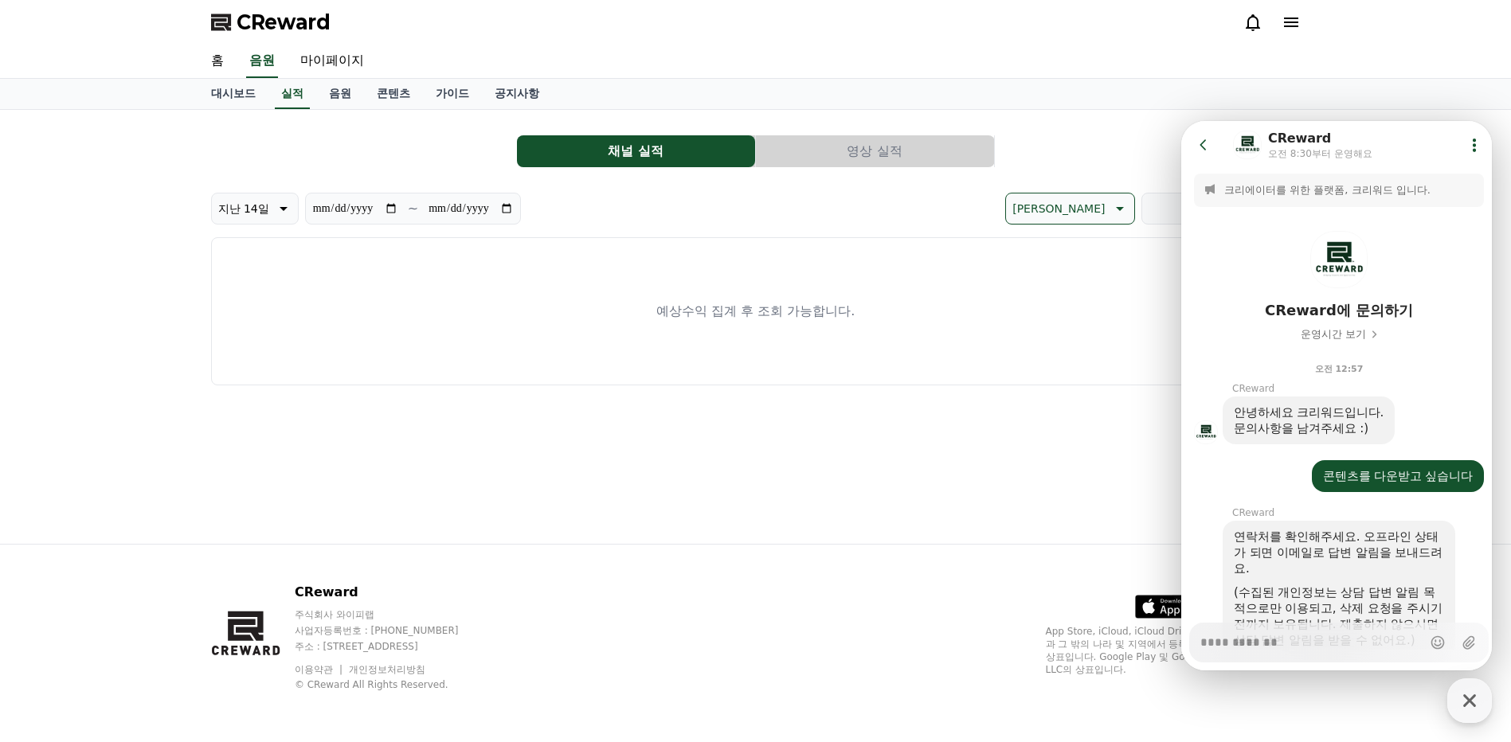
scroll to position [314, 0]
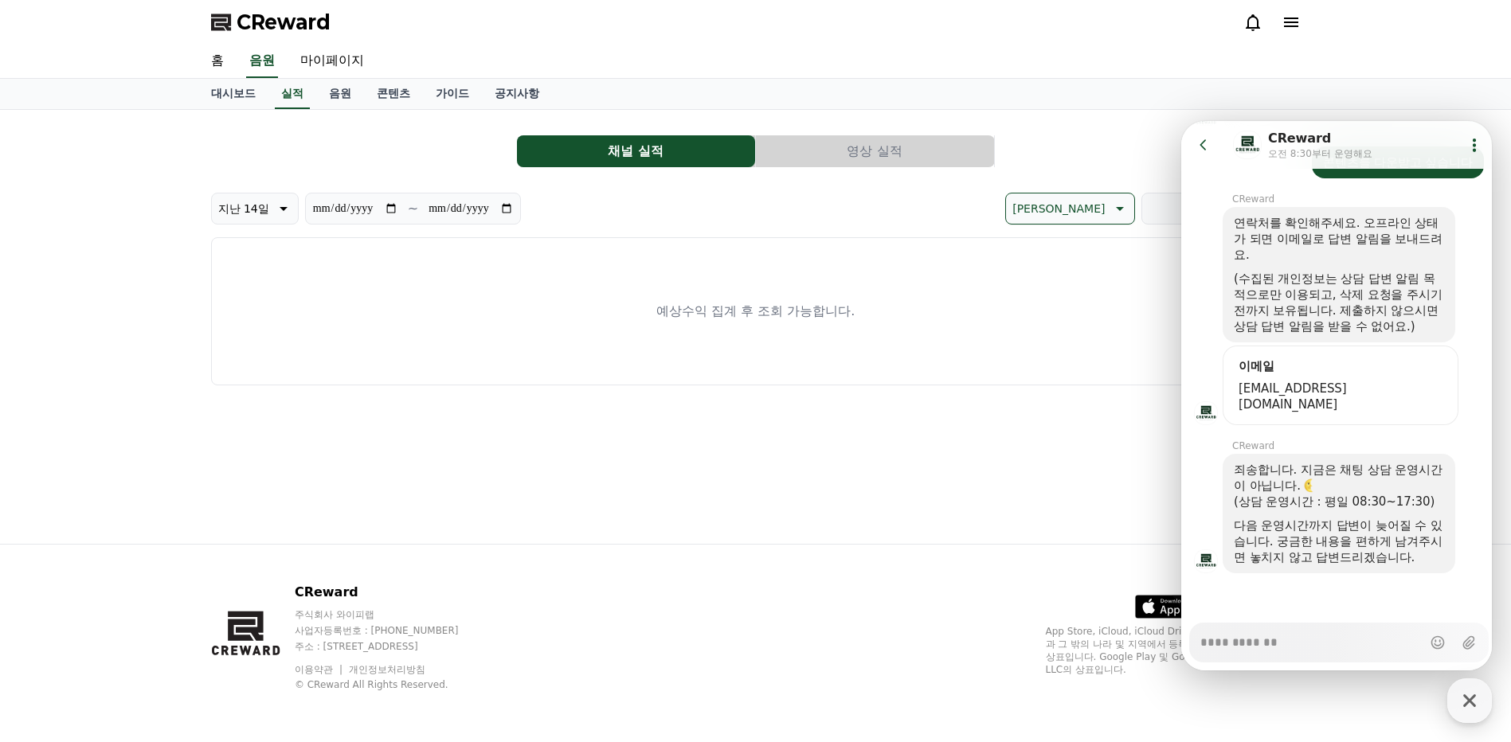
click at [1404, 63] on div "홈 음원 마이페이지" at bounding box center [755, 62] width 1511 height 34
type textarea "*"
